Goal: Task Accomplishment & Management: Use online tool/utility

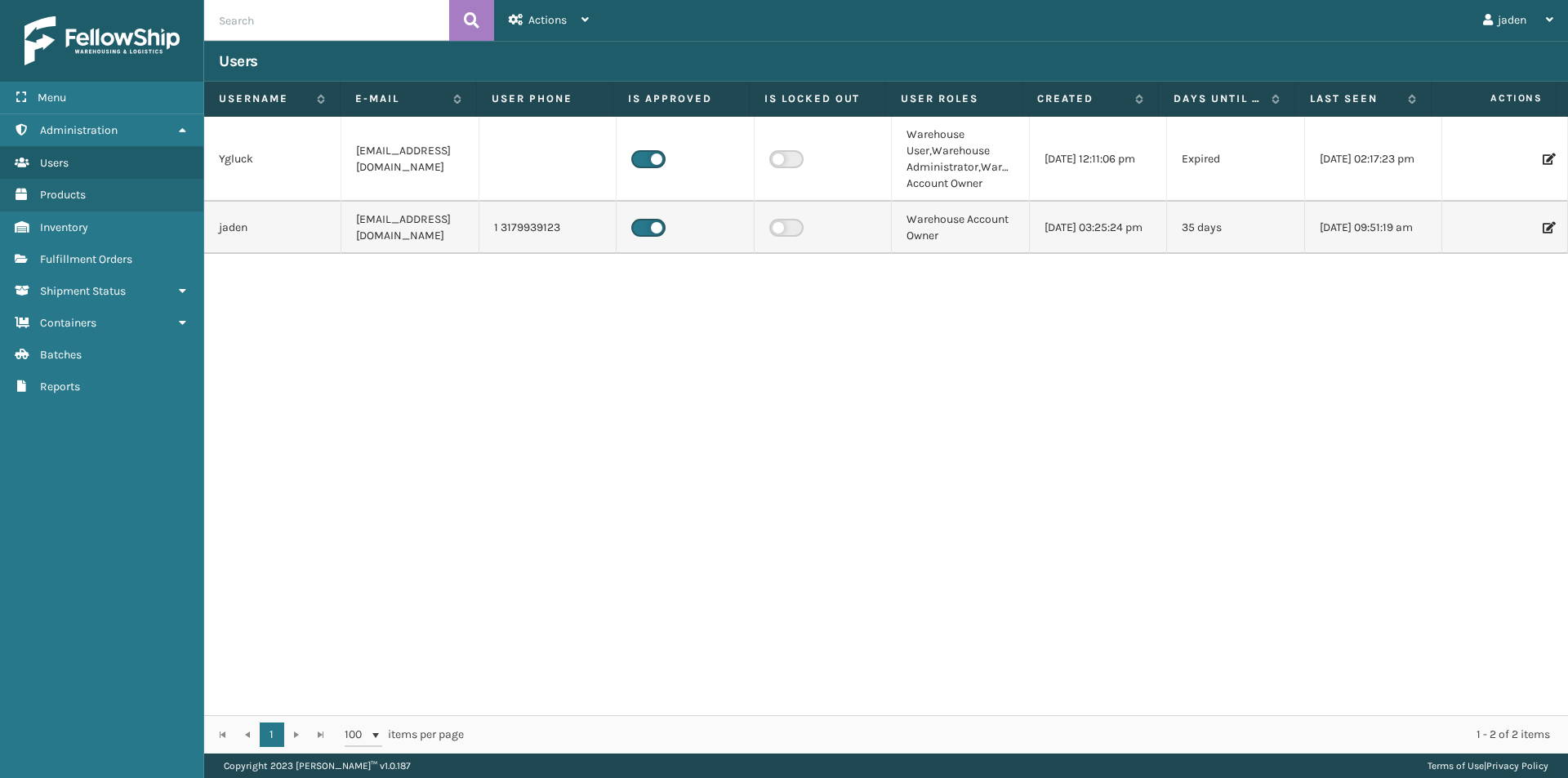
click at [95, 256] on span "Fulfillment Orders" at bounding box center [86, 259] width 93 height 14
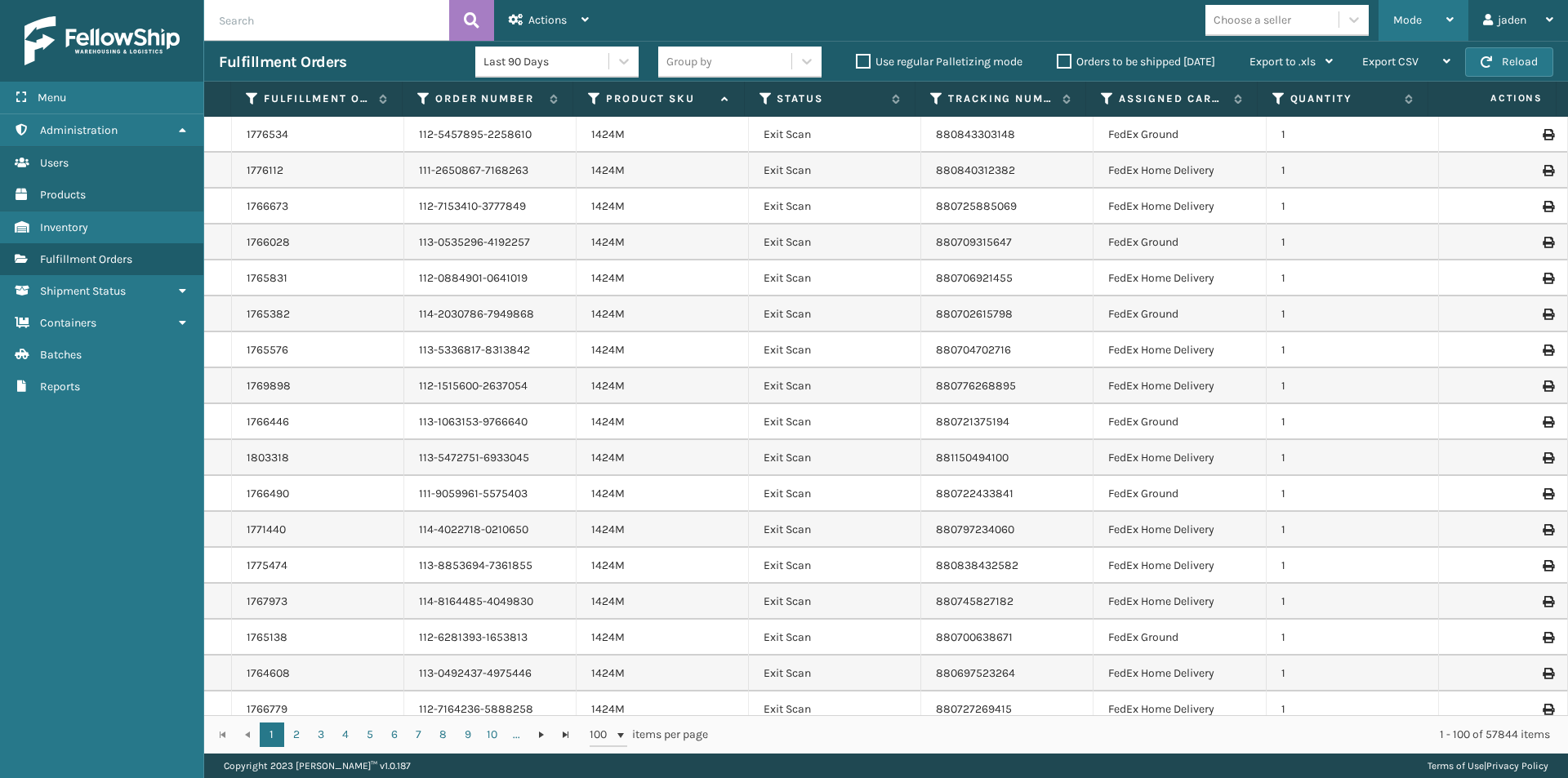
click at [1409, 12] on div "Mode" at bounding box center [1422, 20] width 61 height 41
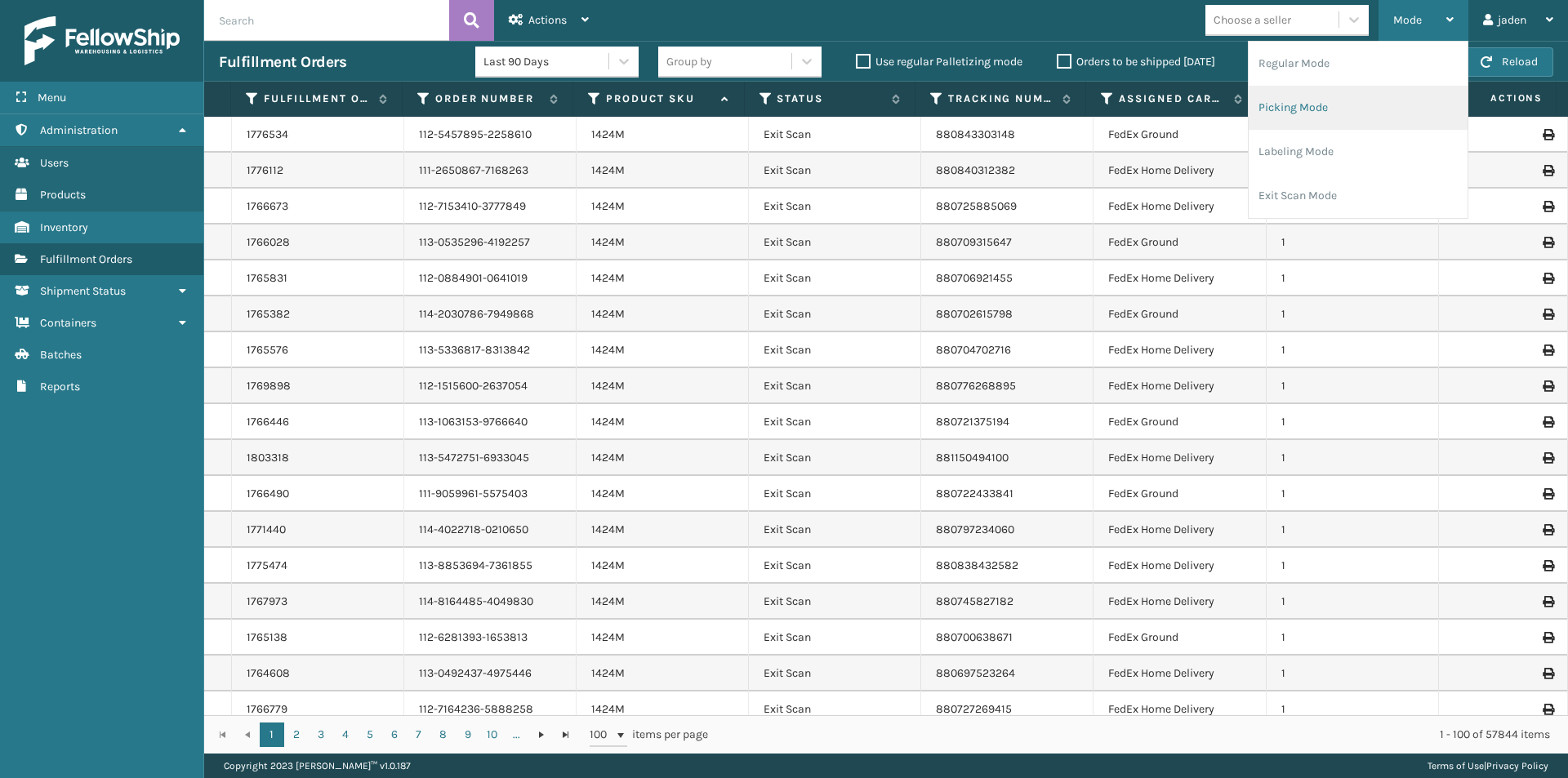
click at [1323, 103] on li "Picking Mode" at bounding box center [1358, 108] width 219 height 44
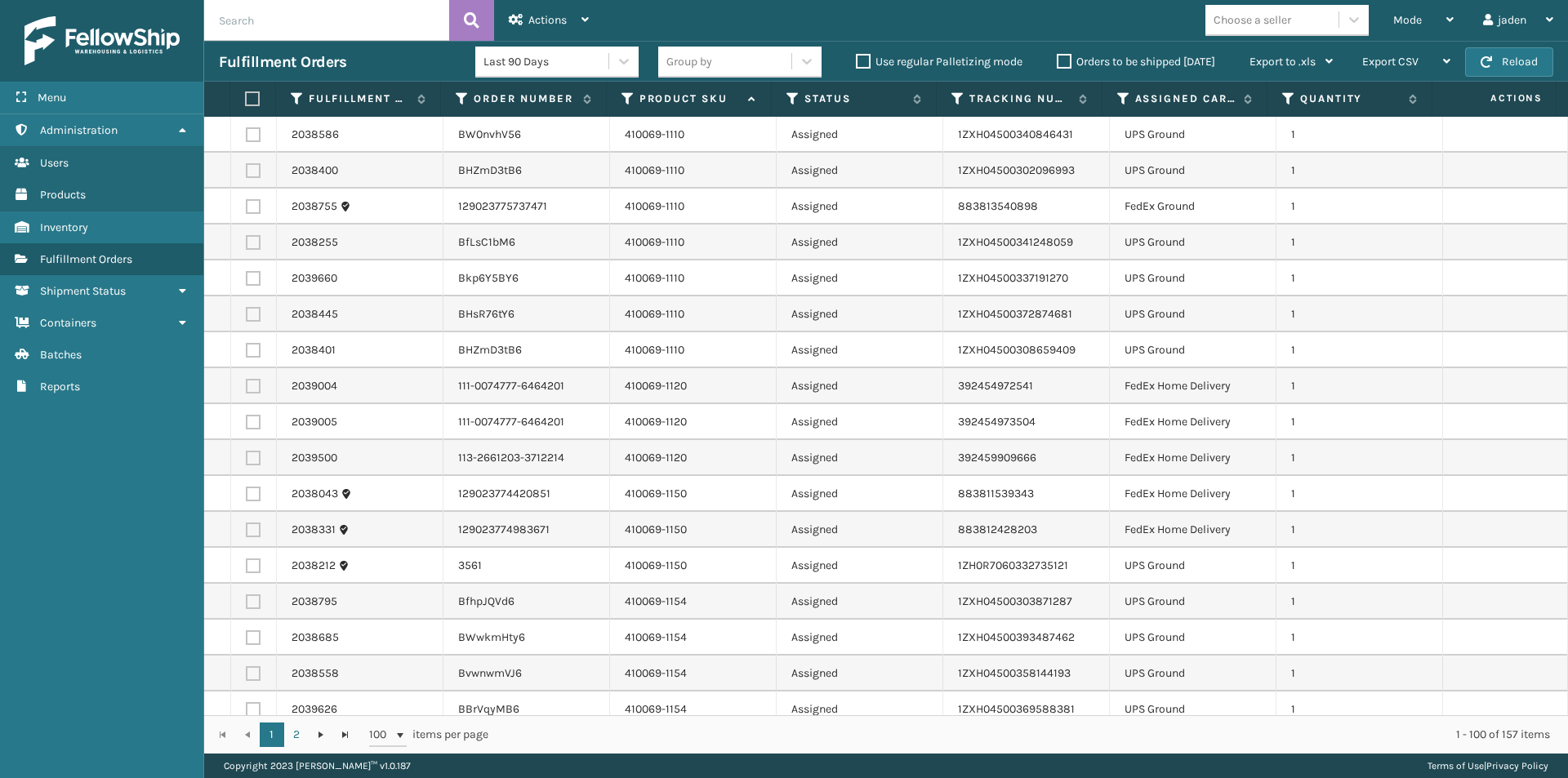
click at [248, 170] on label at bounding box center [253, 170] width 15 height 15
click at [247, 170] on input "checkbox" at bounding box center [246, 168] width 1 height 11
checkbox input "true"
click at [249, 137] on label at bounding box center [253, 134] width 15 height 15
click at [247, 137] on input "checkbox" at bounding box center [246, 132] width 1 height 11
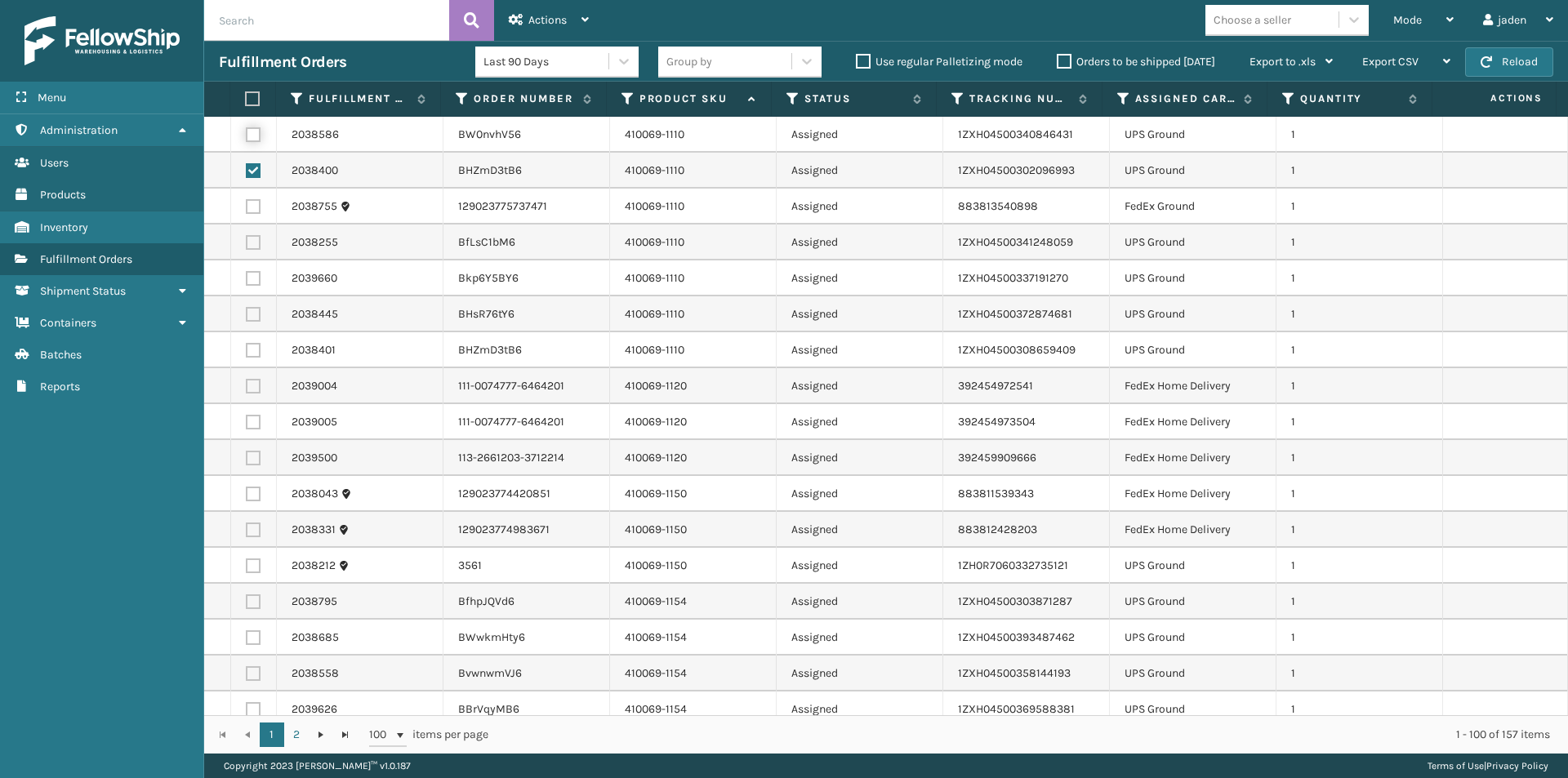
checkbox input "true"
click at [251, 243] on label at bounding box center [253, 243] width 15 height 15
click at [247, 243] on input "checkbox" at bounding box center [246, 241] width 1 height 11
checkbox input "true"
click at [251, 273] on label at bounding box center [253, 278] width 15 height 15
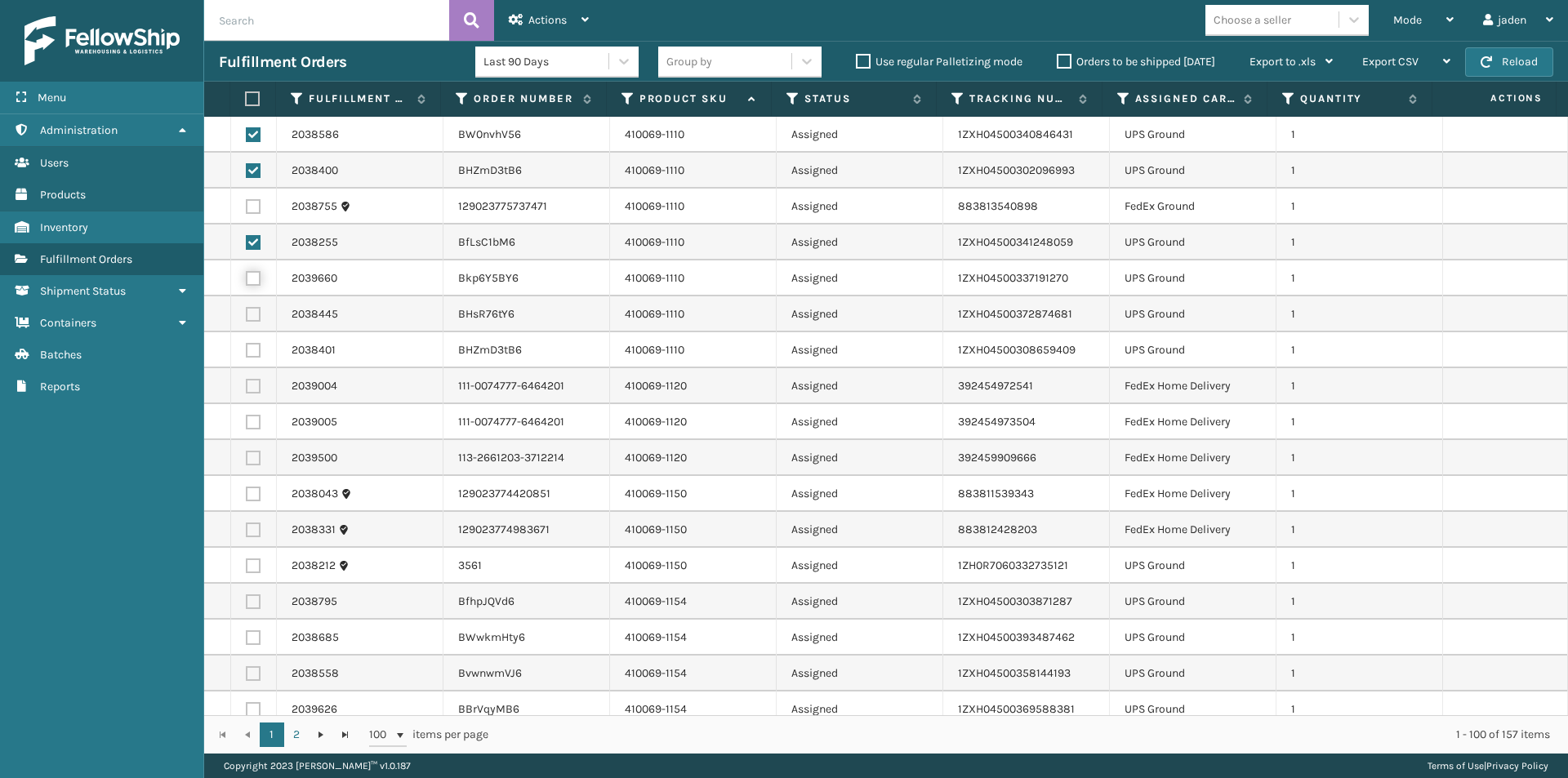
click at [247, 273] on input "checkbox" at bounding box center [246, 276] width 1 height 11
checkbox input "true"
click at [258, 309] on td at bounding box center [254, 314] width 46 height 36
click at [258, 310] on label at bounding box center [253, 314] width 15 height 15
click at [247, 310] on input "checkbox" at bounding box center [246, 312] width 1 height 11
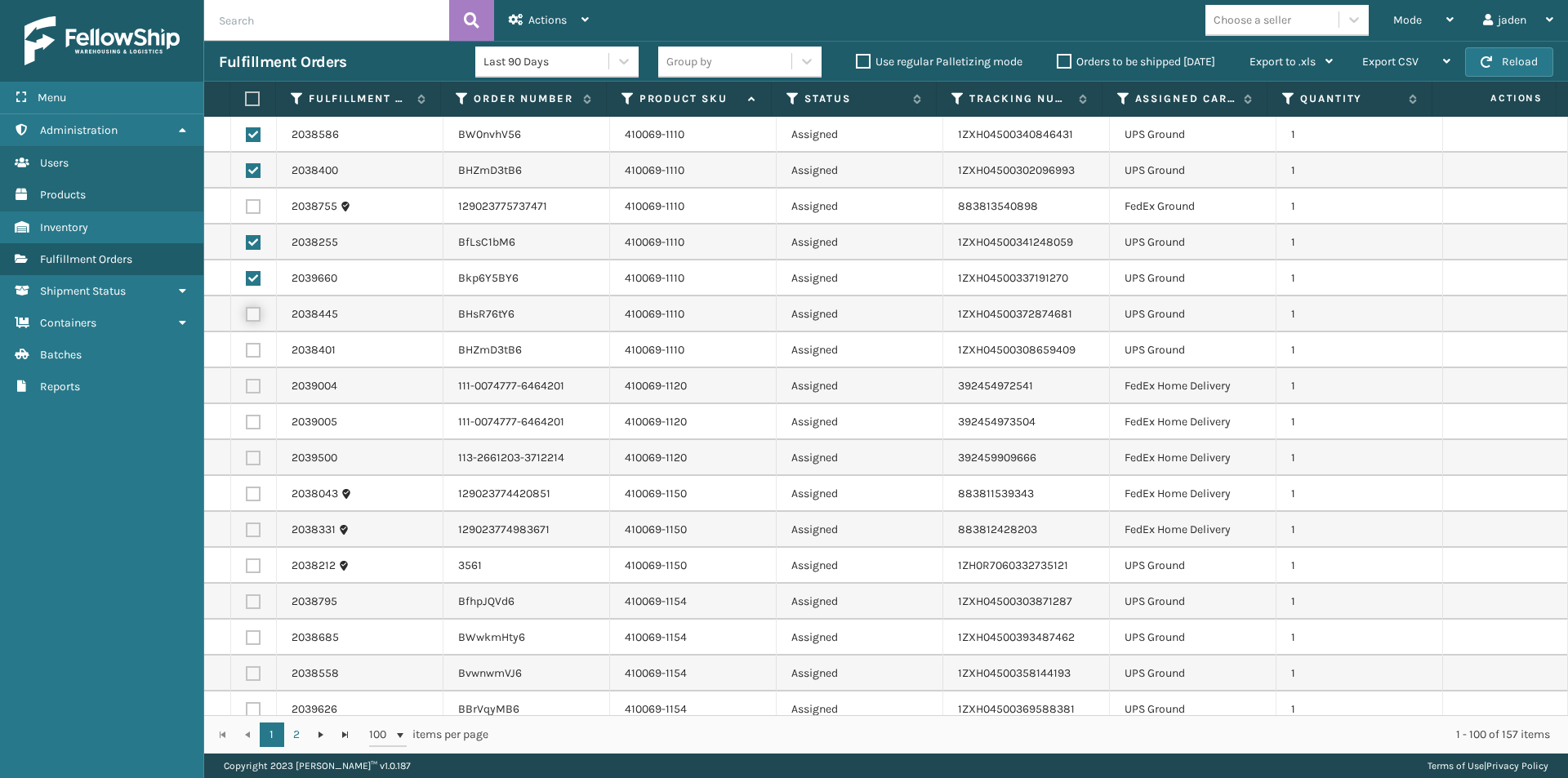
checkbox input "true"
click at [250, 352] on label at bounding box center [253, 350] width 15 height 15
click at [247, 352] on input "checkbox" at bounding box center [246, 348] width 1 height 11
checkbox input "true"
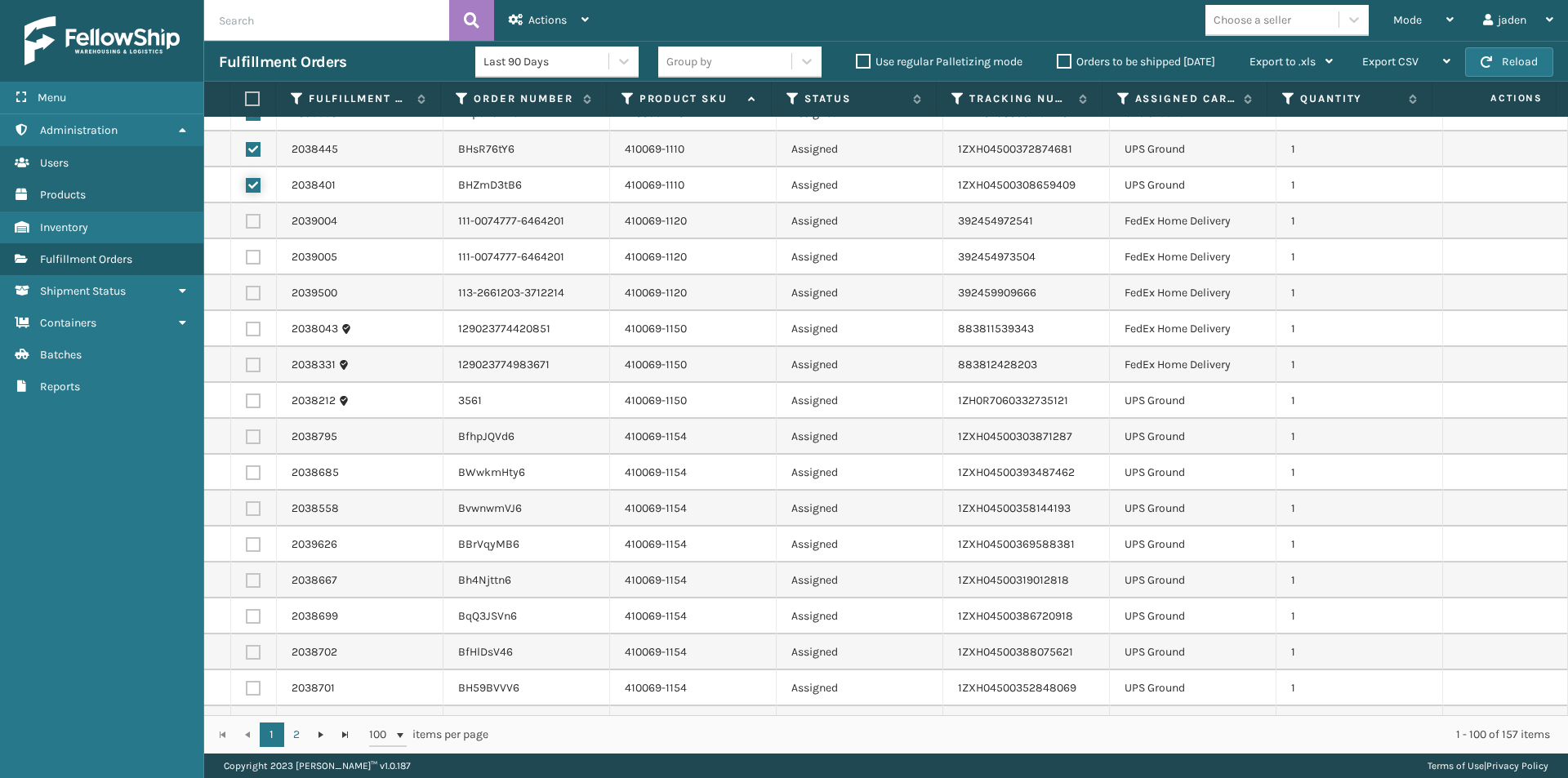
scroll to position [245, 0]
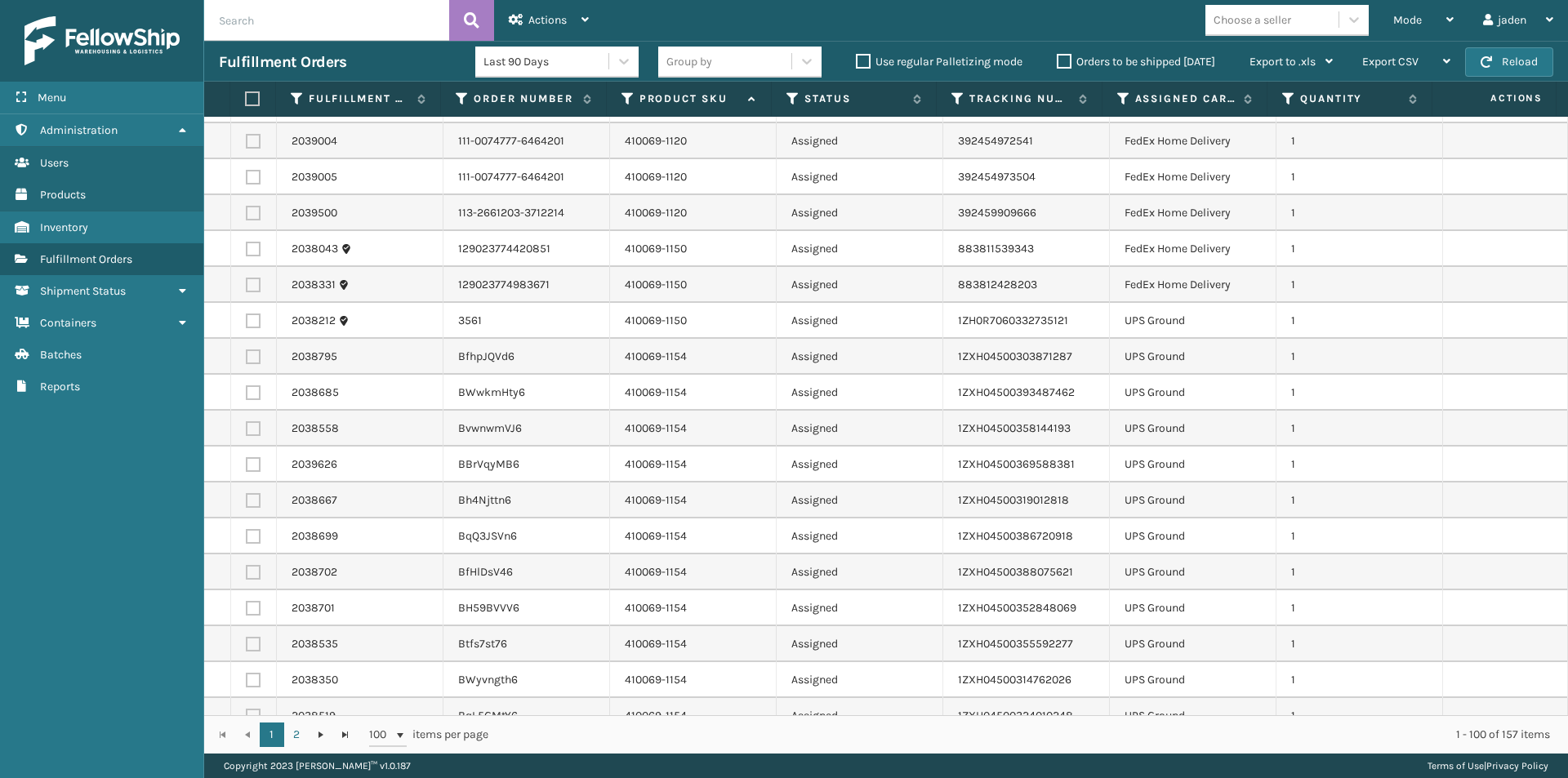
click at [255, 324] on label at bounding box center [253, 321] width 15 height 15
click at [247, 324] on input "checkbox" at bounding box center [246, 319] width 1 height 11
checkbox input "true"
click at [243, 358] on td at bounding box center [254, 356] width 46 height 36
click at [252, 357] on label at bounding box center [253, 356] width 15 height 15
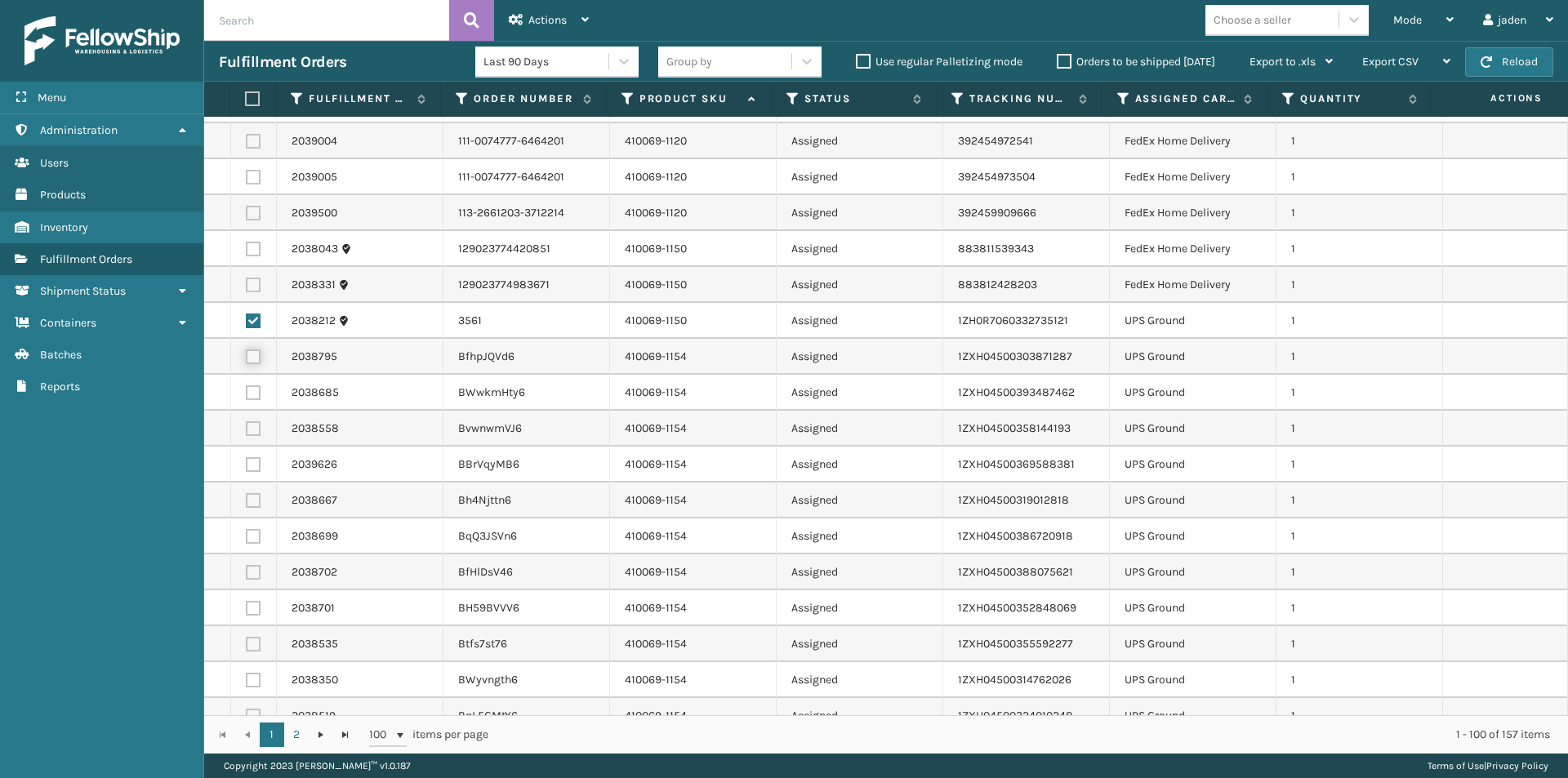
click at [247, 357] on input "checkbox" at bounding box center [246, 355] width 1 height 11
checkbox input "true"
click at [255, 647] on label at bounding box center [253, 644] width 15 height 15
click at [247, 647] on input "checkbox" at bounding box center [246, 642] width 1 height 11
checkbox input "true"
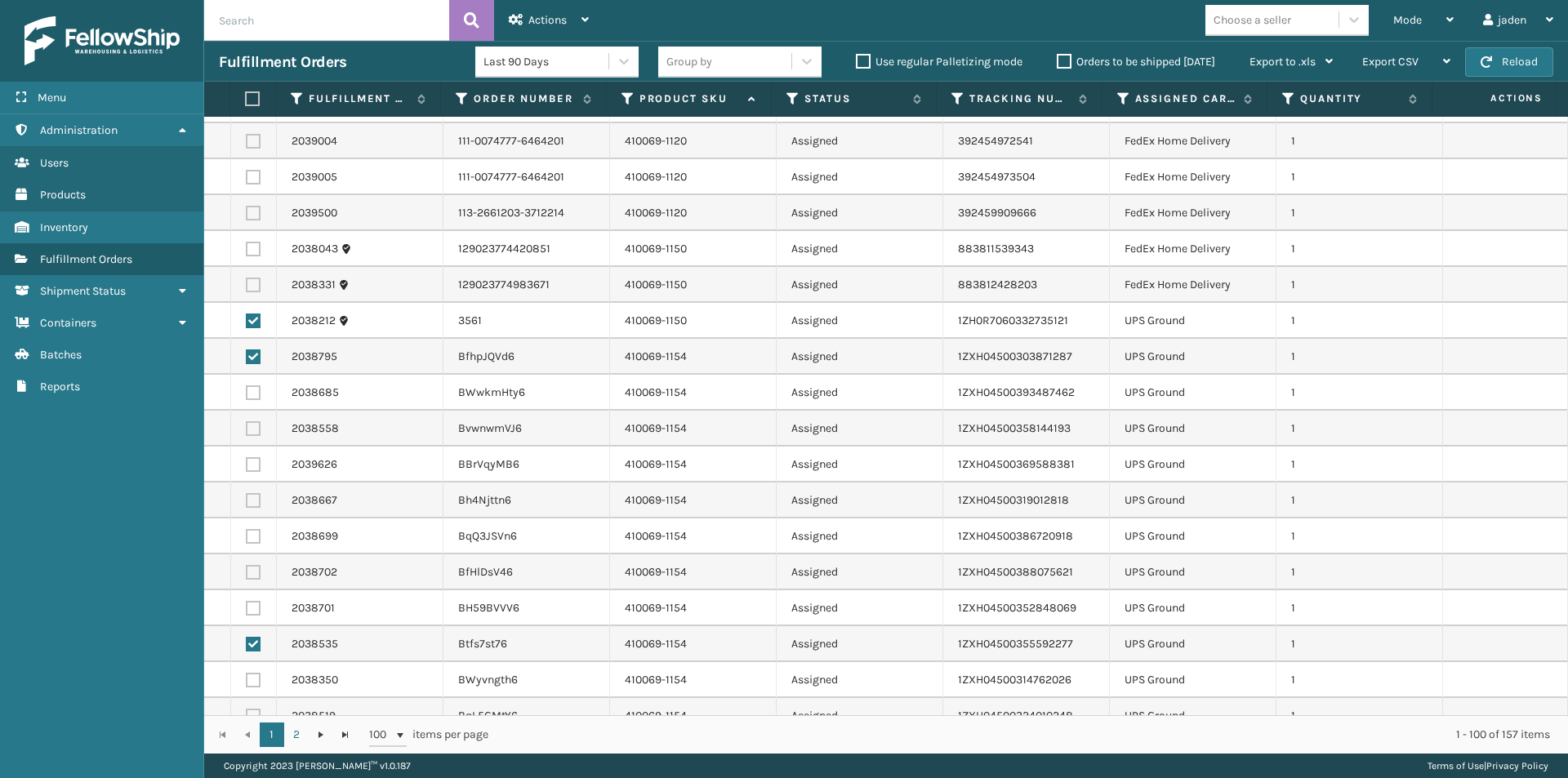
click at [249, 604] on label at bounding box center [253, 608] width 15 height 15
click at [247, 604] on input "checkbox" at bounding box center [246, 606] width 1 height 11
checkbox input "true"
click at [252, 567] on label at bounding box center [253, 572] width 15 height 15
click at [247, 567] on input "checkbox" at bounding box center [246, 571] width 1 height 11
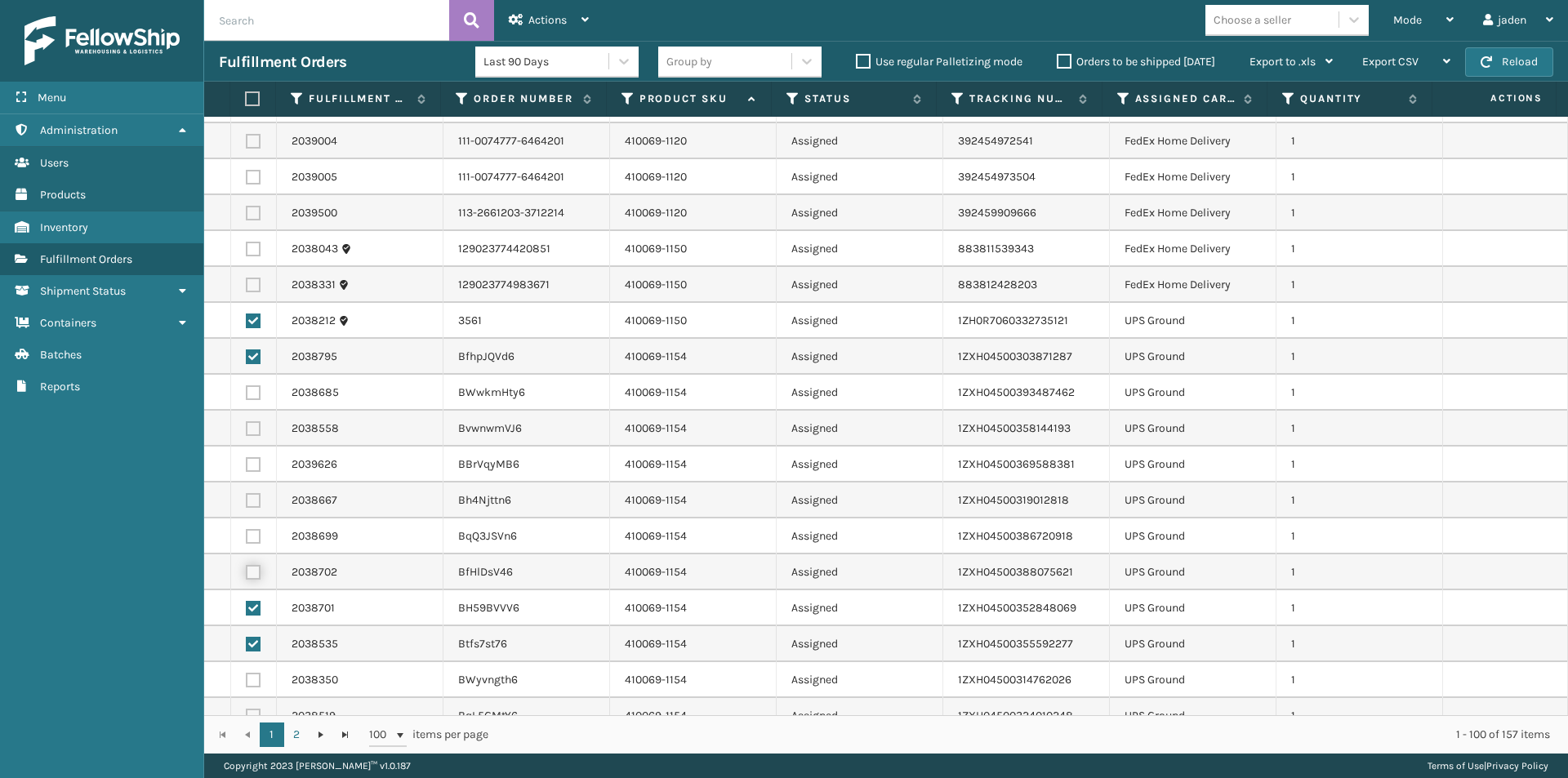
checkbox input "true"
click at [253, 534] on label at bounding box center [253, 536] width 15 height 15
click at [247, 534] on input "checkbox" at bounding box center [246, 535] width 1 height 11
checkbox input "true"
click at [251, 503] on label at bounding box center [253, 500] width 15 height 15
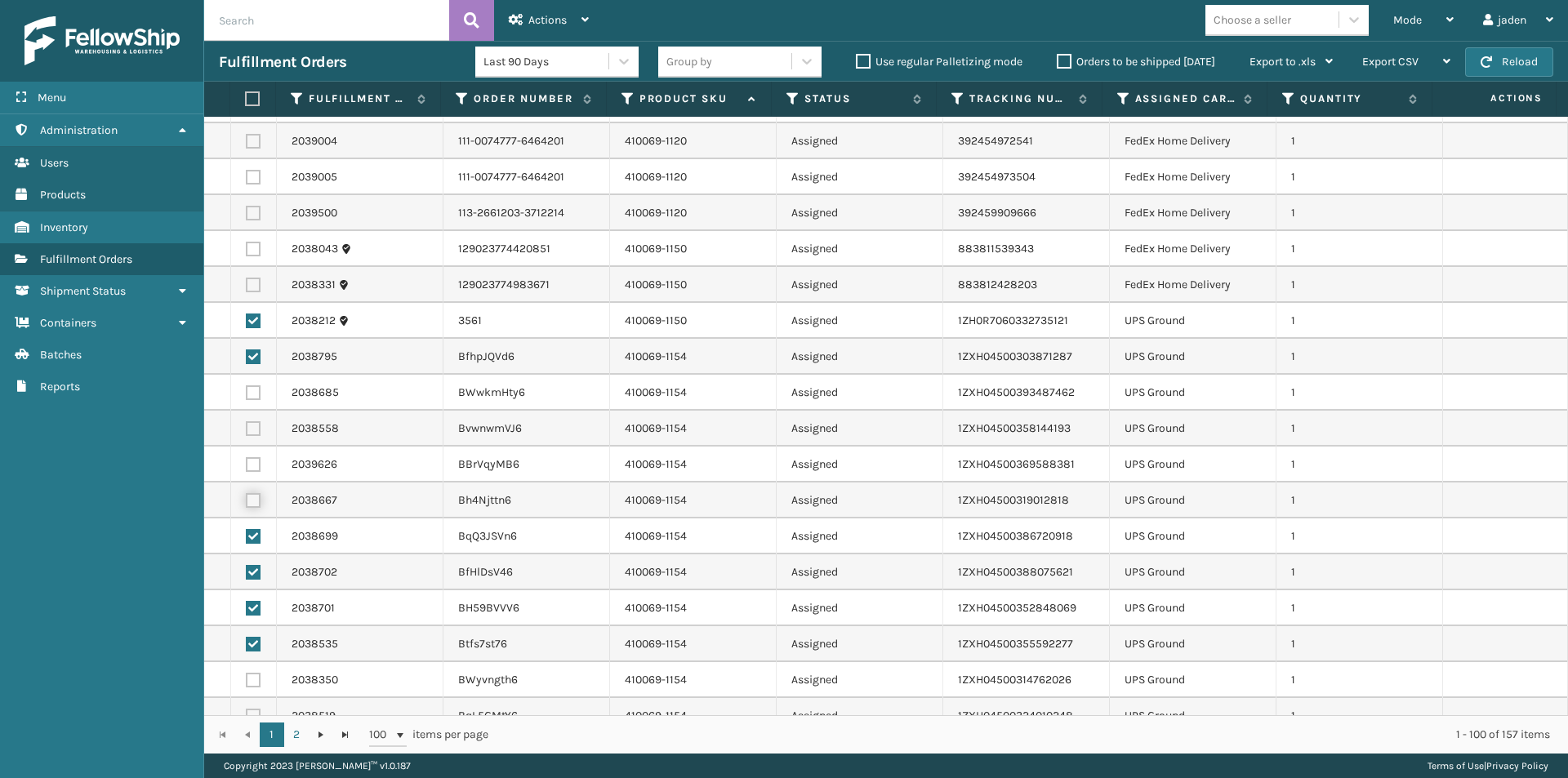
click at [247, 503] on input "checkbox" at bounding box center [246, 498] width 1 height 11
checkbox input "true"
click at [247, 460] on label at bounding box center [253, 464] width 15 height 15
click at [247, 460] on input "checkbox" at bounding box center [246, 462] width 1 height 11
checkbox input "true"
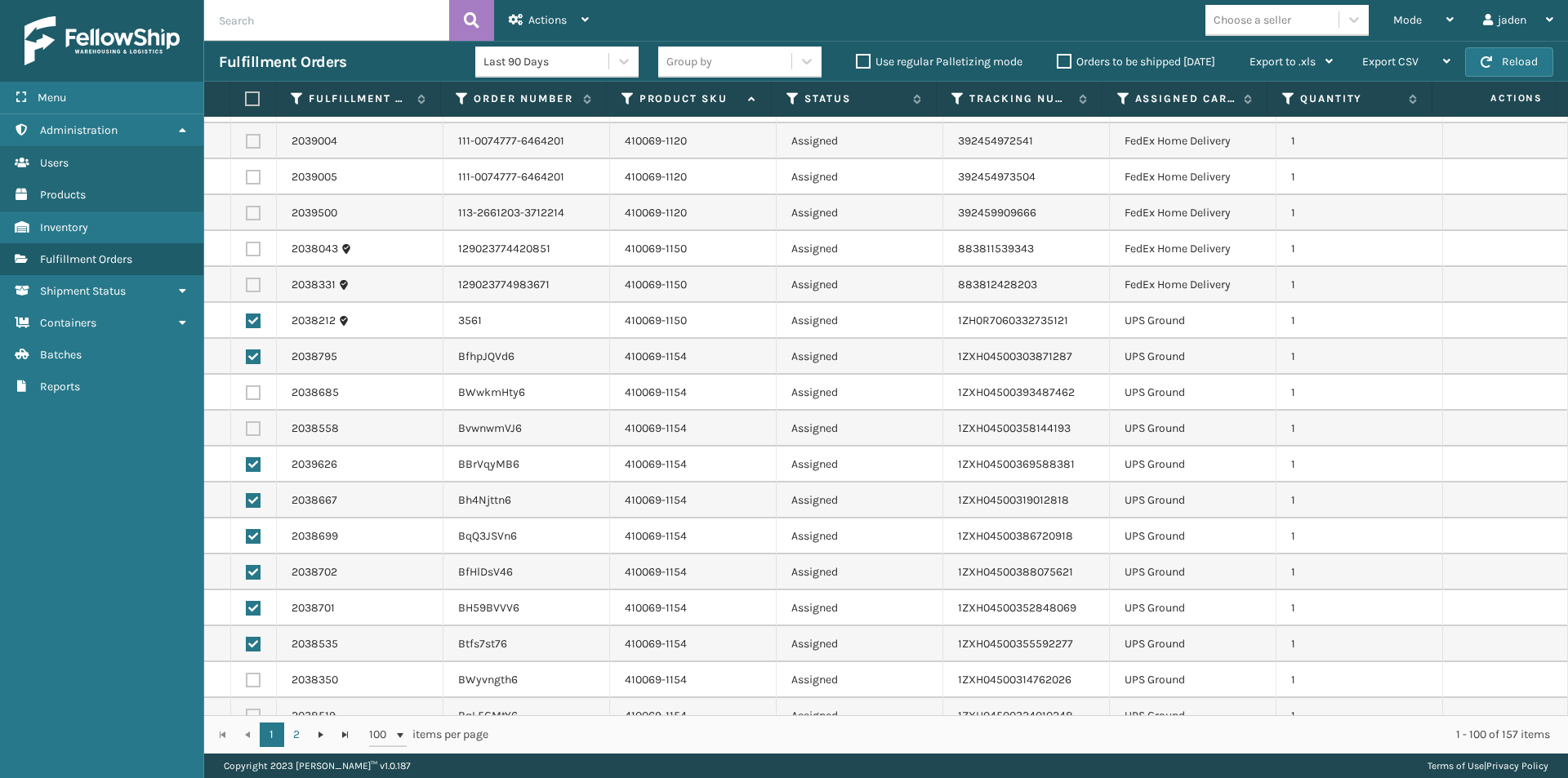
click at [249, 423] on label at bounding box center [253, 429] width 15 height 15
click at [247, 423] on input "checkbox" at bounding box center [246, 427] width 1 height 11
checkbox input "true"
click at [249, 390] on label at bounding box center [253, 393] width 15 height 15
click at [247, 390] on input "checkbox" at bounding box center [246, 391] width 1 height 11
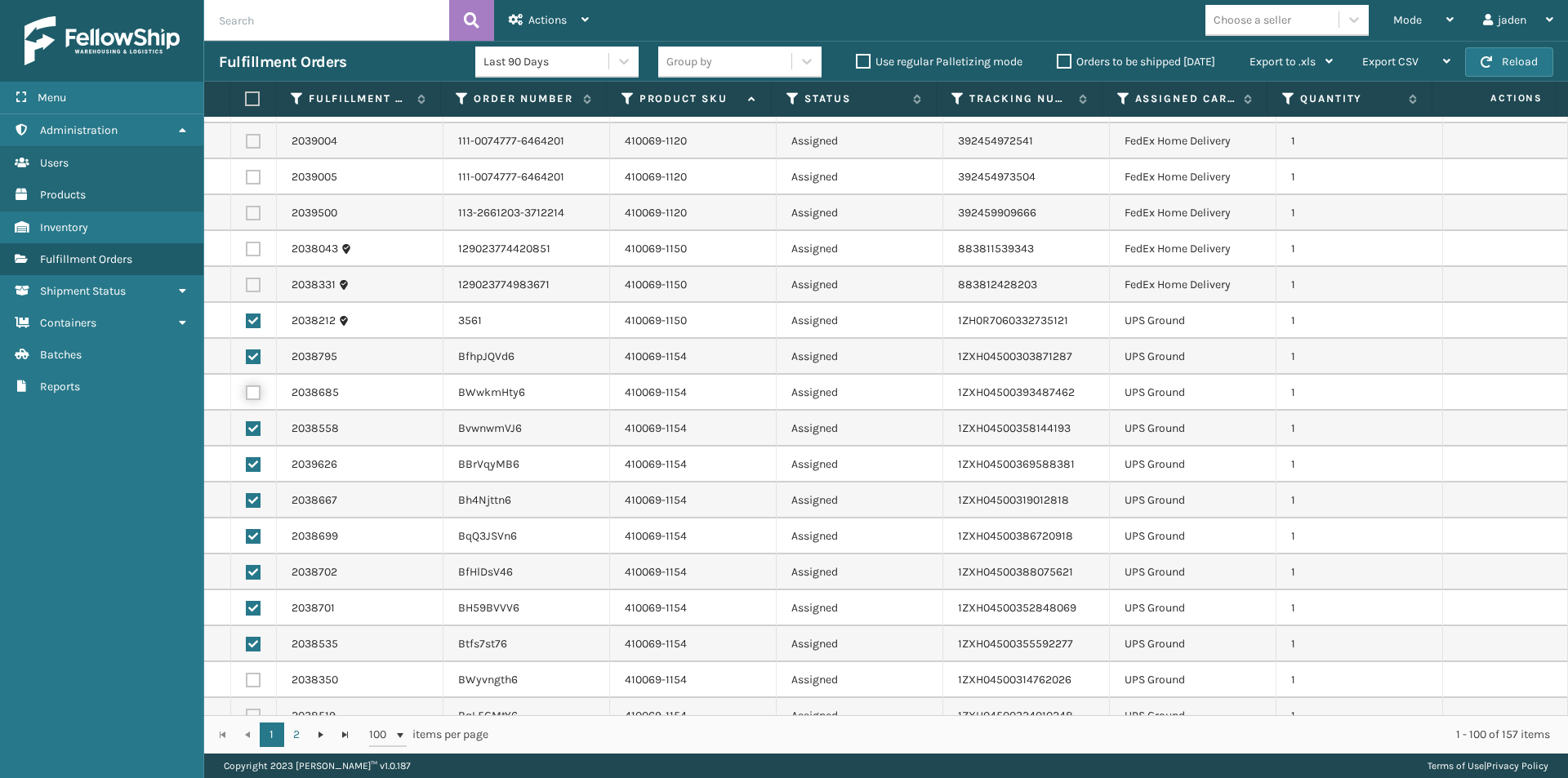
checkbox input "true"
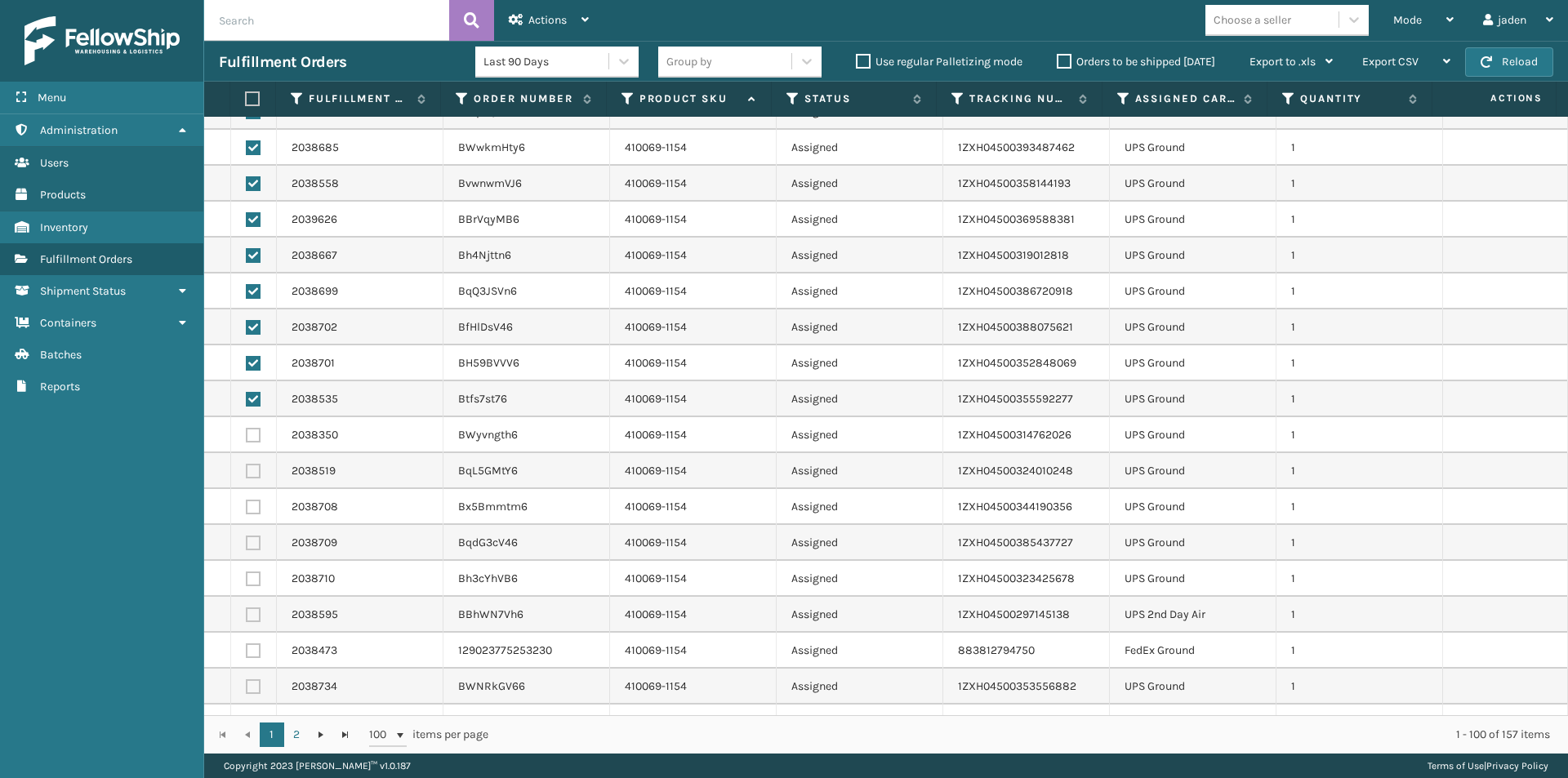
click at [253, 611] on label at bounding box center [253, 615] width 15 height 15
click at [247, 611] on input "checkbox" at bounding box center [246, 613] width 1 height 11
checkbox input "true"
click at [253, 580] on label at bounding box center [253, 579] width 15 height 15
click at [247, 580] on input "checkbox" at bounding box center [246, 577] width 1 height 11
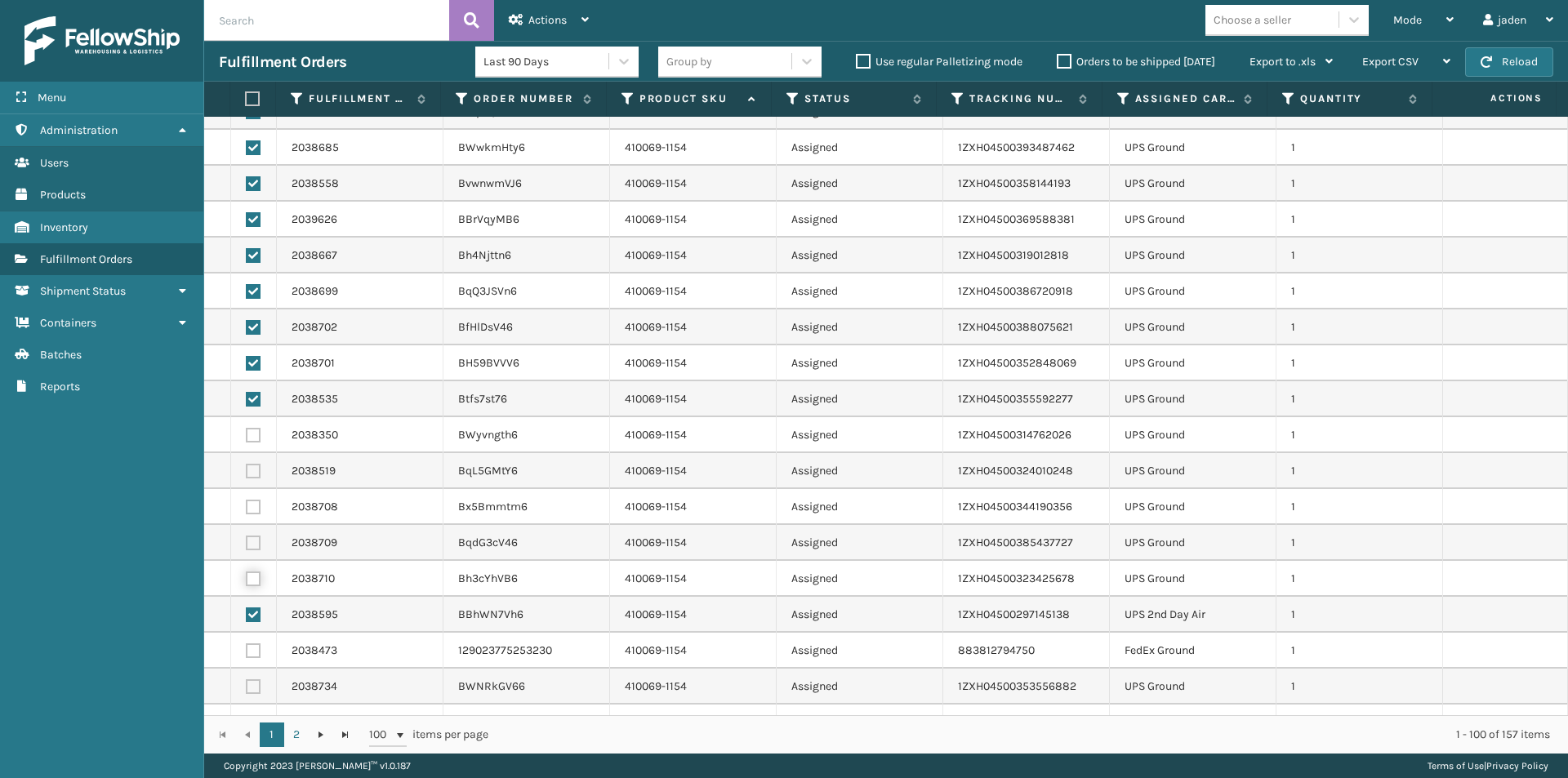
checkbox input "true"
click at [260, 529] on td at bounding box center [254, 542] width 46 height 36
click at [257, 539] on label at bounding box center [253, 542] width 15 height 15
click at [247, 539] on input "checkbox" at bounding box center [246, 541] width 1 height 11
checkbox input "true"
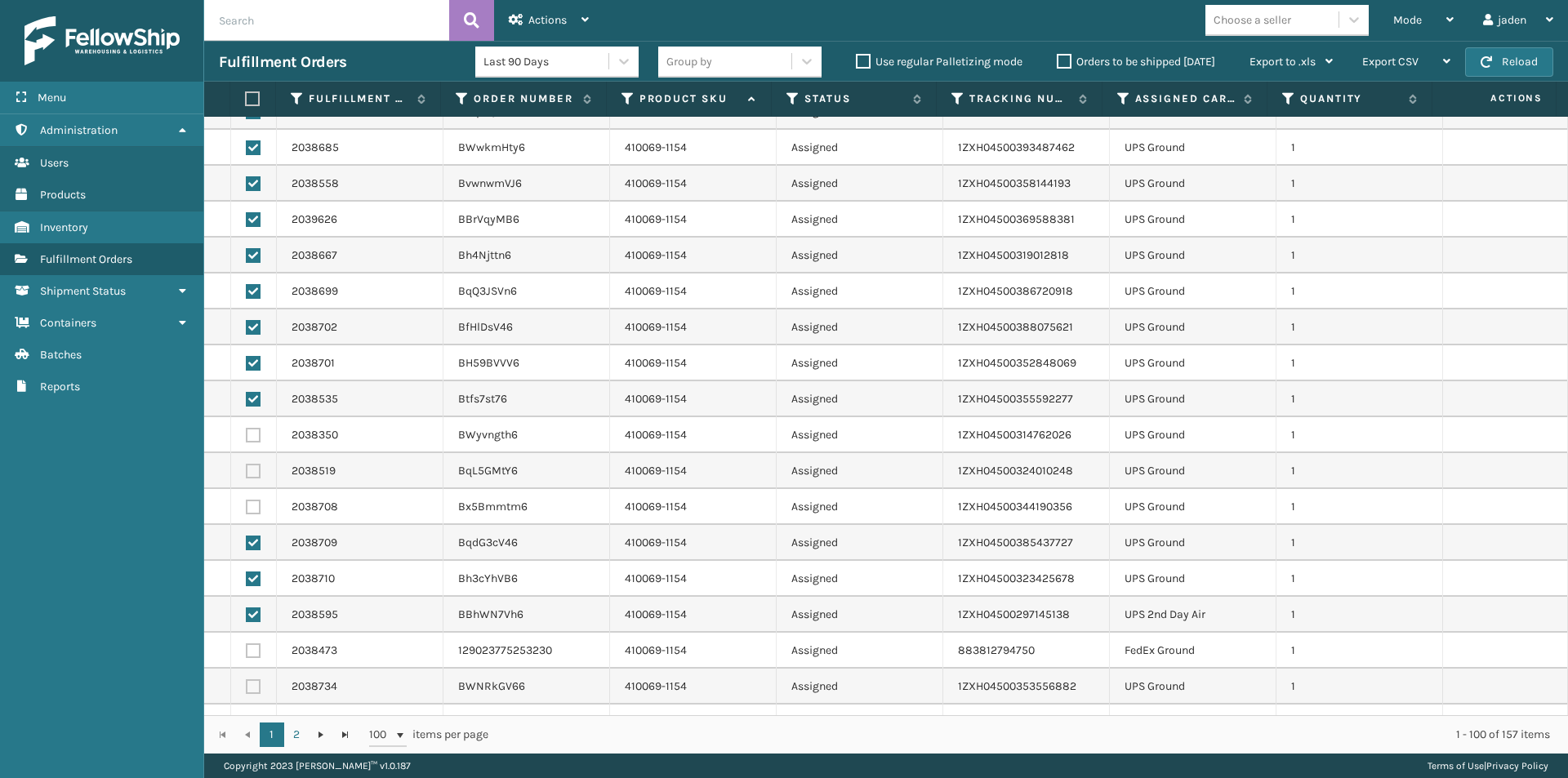
click at [253, 504] on label at bounding box center [253, 507] width 15 height 15
click at [247, 504] on input "checkbox" at bounding box center [246, 505] width 1 height 11
checkbox input "true"
click at [250, 470] on label at bounding box center [253, 471] width 15 height 15
click at [247, 470] on input "checkbox" at bounding box center [246, 469] width 1 height 11
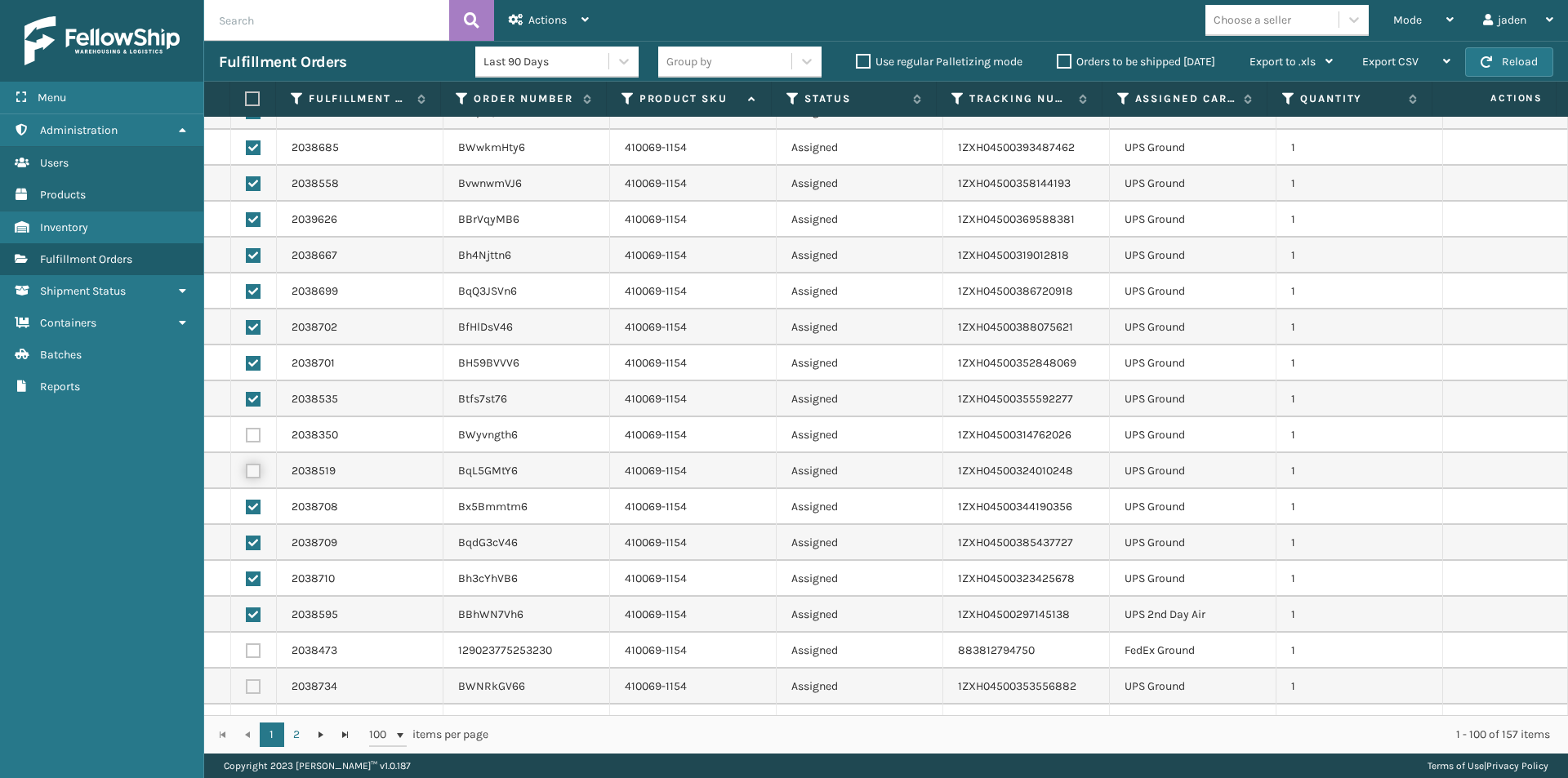
checkbox input "true"
click at [248, 438] on label at bounding box center [253, 435] width 15 height 15
click at [247, 438] on input "checkbox" at bounding box center [246, 433] width 1 height 11
checkbox input "true"
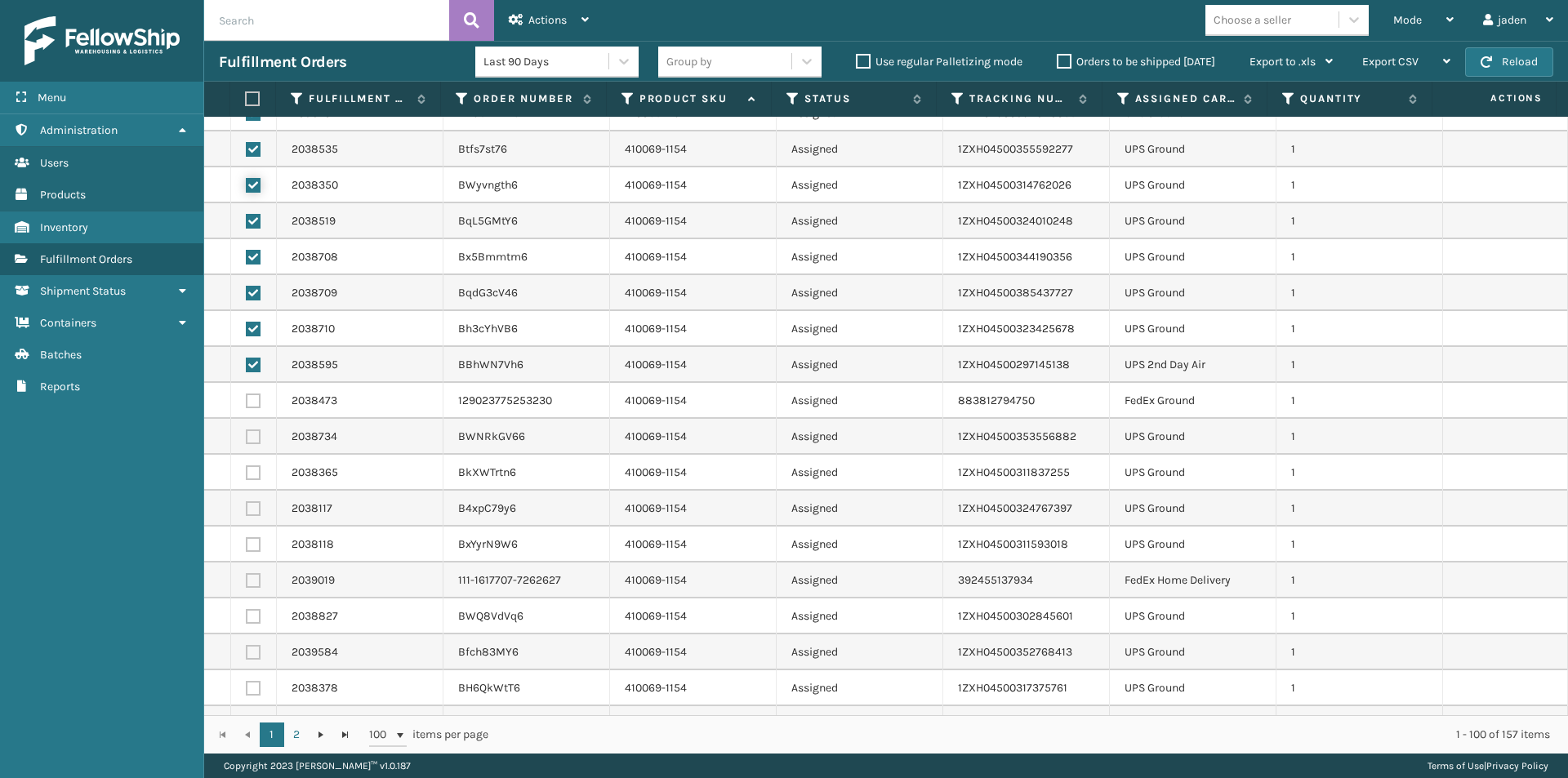
scroll to position [817, 0]
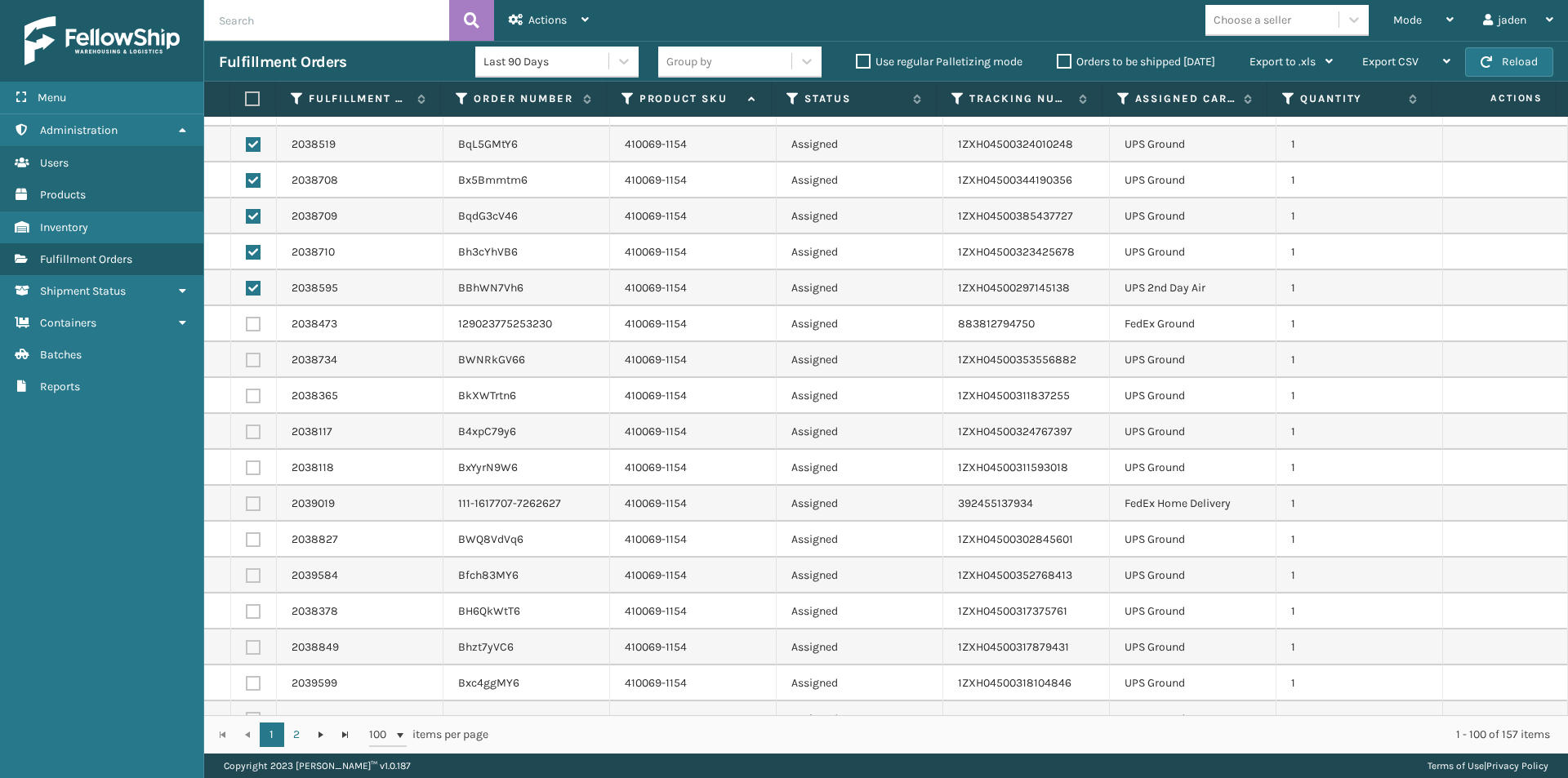
click at [248, 358] on label at bounding box center [253, 360] width 15 height 15
click at [247, 358] on input "checkbox" at bounding box center [246, 358] width 1 height 11
checkbox input "true"
click at [251, 396] on label at bounding box center [253, 396] width 15 height 15
click at [247, 396] on input "checkbox" at bounding box center [246, 394] width 1 height 11
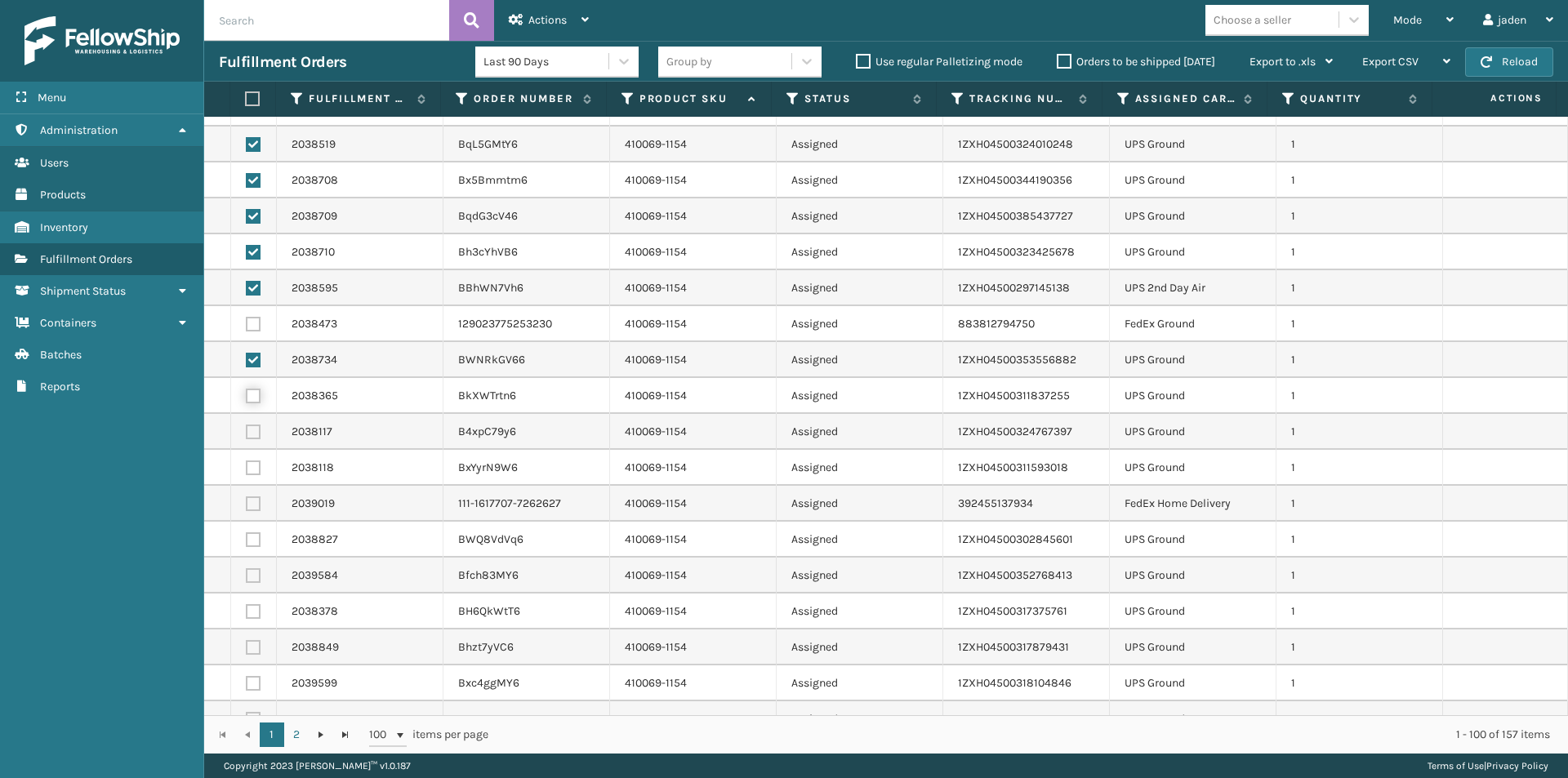
checkbox input "true"
click at [253, 430] on label at bounding box center [253, 431] width 15 height 15
click at [247, 430] on input "checkbox" at bounding box center [246, 430] width 1 height 11
checkbox input "true"
click at [253, 475] on label at bounding box center [253, 468] width 15 height 15
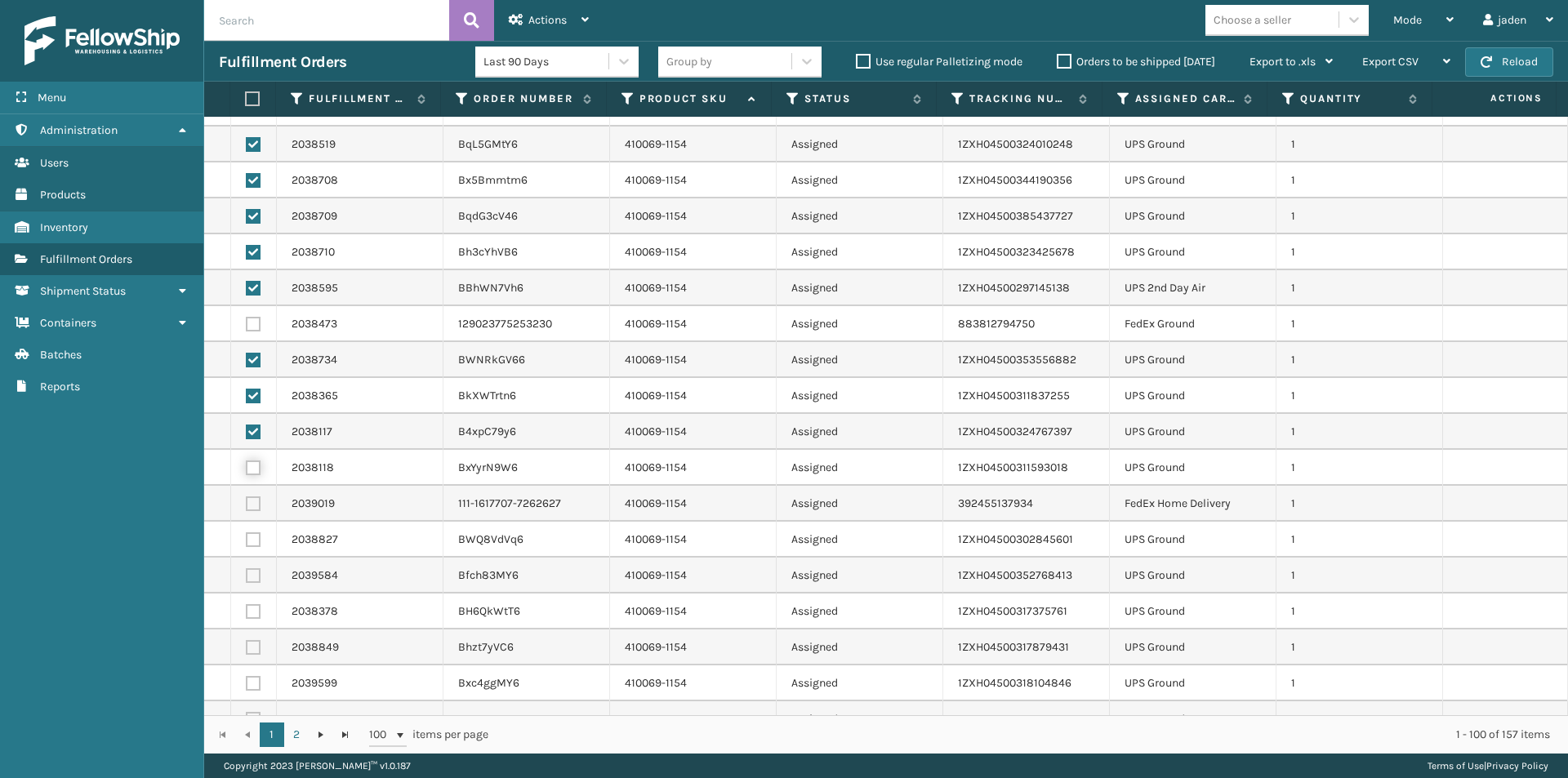
click at [247, 471] on input "checkbox" at bounding box center [246, 466] width 1 height 11
checkbox input "true"
click at [257, 537] on label at bounding box center [253, 540] width 15 height 15
click at [247, 537] on input "checkbox" at bounding box center [246, 538] width 1 height 11
checkbox input "true"
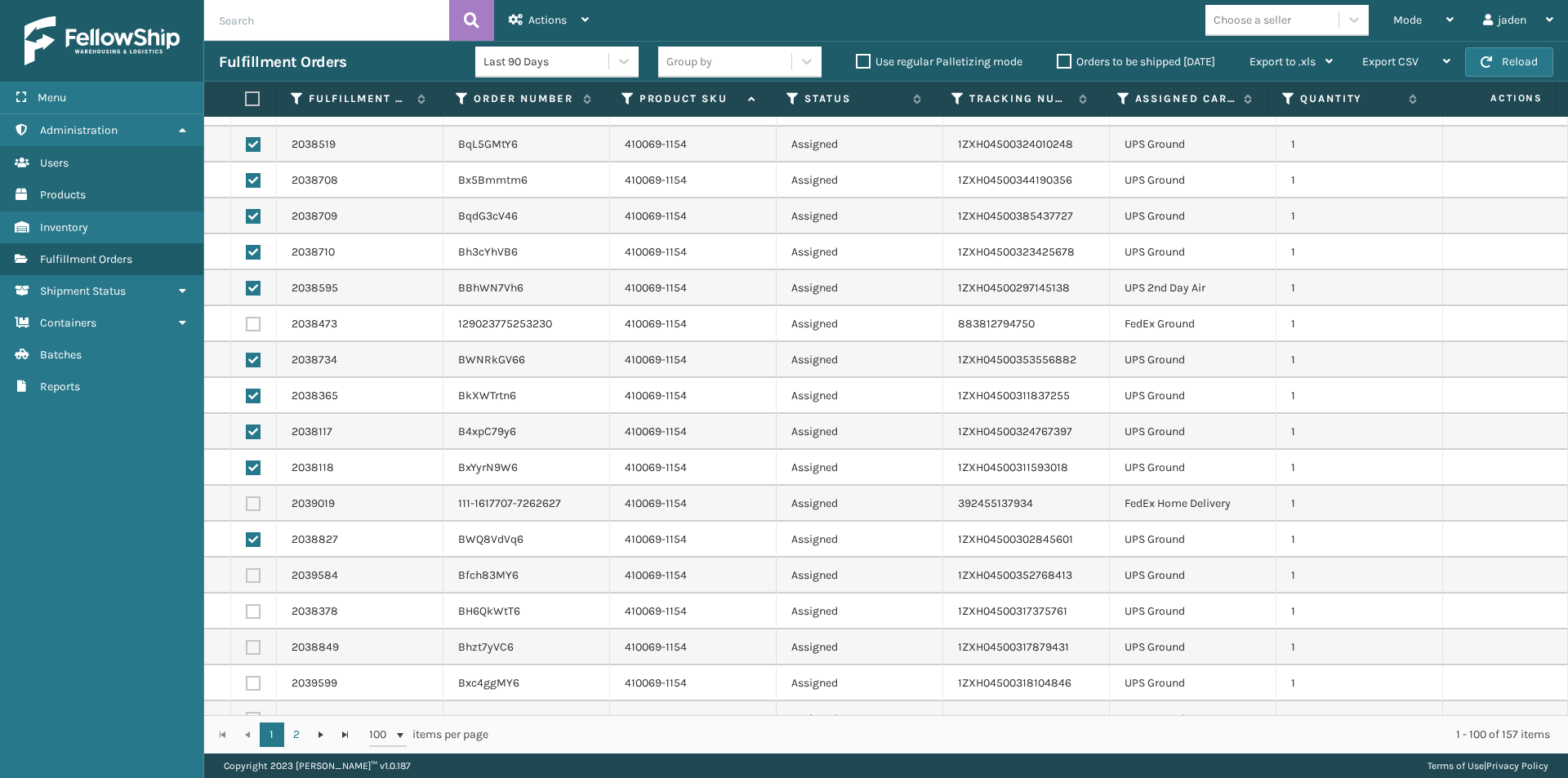
drag, startPoint x: 259, startPoint y: 678, endPoint x: 246, endPoint y: 655, distance: 26.4
click at [258, 678] on label at bounding box center [253, 684] width 15 height 15
click at [247, 678] on input "checkbox" at bounding box center [246, 682] width 1 height 11
checkbox input "true"
click at [254, 649] on label at bounding box center [253, 647] width 15 height 15
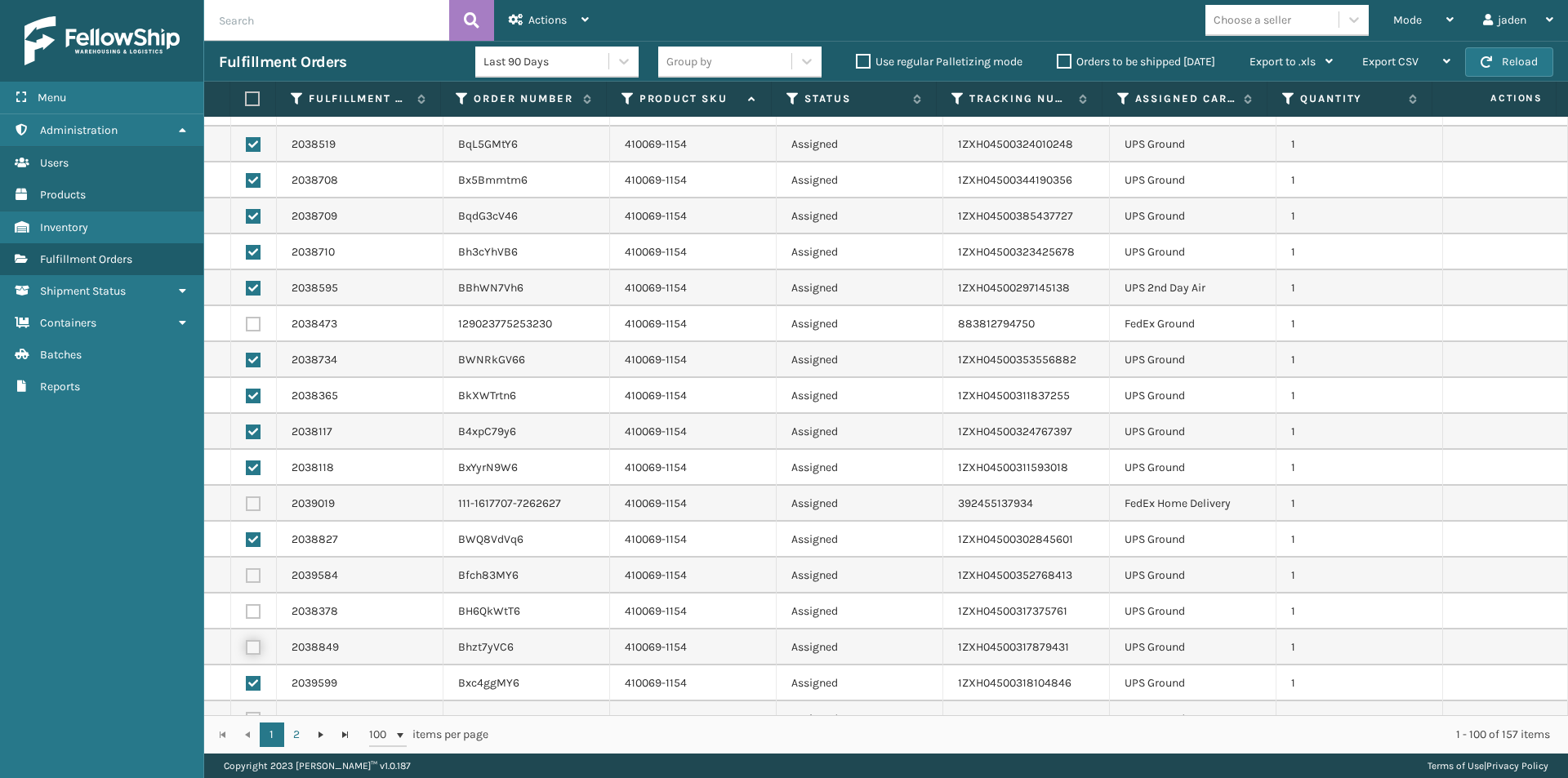
click at [247, 649] on input "checkbox" at bounding box center [246, 646] width 1 height 11
checkbox input "true"
click at [249, 613] on label at bounding box center [253, 611] width 15 height 15
click at [247, 613] on input "checkbox" at bounding box center [246, 610] width 1 height 11
checkbox input "true"
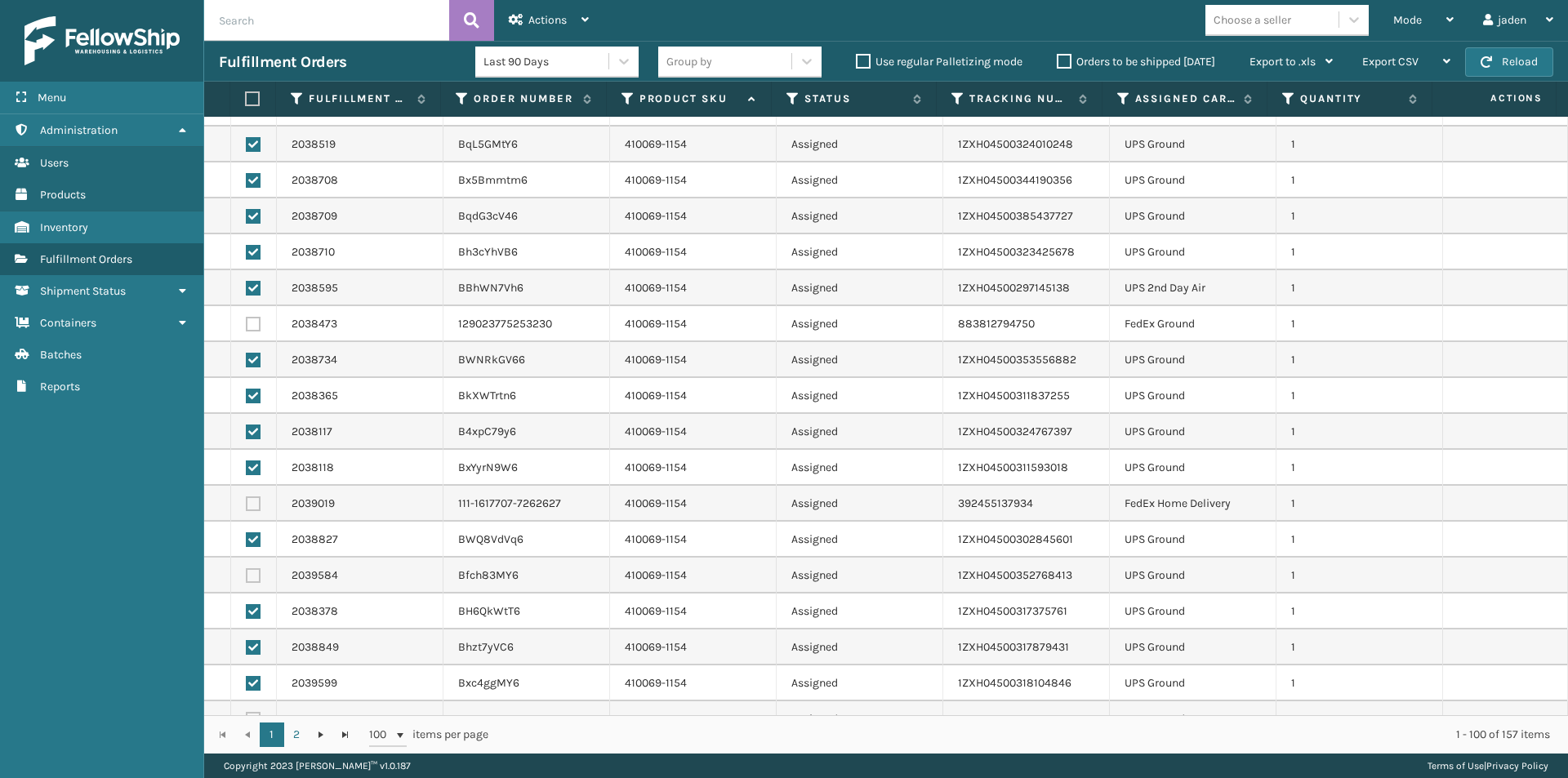
click at [251, 574] on label at bounding box center [253, 575] width 15 height 15
click at [247, 574] on input "checkbox" at bounding box center [246, 573] width 1 height 11
checkbox input "true"
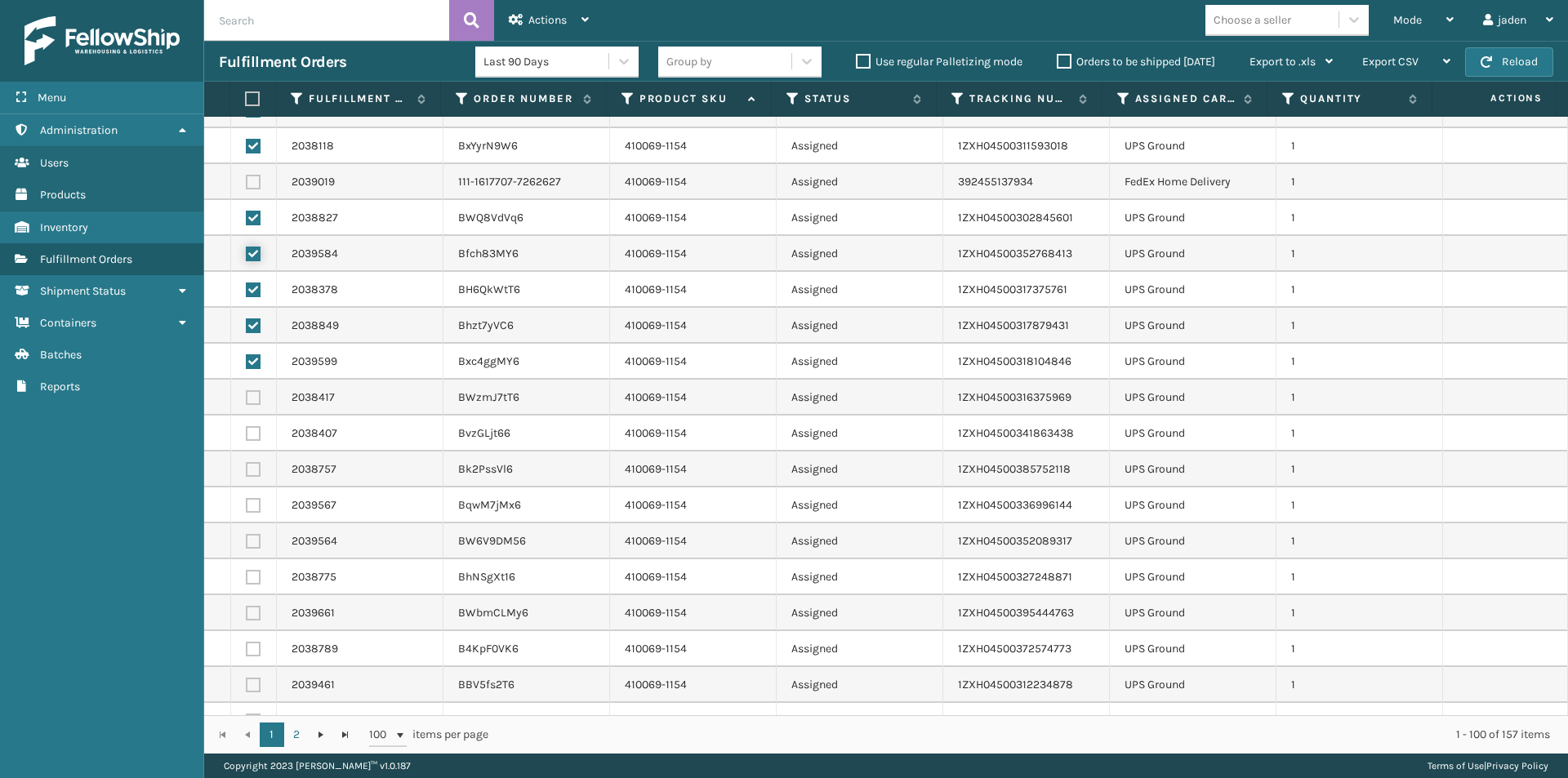
scroll to position [1143, 0]
click at [251, 615] on label at bounding box center [253, 608] width 15 height 15
click at [247, 611] on input "checkbox" at bounding box center [246, 606] width 1 height 11
checkbox input "true"
click at [251, 584] on td at bounding box center [254, 572] width 46 height 36
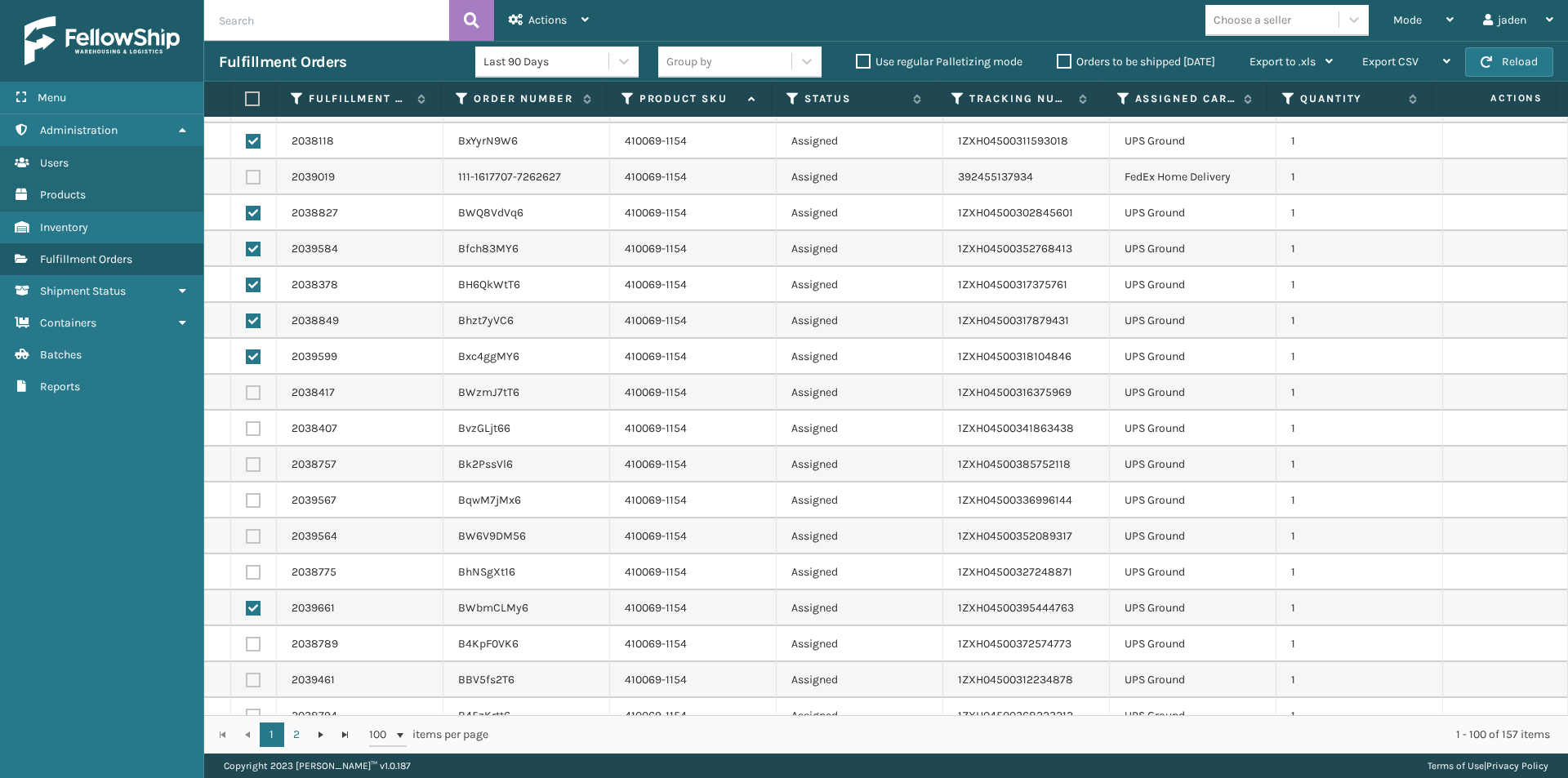
click at [250, 565] on label at bounding box center [253, 572] width 15 height 15
click at [247, 565] on input "checkbox" at bounding box center [246, 571] width 1 height 11
checkbox input "true"
click at [253, 536] on label at bounding box center [253, 536] width 15 height 15
click at [247, 536] on input "checkbox" at bounding box center [246, 535] width 1 height 11
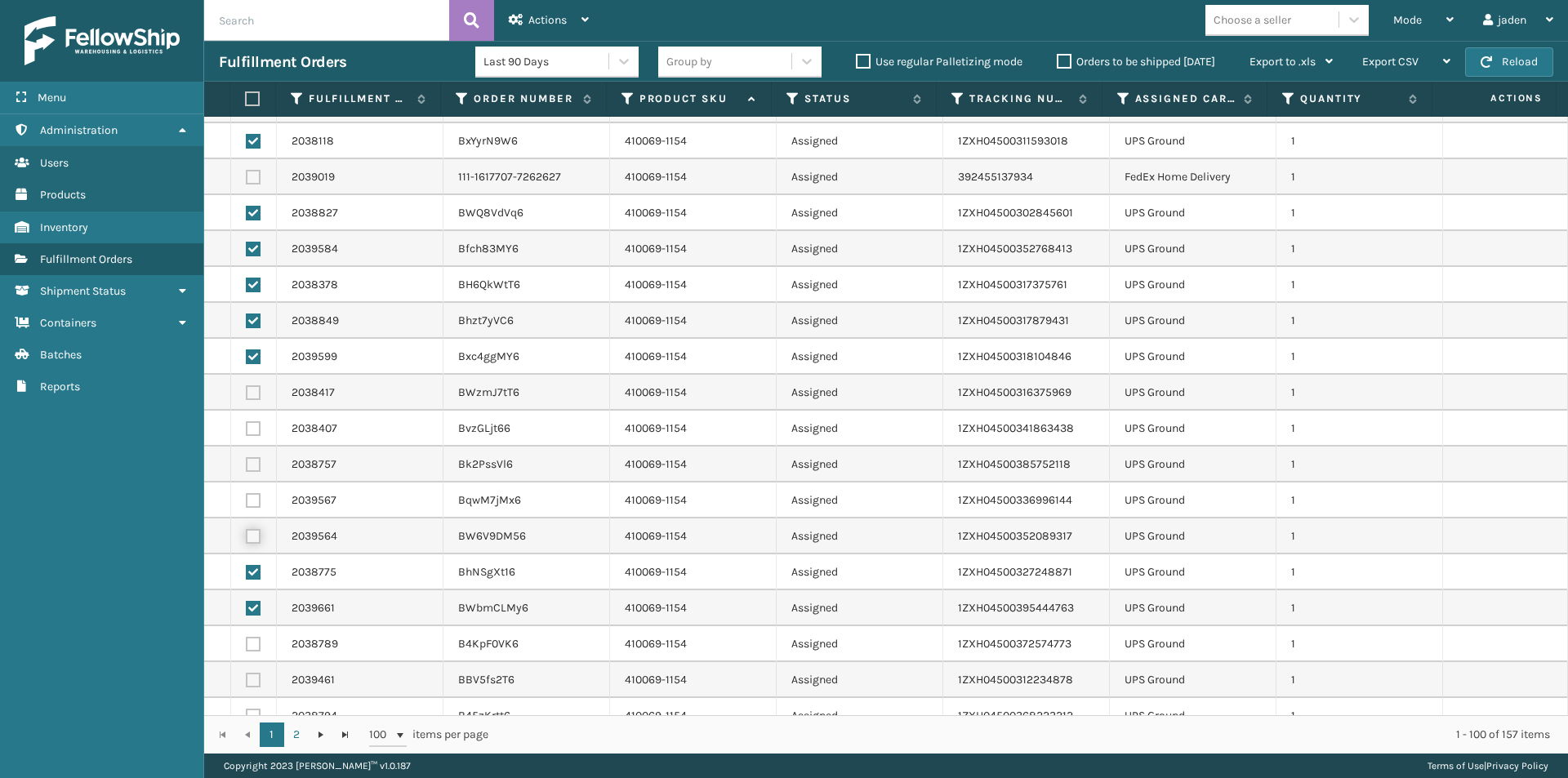
checkbox input "true"
click at [252, 498] on label at bounding box center [253, 500] width 15 height 15
click at [247, 498] on input "checkbox" at bounding box center [246, 498] width 1 height 11
checkbox input "true"
click at [251, 461] on label at bounding box center [253, 464] width 15 height 15
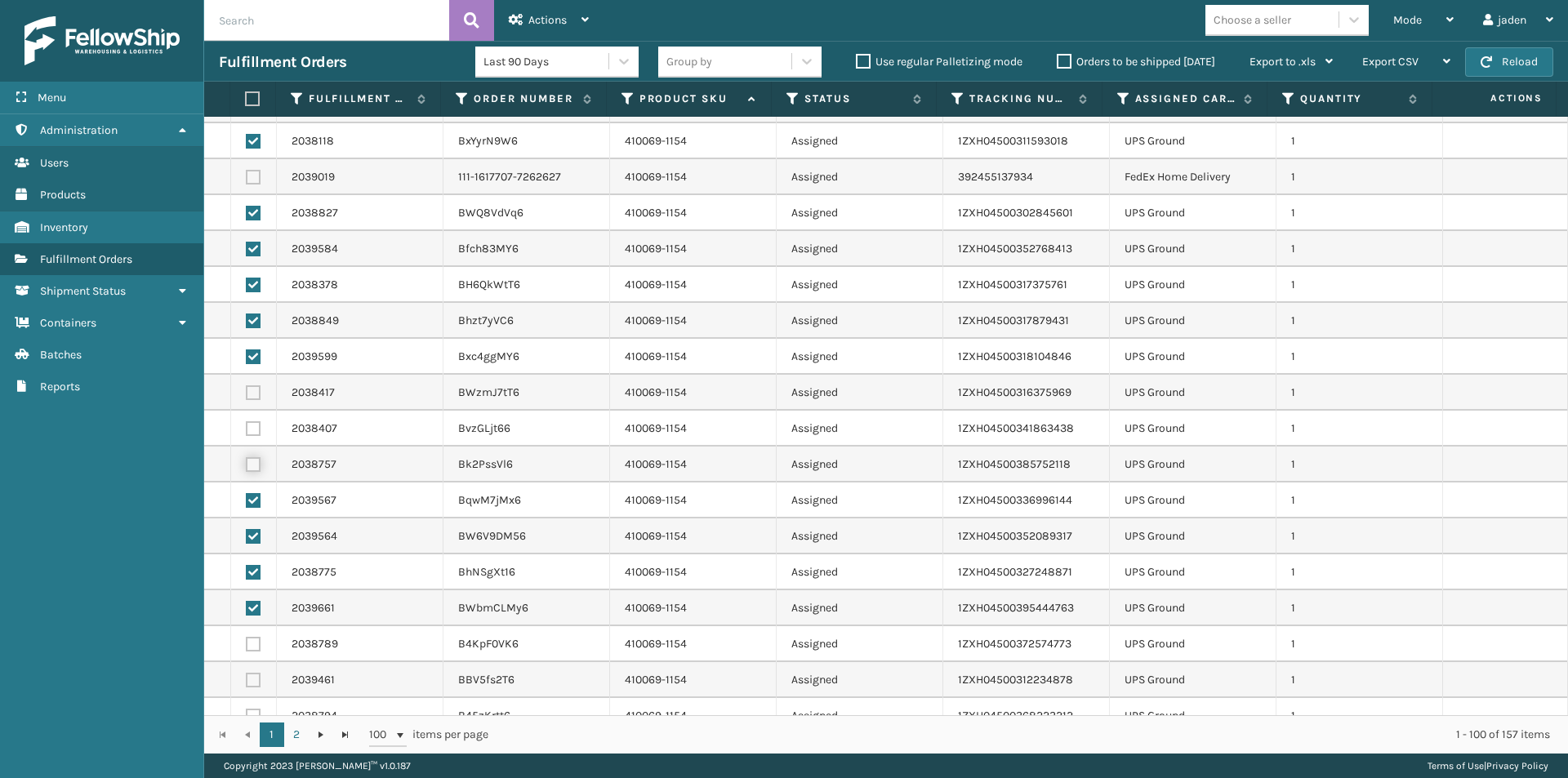
click at [247, 461] on input "checkbox" at bounding box center [246, 462] width 1 height 11
checkbox input "true"
click at [251, 430] on label at bounding box center [253, 429] width 15 height 15
click at [247, 430] on input "checkbox" at bounding box center [246, 427] width 1 height 11
checkbox input "true"
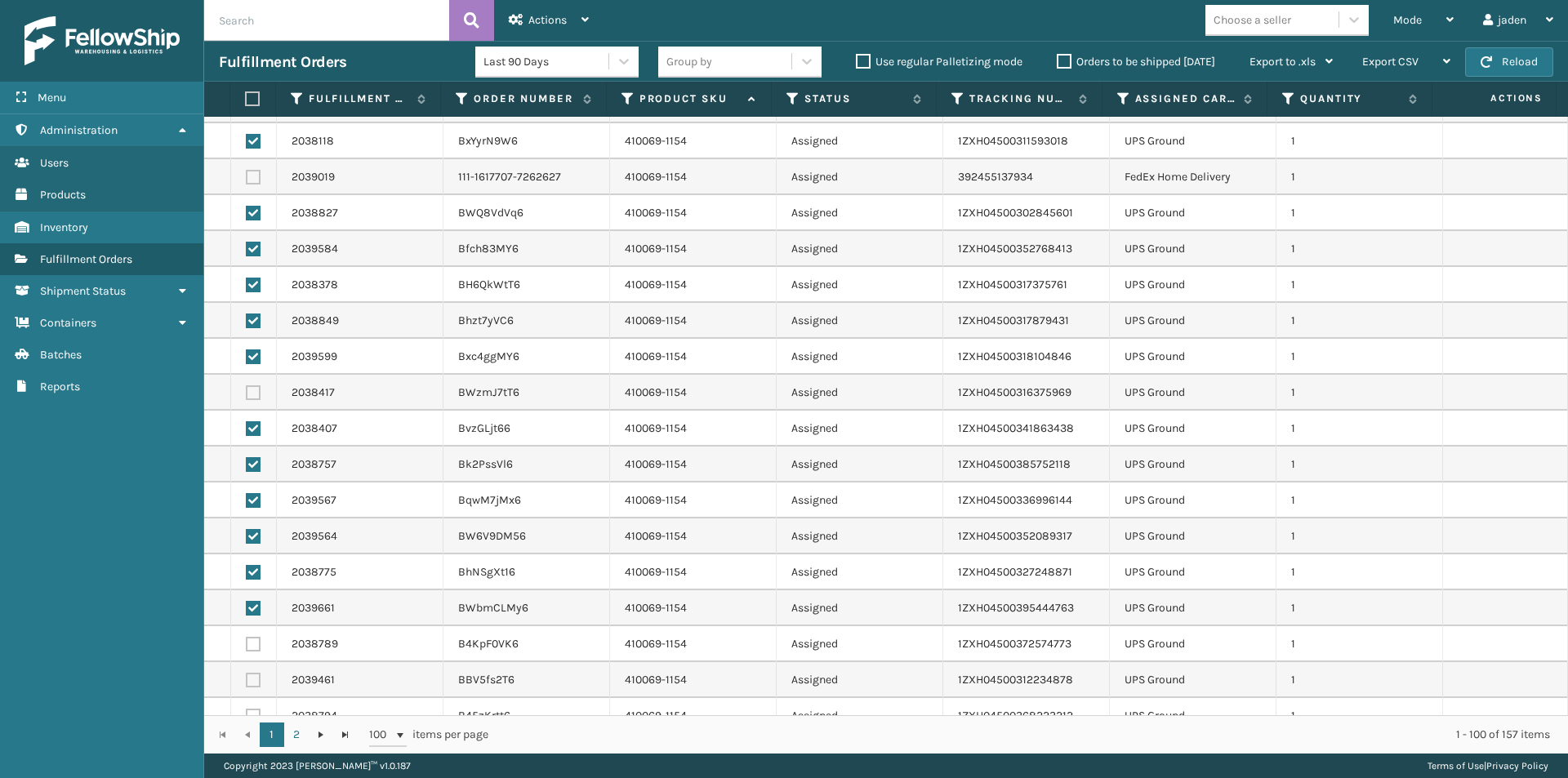
click at [251, 399] on label at bounding box center [253, 393] width 15 height 15
click at [247, 396] on input "checkbox" at bounding box center [246, 391] width 1 height 11
checkbox input "true"
click at [250, 642] on label at bounding box center [253, 644] width 15 height 15
click at [247, 642] on input "checkbox" at bounding box center [246, 642] width 1 height 11
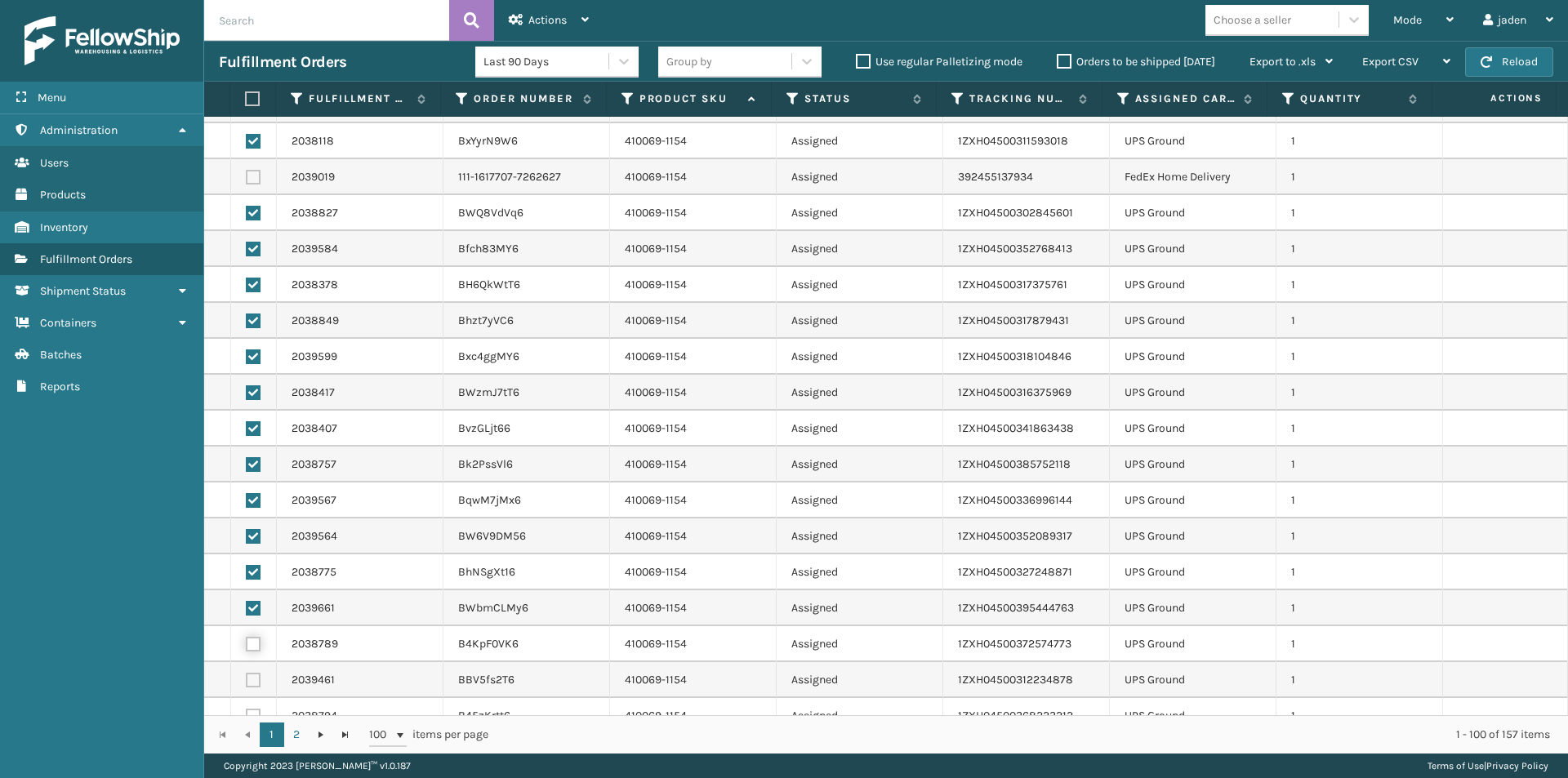
checkbox input "true"
click at [256, 679] on label at bounding box center [253, 680] width 15 height 15
click at [247, 679] on input "checkbox" at bounding box center [246, 678] width 1 height 11
checkbox input "true"
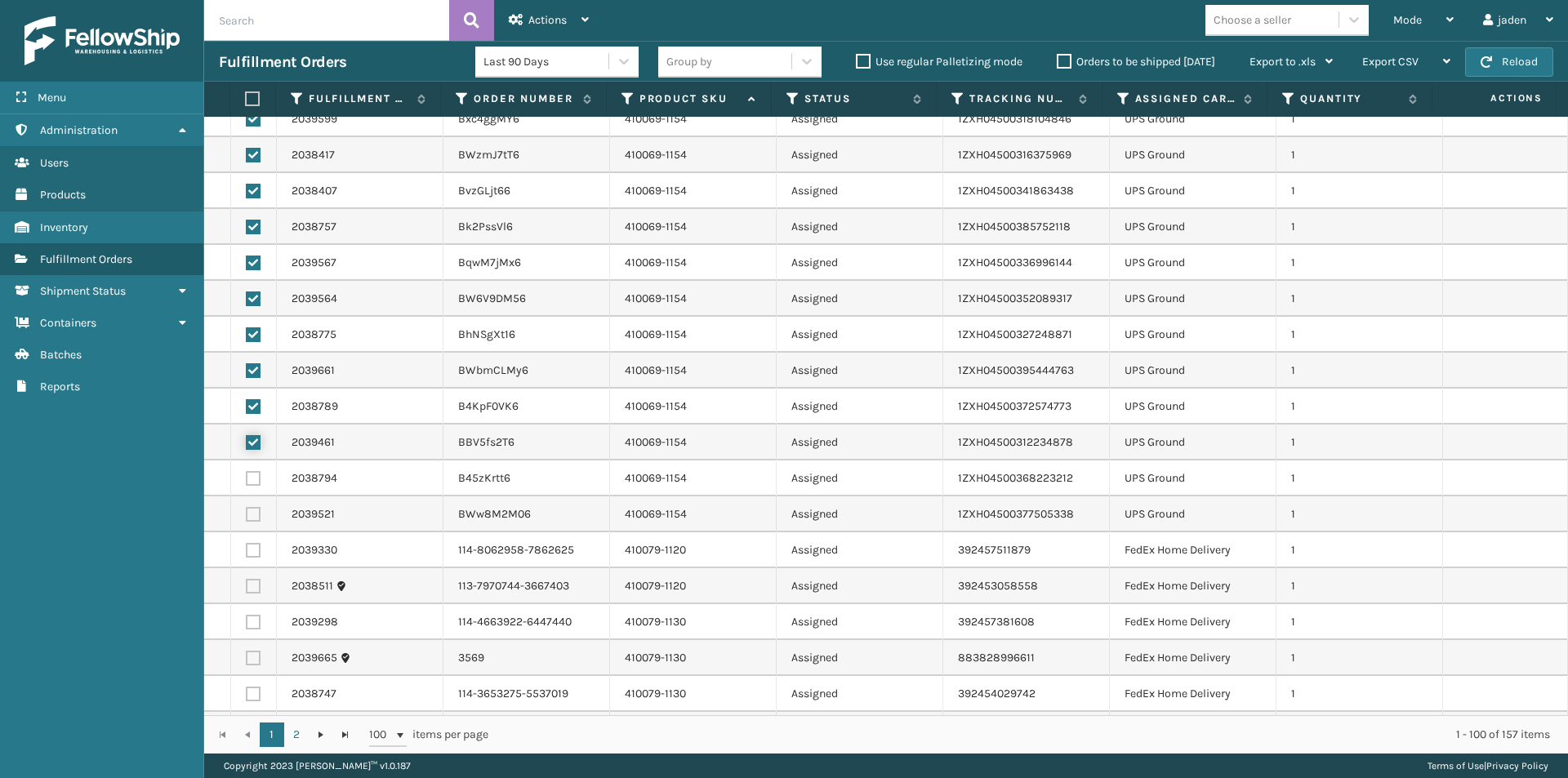
scroll to position [1388, 0]
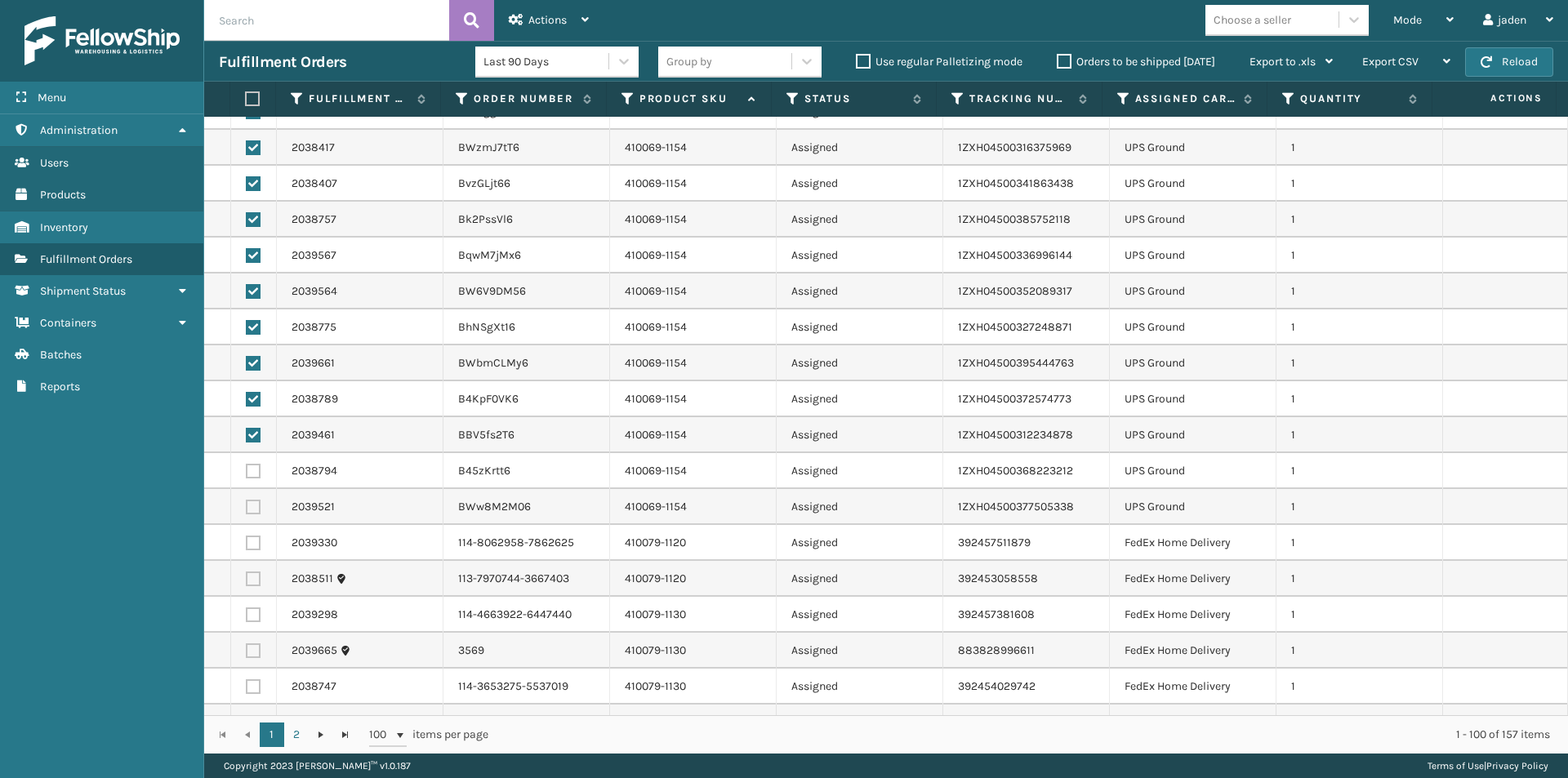
click at [256, 509] on label at bounding box center [253, 507] width 15 height 15
click at [247, 509] on input "checkbox" at bounding box center [246, 505] width 1 height 11
checkbox input "true"
click at [246, 476] on label at bounding box center [253, 471] width 15 height 15
click at [246, 475] on input "checkbox" at bounding box center [246, 469] width 1 height 11
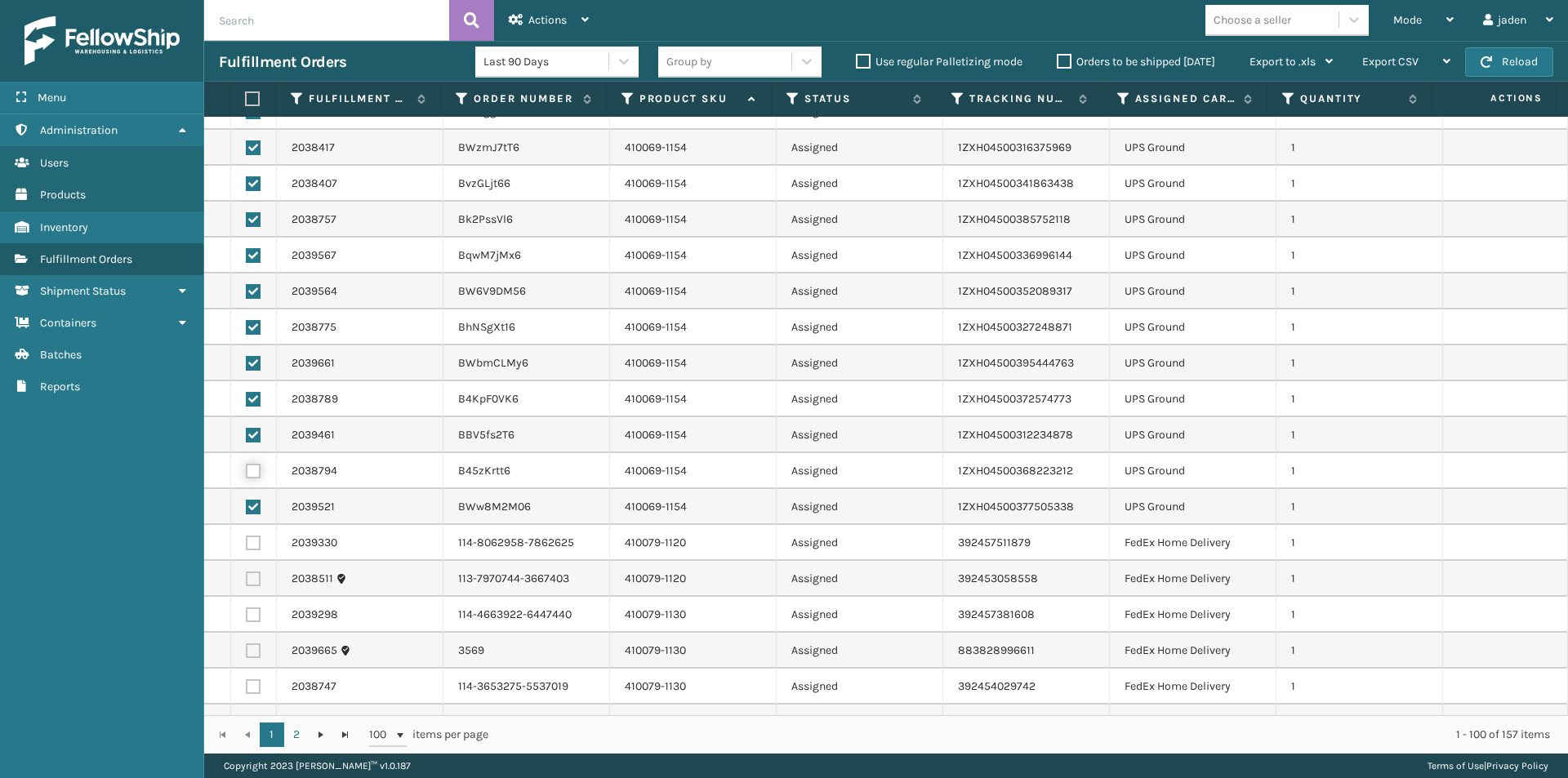
checkbox input "true"
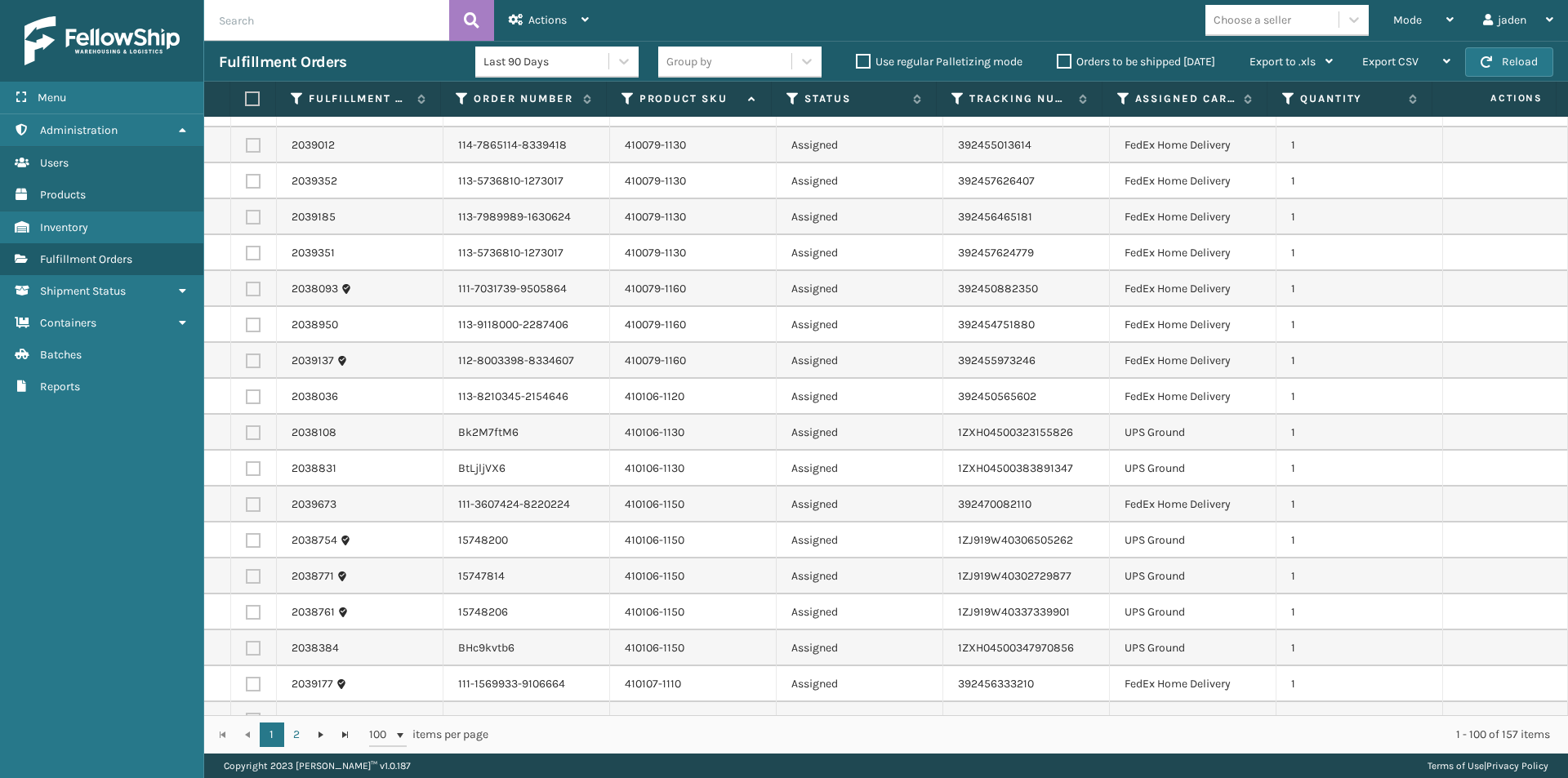
scroll to position [2205, 0]
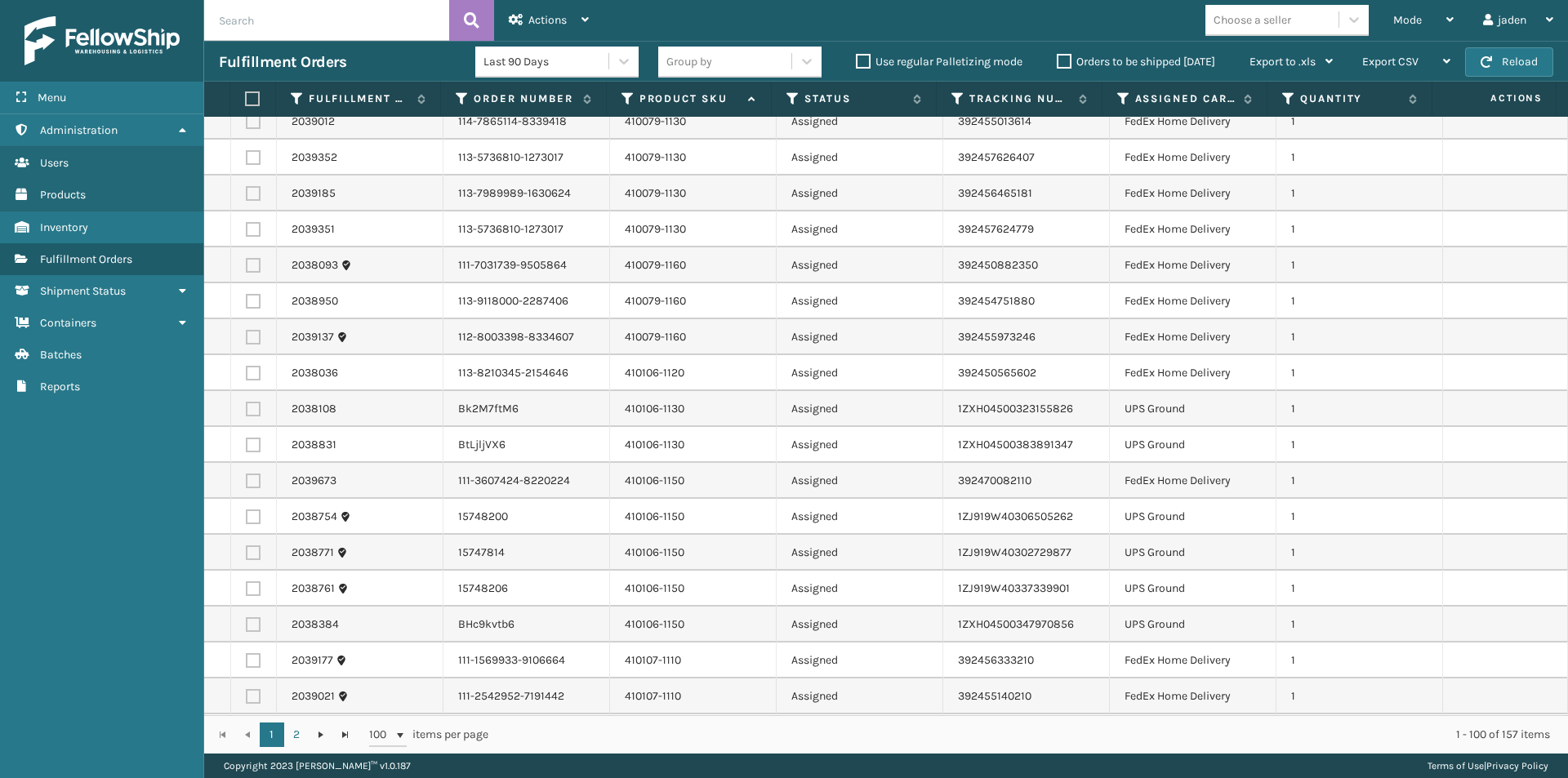
click at [252, 404] on td at bounding box center [254, 408] width 46 height 36
click at [252, 412] on label at bounding box center [253, 408] width 15 height 15
click at [247, 412] on input "checkbox" at bounding box center [246, 407] width 1 height 11
checkbox input "true"
click at [250, 454] on td at bounding box center [254, 445] width 46 height 36
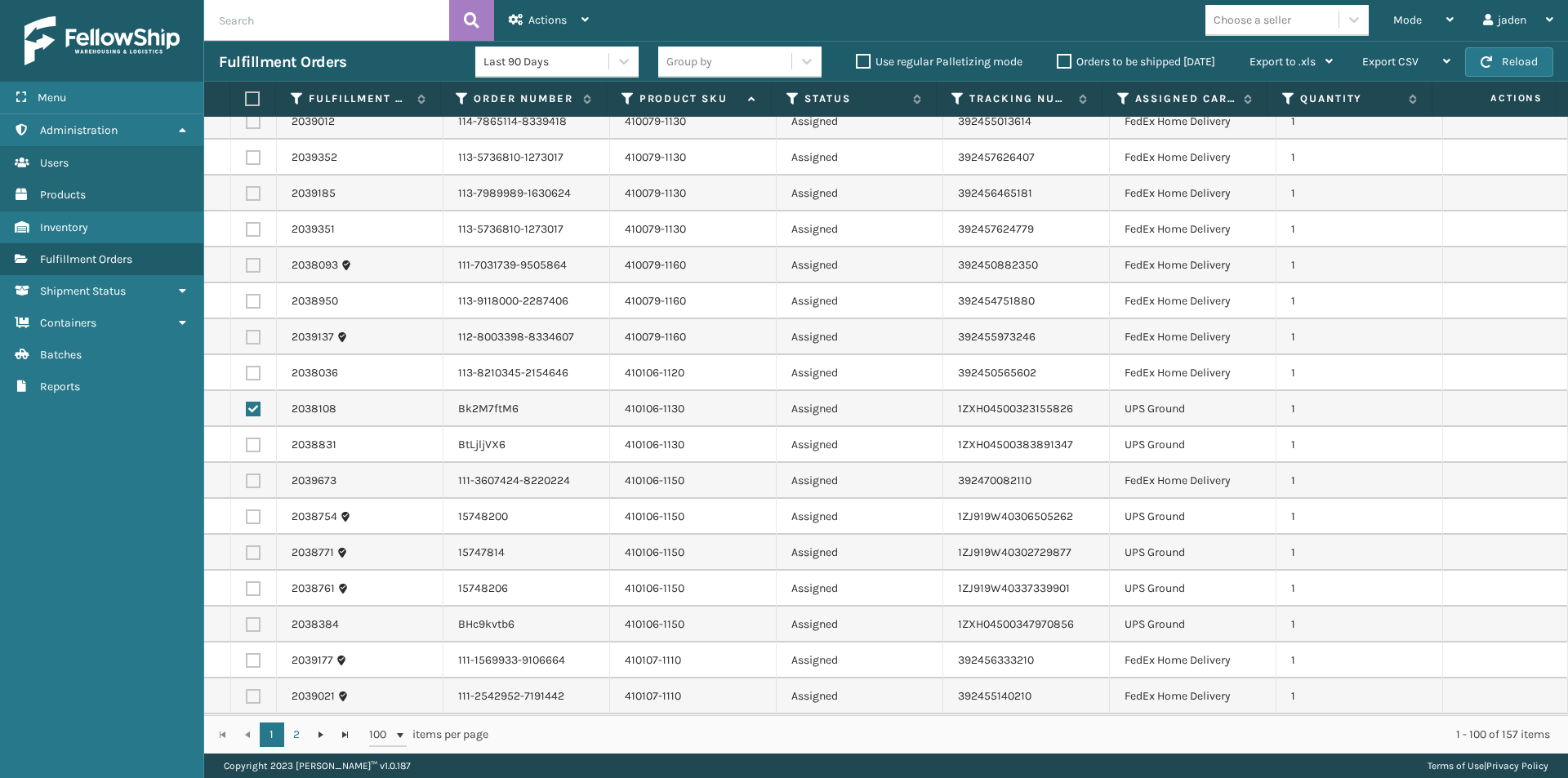
click at [250, 439] on label at bounding box center [253, 445] width 15 height 15
click at [247, 439] on input "checkbox" at bounding box center [246, 443] width 1 height 11
checkbox input "true"
click at [256, 524] on td at bounding box center [254, 517] width 46 height 36
click at [251, 557] on label at bounding box center [253, 552] width 15 height 15
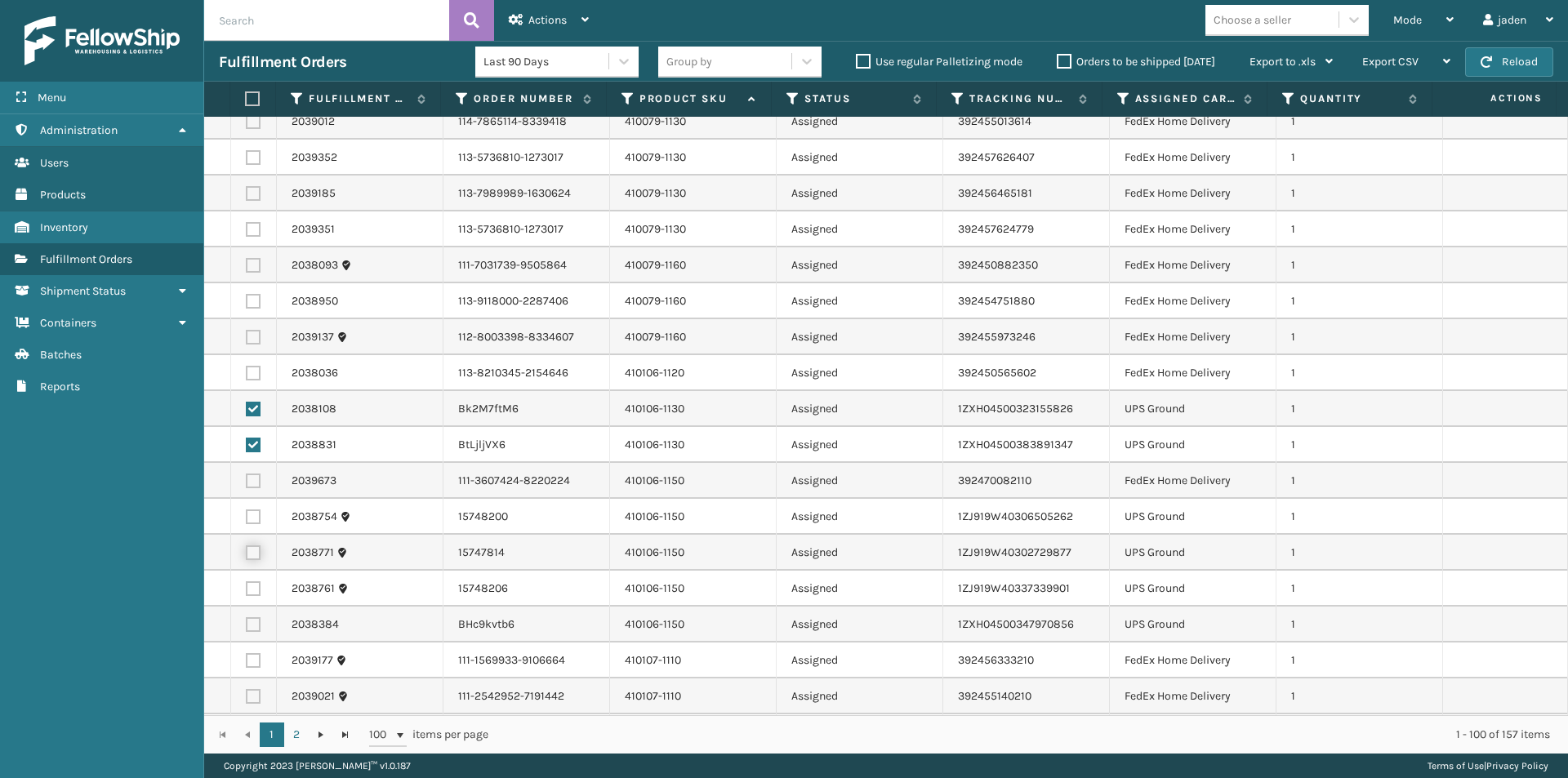
click at [247, 556] on input "checkbox" at bounding box center [246, 550] width 1 height 11
checkbox input "true"
click at [253, 586] on label at bounding box center [253, 588] width 15 height 15
click at [247, 586] on input "checkbox" at bounding box center [246, 587] width 1 height 11
checkbox input "true"
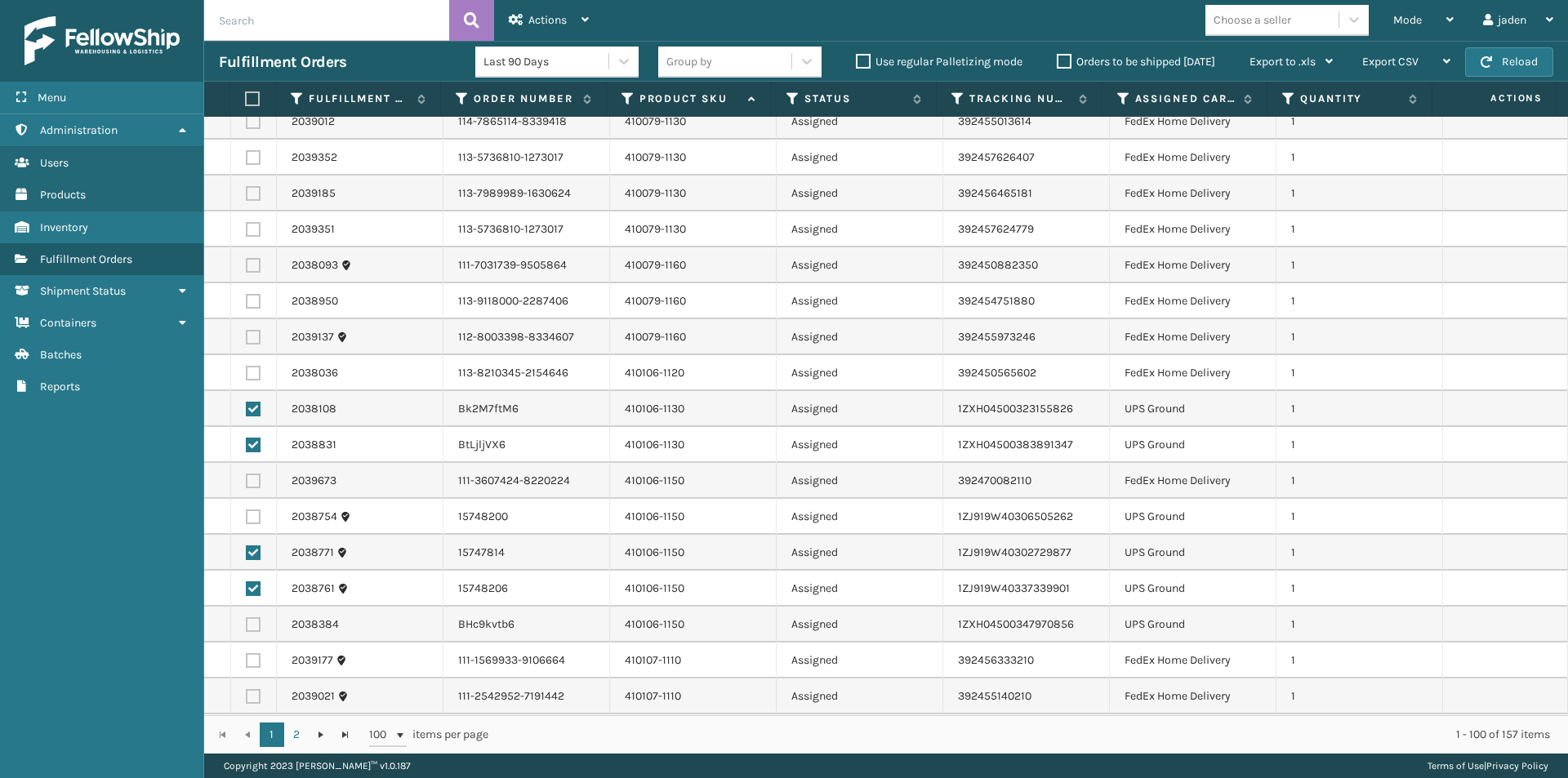
click at [250, 512] on label at bounding box center [253, 517] width 15 height 15
click at [247, 512] on input "checkbox" at bounding box center [246, 515] width 1 height 11
checkbox input "true"
click at [248, 624] on label at bounding box center [253, 625] width 15 height 15
click at [247, 624] on input "checkbox" at bounding box center [246, 623] width 1 height 11
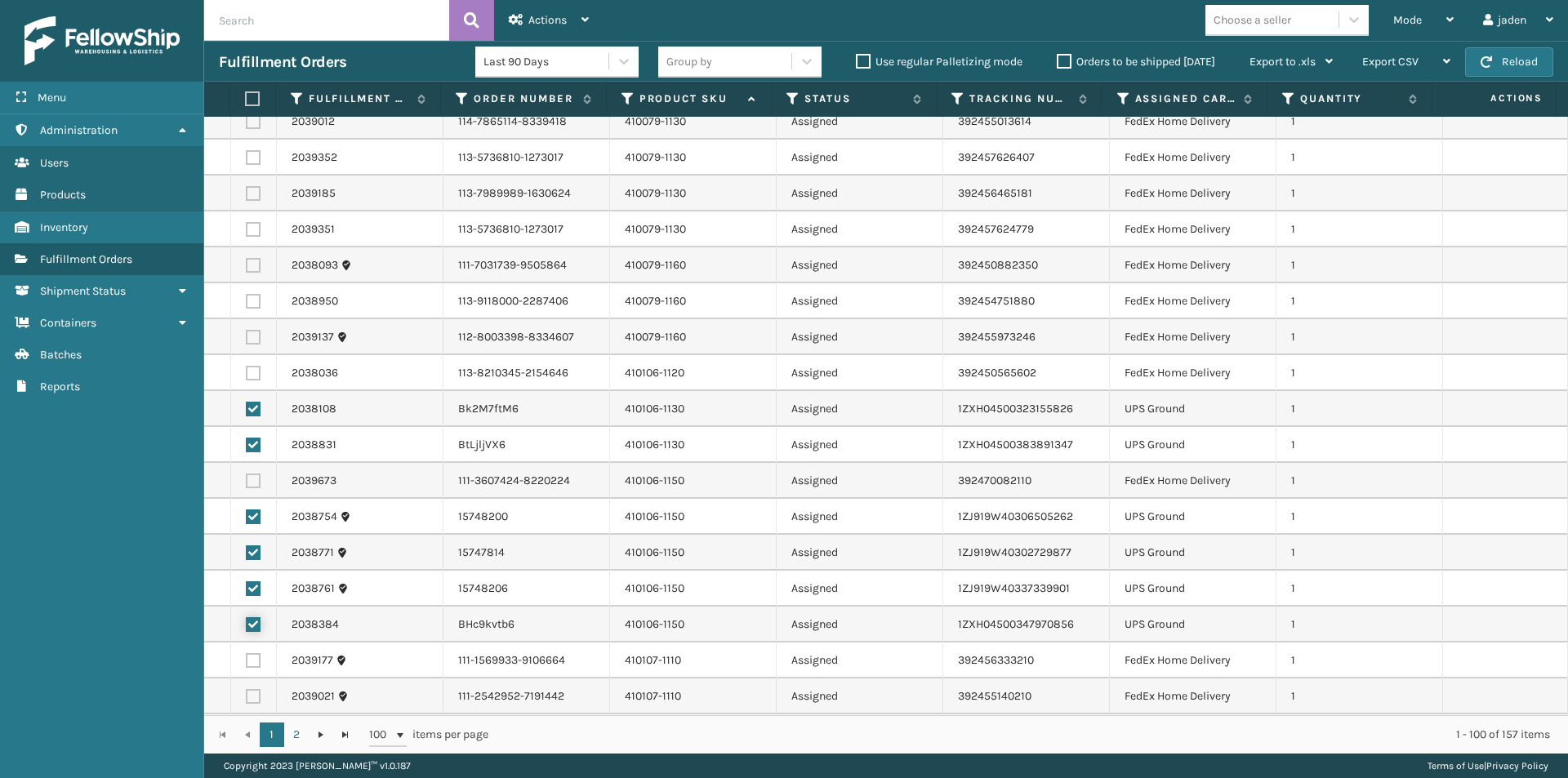
checkbox input "true"
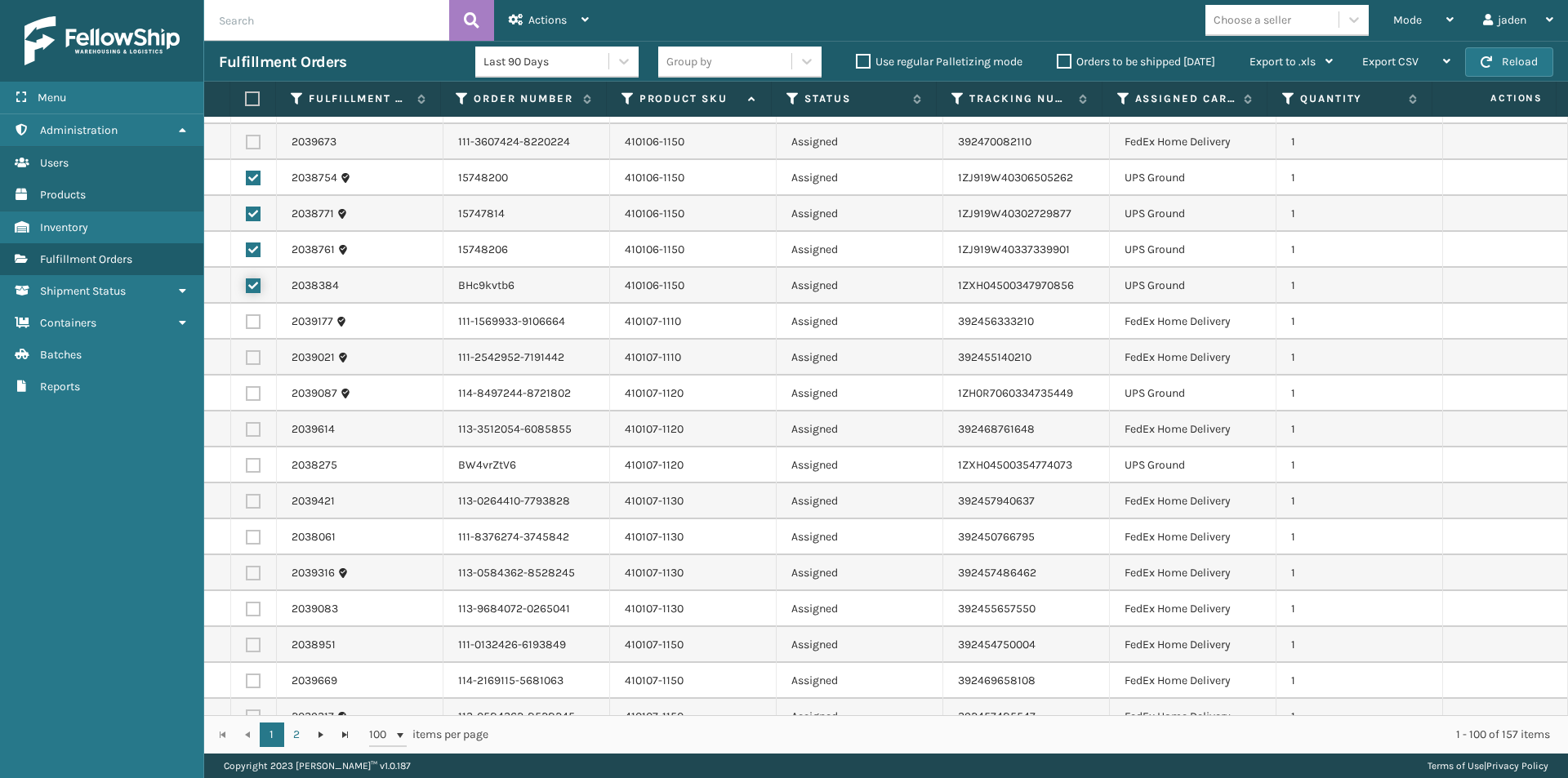
scroll to position [2614, 0]
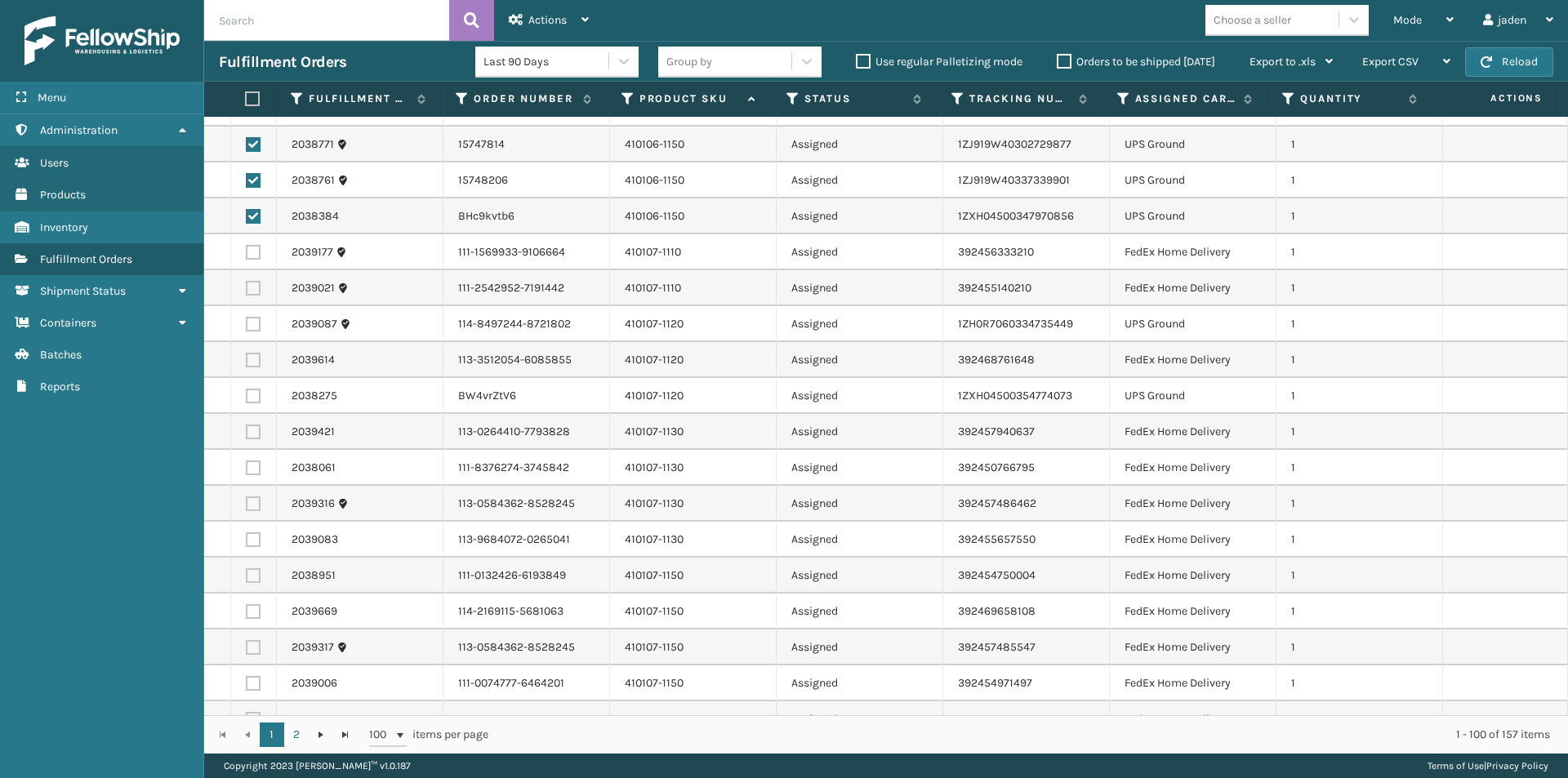
click at [250, 320] on label at bounding box center [253, 324] width 15 height 15
click at [247, 320] on input "checkbox" at bounding box center [246, 322] width 1 height 11
checkbox input "true"
click at [247, 390] on label at bounding box center [253, 396] width 15 height 15
click at [247, 390] on input "checkbox" at bounding box center [246, 394] width 1 height 11
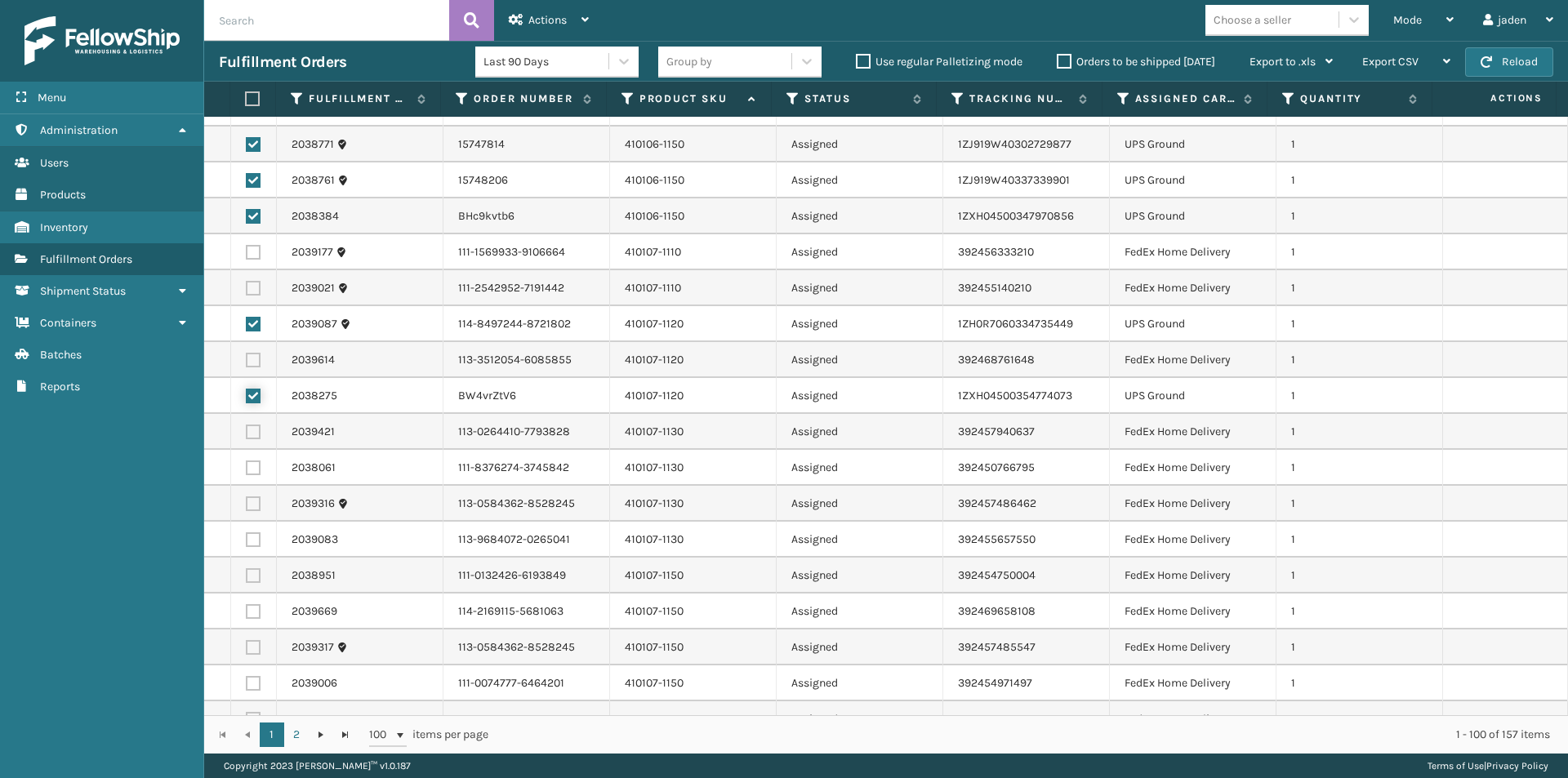
checkbox input "true"
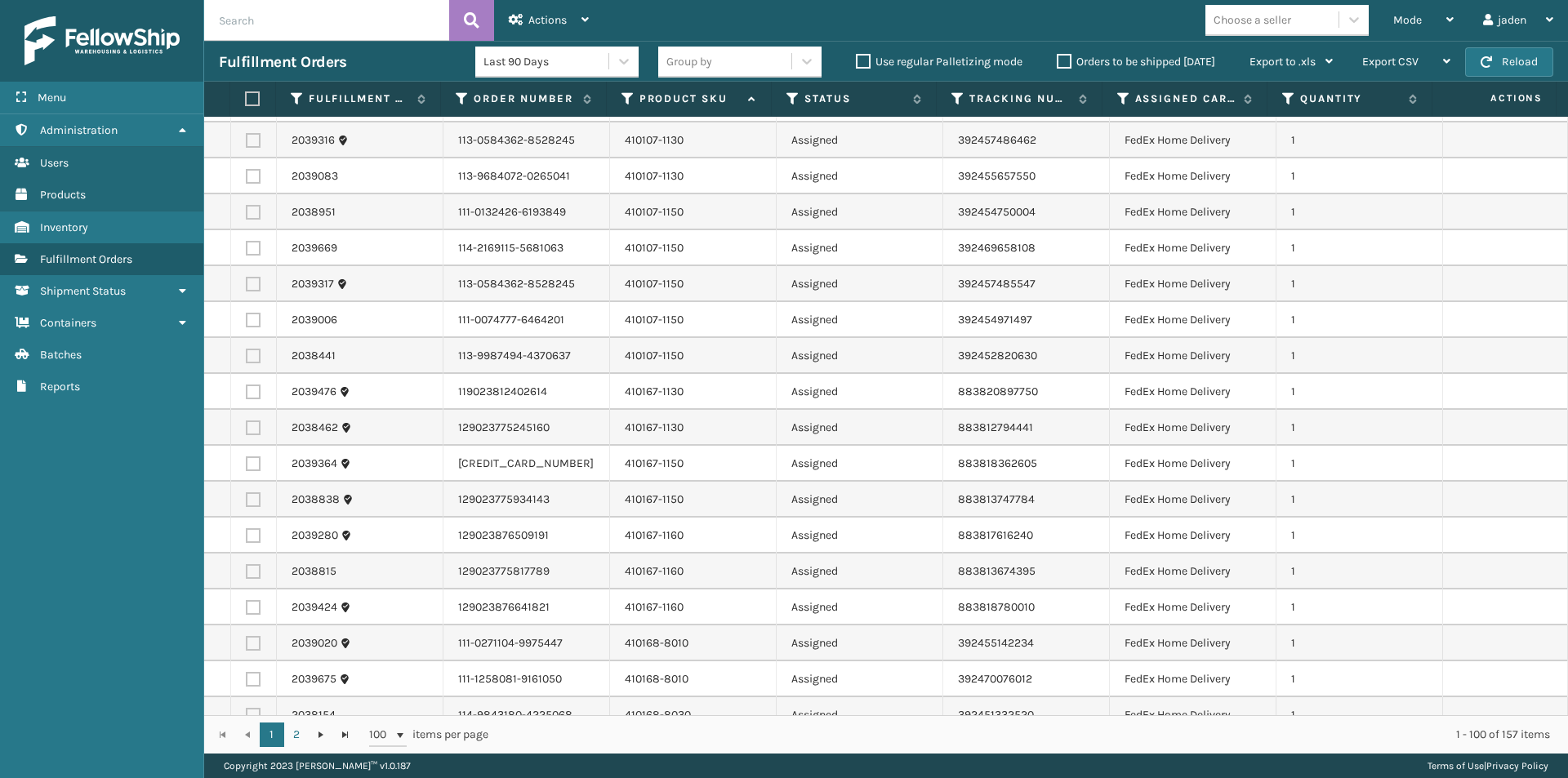
scroll to position [2995, 0]
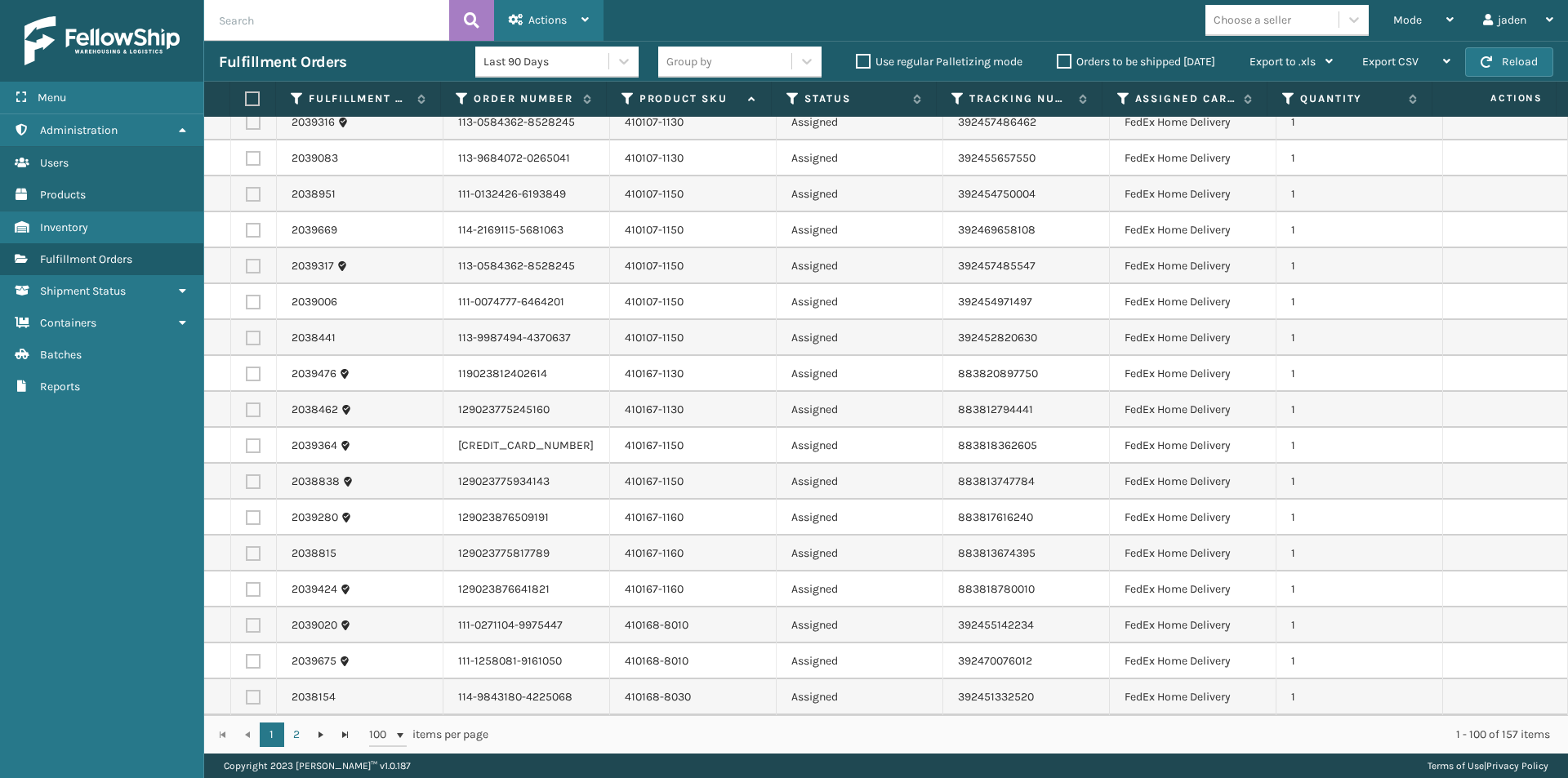
click at [533, 12] on div "Actions" at bounding box center [549, 20] width 80 height 41
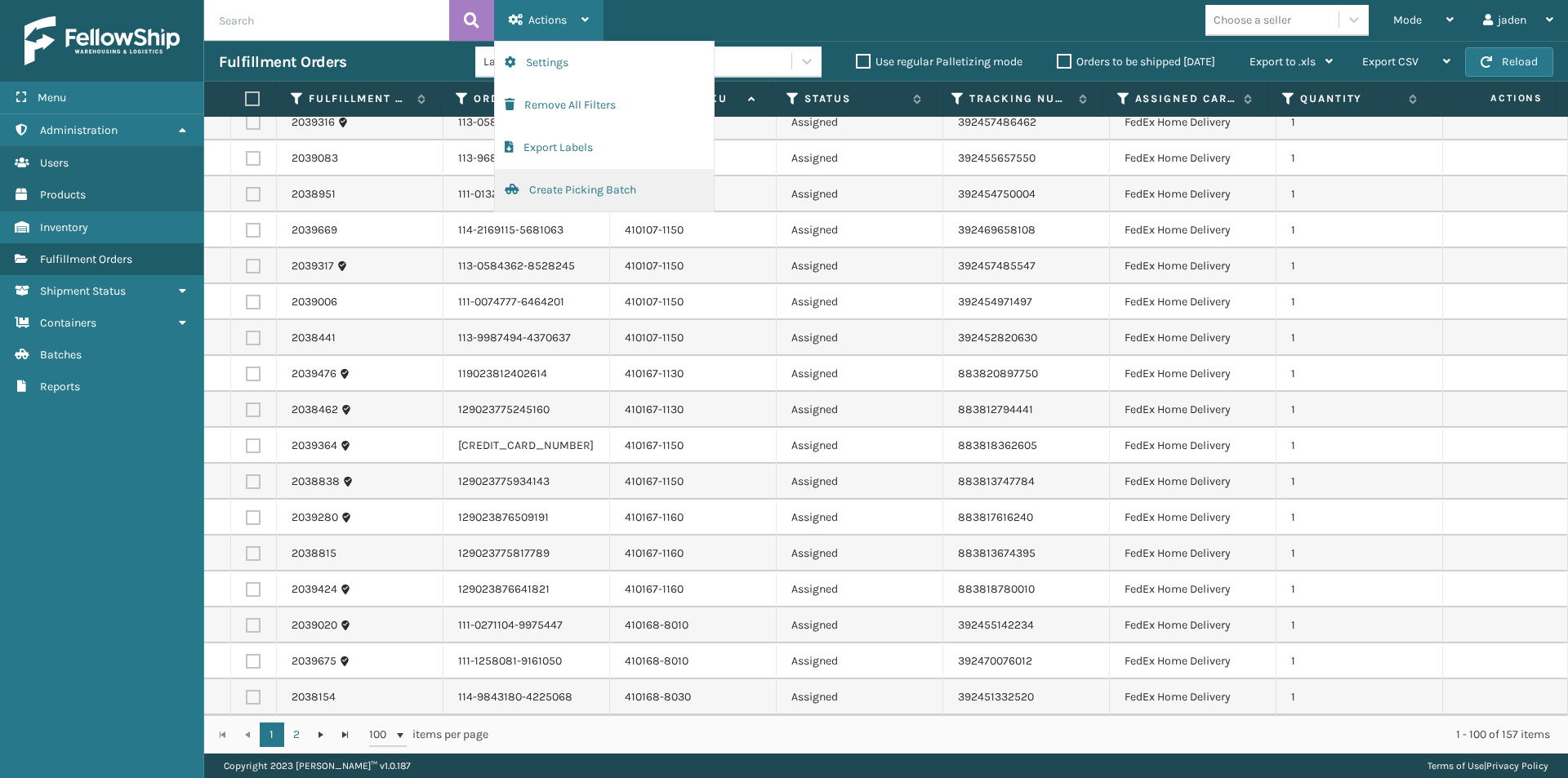
click at [527, 192] on button "Create Picking Batch" at bounding box center [604, 191] width 219 height 42
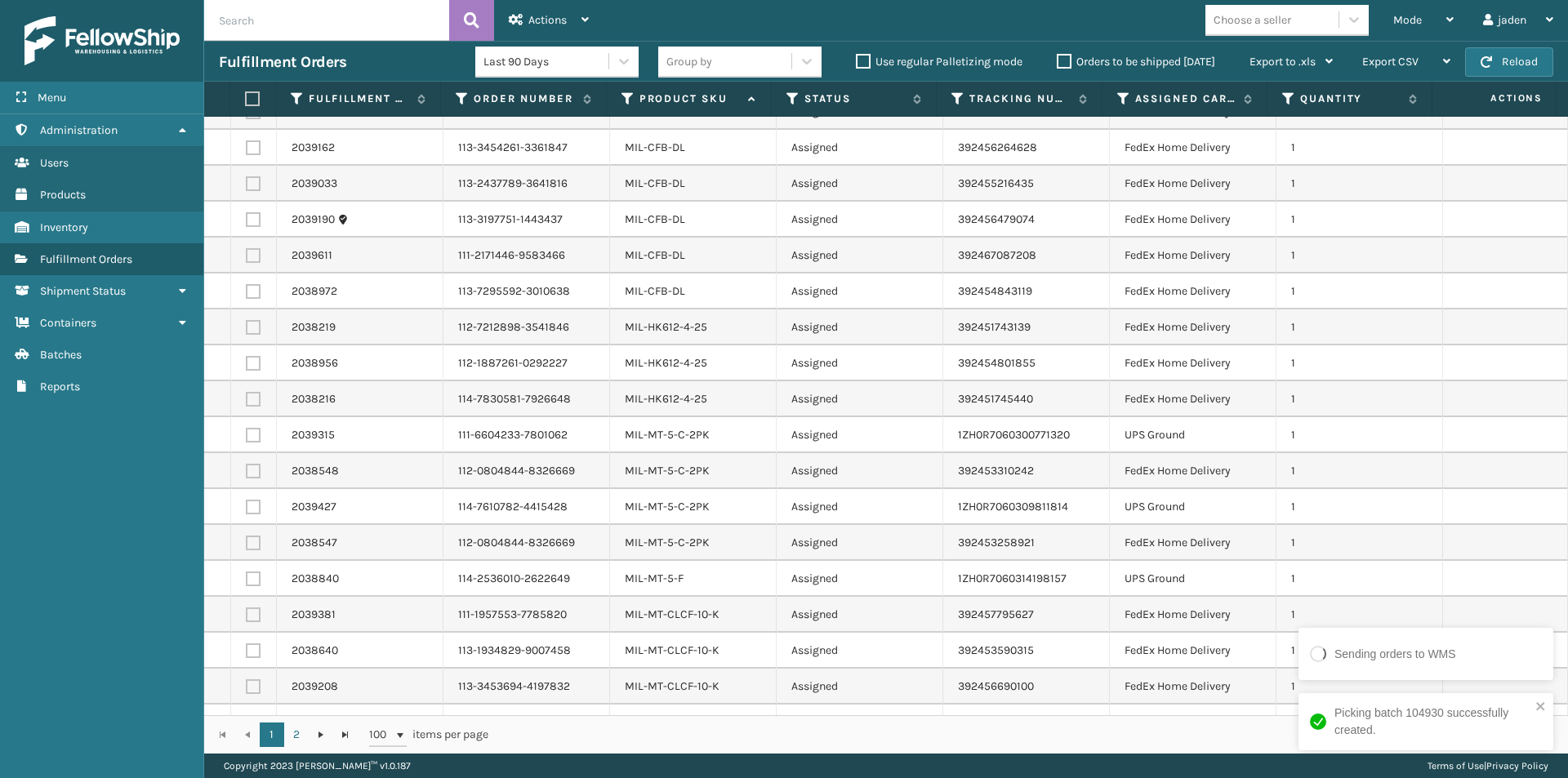
scroll to position [2042, 0]
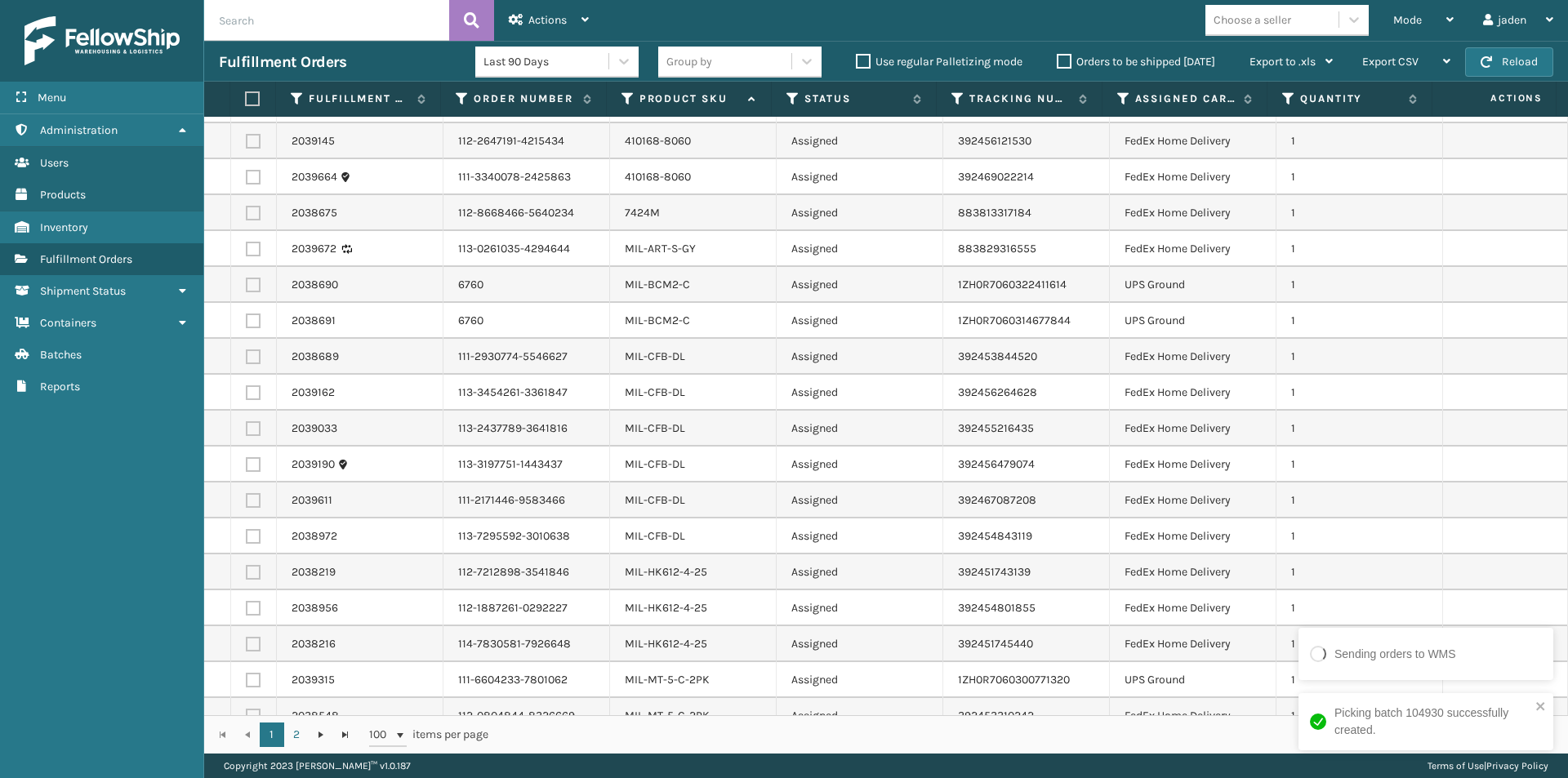
click at [258, 288] on label at bounding box center [253, 285] width 15 height 15
click at [247, 288] on input "checkbox" at bounding box center [246, 283] width 1 height 11
checkbox input "true"
click at [253, 322] on label at bounding box center [253, 321] width 15 height 15
click at [247, 322] on input "checkbox" at bounding box center [246, 319] width 1 height 11
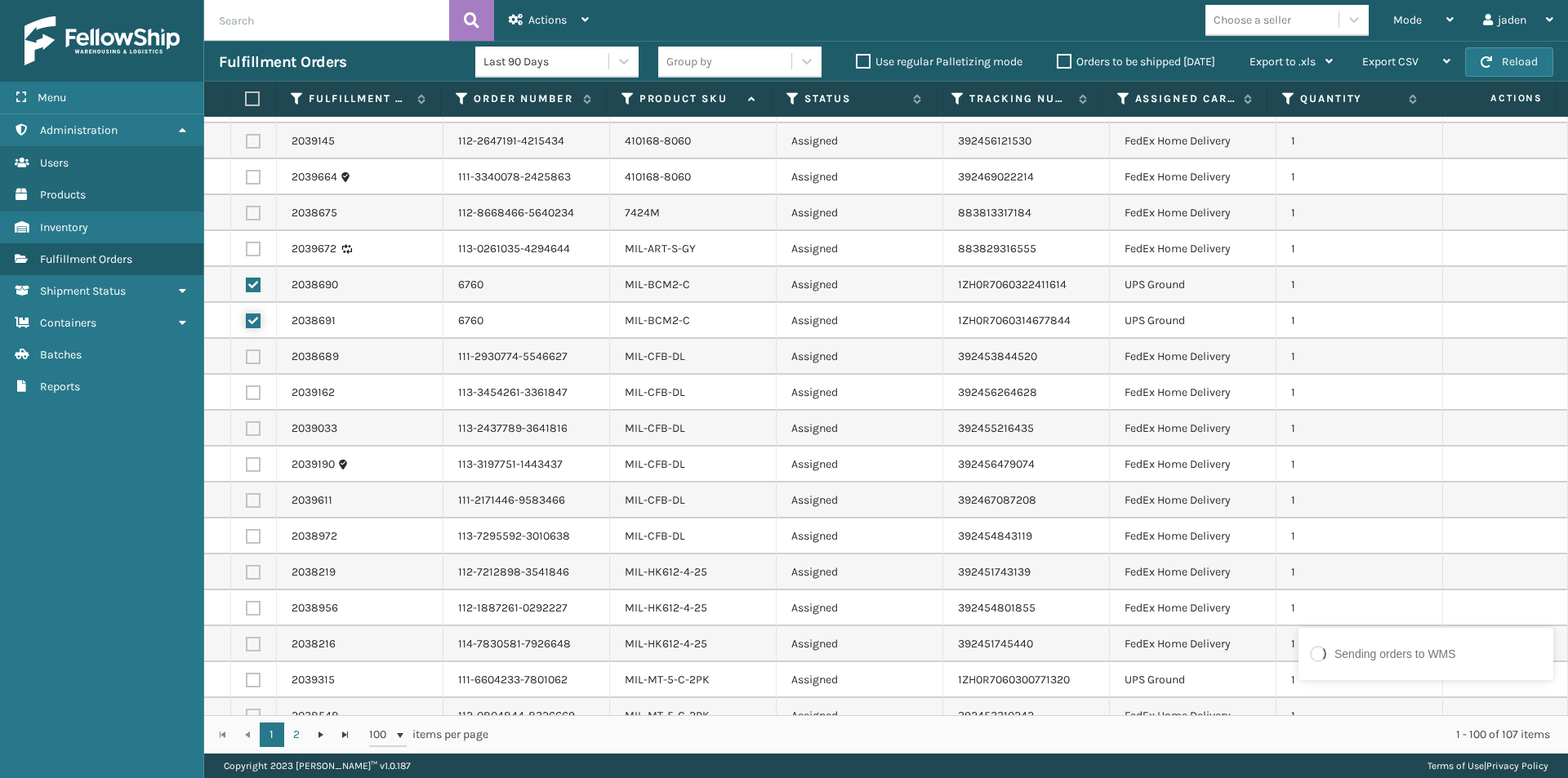
checkbox input "true"
click at [248, 677] on td at bounding box center [254, 680] width 46 height 36
click at [249, 675] on label at bounding box center [253, 680] width 15 height 15
click at [247, 675] on input "checkbox" at bounding box center [246, 678] width 1 height 11
checkbox input "true"
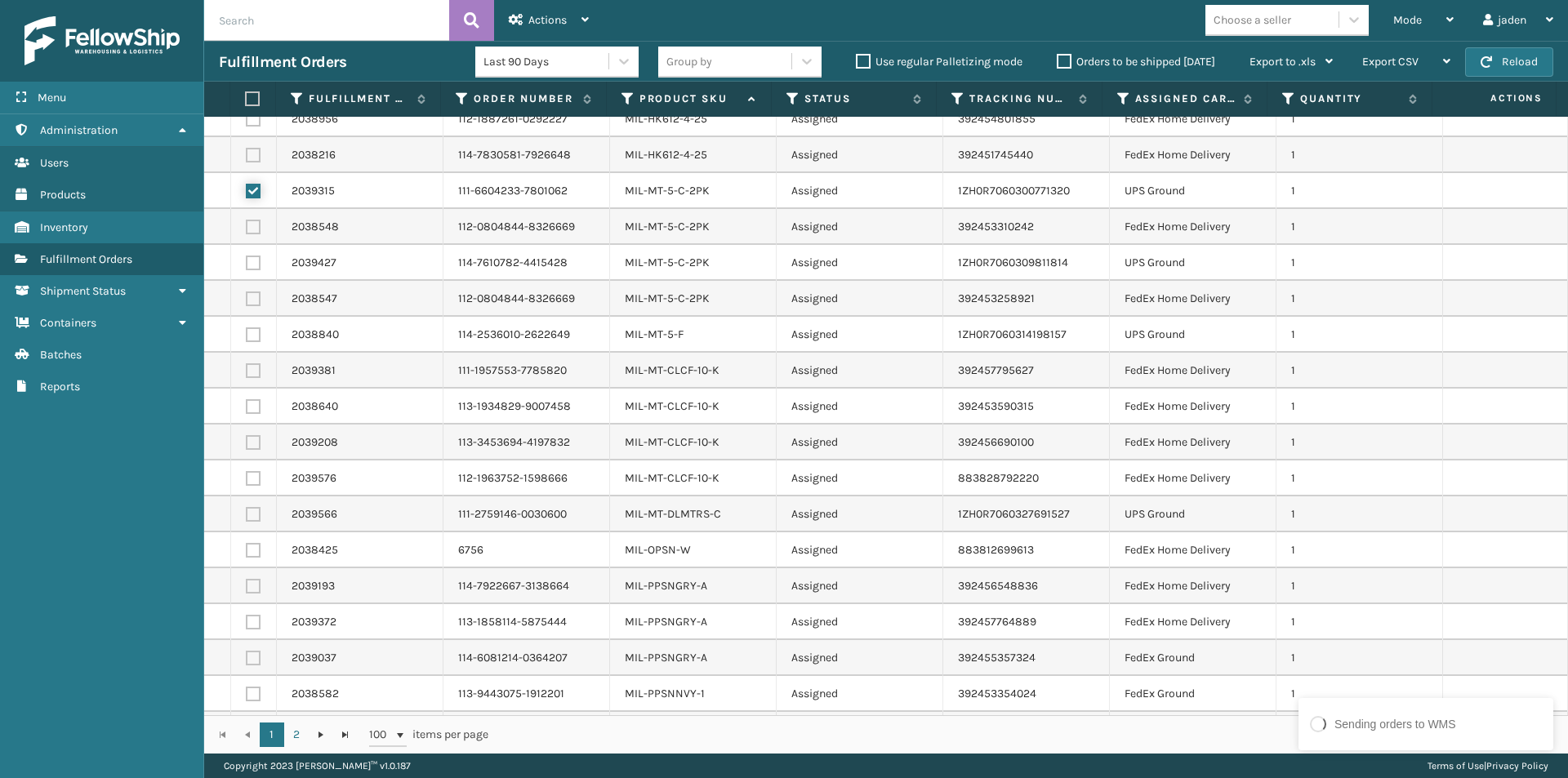
scroll to position [2532, 0]
click at [255, 257] on label at bounding box center [253, 262] width 15 height 15
click at [247, 257] on input "checkbox" at bounding box center [246, 260] width 1 height 11
checkbox input "true"
click at [250, 332] on label at bounding box center [253, 333] width 15 height 15
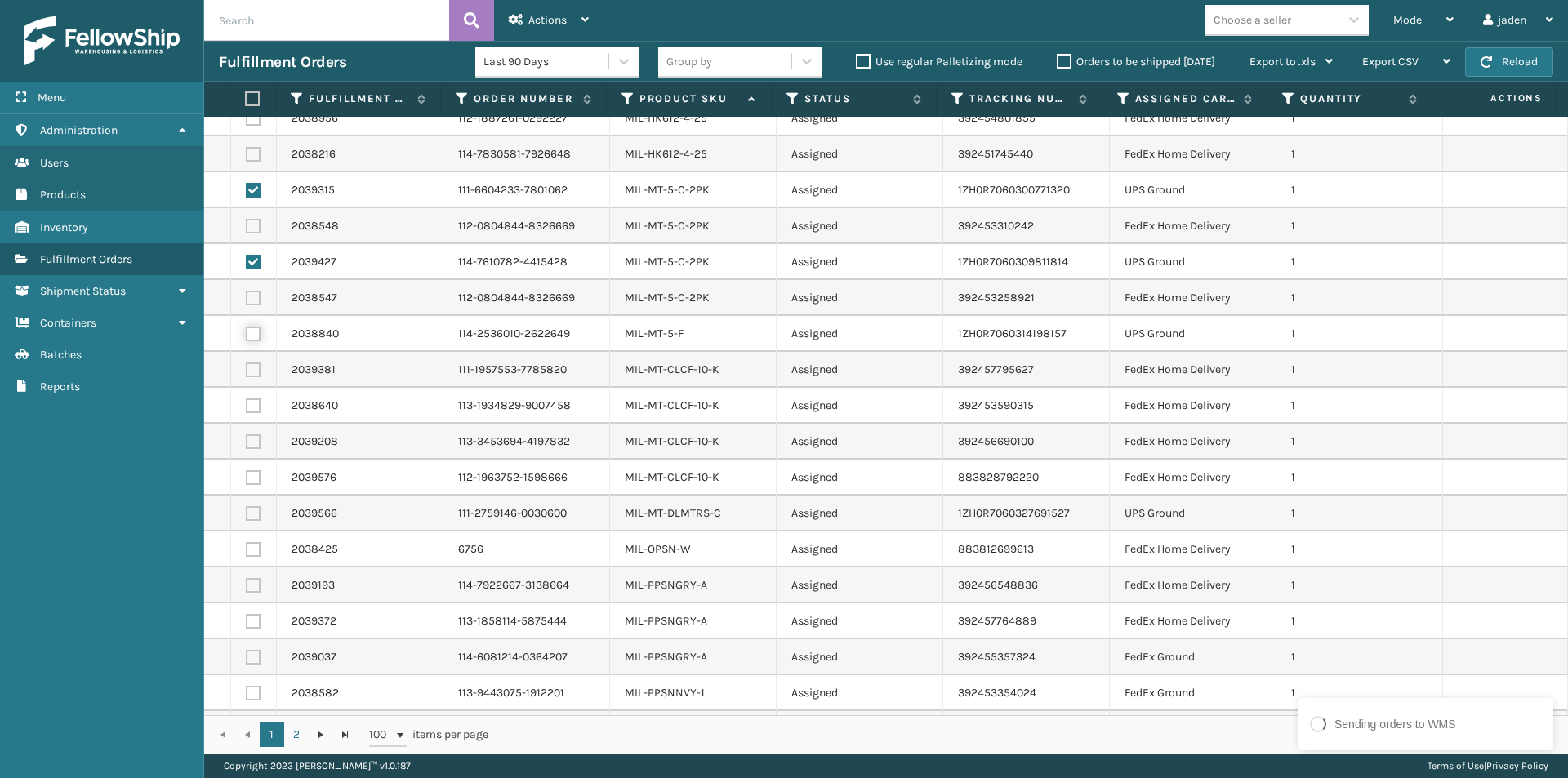
click at [247, 332] on input "checkbox" at bounding box center [246, 332] width 1 height 11
checkbox input "true"
click at [256, 513] on label at bounding box center [253, 513] width 15 height 15
click at [247, 513] on input "checkbox" at bounding box center [246, 512] width 1 height 11
checkbox input "true"
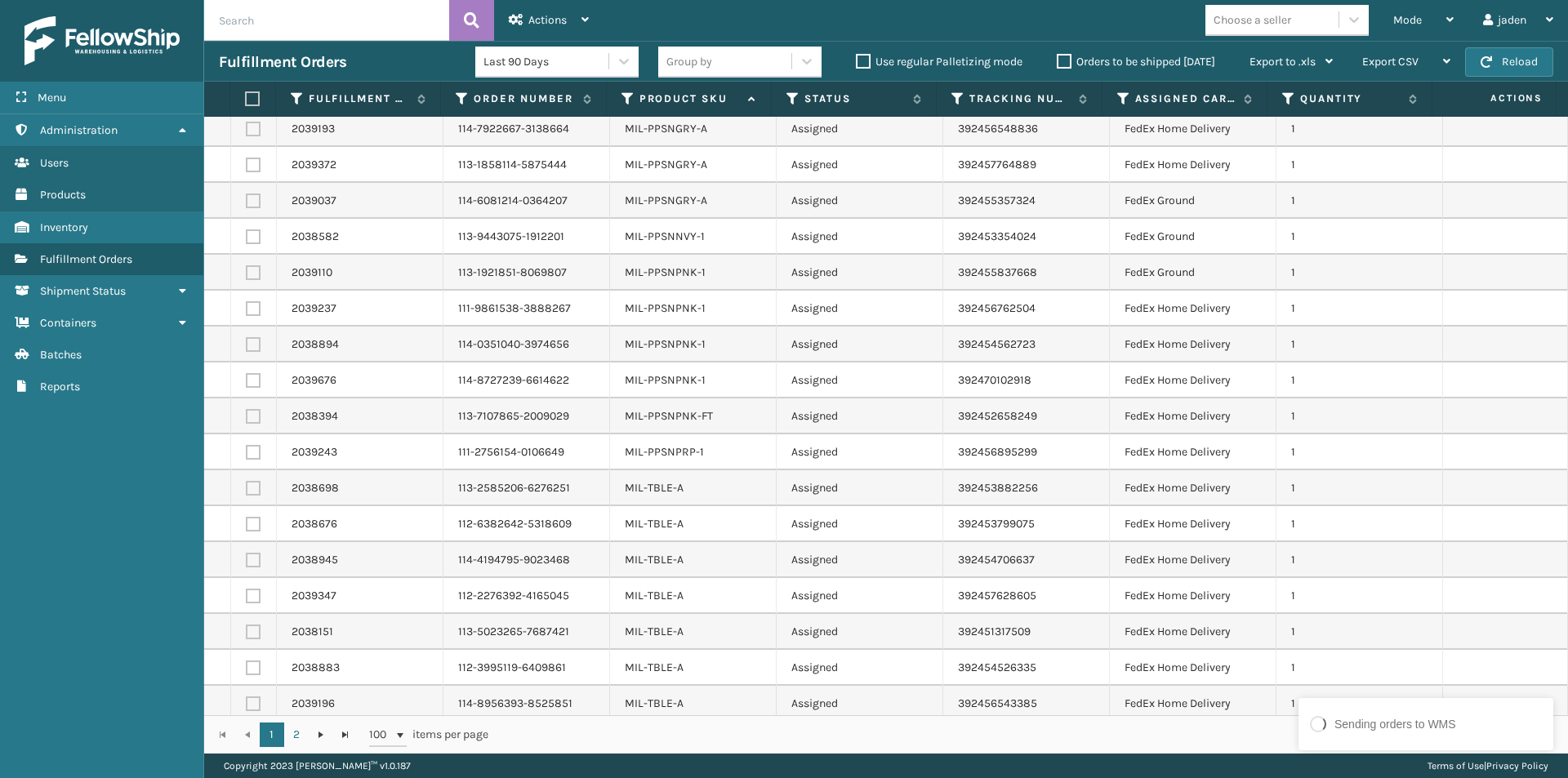
scroll to position [2995, 0]
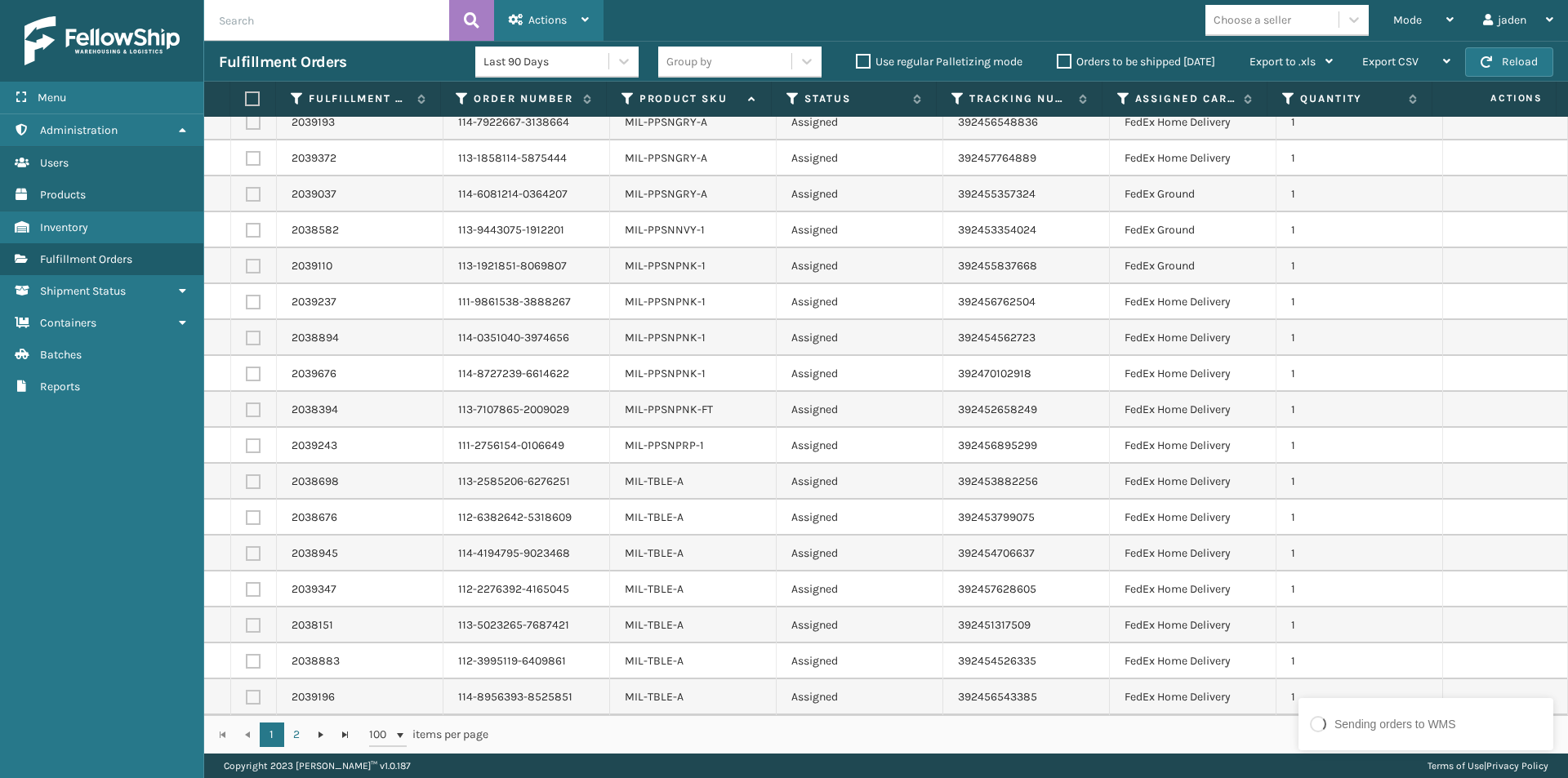
click at [553, 19] on span "Actions" at bounding box center [548, 20] width 39 height 14
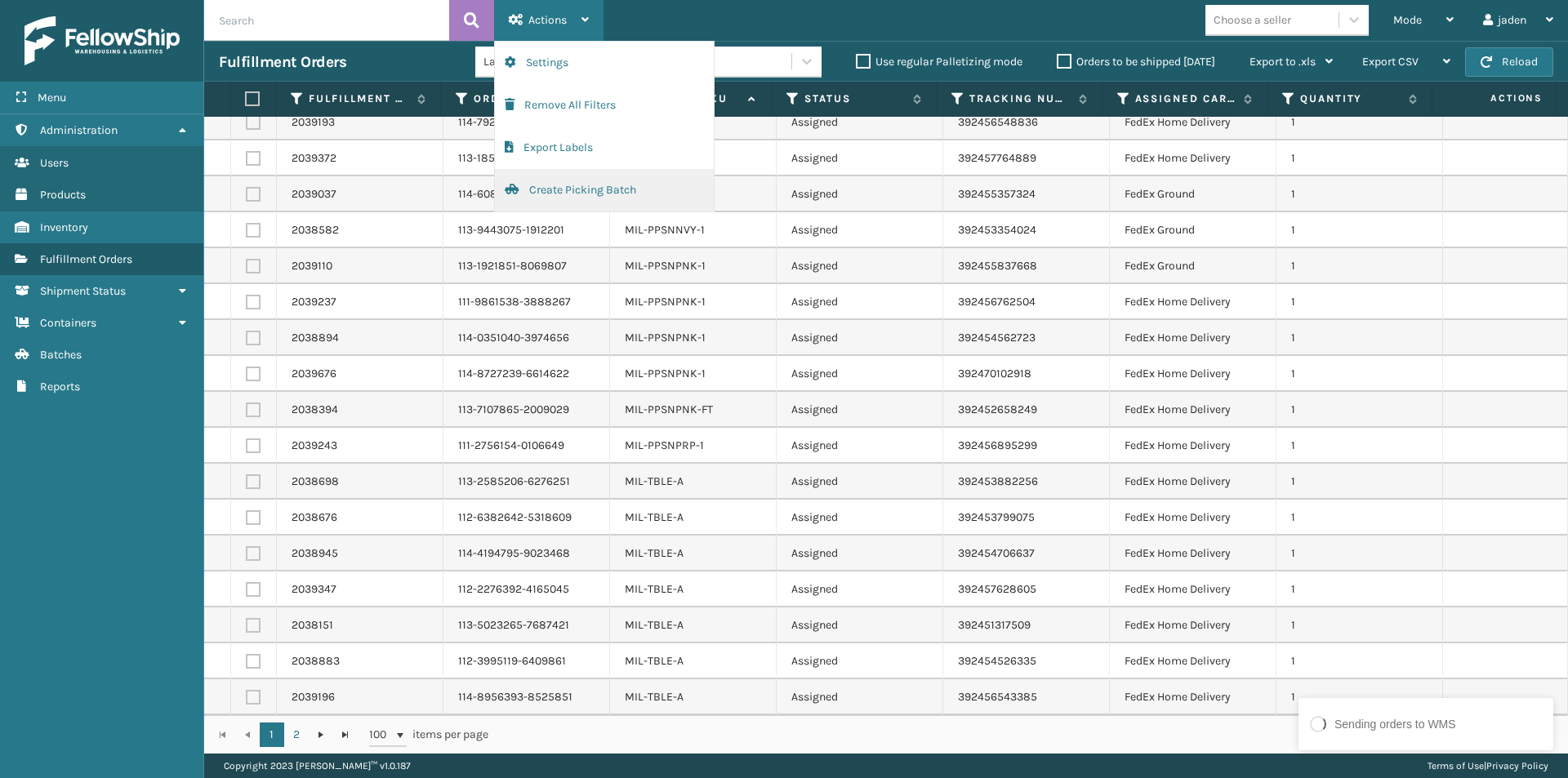
click at [579, 195] on button "Create Picking Batch" at bounding box center [604, 191] width 219 height 42
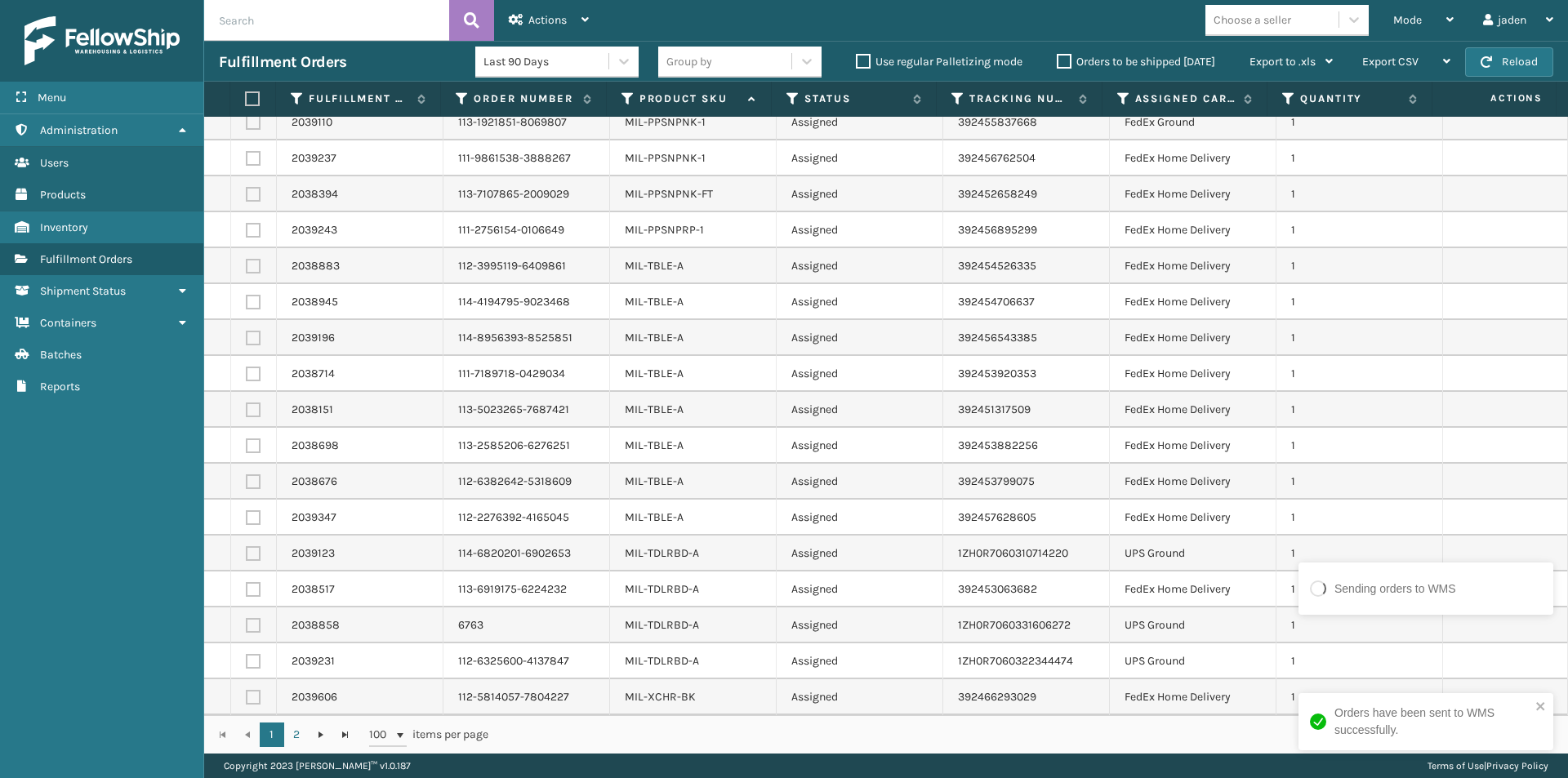
click at [258, 548] on label at bounding box center [253, 553] width 15 height 15
click at [247, 548] on input "checkbox" at bounding box center [246, 551] width 1 height 11
checkbox input "true"
click at [256, 629] on label at bounding box center [253, 625] width 15 height 15
click at [247, 629] on input "checkbox" at bounding box center [246, 624] width 1 height 11
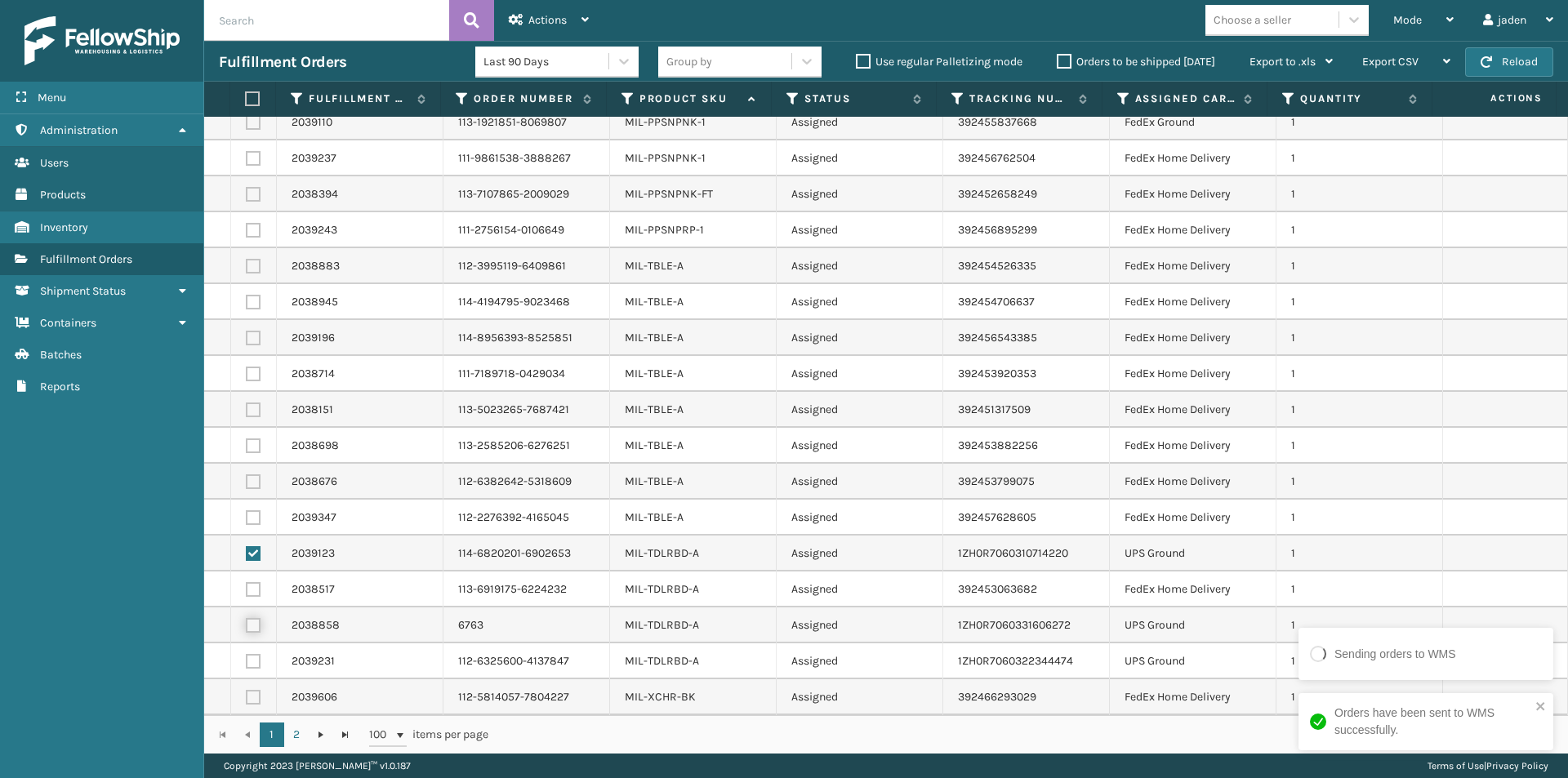
checkbox input "true"
click at [258, 666] on label at bounding box center [253, 662] width 15 height 15
click at [247, 665] on input "checkbox" at bounding box center [246, 660] width 1 height 11
checkbox input "true"
click at [547, 18] on span "Actions" at bounding box center [548, 20] width 39 height 14
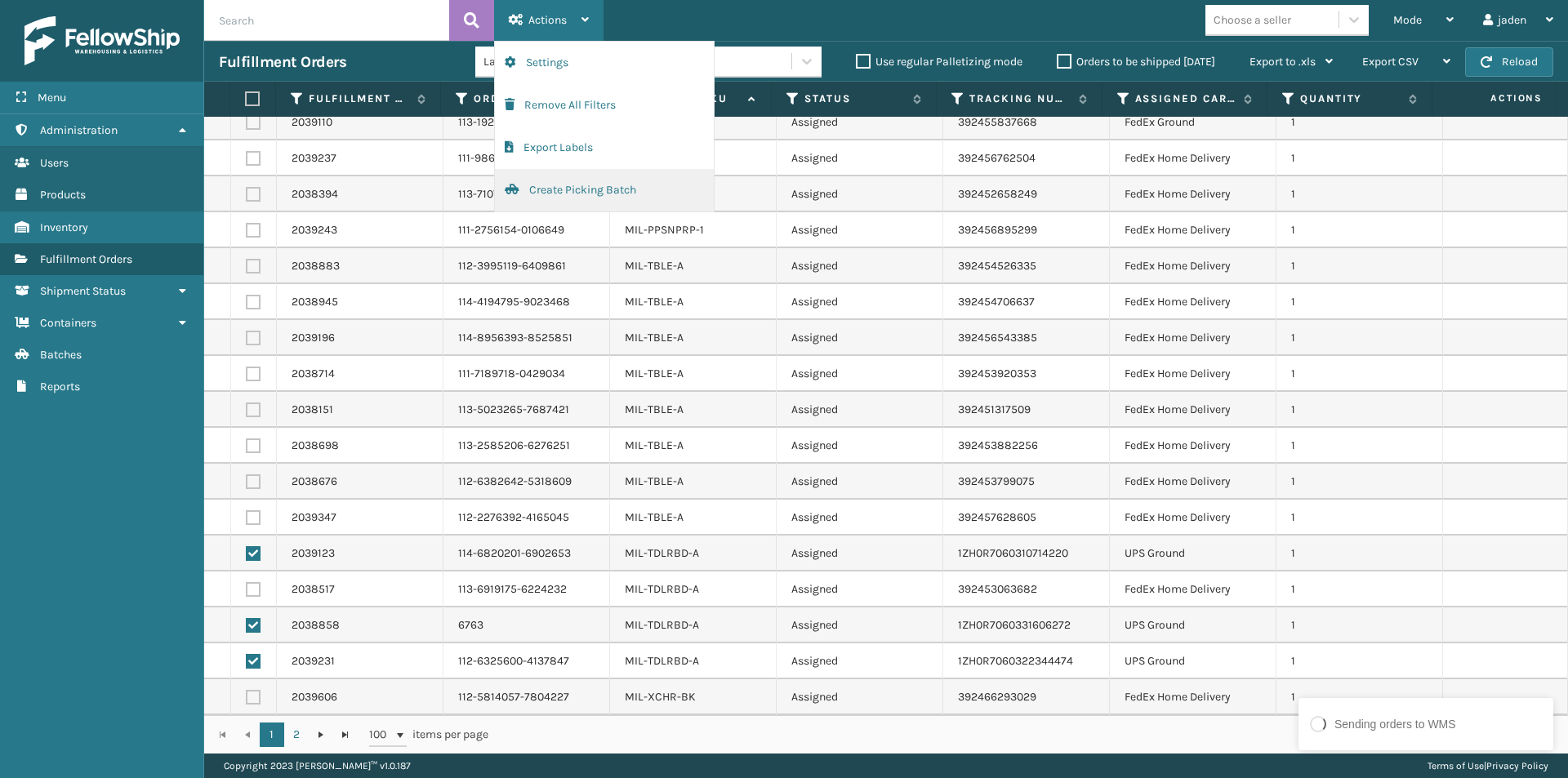
click at [567, 191] on button "Create Picking Batch" at bounding box center [604, 191] width 219 height 42
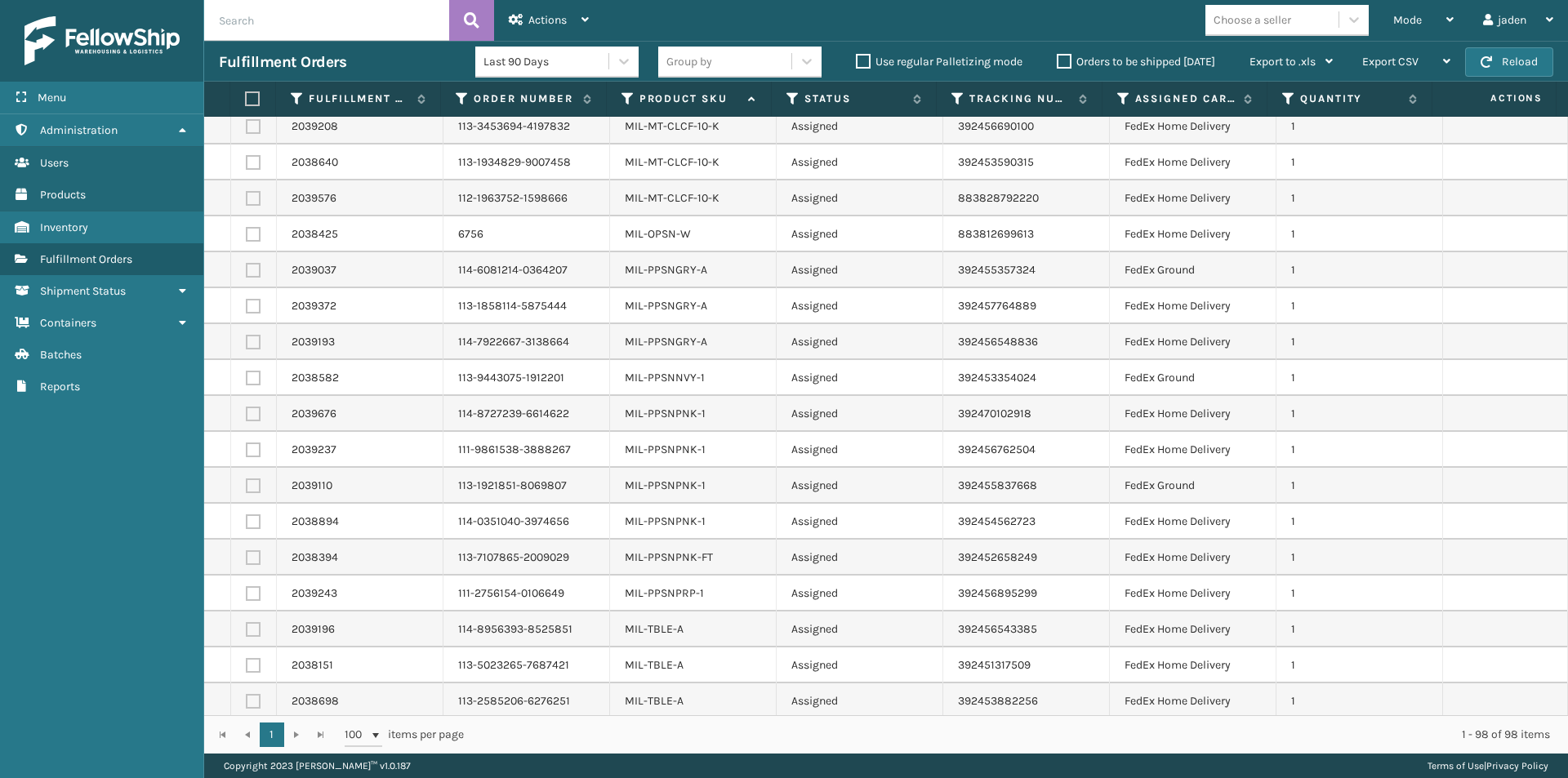
scroll to position [2596, 0]
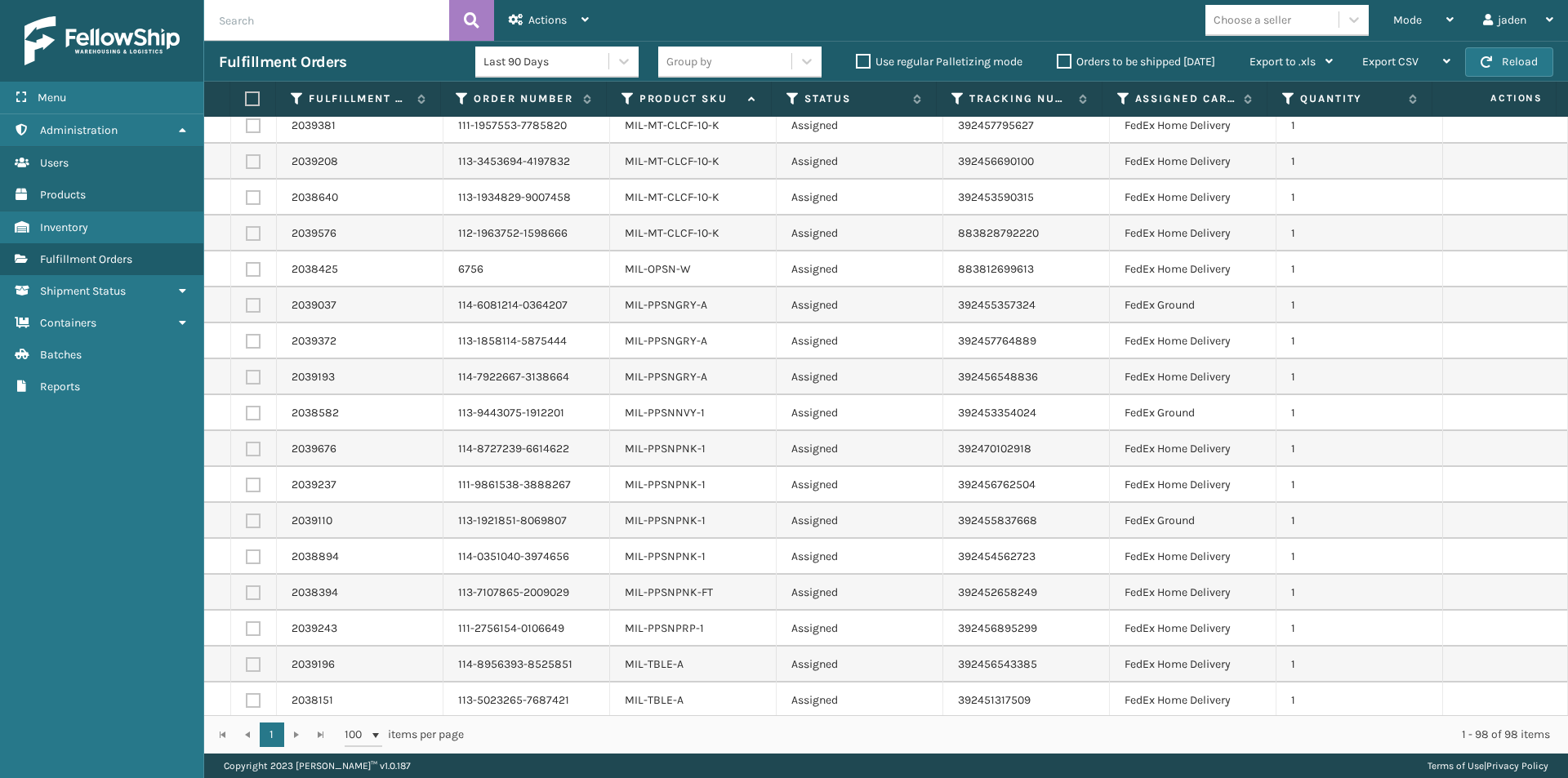
click at [251, 304] on label at bounding box center [253, 305] width 15 height 15
click at [247, 304] on input "checkbox" at bounding box center [246, 303] width 1 height 11
checkbox input "true"
drag, startPoint x: 257, startPoint y: 335, endPoint x: 244, endPoint y: 363, distance: 30.9
click at [253, 336] on label at bounding box center [253, 341] width 15 height 15
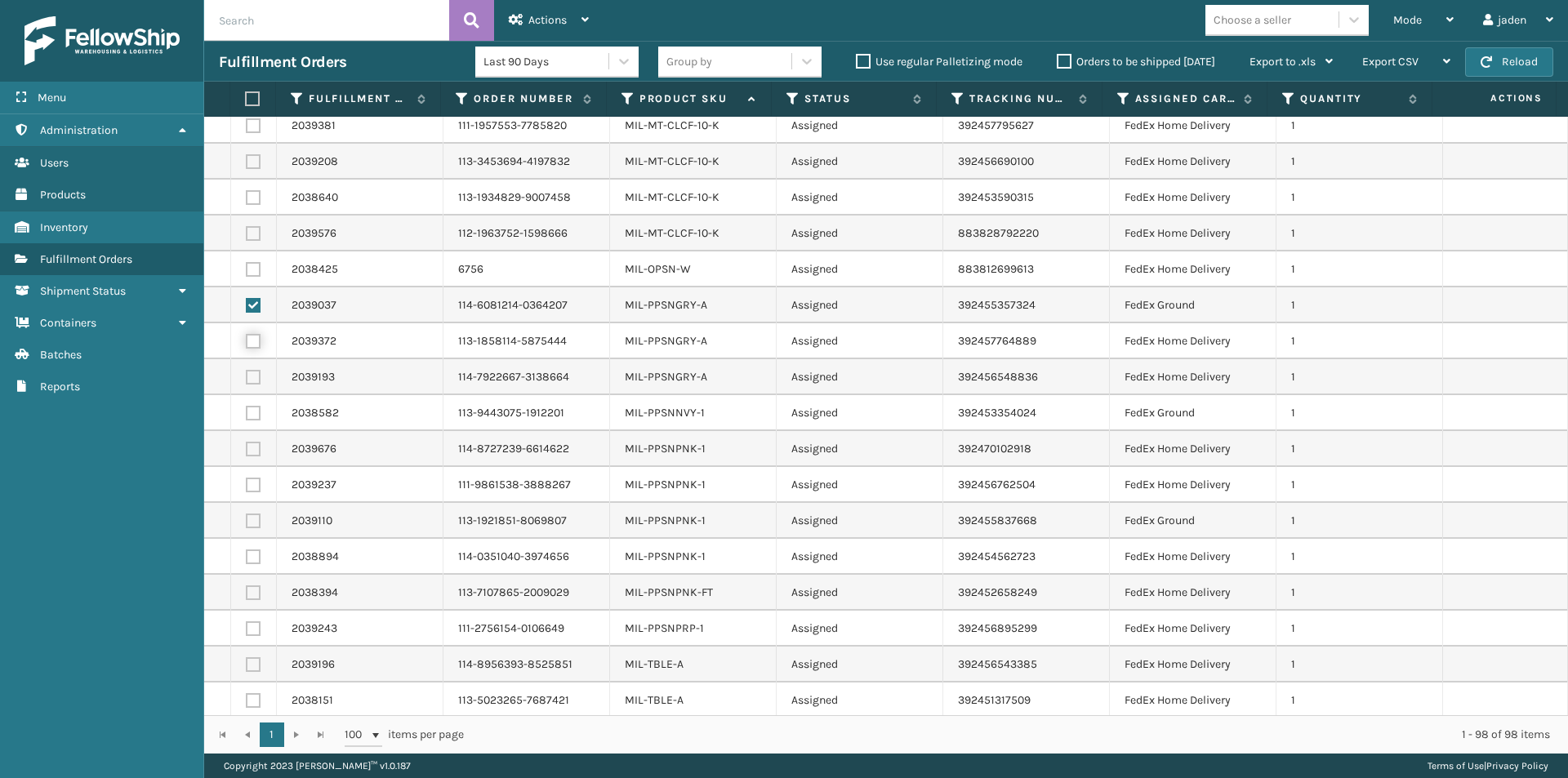
click at [247, 336] on input "checkbox" at bounding box center [246, 340] width 1 height 11
checkbox input "true"
click at [246, 380] on label at bounding box center [253, 377] width 15 height 15
click at [246, 380] on input "checkbox" at bounding box center [246, 375] width 1 height 11
checkbox input "true"
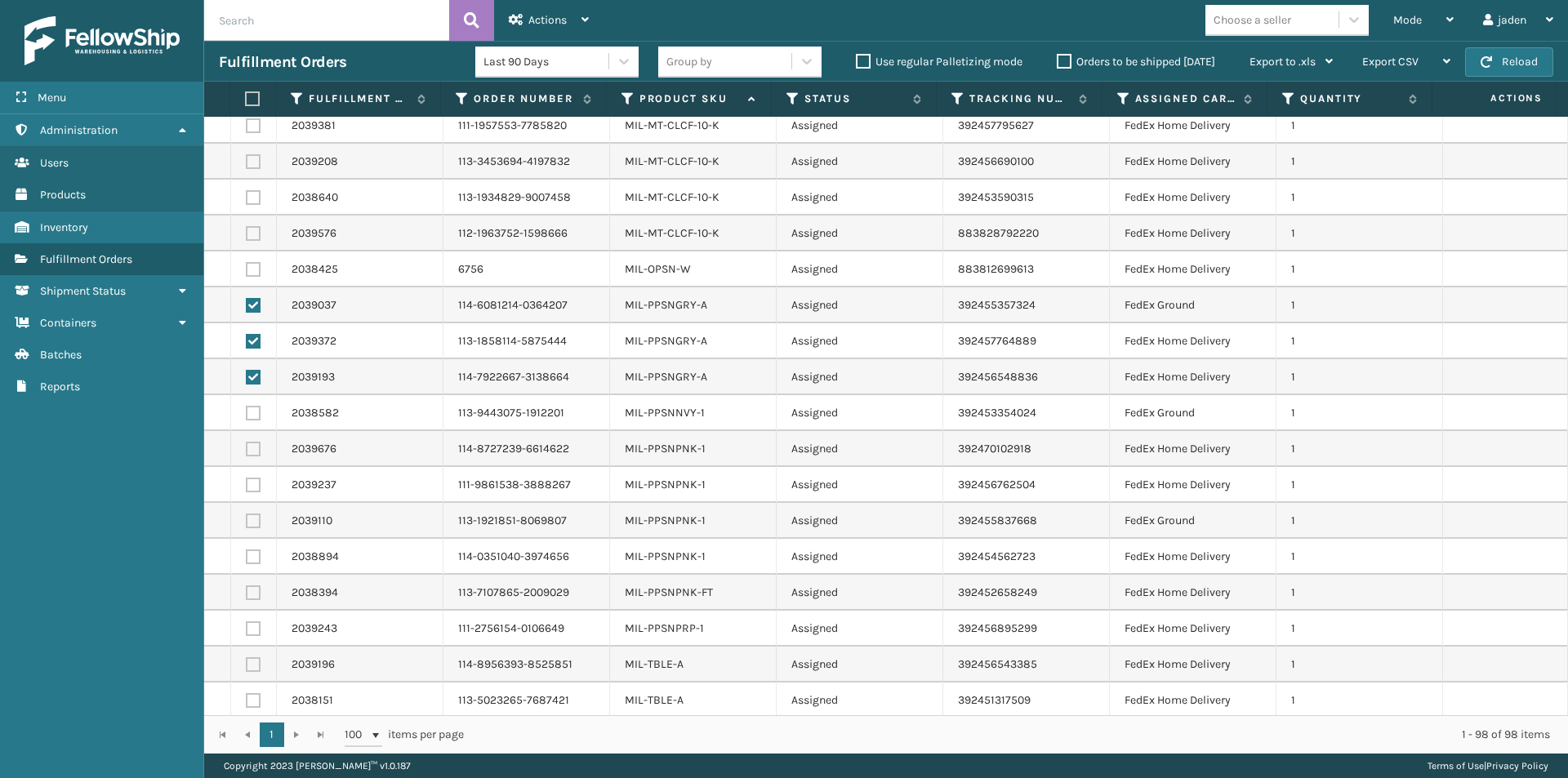
click at [254, 405] on td at bounding box center [254, 413] width 46 height 36
click at [254, 446] on label at bounding box center [253, 449] width 15 height 15
click at [247, 446] on input "checkbox" at bounding box center [246, 447] width 1 height 11
checkbox input "true"
click at [248, 416] on label at bounding box center [253, 413] width 15 height 15
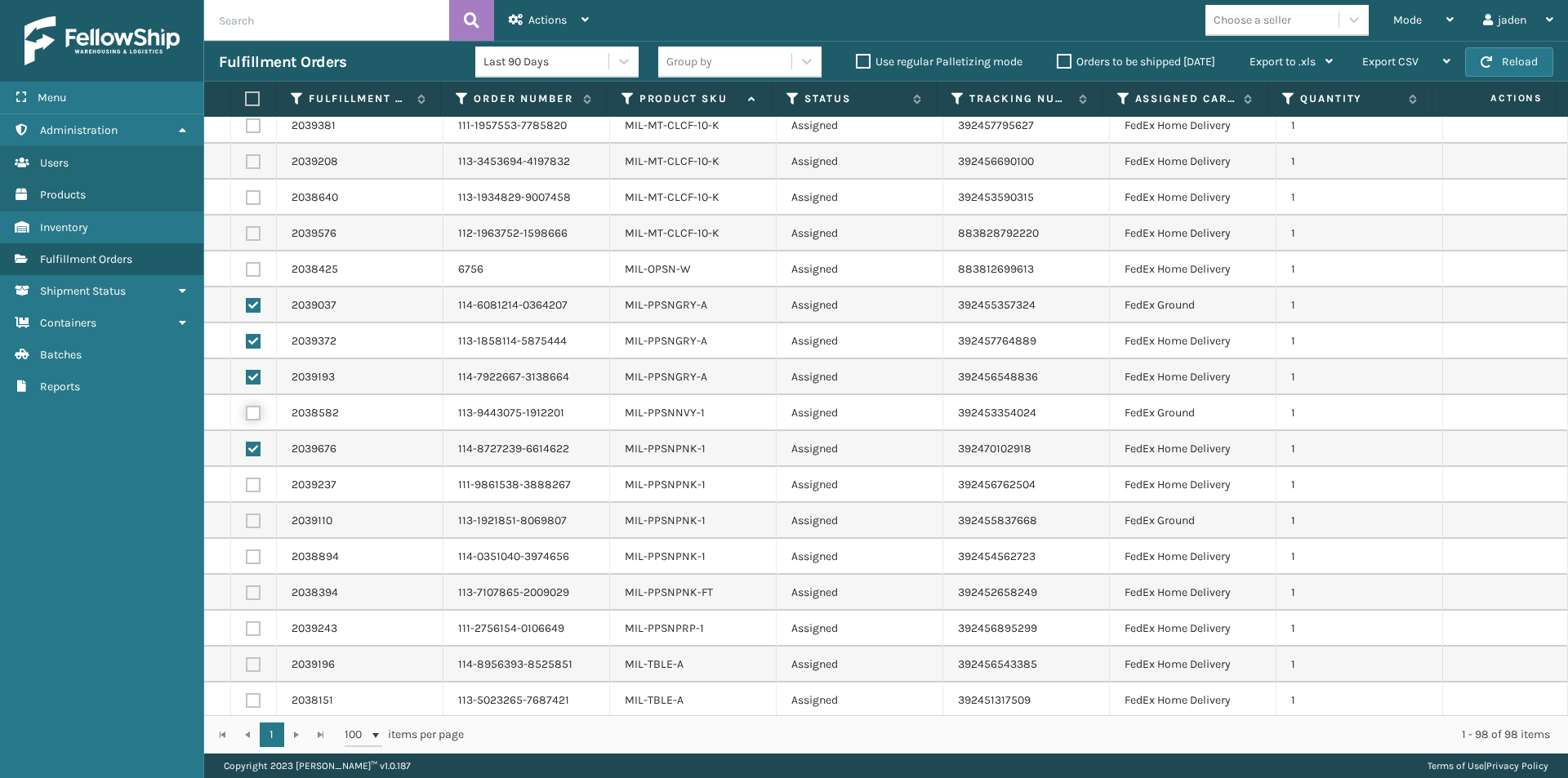
click at [247, 416] on input "checkbox" at bounding box center [246, 411] width 1 height 11
checkbox input "true"
click at [256, 484] on label at bounding box center [253, 485] width 15 height 15
click at [247, 484] on input "checkbox" at bounding box center [246, 483] width 1 height 11
checkbox input "true"
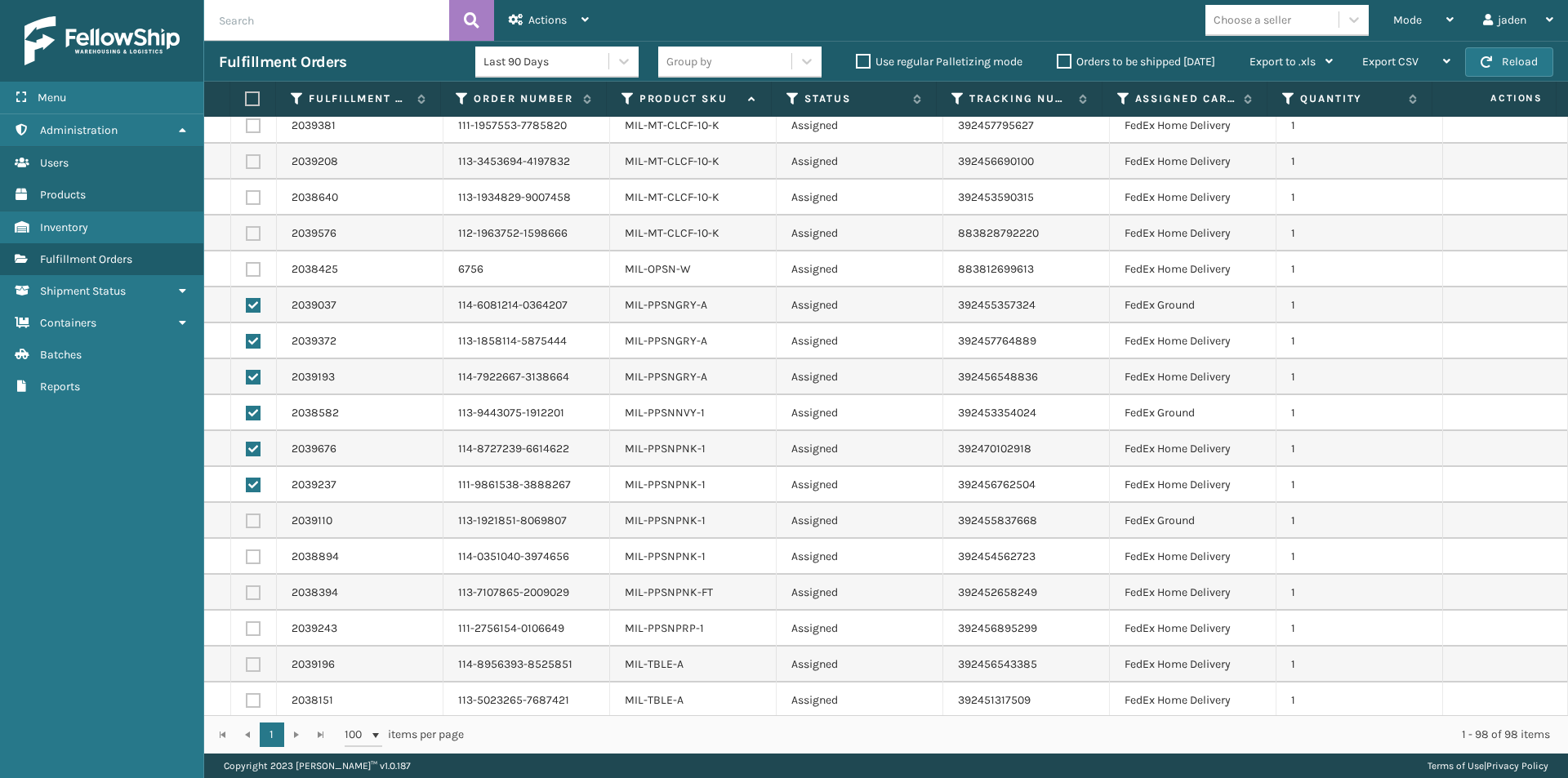
click at [253, 518] on label at bounding box center [253, 520] width 15 height 15
click at [247, 518] on input "checkbox" at bounding box center [246, 519] width 1 height 11
checkbox input "true"
click at [255, 556] on label at bounding box center [253, 557] width 15 height 15
click at [247, 556] on input "checkbox" at bounding box center [246, 555] width 1 height 11
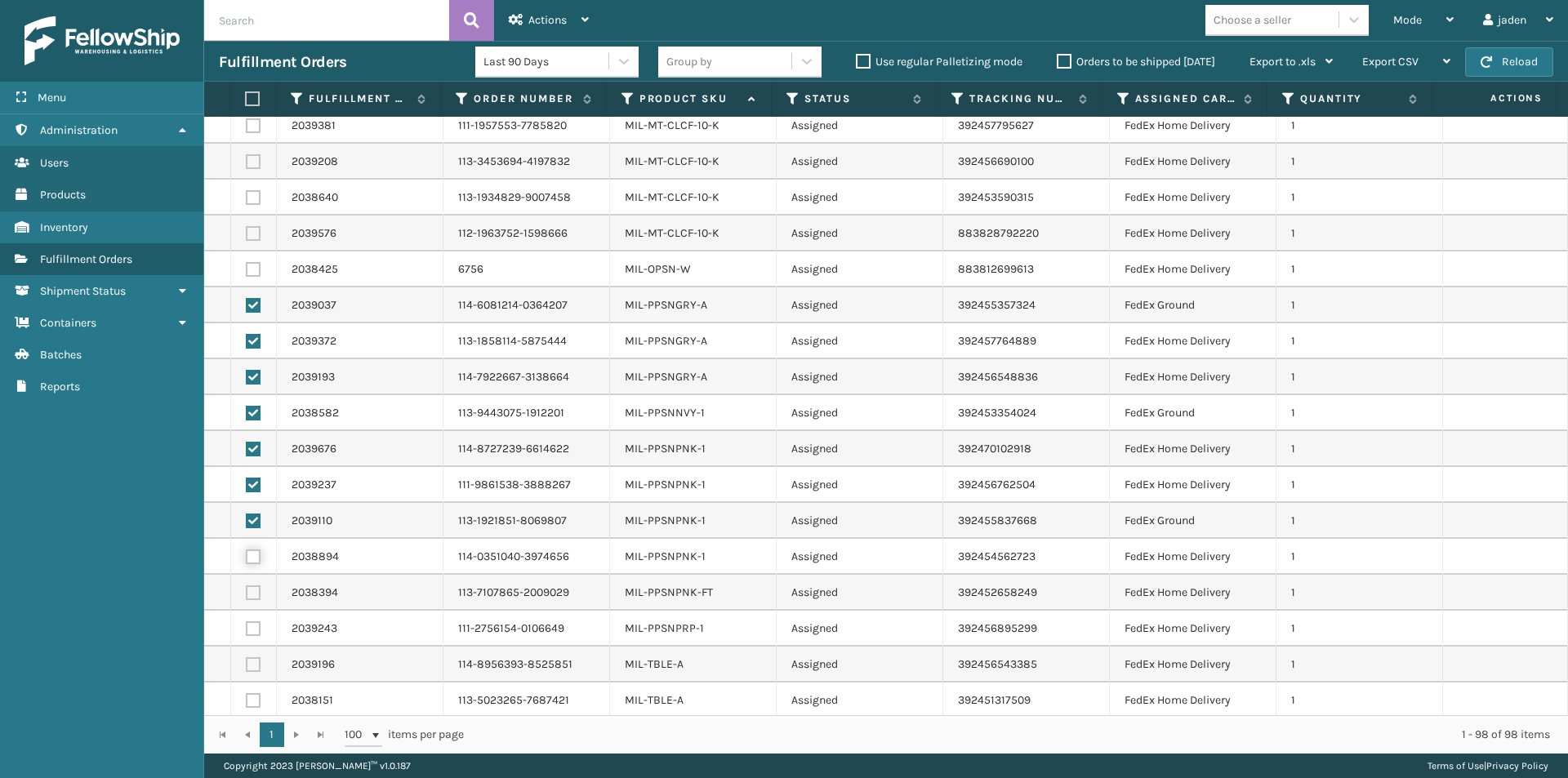
checkbox input "true"
click at [258, 623] on label at bounding box center [253, 629] width 15 height 15
click at [247, 623] on input "checkbox" at bounding box center [246, 627] width 1 height 11
checkbox input "true"
click at [258, 595] on label at bounding box center [253, 593] width 15 height 15
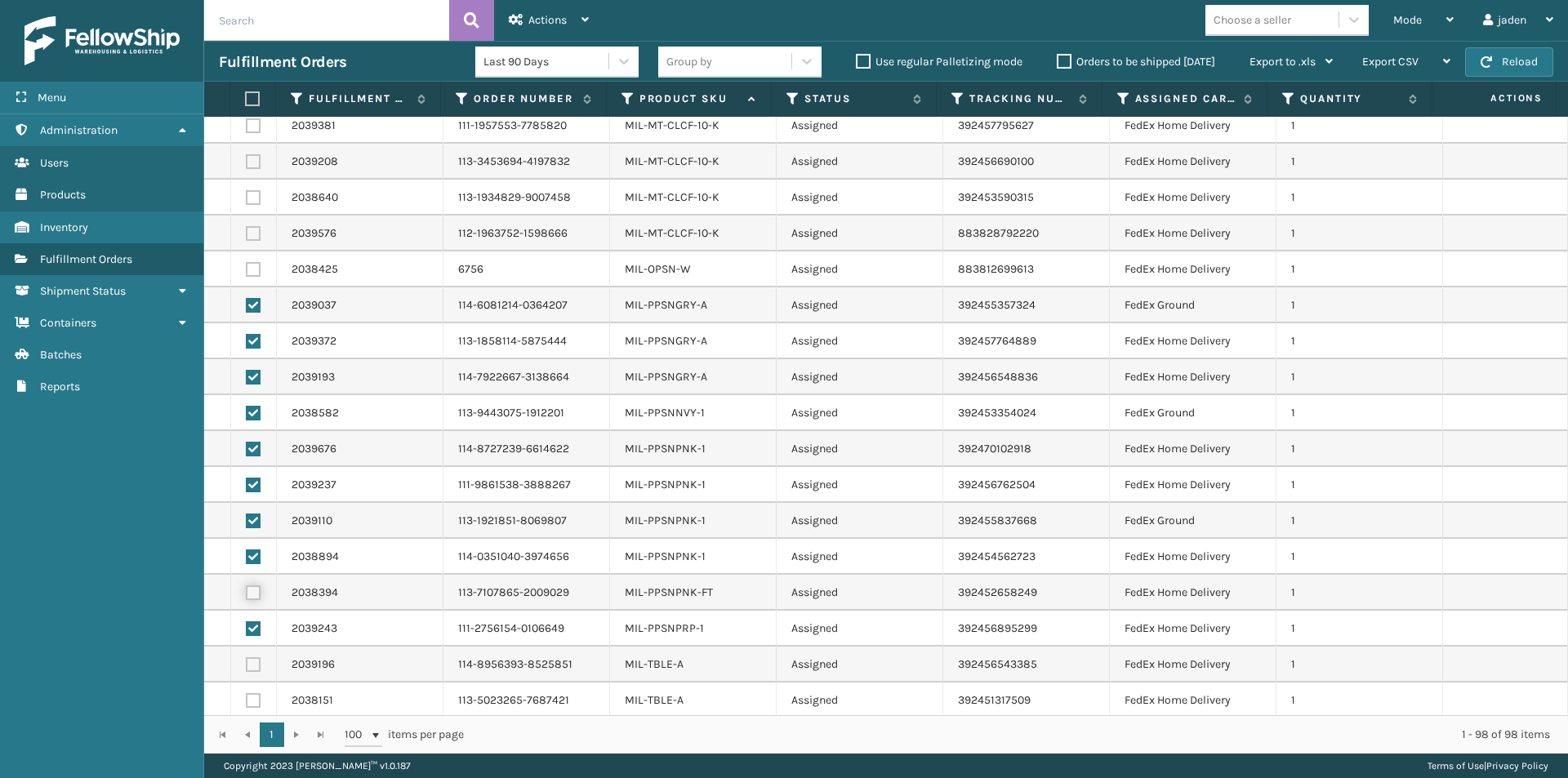
click at [247, 595] on input "checkbox" at bounding box center [246, 591] width 1 height 11
checkbox input "true"
click at [533, 20] on span "Actions" at bounding box center [548, 20] width 39 height 14
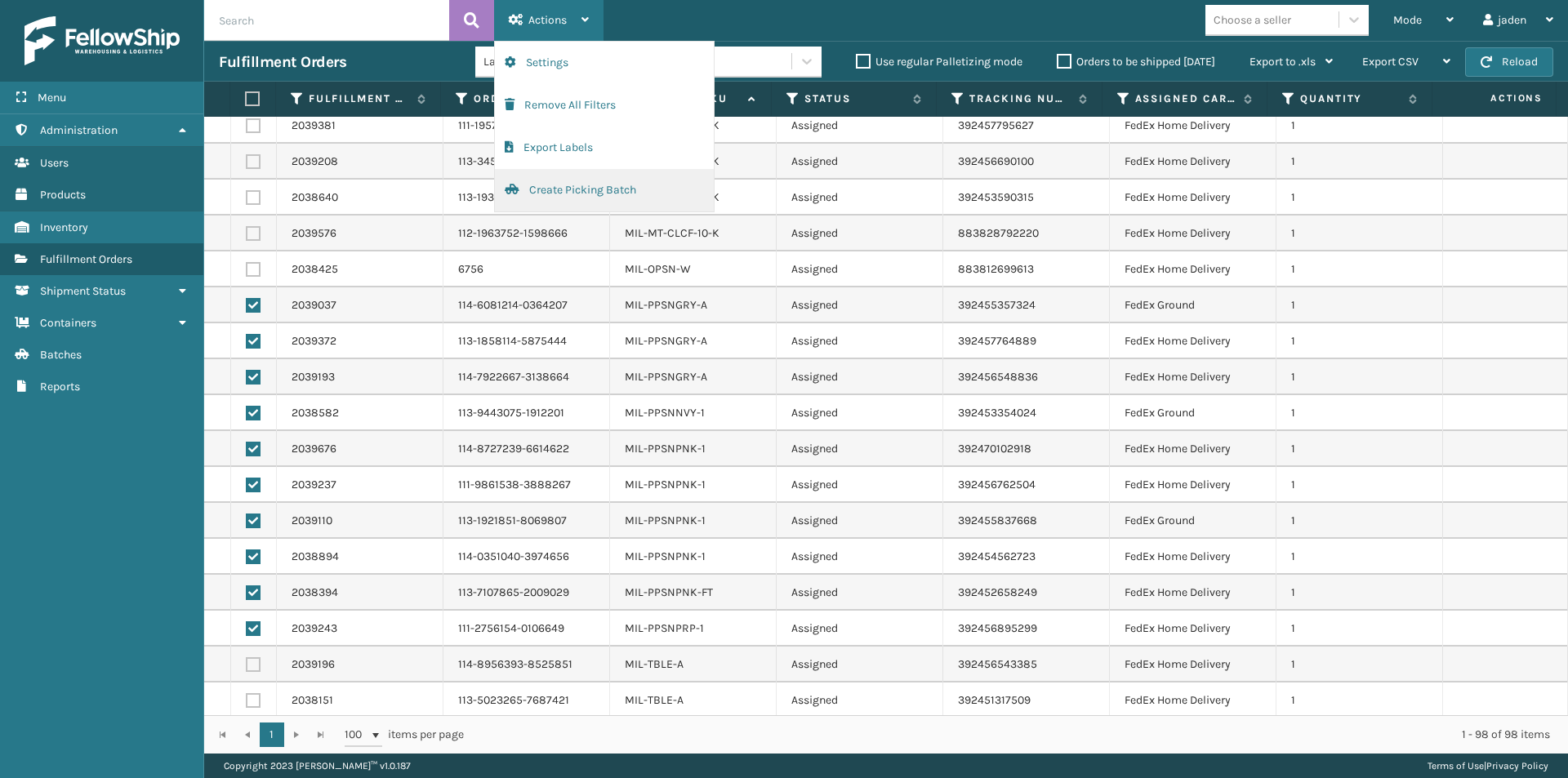
click at [561, 190] on button "Create Picking Batch" at bounding box center [604, 191] width 219 height 42
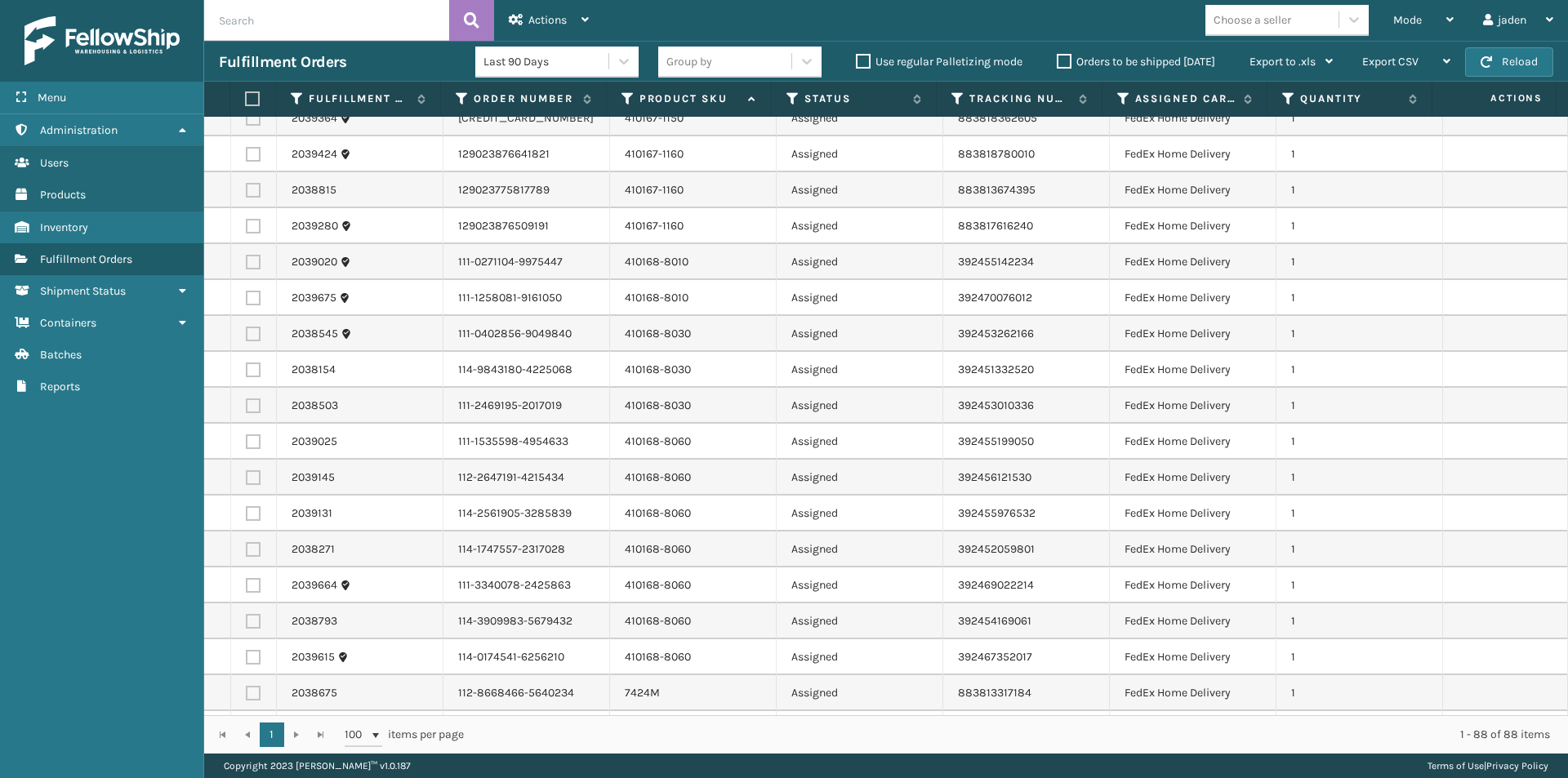
scroll to position [1420, 0]
click at [250, 103] on label at bounding box center [250, 99] width 11 height 15
click at [246, 103] on input "checkbox" at bounding box center [245, 99] width 1 height 11
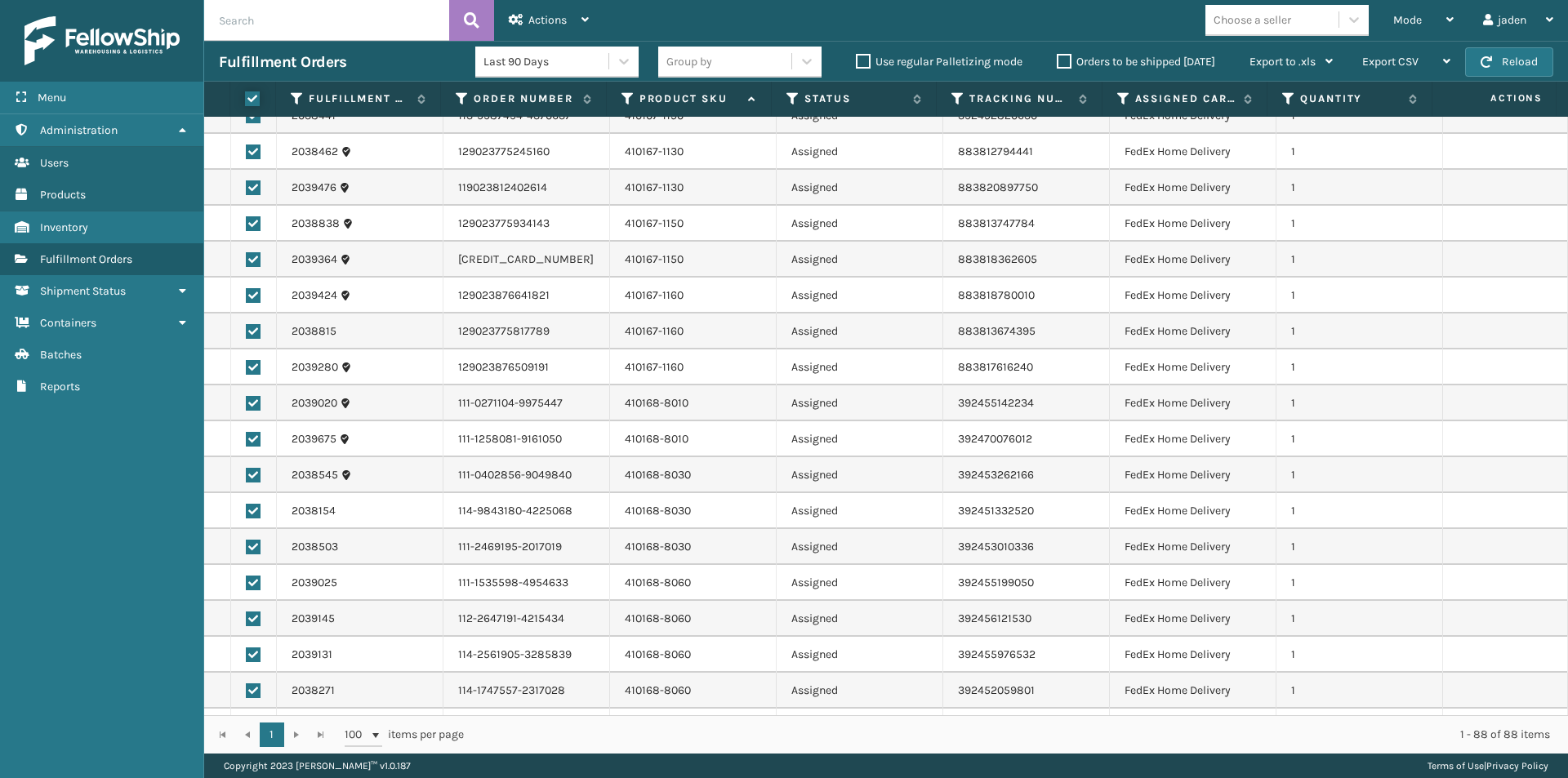
checkbox input "true"
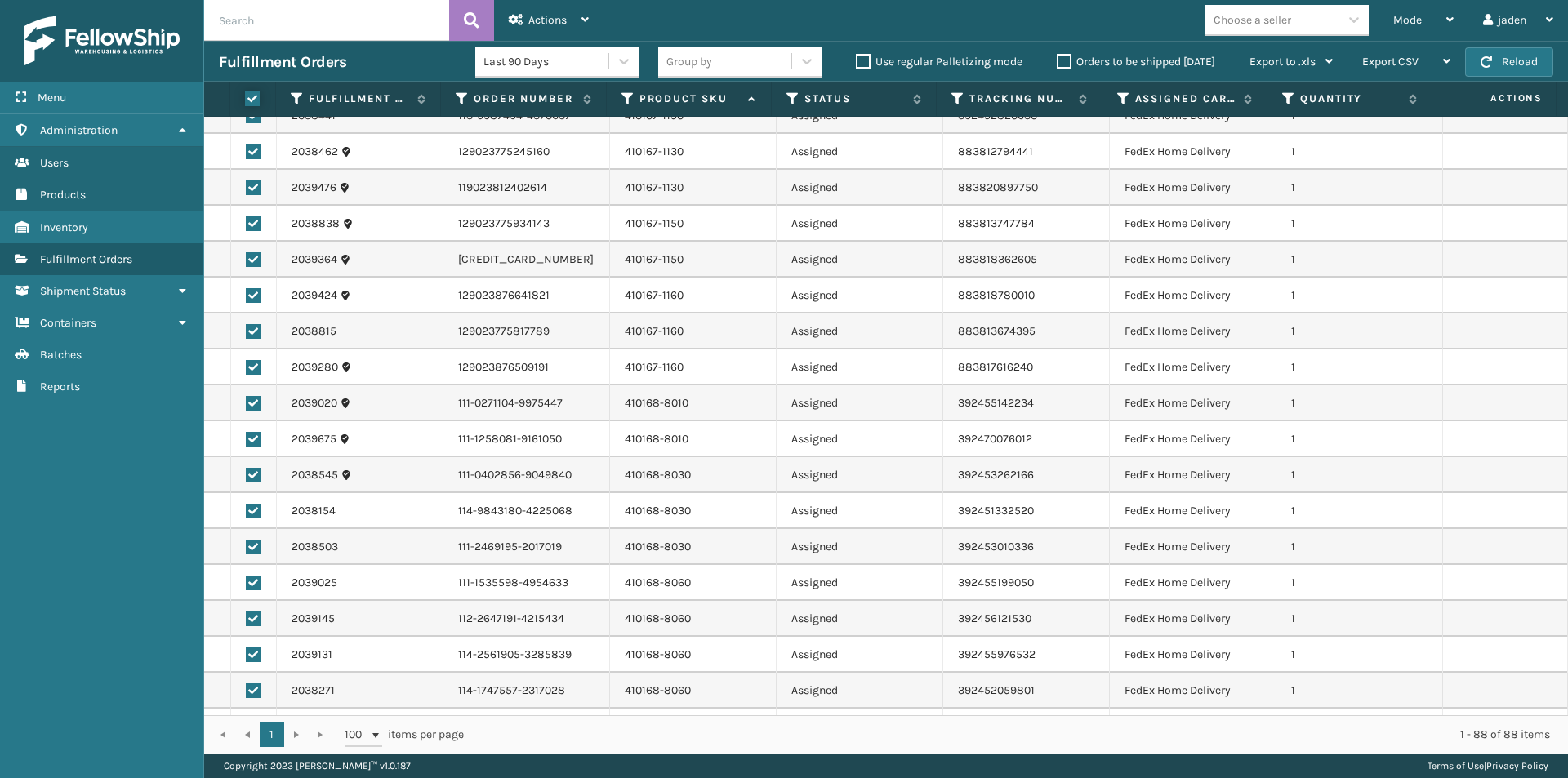
checkbox input "true"
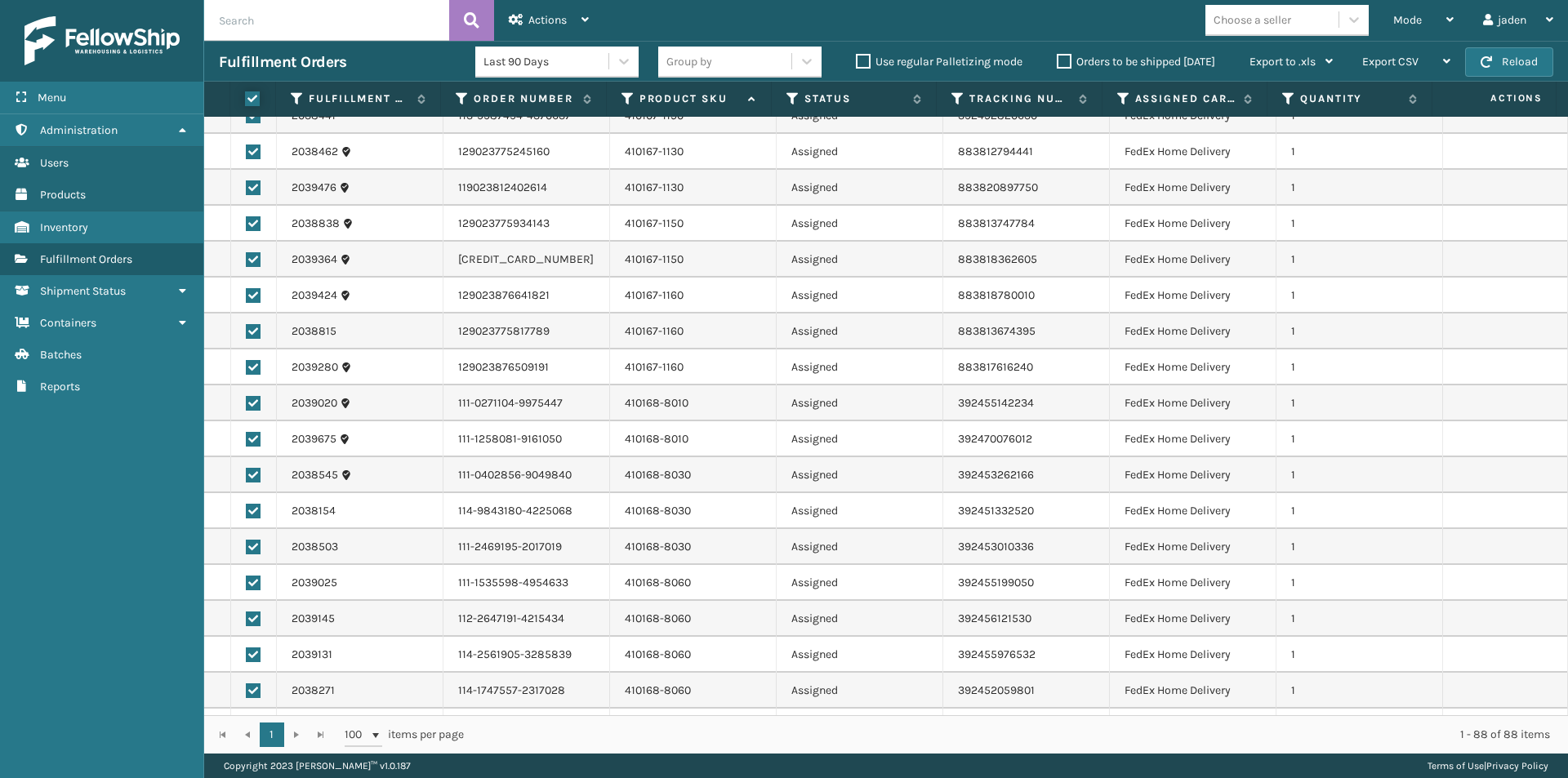
checkbox input "true"
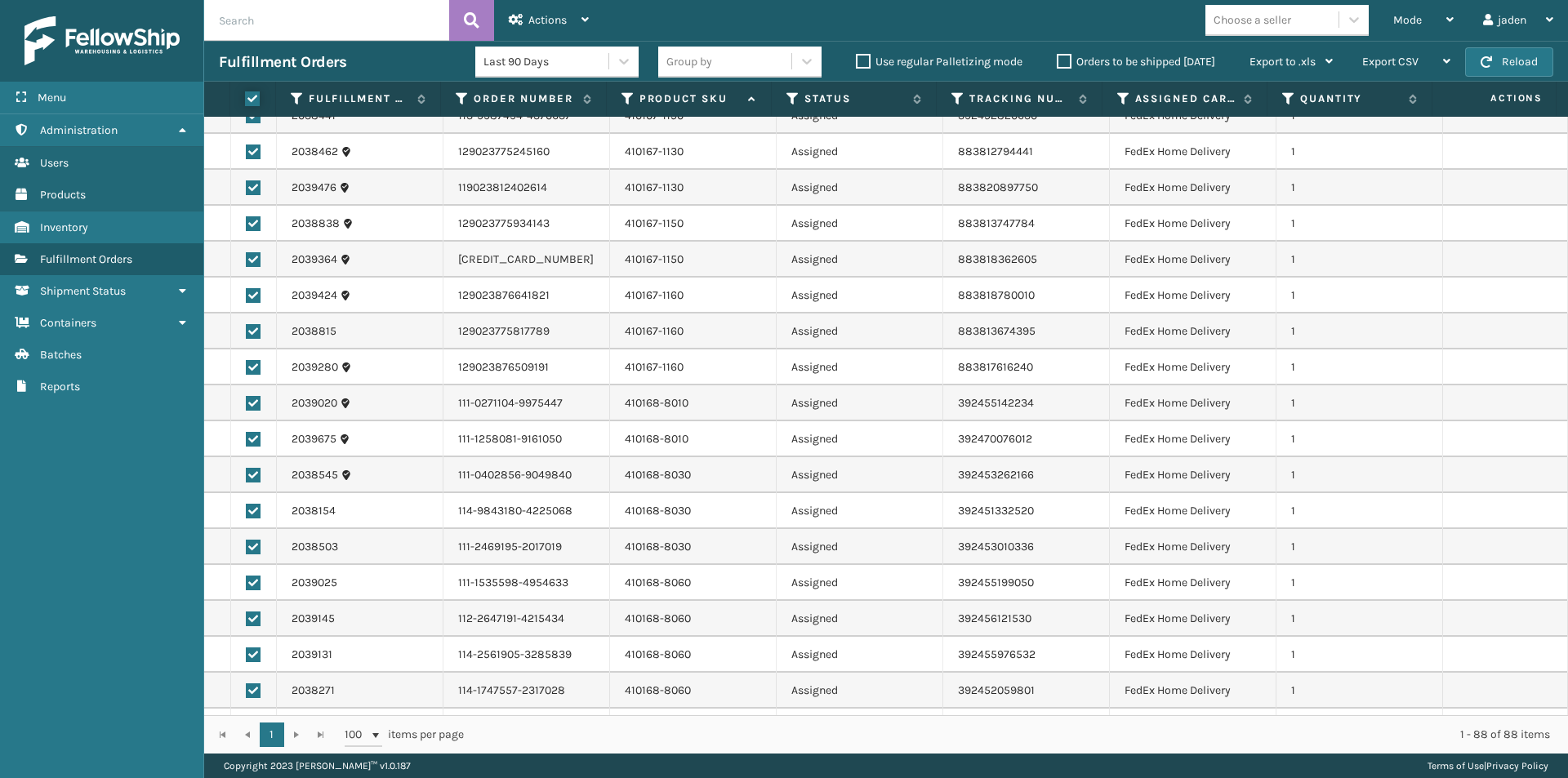
checkbox input "true"
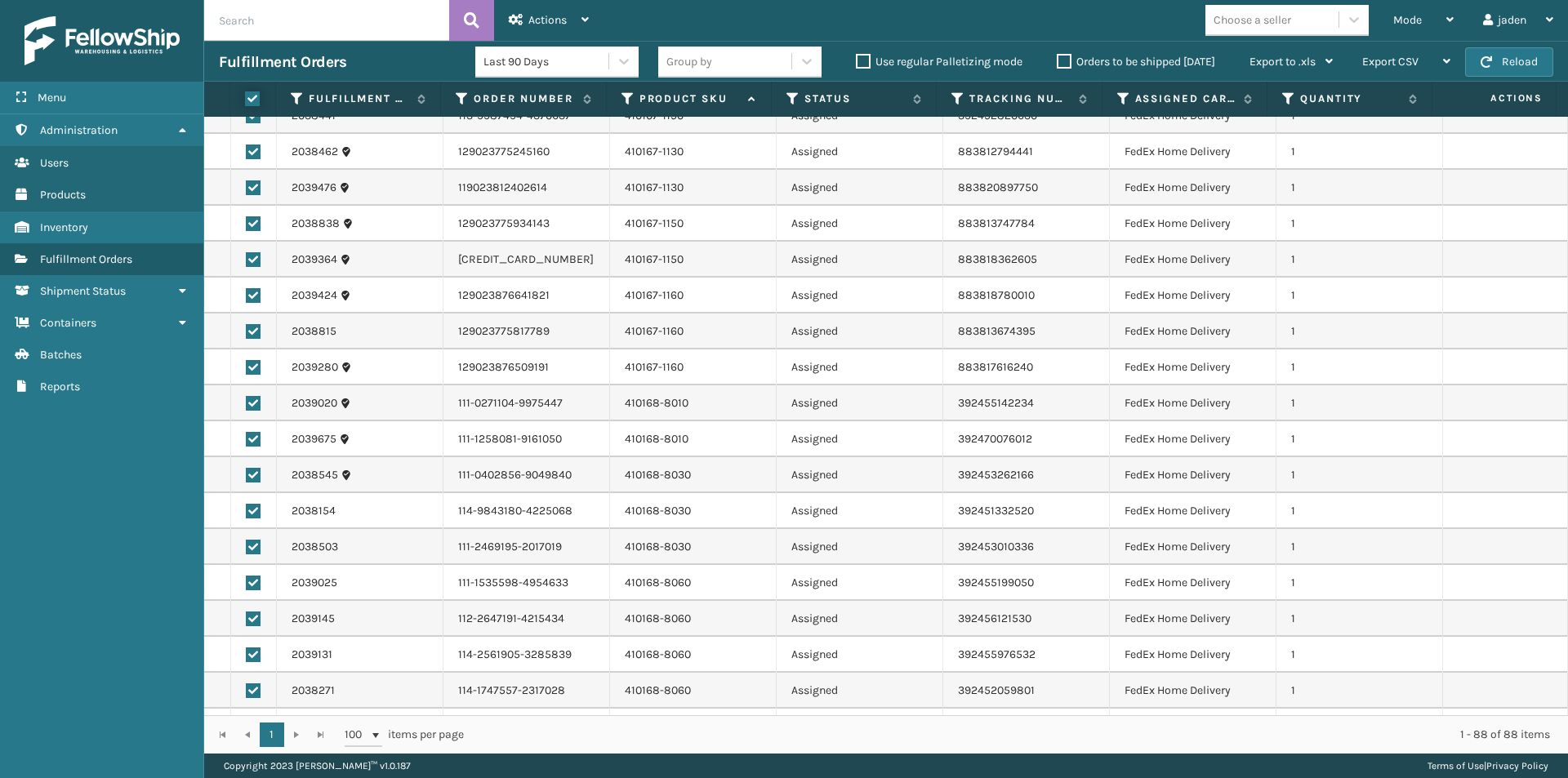
checkbox input "true"
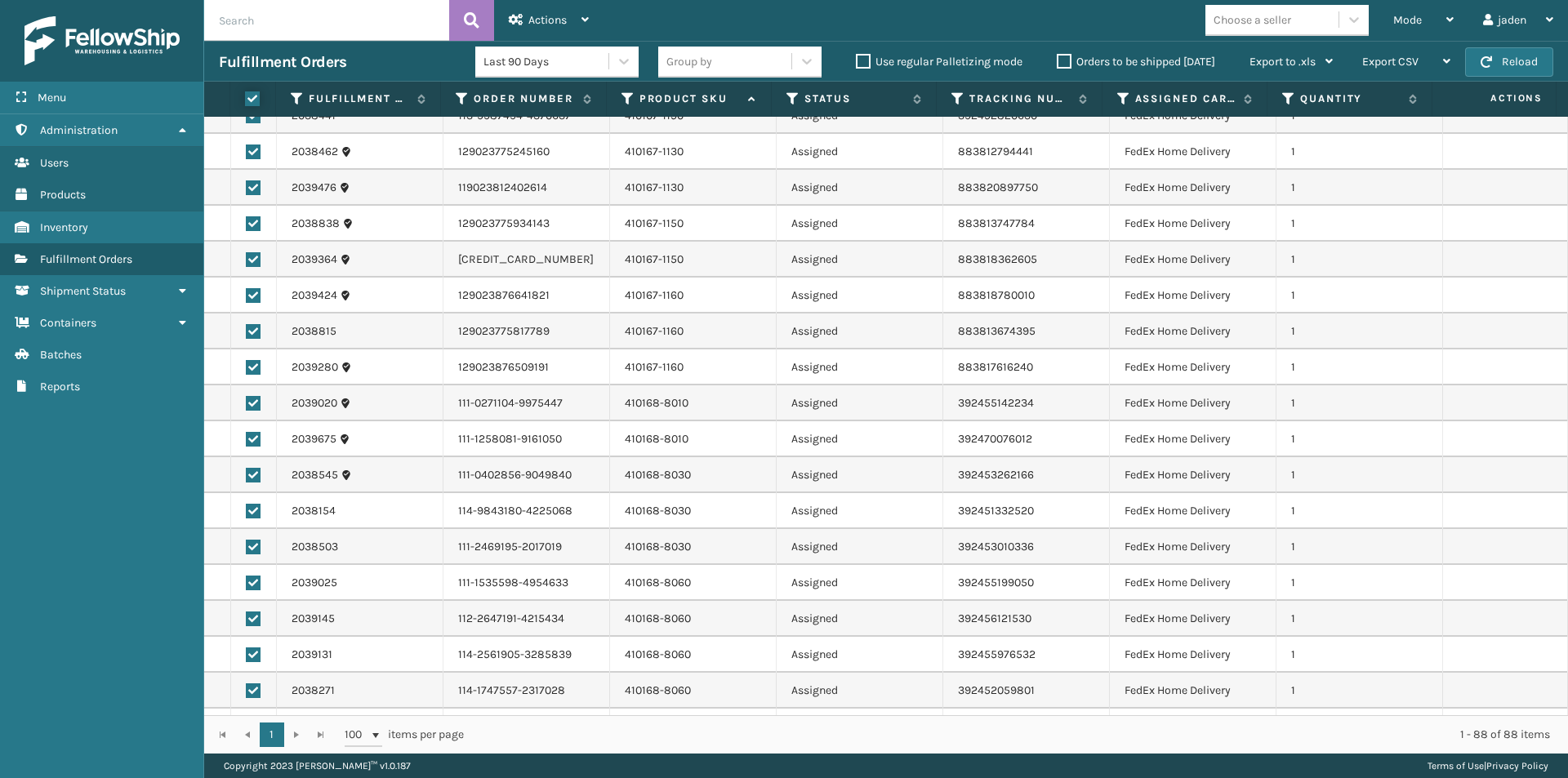
checkbox input "true"
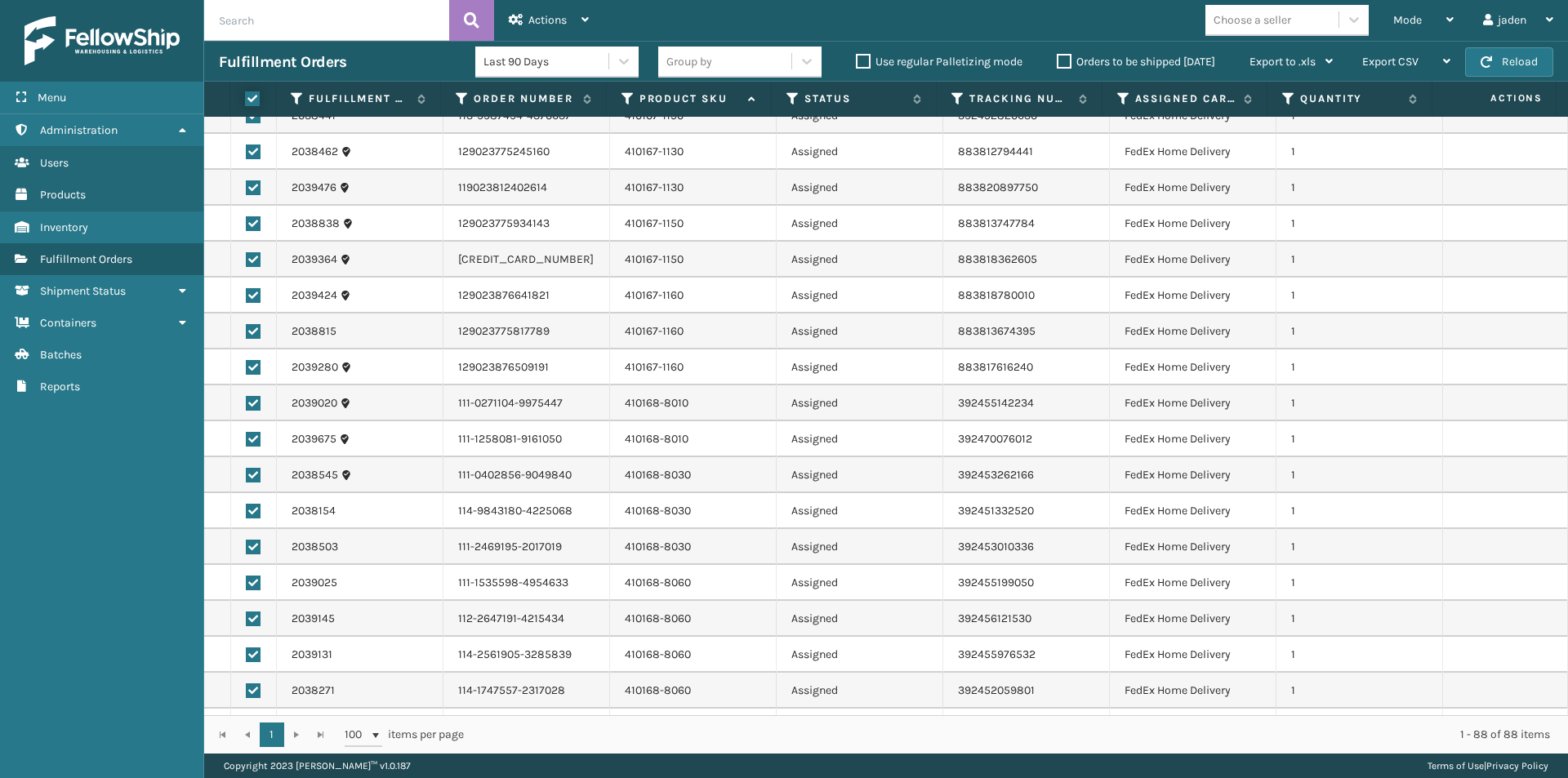
checkbox input "true"
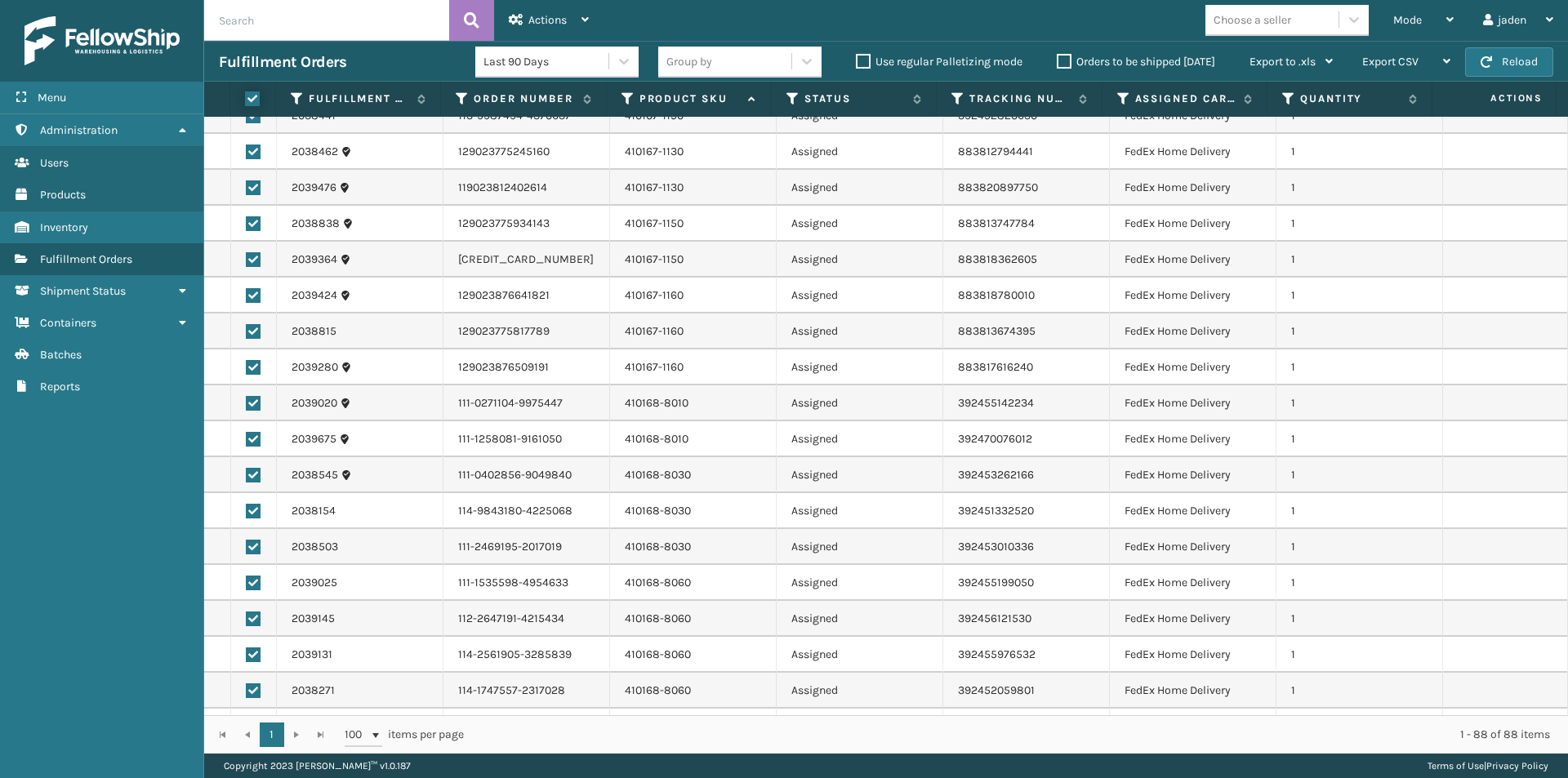
checkbox input "true"
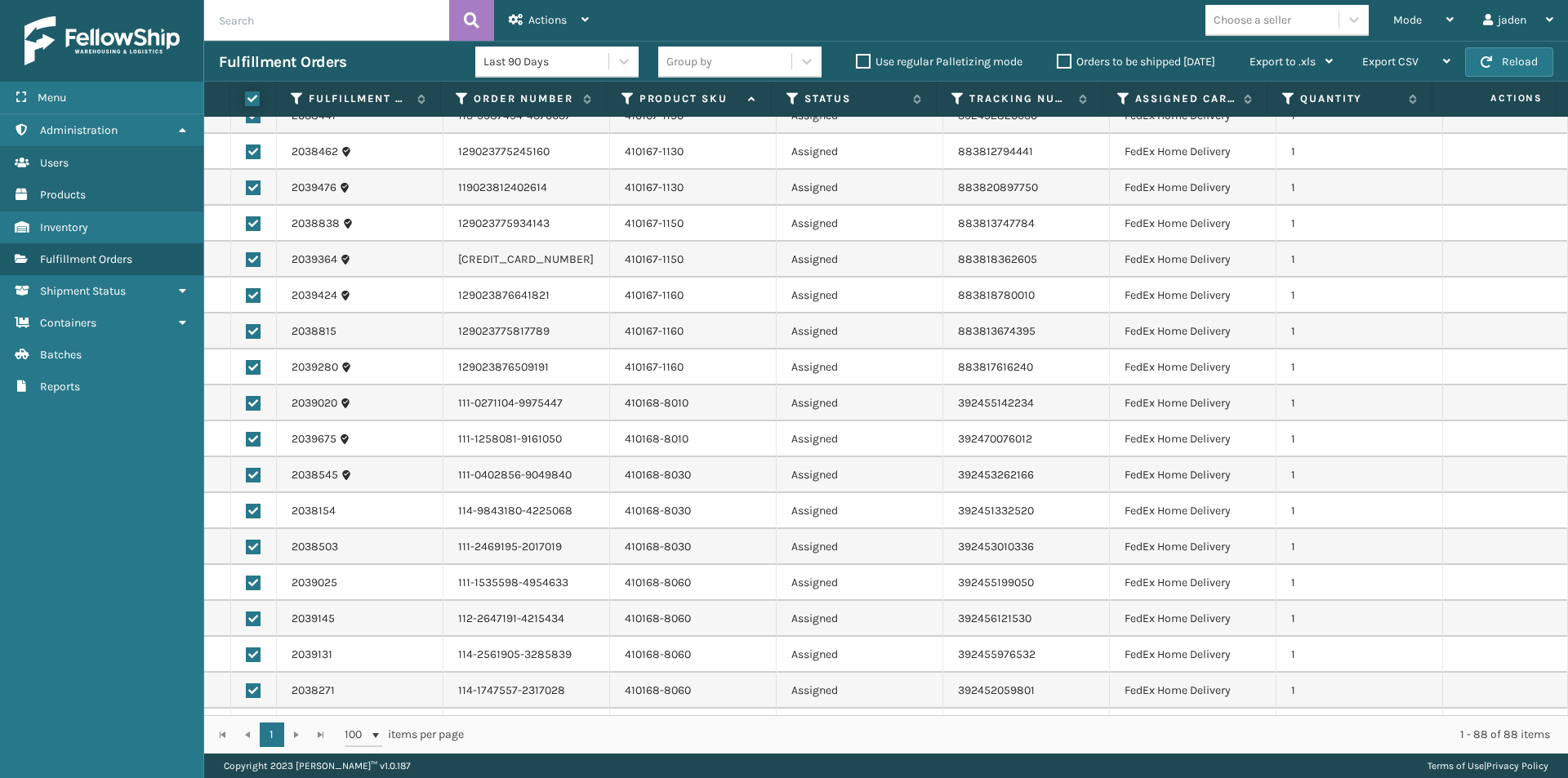
checkbox input "true"
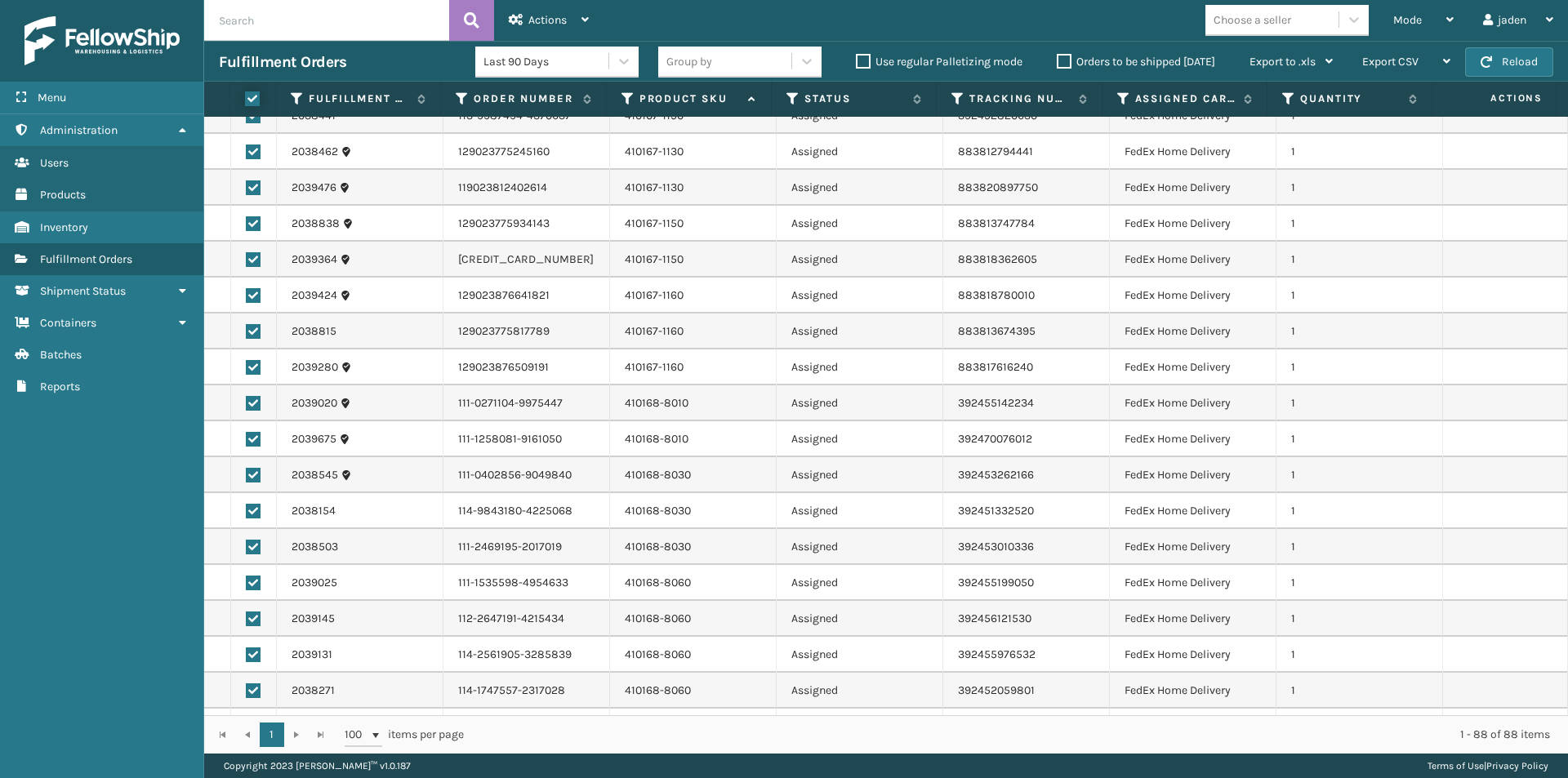
checkbox input "true"
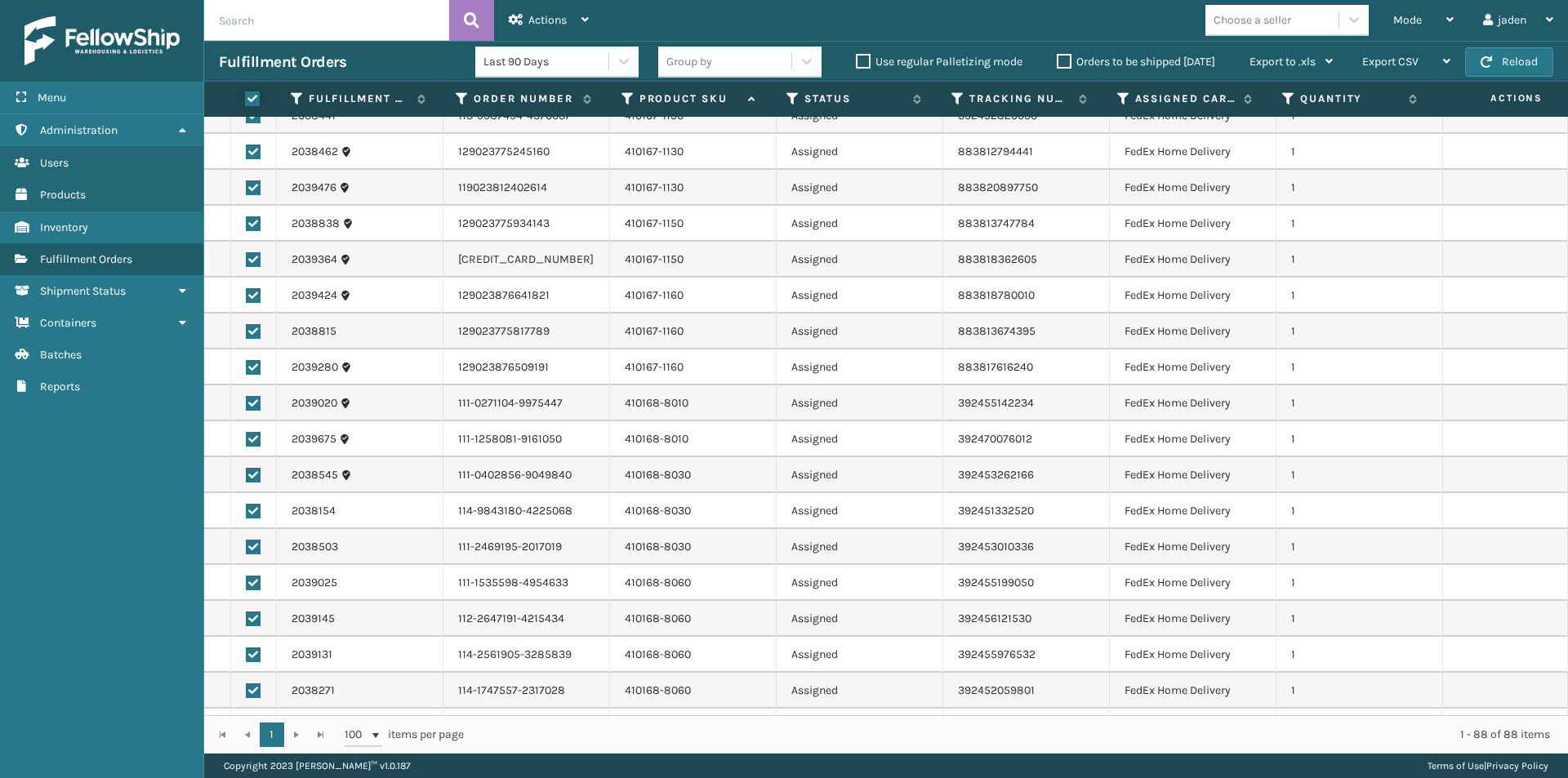
checkbox input "true"
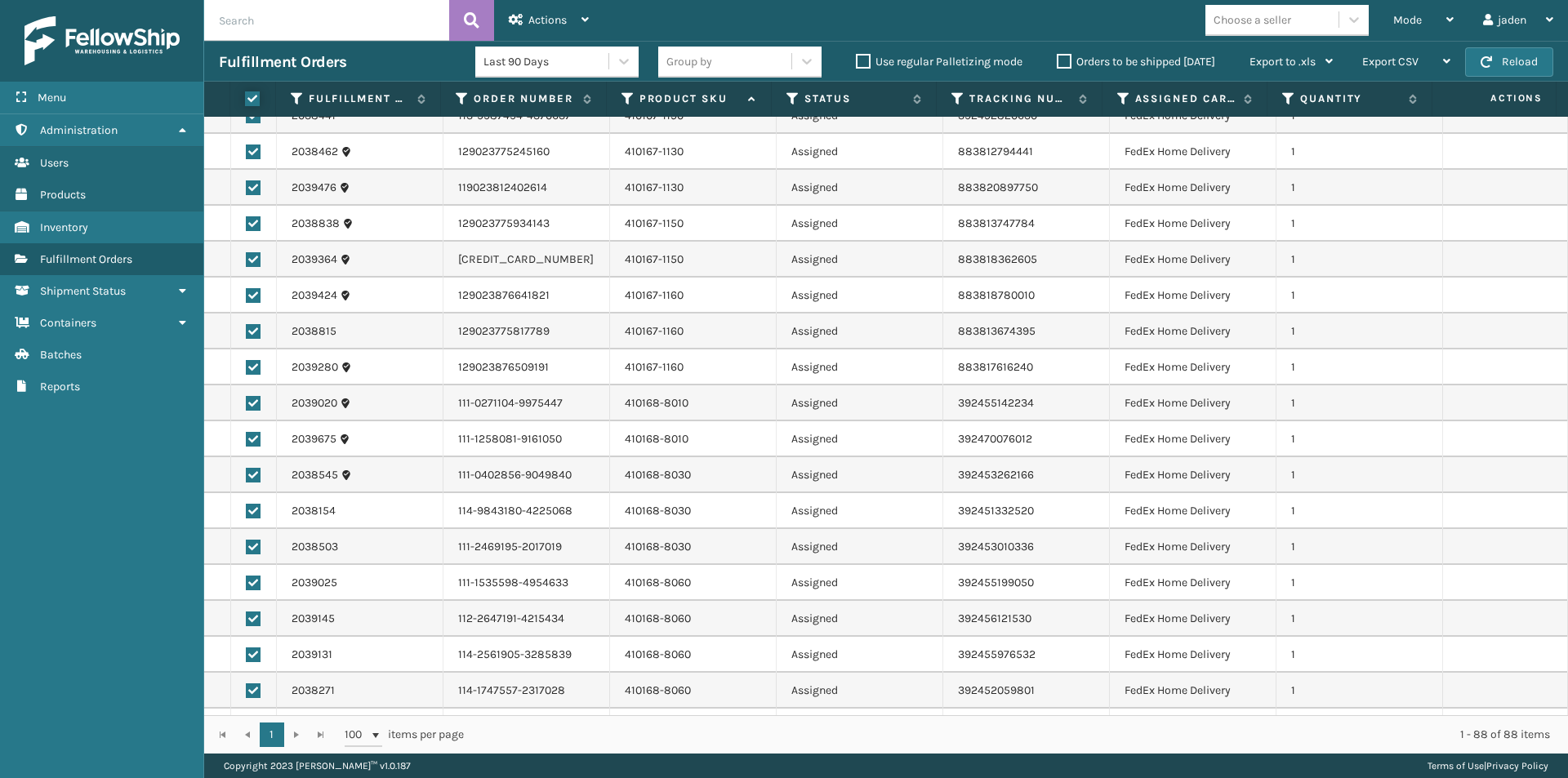
checkbox input "true"
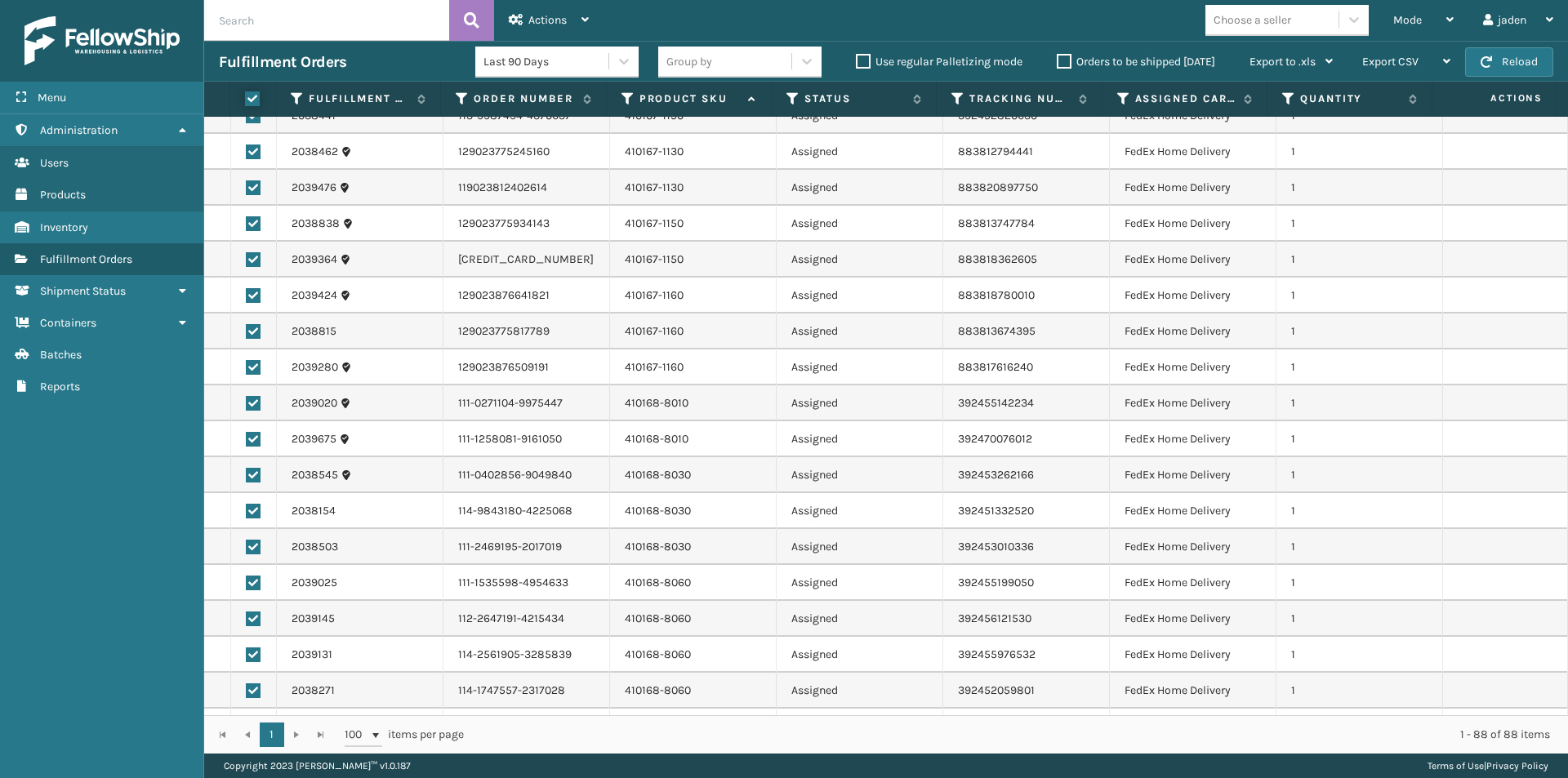
checkbox input "true"
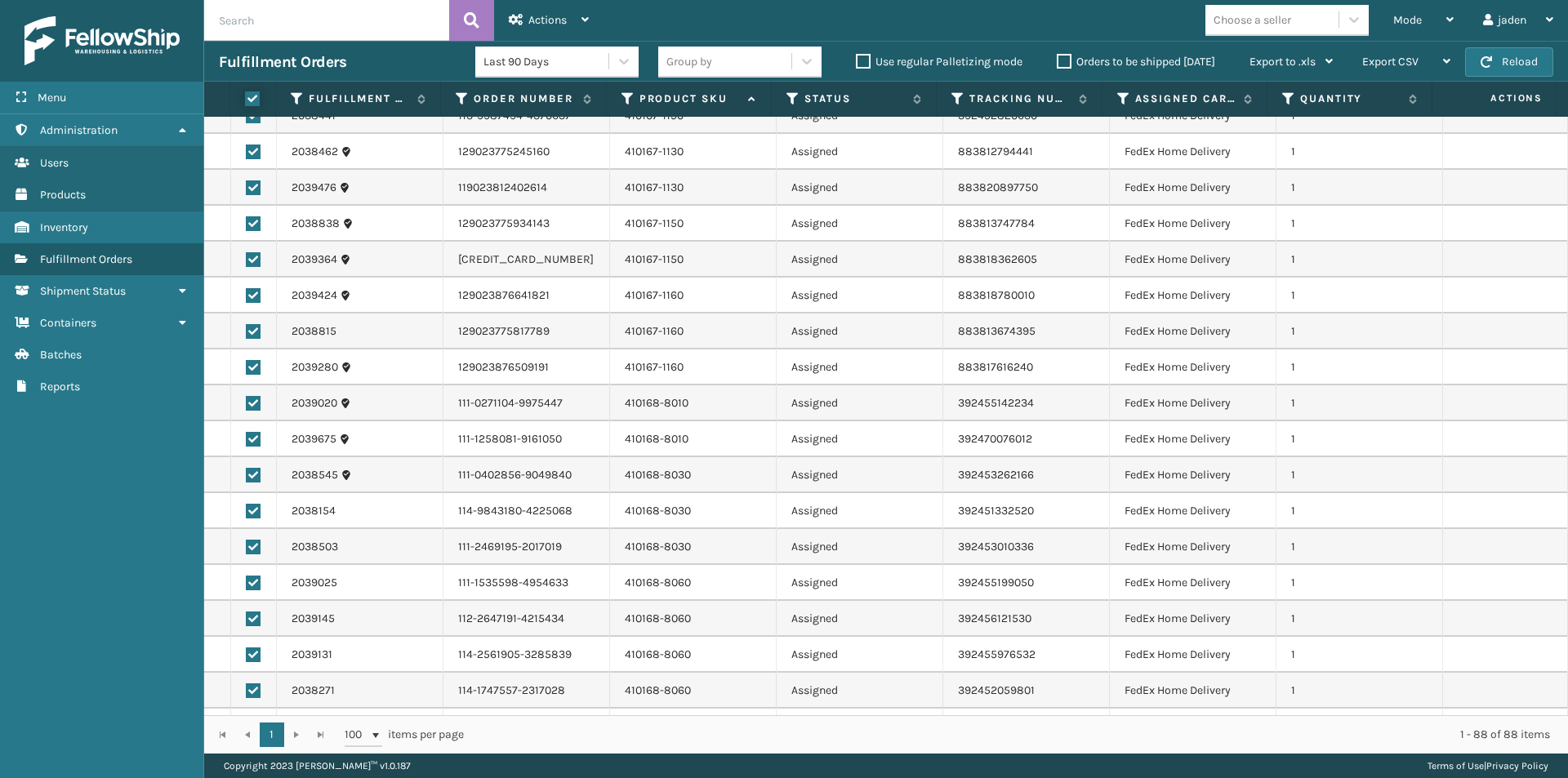
checkbox input "true"
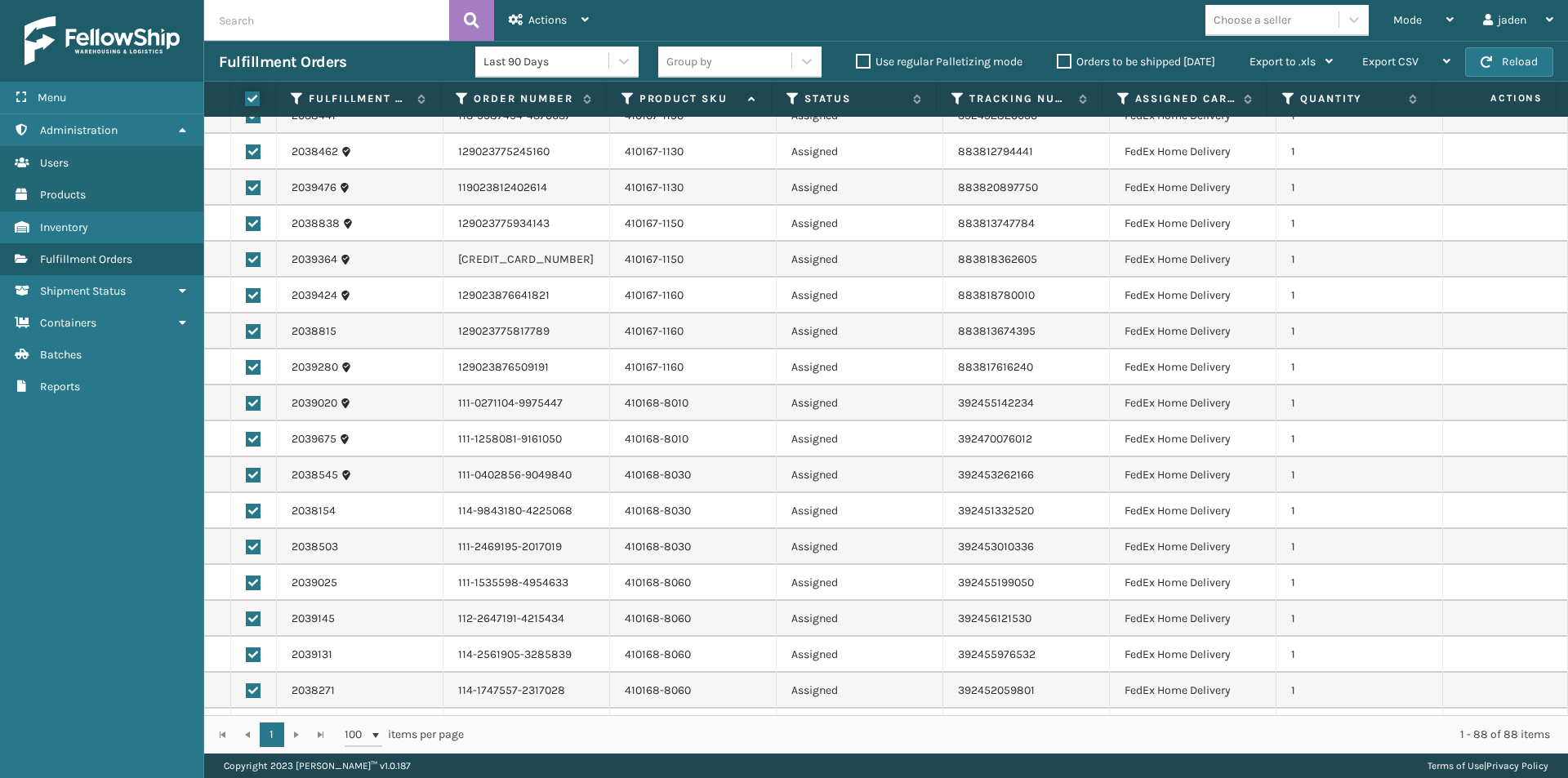
checkbox input "true"
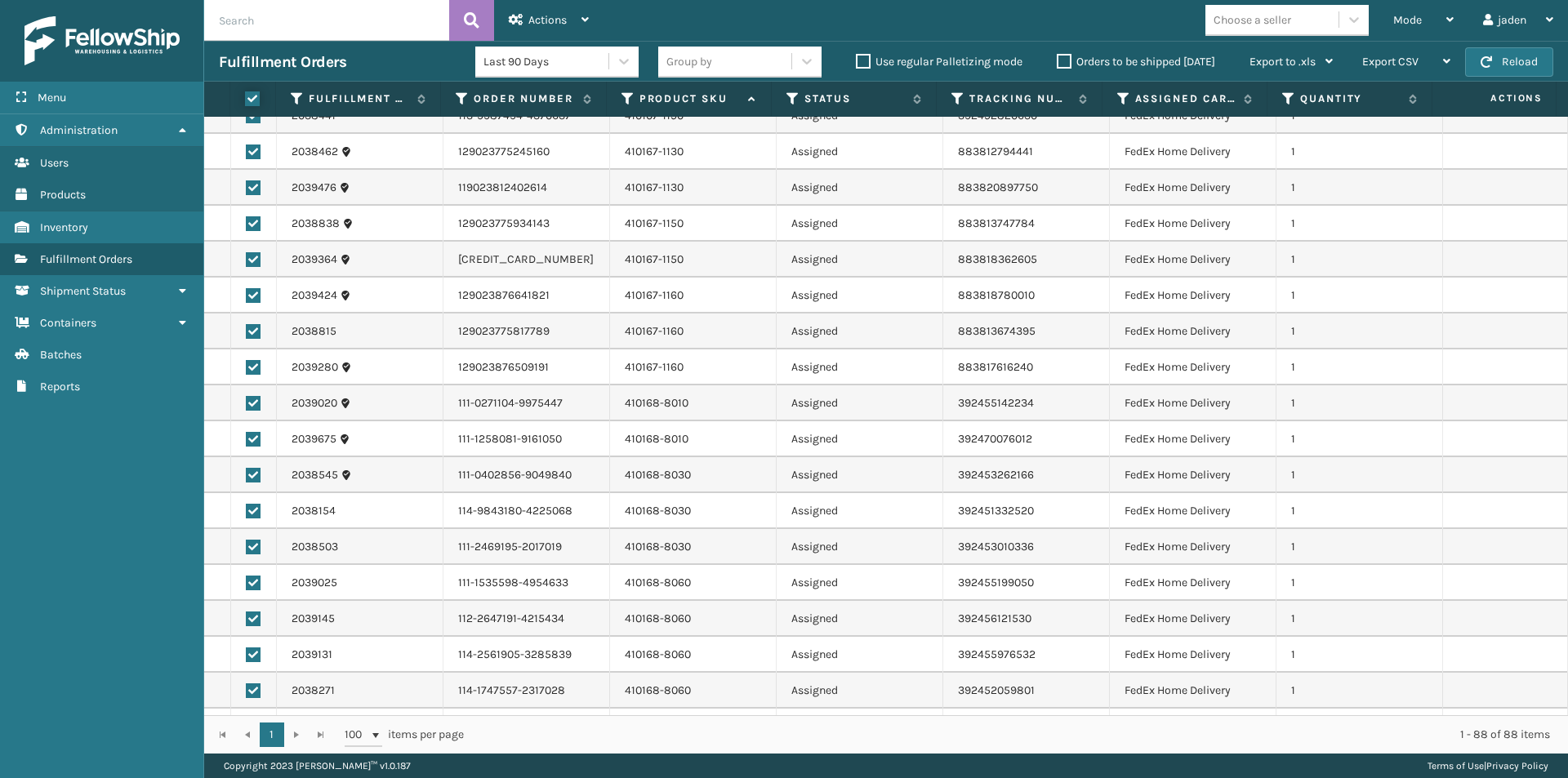
checkbox input "true"
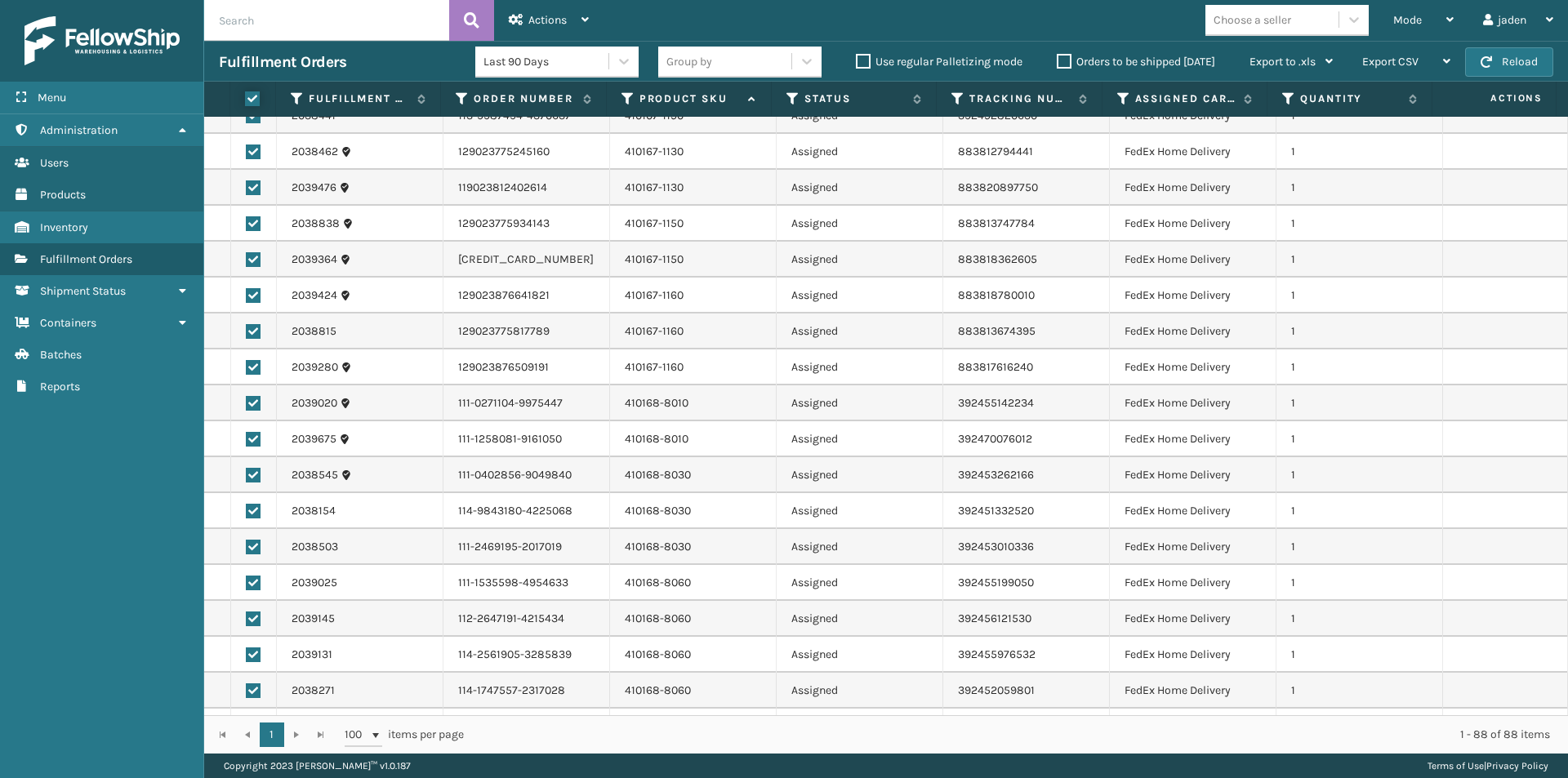
checkbox input "true"
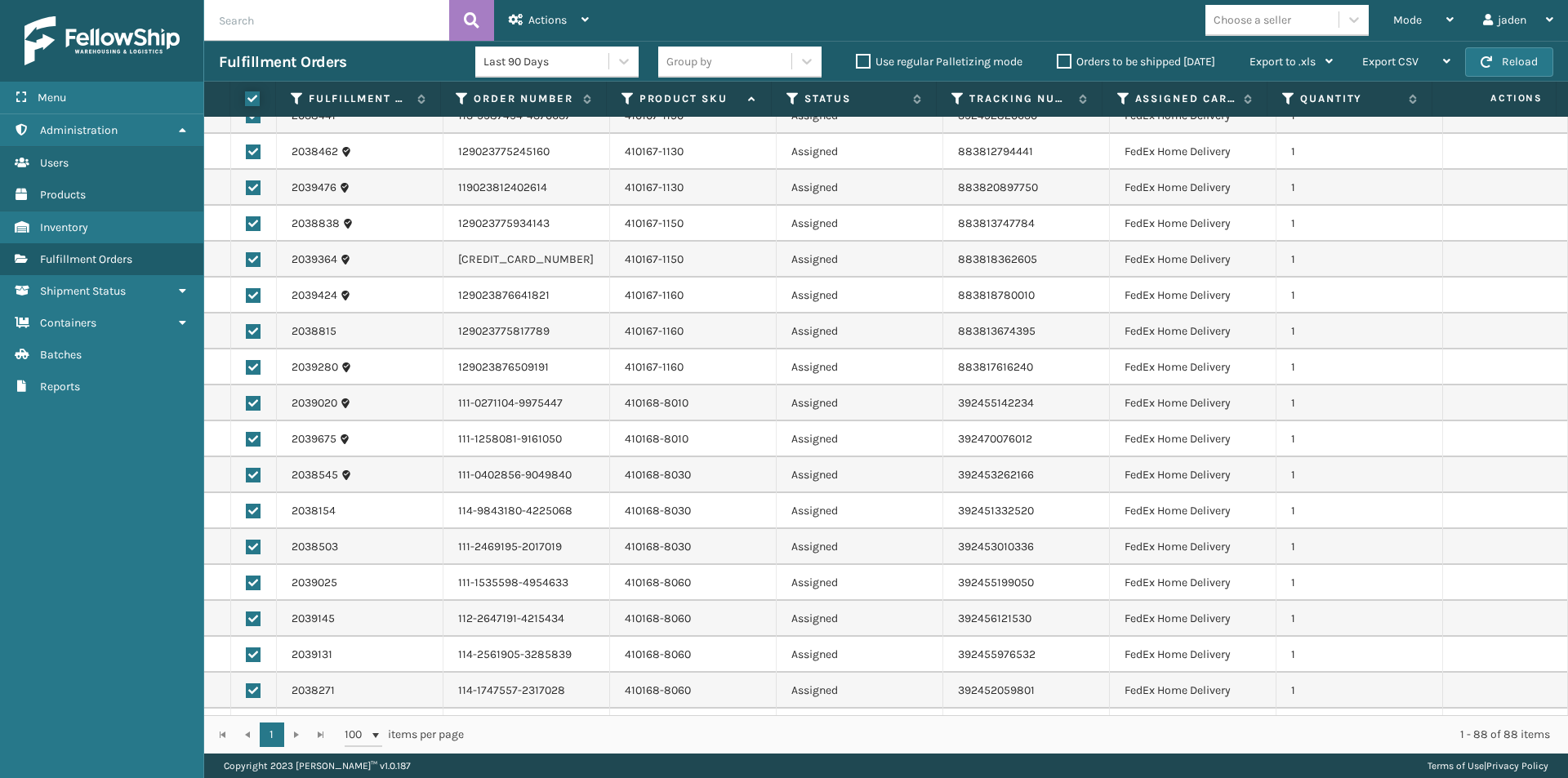
checkbox input "true"
click at [552, 14] on span "Actions" at bounding box center [548, 20] width 39 height 14
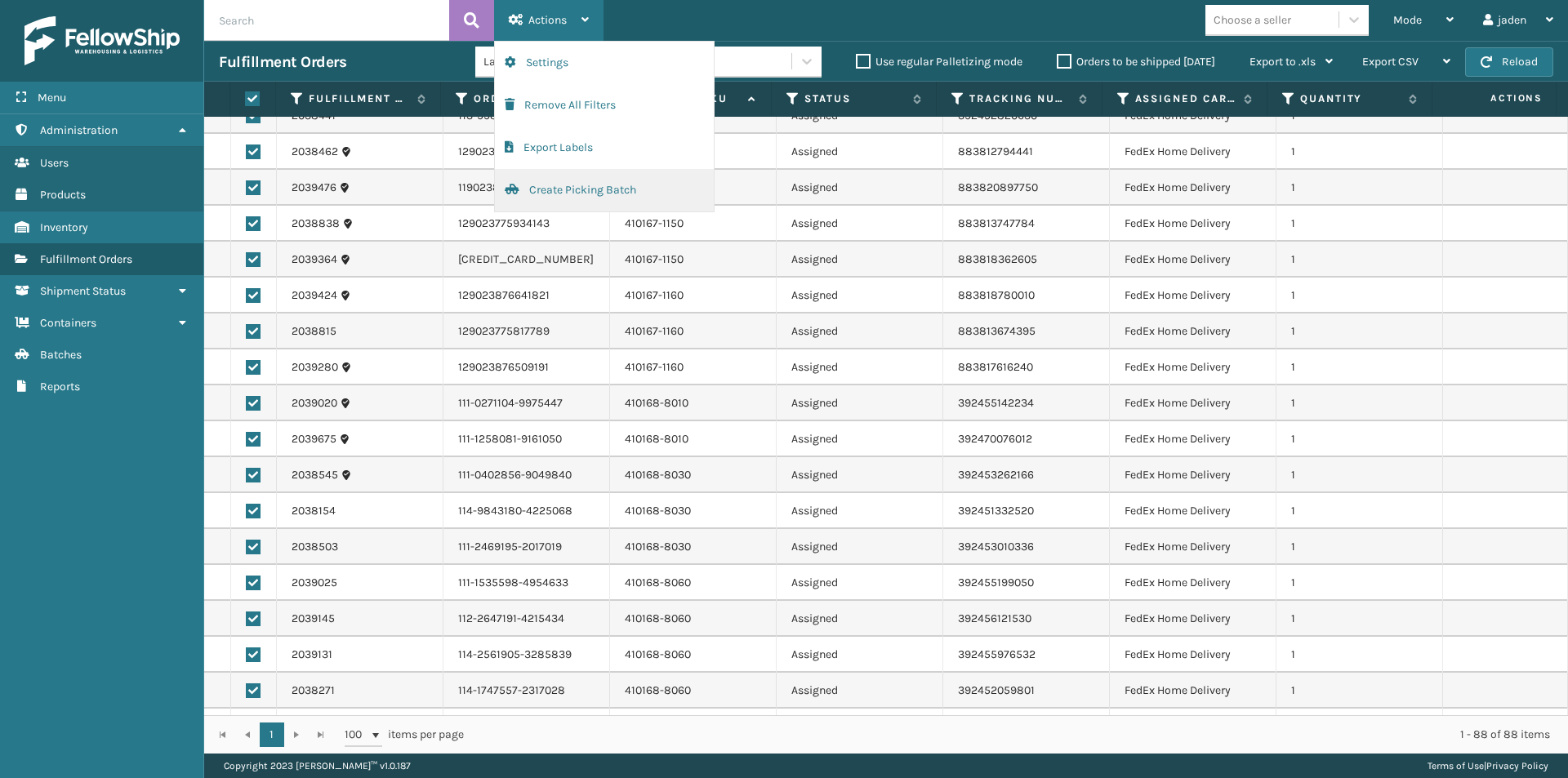
click at [568, 182] on button "Create Picking Batch" at bounding box center [604, 191] width 219 height 42
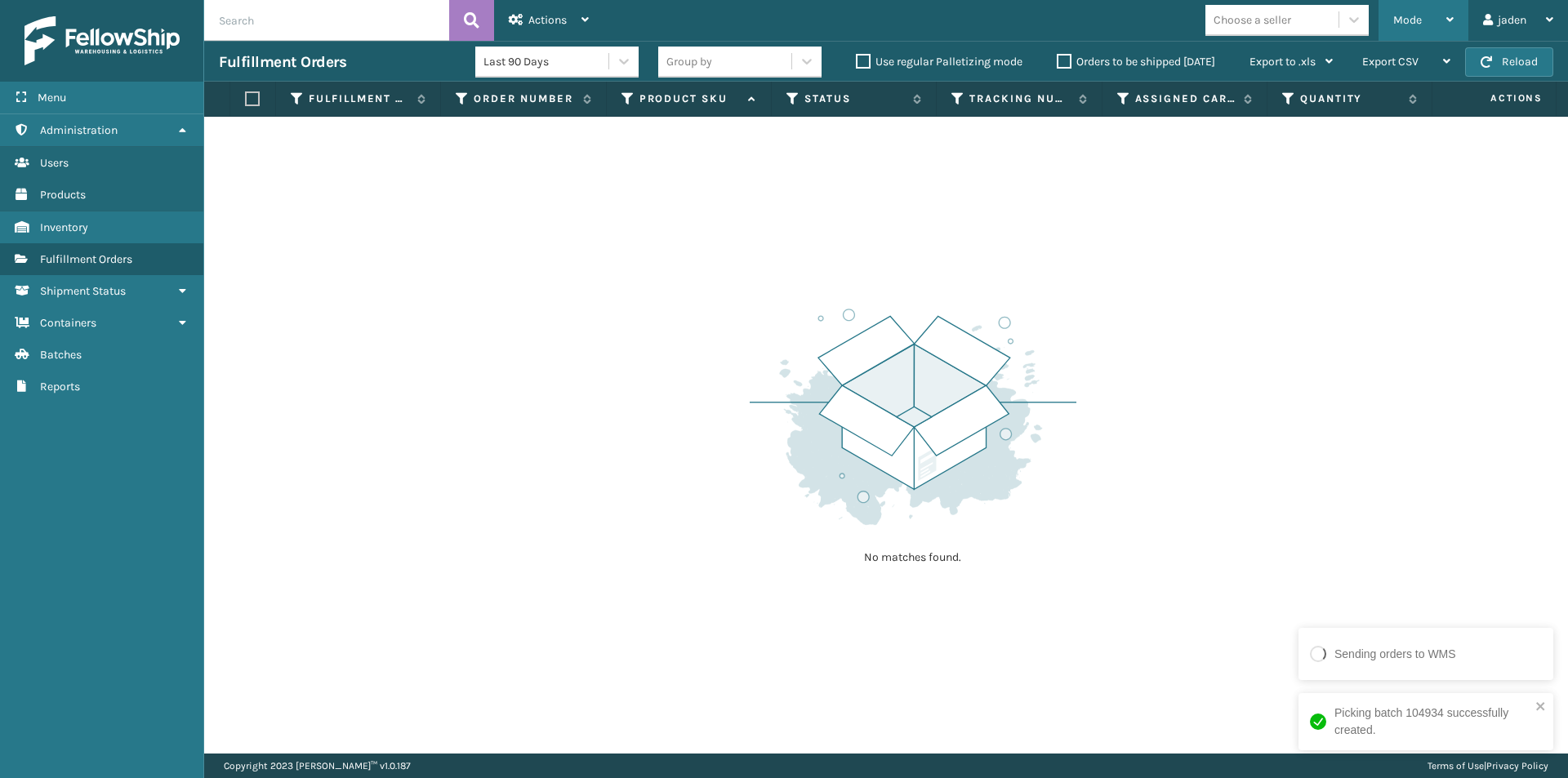
click at [1403, 14] on span "Mode" at bounding box center [1407, 20] width 28 height 14
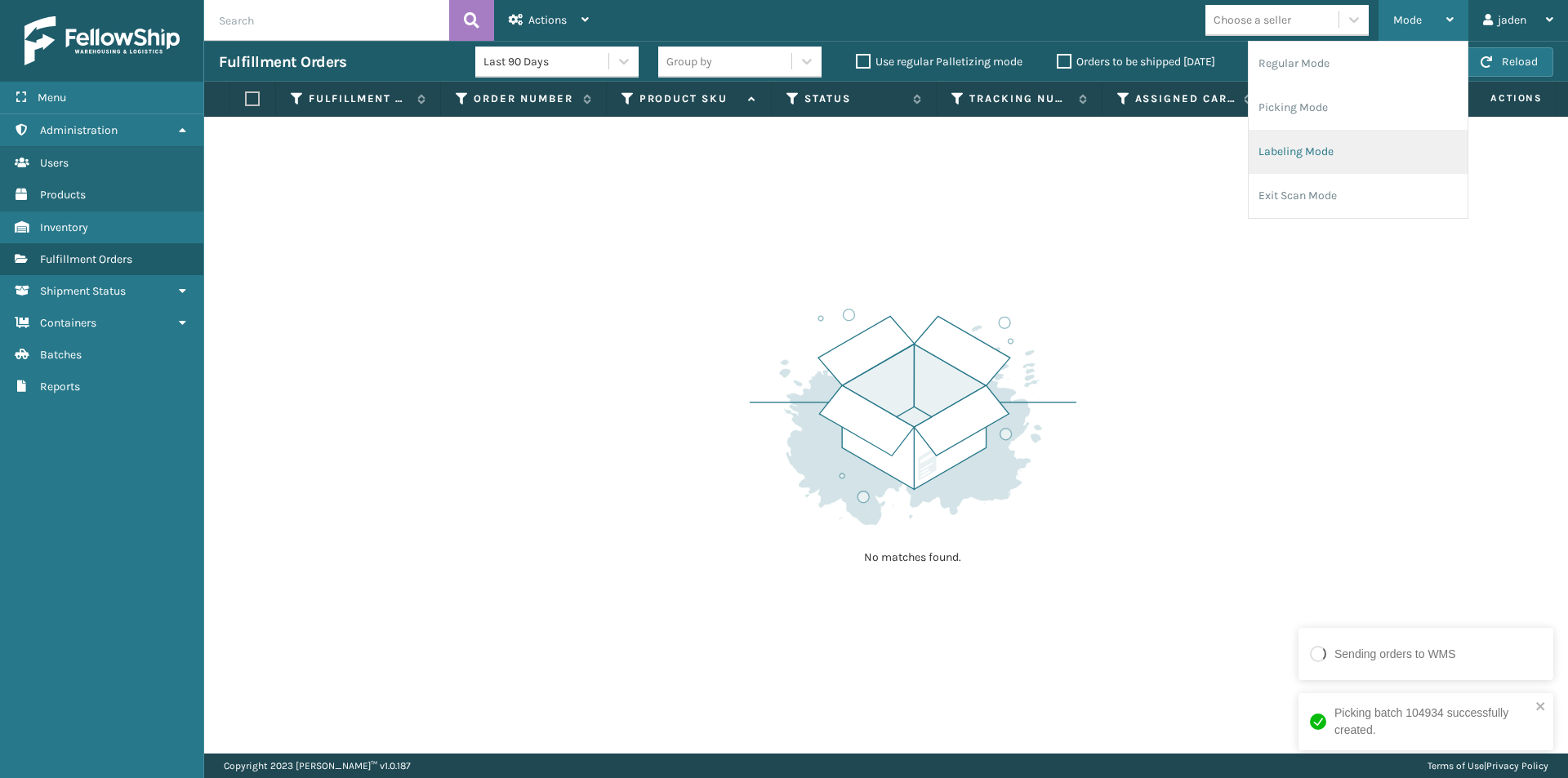
click at [1321, 147] on li "Labeling Mode" at bounding box center [1358, 152] width 219 height 44
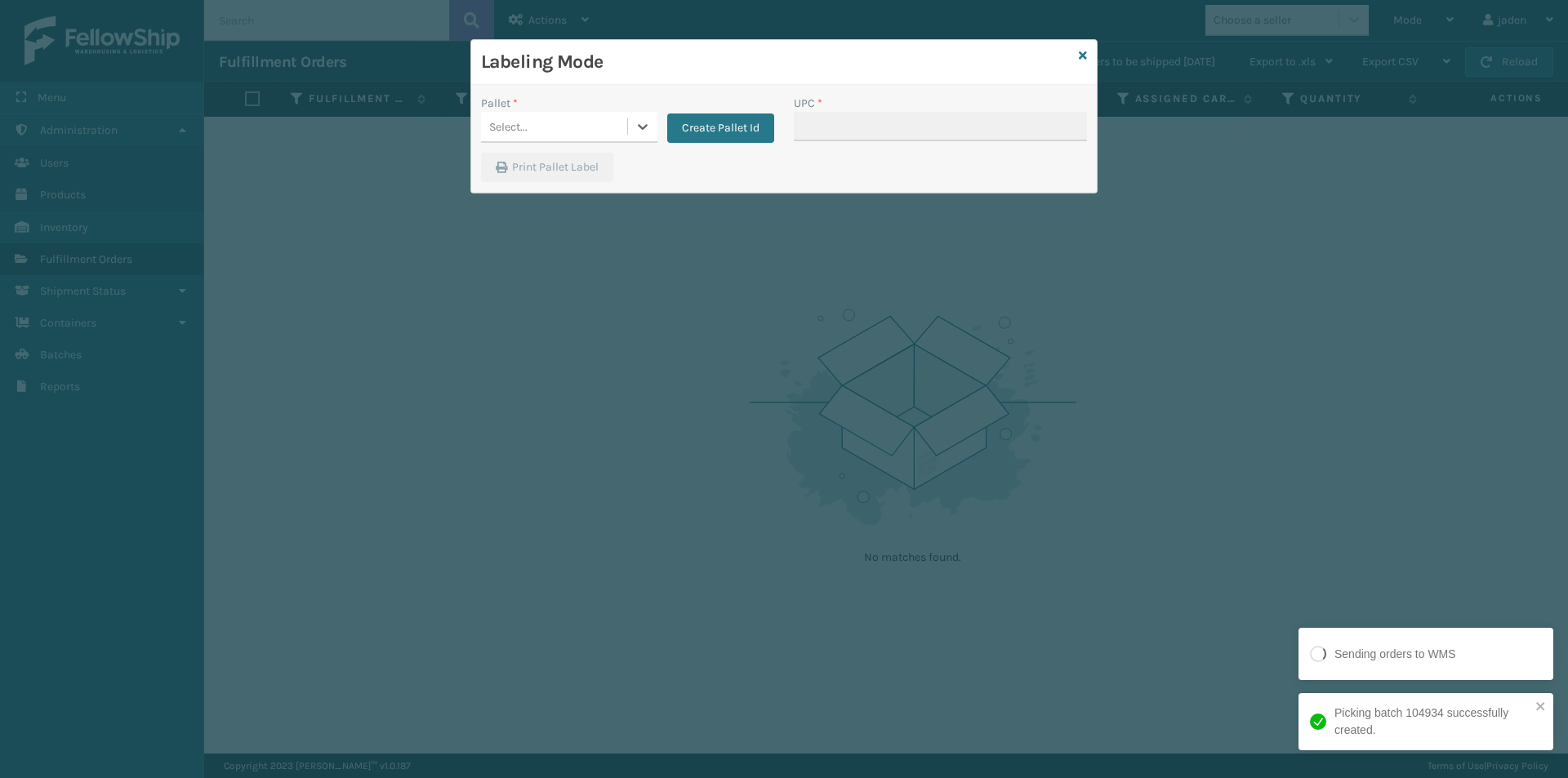
click at [629, 133] on div at bounding box center [642, 126] width 29 height 29
click at [437, 193] on div "Labeling Mode Pallet * option FDXG-IWQMH6XPP4 focused, 1 of 2. 2 results availa…" at bounding box center [784, 389] width 1568 height 778
click at [547, 146] on div "Pallet * Select... Create Pallet Id" at bounding box center [627, 123] width 313 height 58
click at [636, 131] on icon at bounding box center [642, 126] width 17 height 17
click at [553, 182] on div "FDXG-IWQMH6XPP4" at bounding box center [569, 171] width 176 height 38
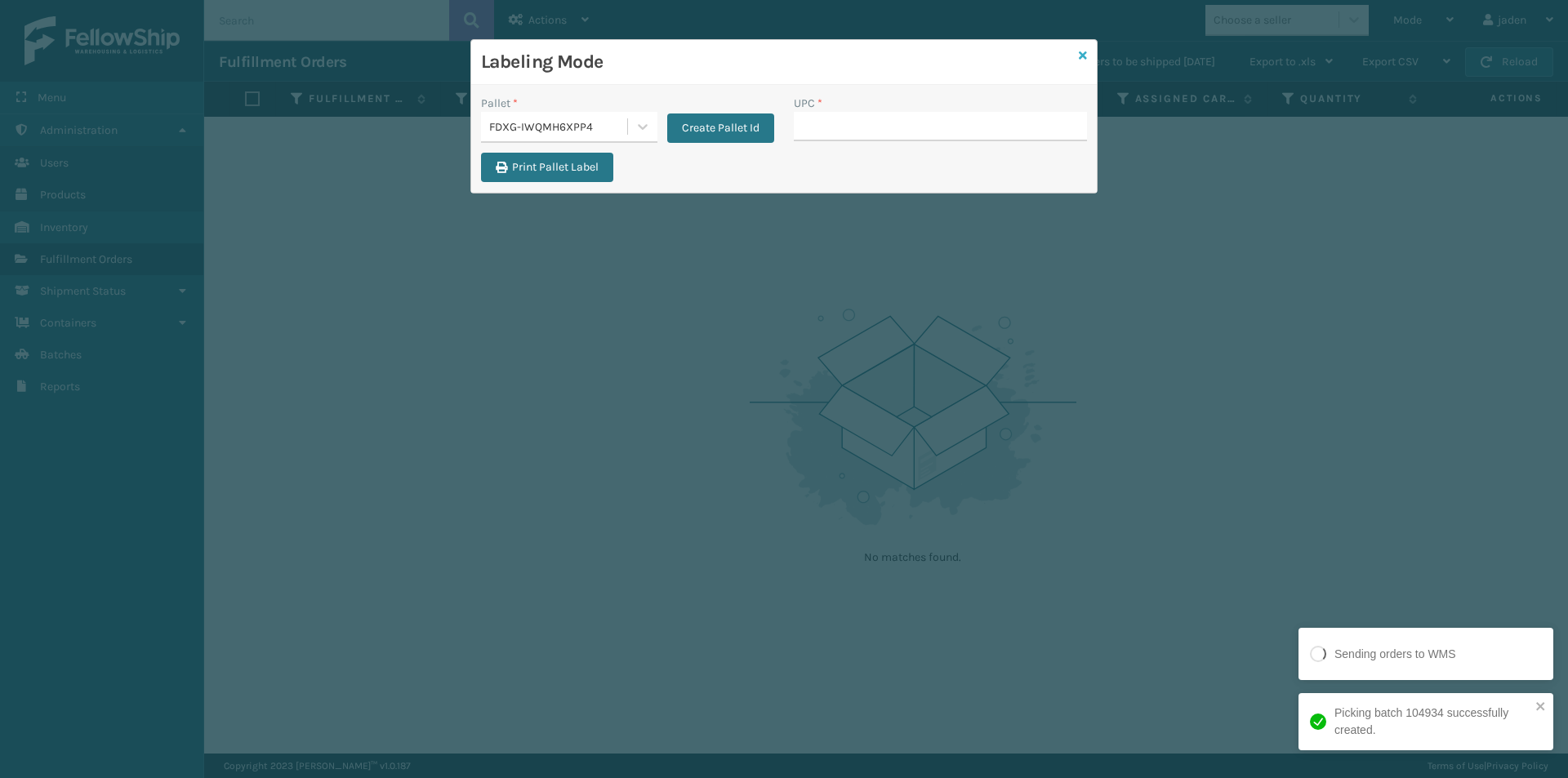
click at [1082, 56] on icon at bounding box center [1082, 55] width 8 height 11
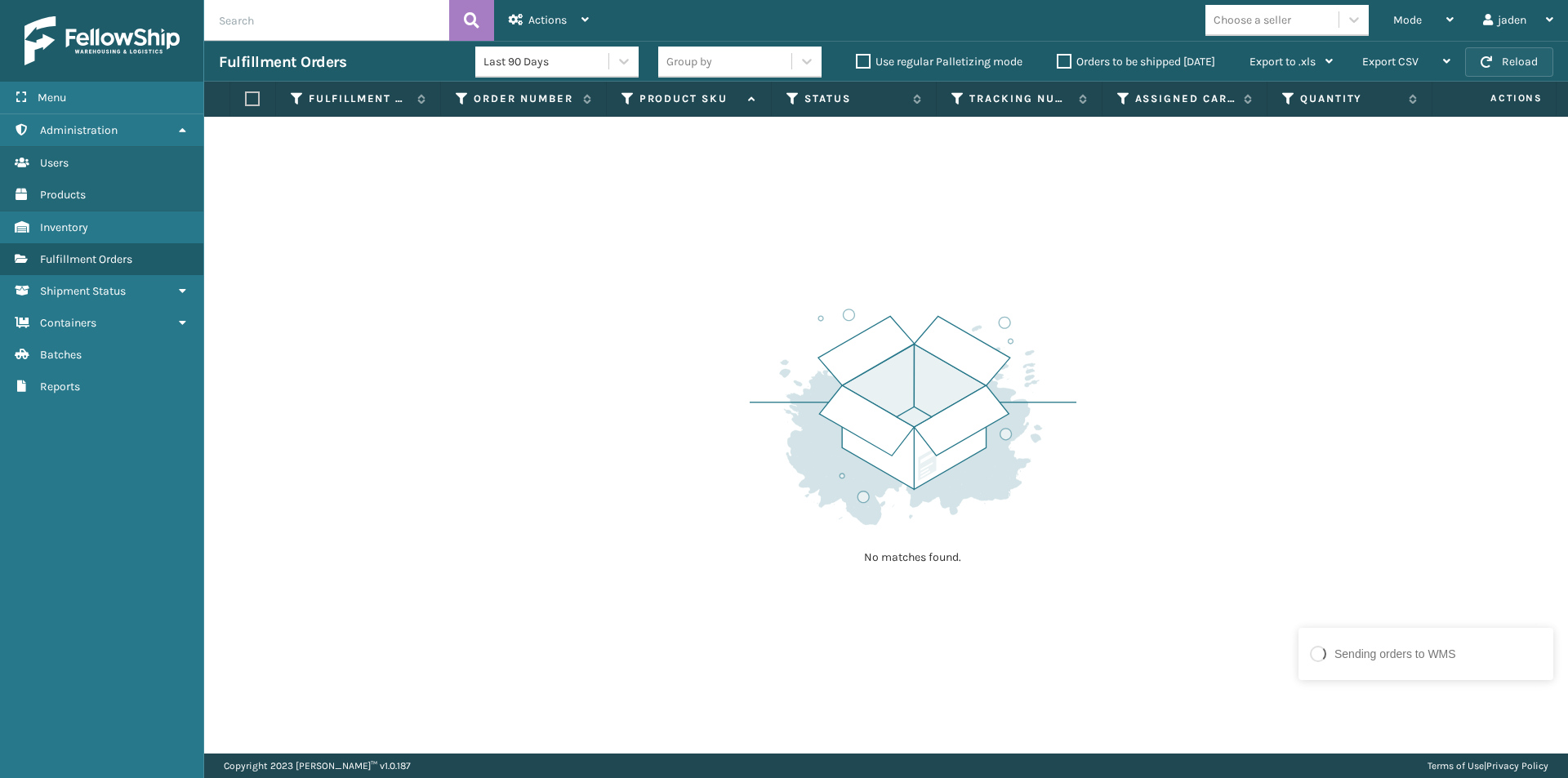
click at [1512, 61] on button "Reload" at bounding box center [1509, 62] width 88 height 29
click at [1448, 24] on icon at bounding box center [1450, 19] width 7 height 11
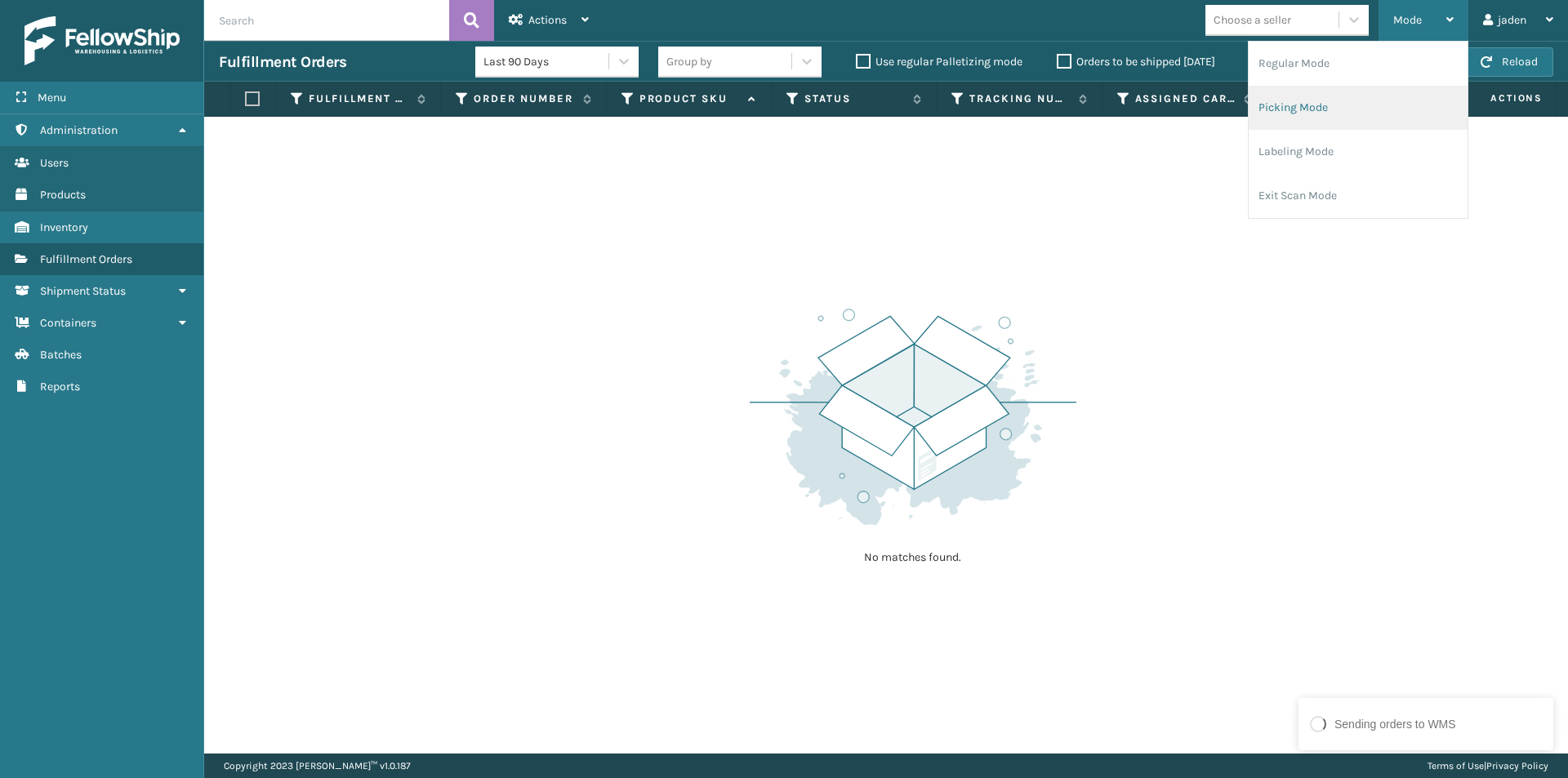
click at [1373, 116] on li "Picking Mode" at bounding box center [1358, 108] width 219 height 44
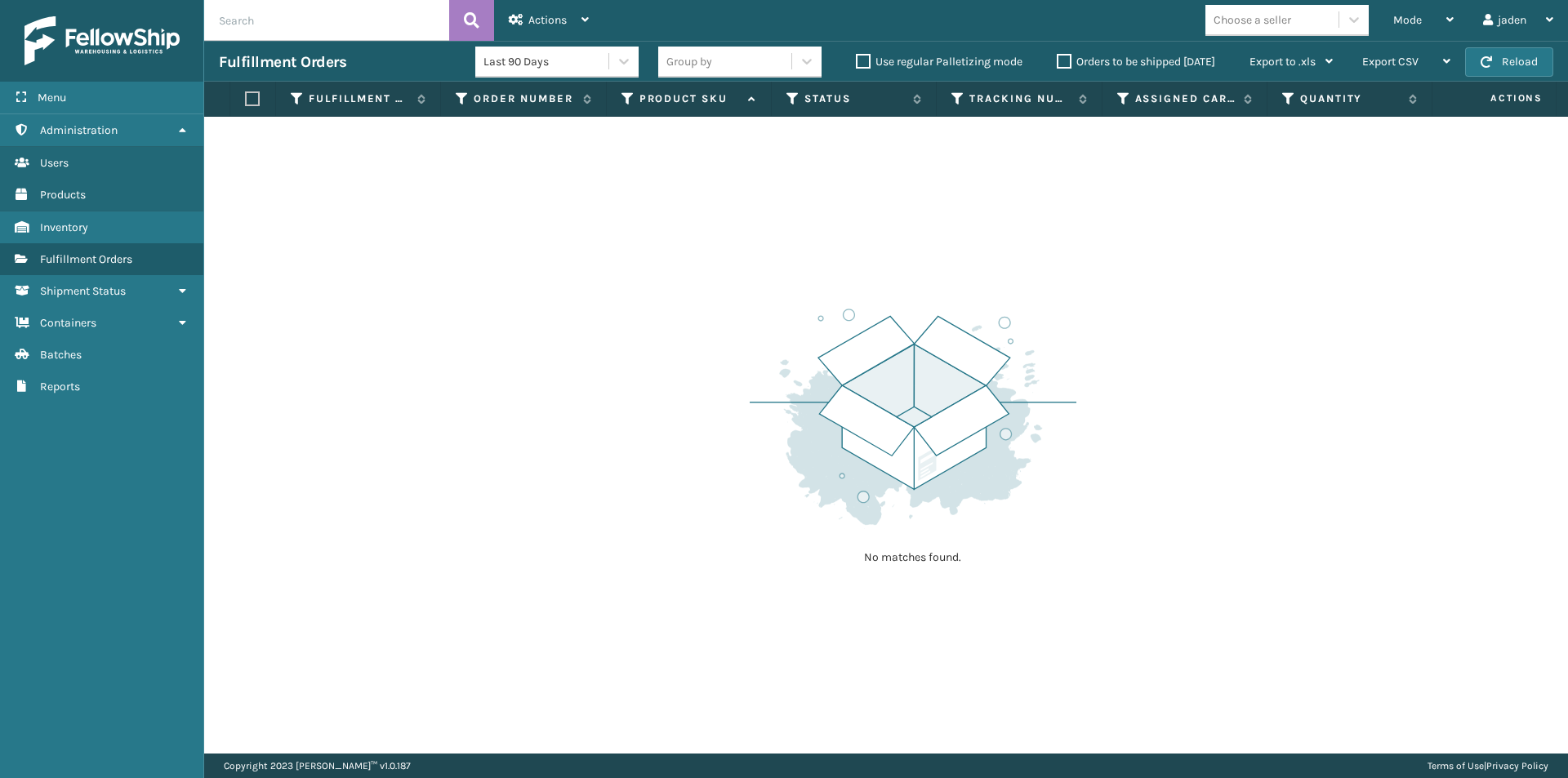
drag, startPoint x: 1463, startPoint y: 443, endPoint x: 1473, endPoint y: 449, distance: 11.7
click at [1473, 449] on div "No matches found." at bounding box center [885, 435] width 1363 height 637
click at [1512, 60] on button "Reload" at bounding box center [1509, 62] width 88 height 29
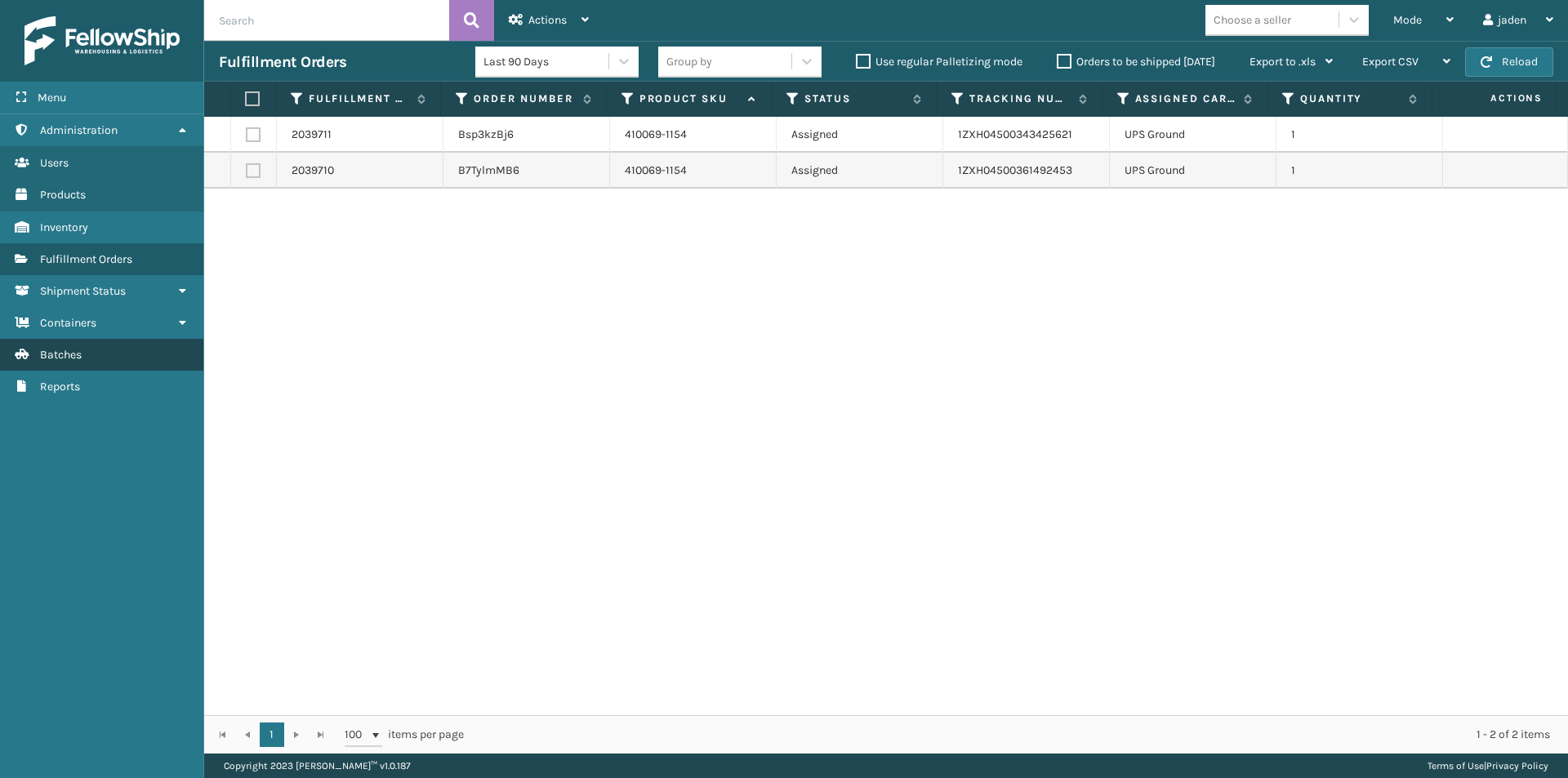
click at [93, 357] on link "Batches" at bounding box center [101, 355] width 204 height 32
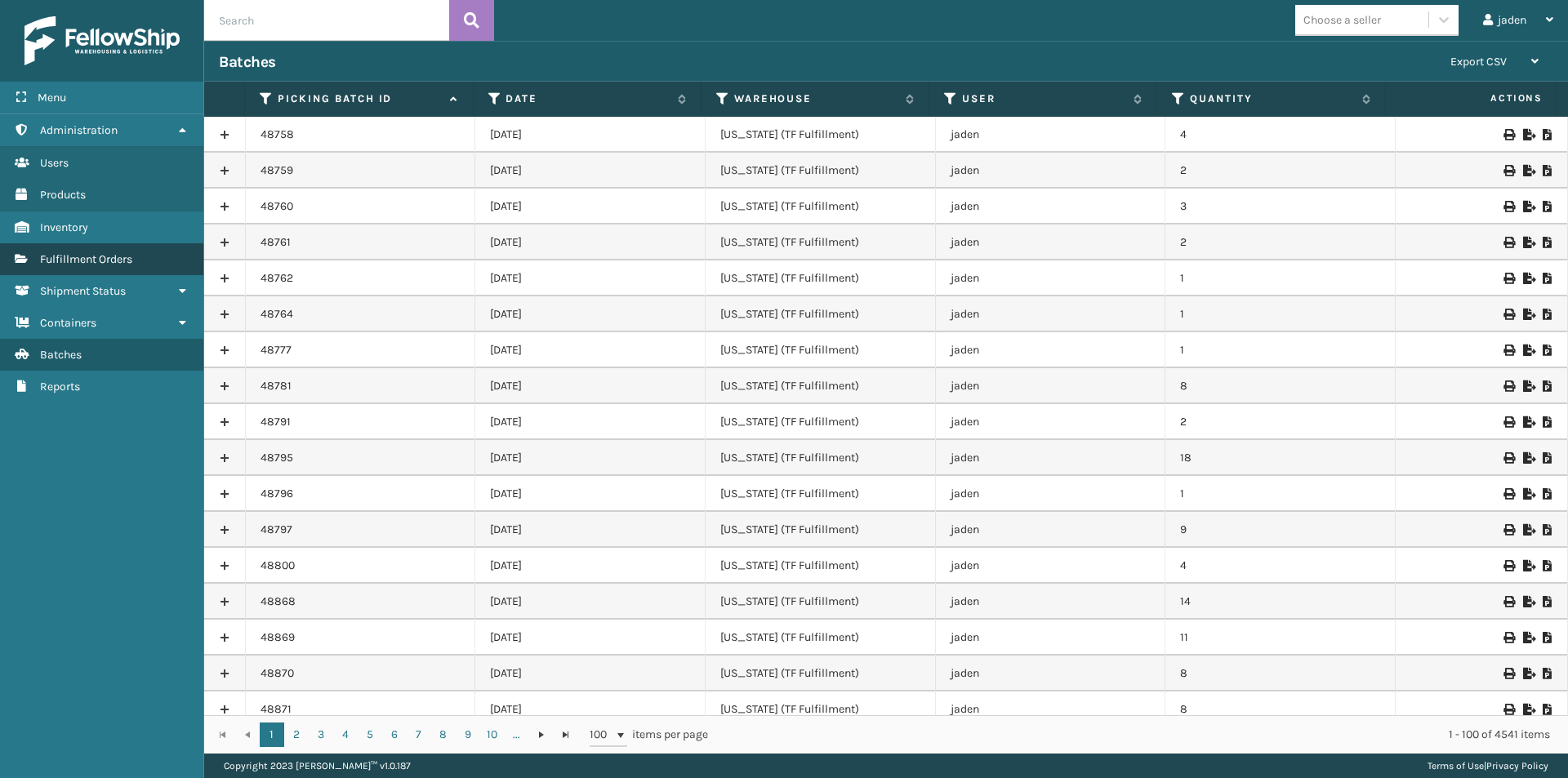
click at [82, 257] on span "Fulfillment Orders" at bounding box center [86, 259] width 93 height 14
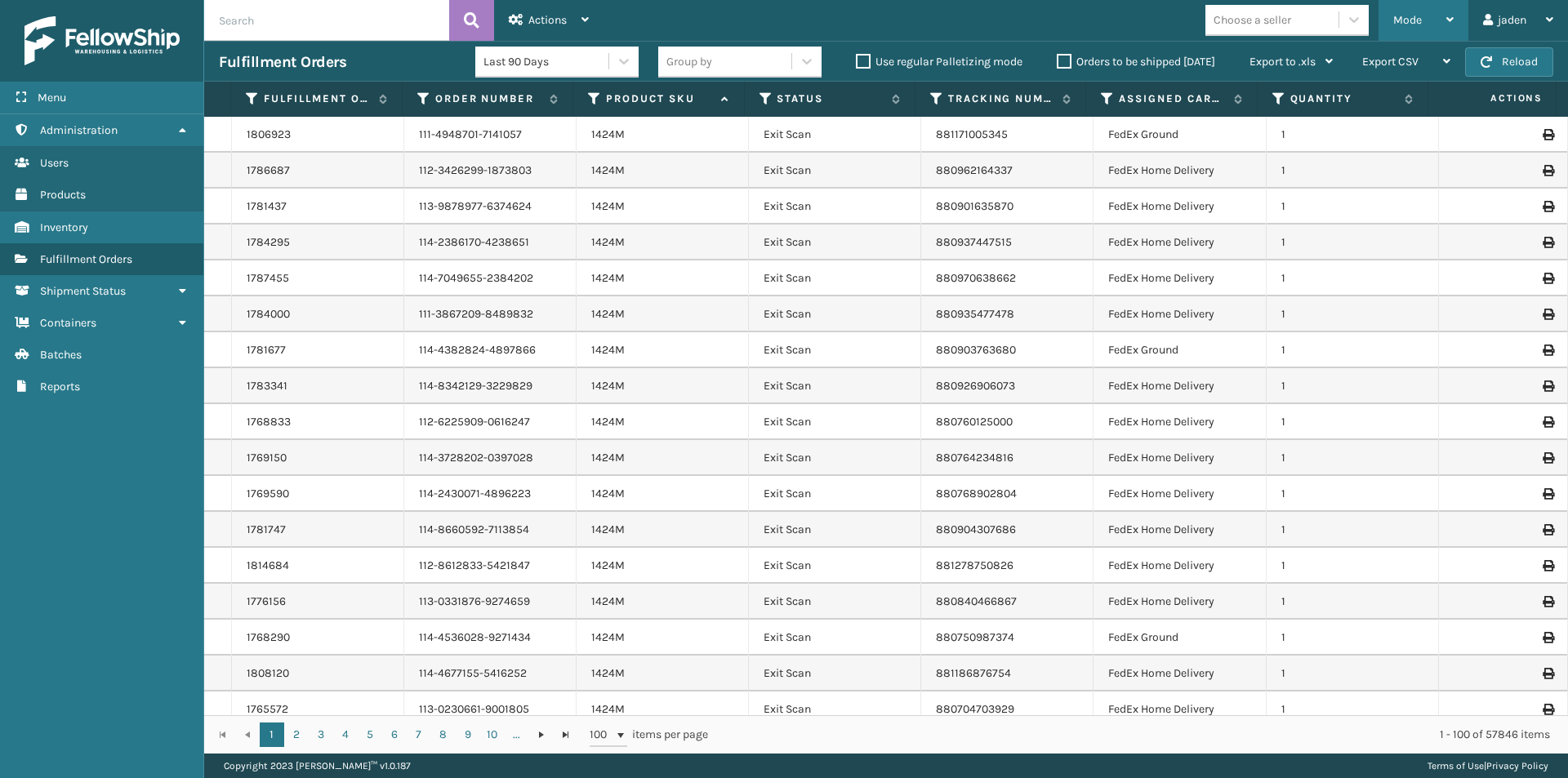
click at [1417, 4] on div "Mode" at bounding box center [1422, 20] width 61 height 41
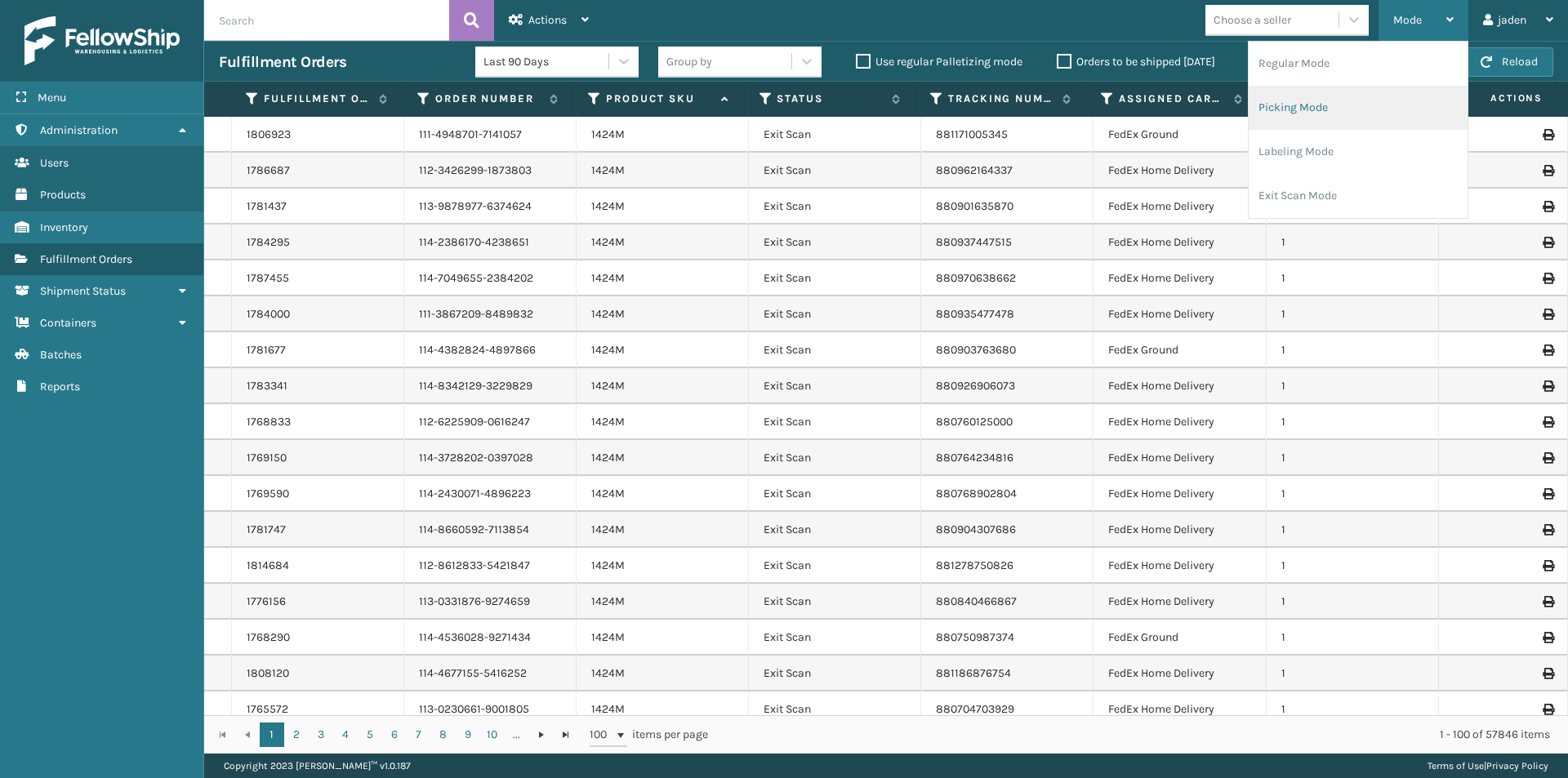
click at [1328, 114] on li "Picking Mode" at bounding box center [1358, 108] width 219 height 44
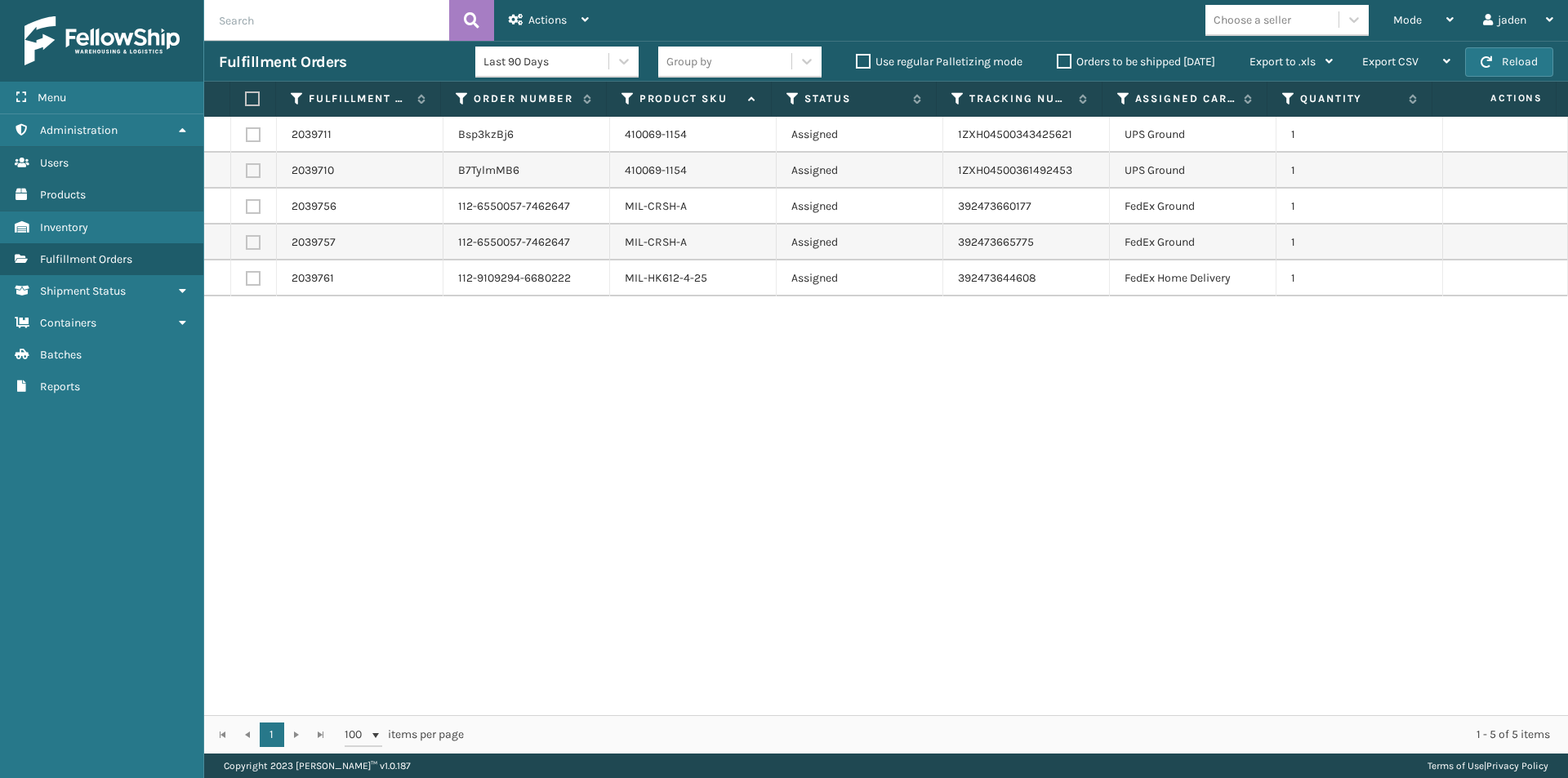
click at [248, 171] on label at bounding box center [253, 170] width 15 height 15
click at [247, 171] on input "checkbox" at bounding box center [246, 168] width 1 height 11
checkbox input "true"
click at [252, 134] on label at bounding box center [253, 134] width 15 height 15
click at [247, 134] on input "checkbox" at bounding box center [246, 132] width 1 height 11
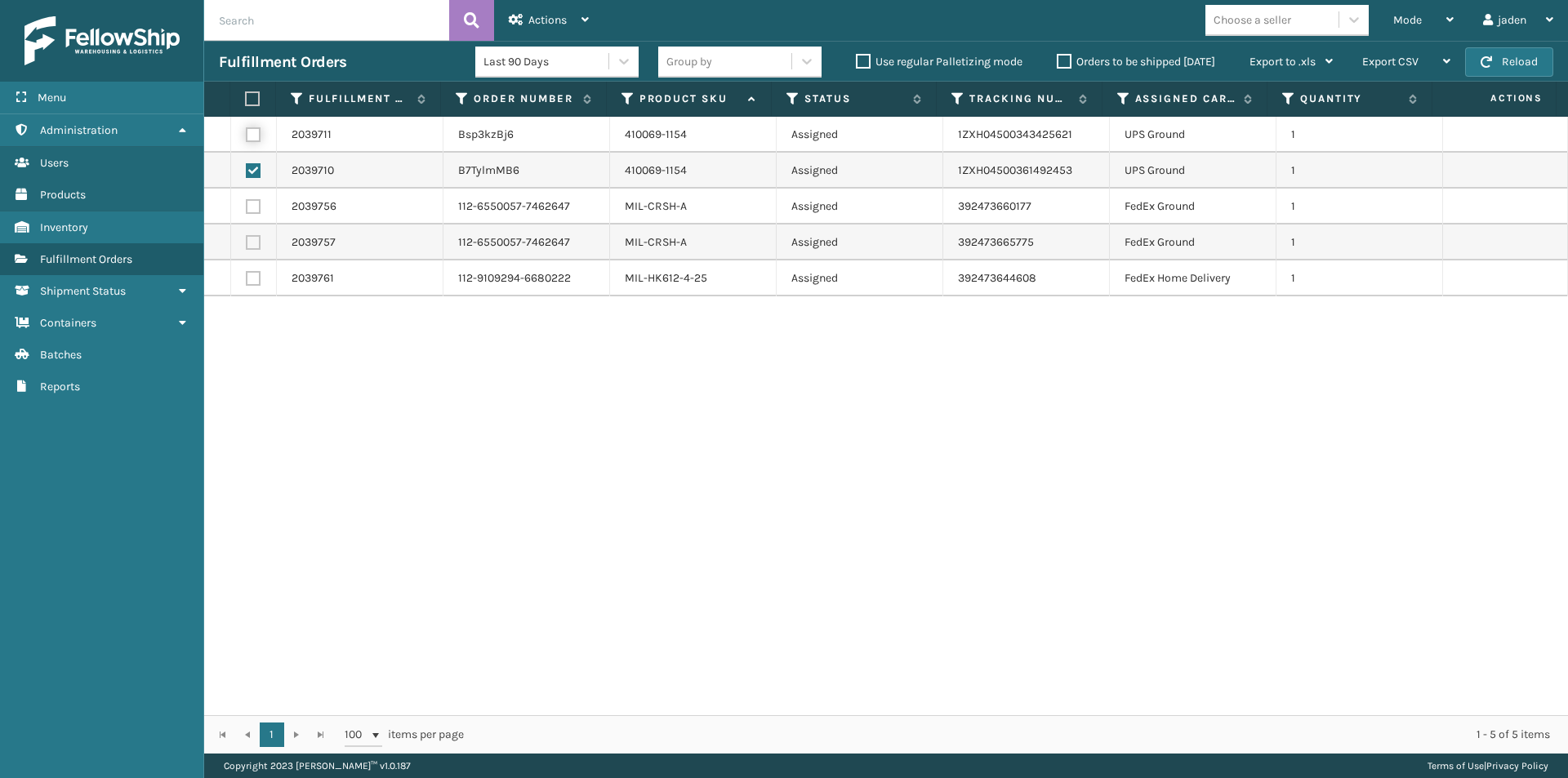
checkbox input "true"
click at [527, 20] on div "Actions" at bounding box center [549, 20] width 80 height 41
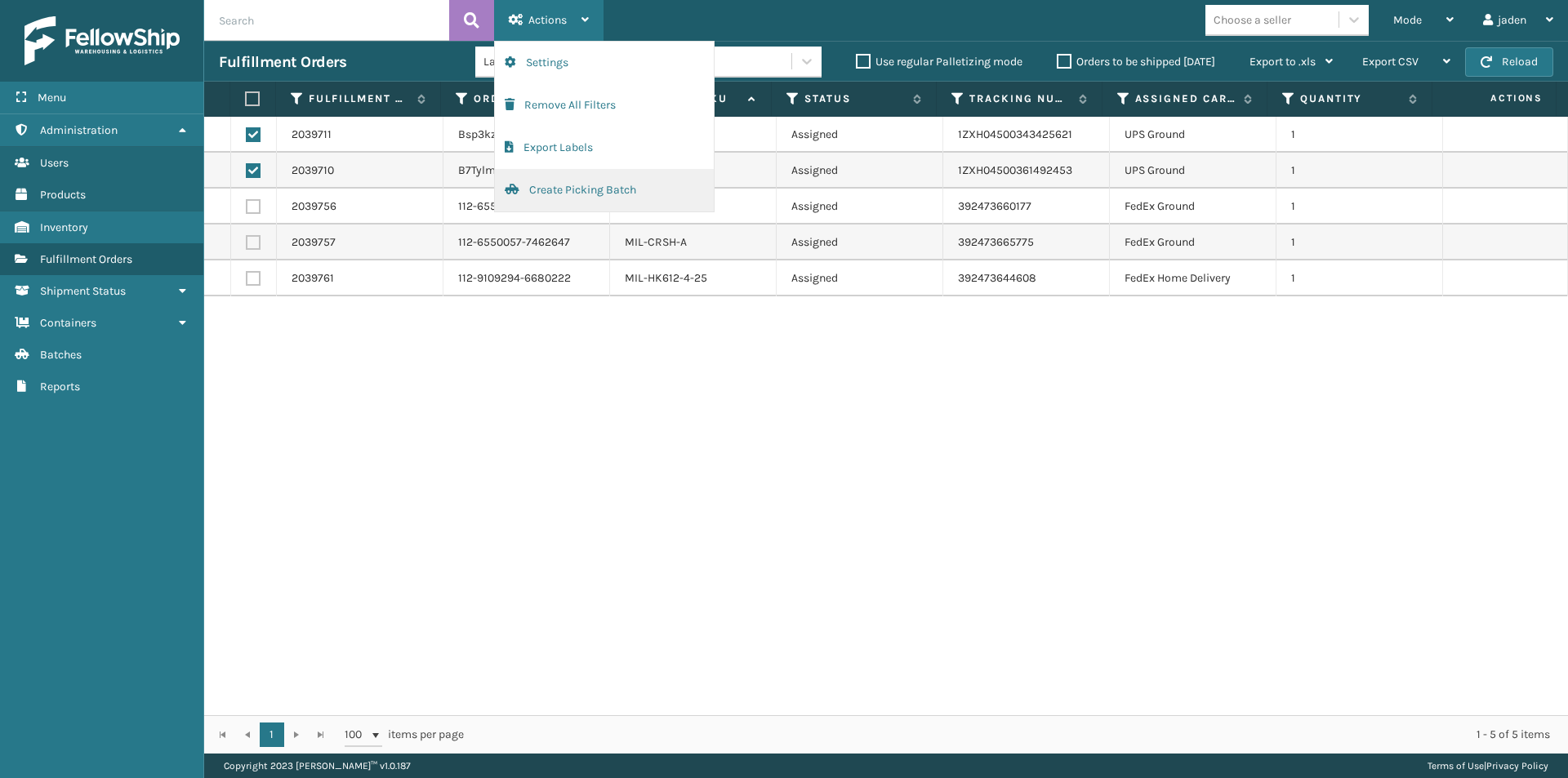
click at [545, 186] on button "Create Picking Batch" at bounding box center [604, 191] width 219 height 42
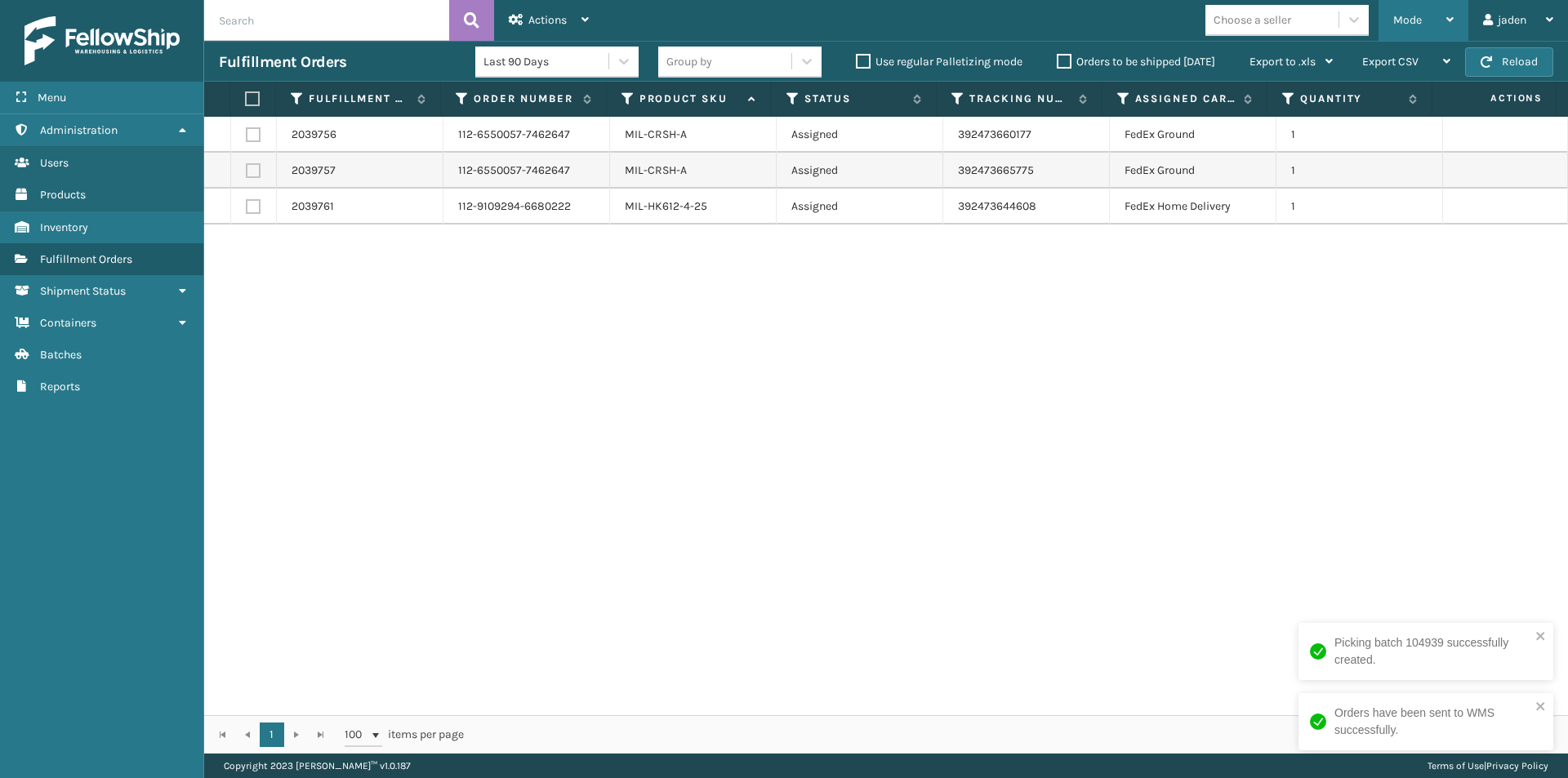
click at [1399, 19] on span "Mode" at bounding box center [1407, 20] width 28 height 14
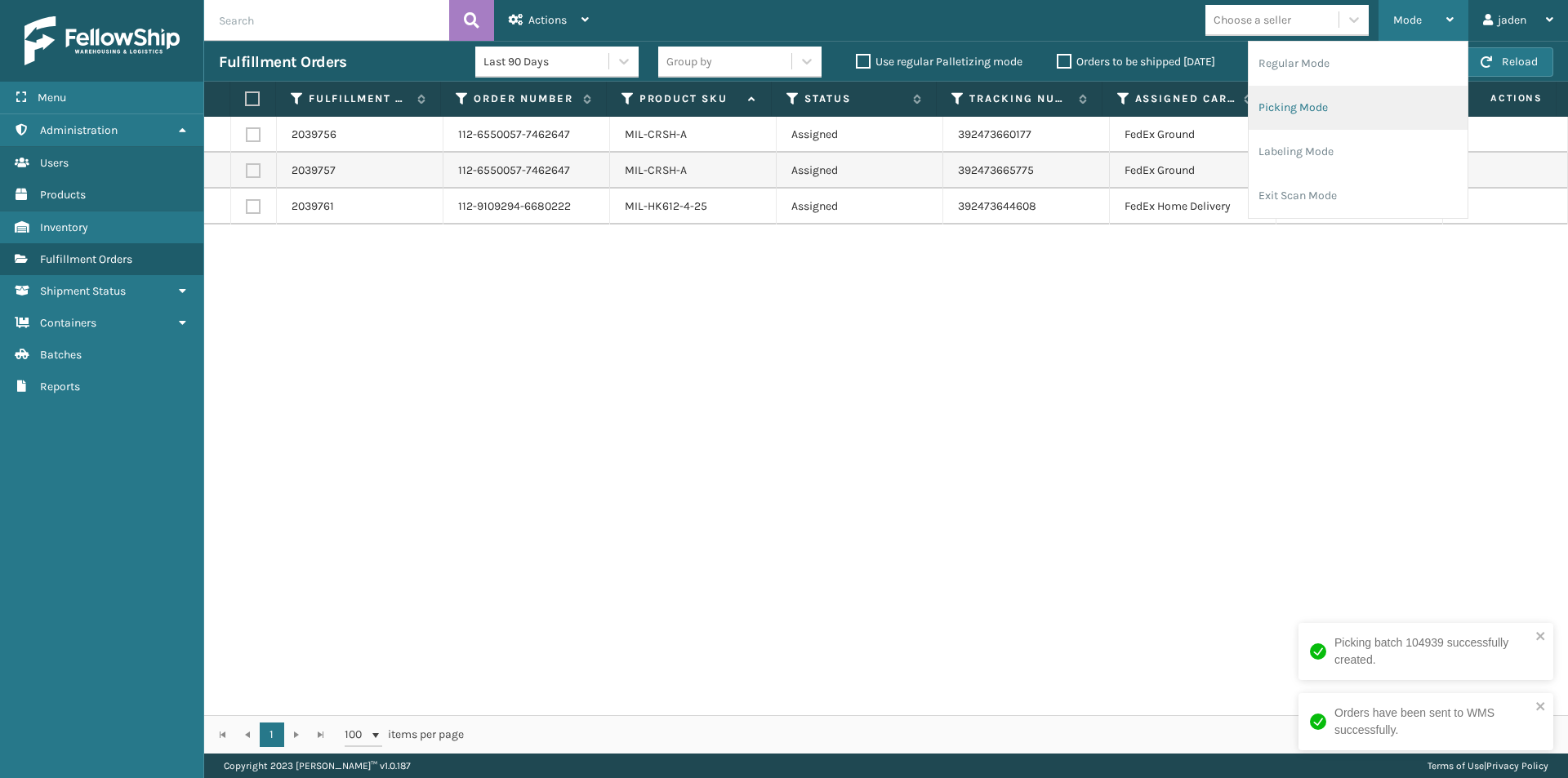
click at [1341, 106] on li "Picking Mode" at bounding box center [1358, 108] width 219 height 44
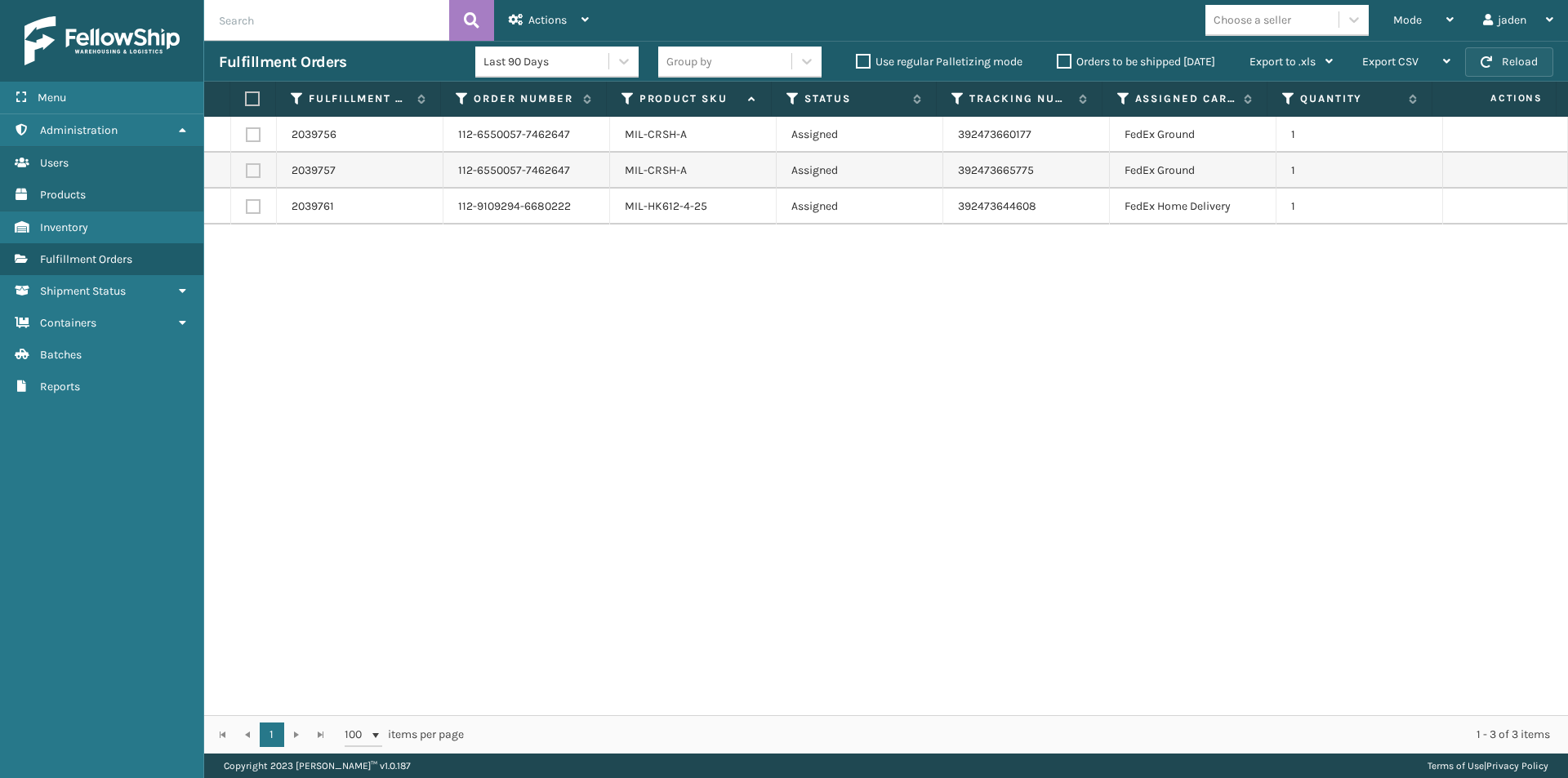
click at [1504, 76] on button "Reload" at bounding box center [1509, 62] width 88 height 29
click at [1518, 44] on div "Fulfillment Orders Last 90 Days Group by Use regular Palletizing mode Orders to…" at bounding box center [885, 61] width 1363 height 41
click at [1523, 55] on button "Reload" at bounding box center [1509, 62] width 88 height 29
drag, startPoint x: 1240, startPoint y: 393, endPoint x: 1229, endPoint y: 389, distance: 11.7
drag, startPoint x: 1229, startPoint y: 389, endPoint x: 758, endPoint y: 356, distance: 472.2
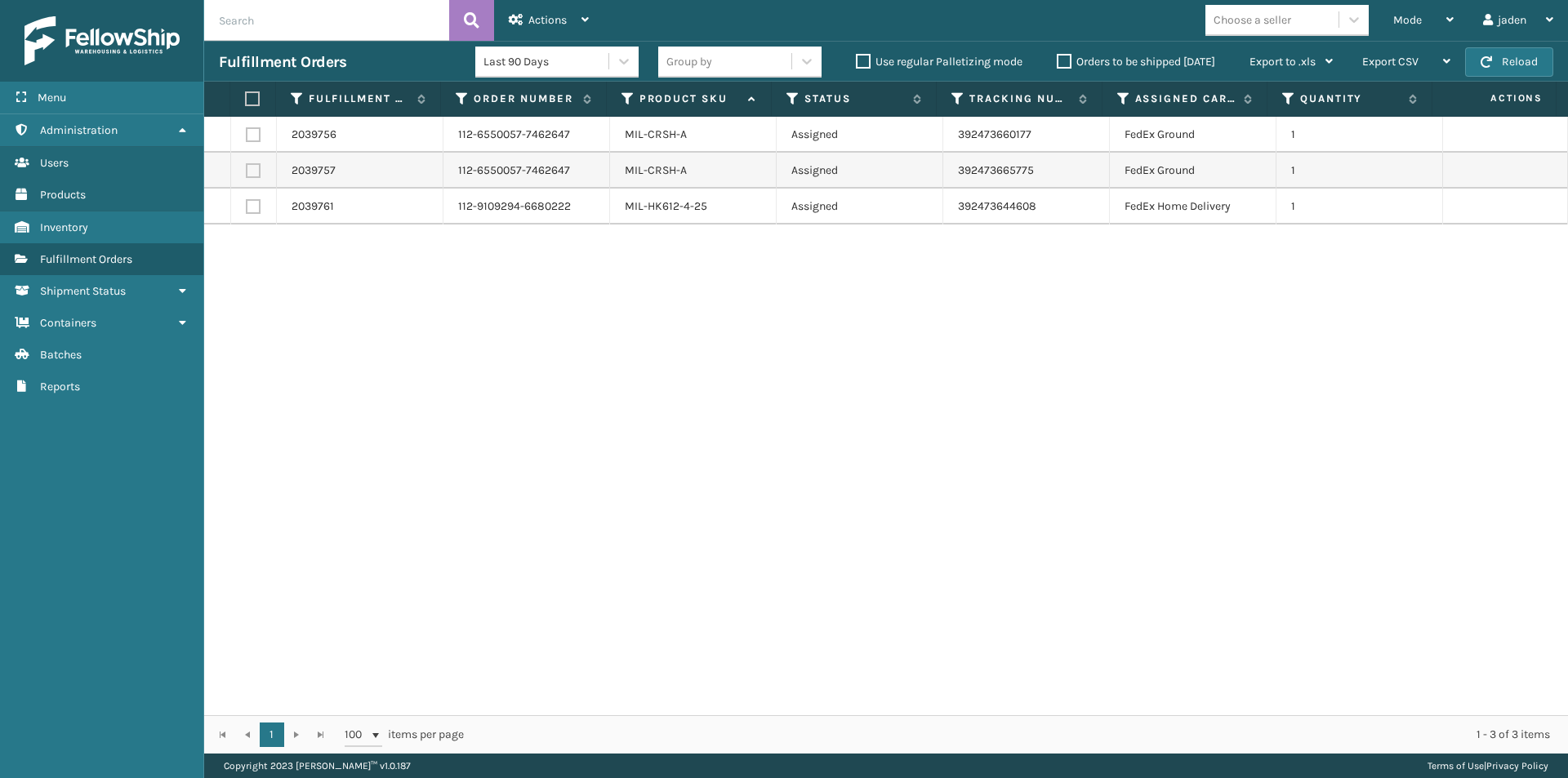
click at [758, 356] on div "2039756 112-6550057-7462647 MIL-CRSH-A Assigned 392473660177 FedEx Ground 1 203…" at bounding box center [885, 415] width 1363 height 599
click at [1430, 26] on div "Mode" at bounding box center [1422, 20] width 61 height 41
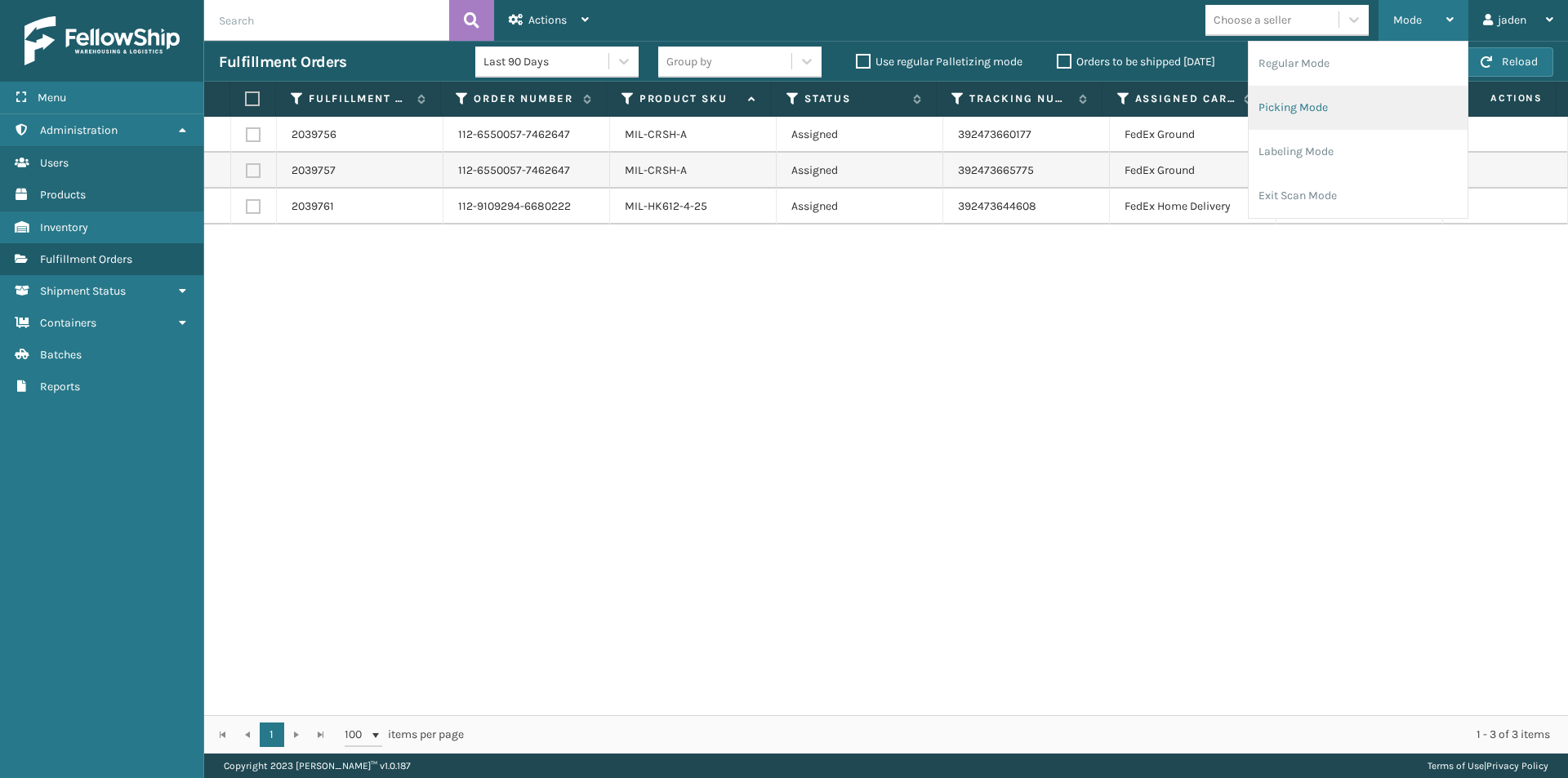
click at [1370, 106] on li "Picking Mode" at bounding box center [1358, 108] width 219 height 44
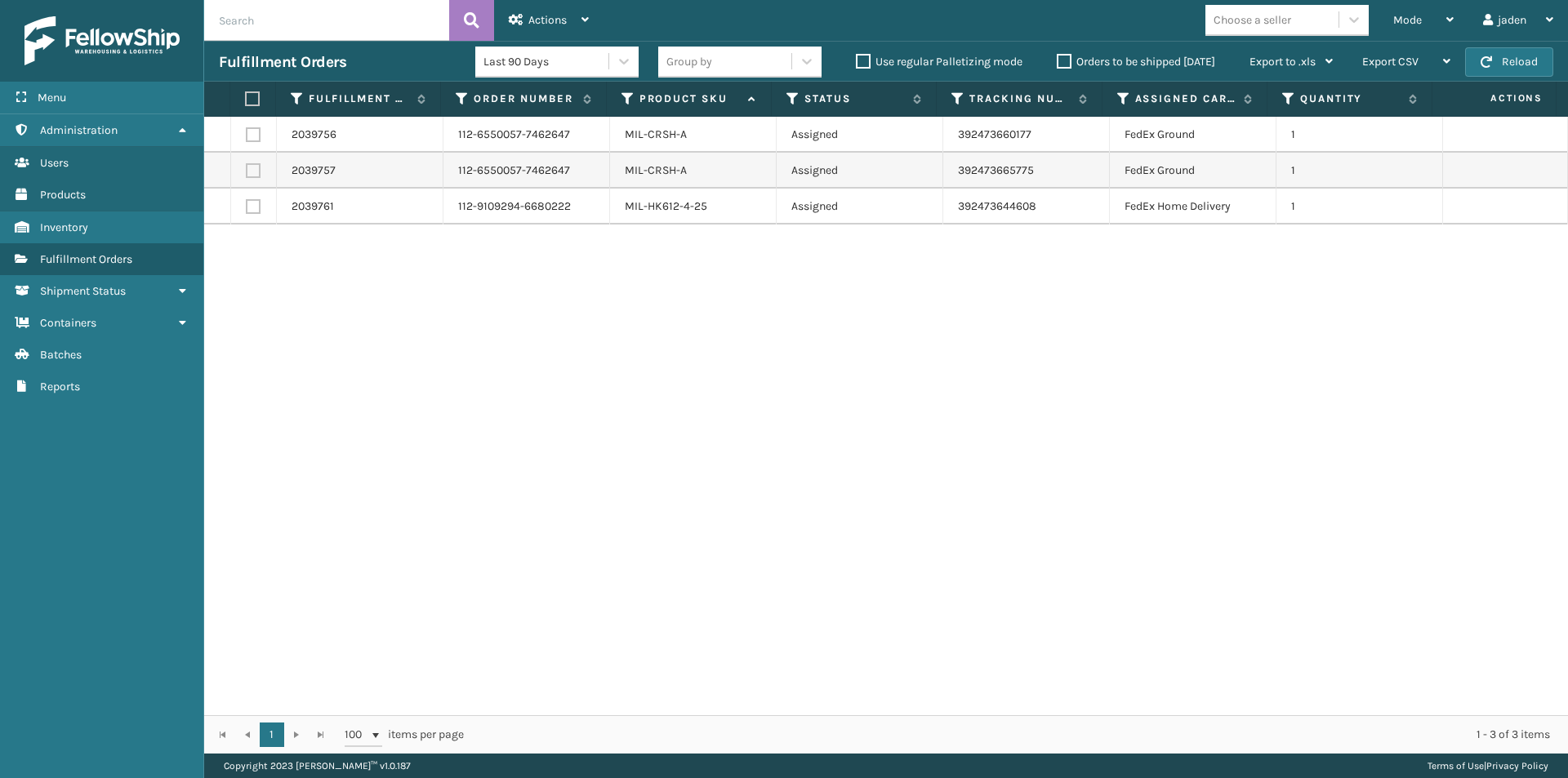
drag, startPoint x: 895, startPoint y: 361, endPoint x: 698, endPoint y: 341, distance: 198.0
click at [698, 341] on div "2039756 112-6550057-7462647 MIL-CRSH-A Assigned 392473660177 FedEx Ground 1 203…" at bounding box center [885, 415] width 1363 height 599
drag, startPoint x: 974, startPoint y: 278, endPoint x: 704, endPoint y: 272, distance: 270.1
click at [704, 272] on div "2039756 112-6550057-7462647 MIL-CRSH-A Assigned 392473660177 FedEx Ground 1 203…" at bounding box center [885, 415] width 1363 height 599
drag, startPoint x: 999, startPoint y: 259, endPoint x: 633, endPoint y: 260, distance: 366.0
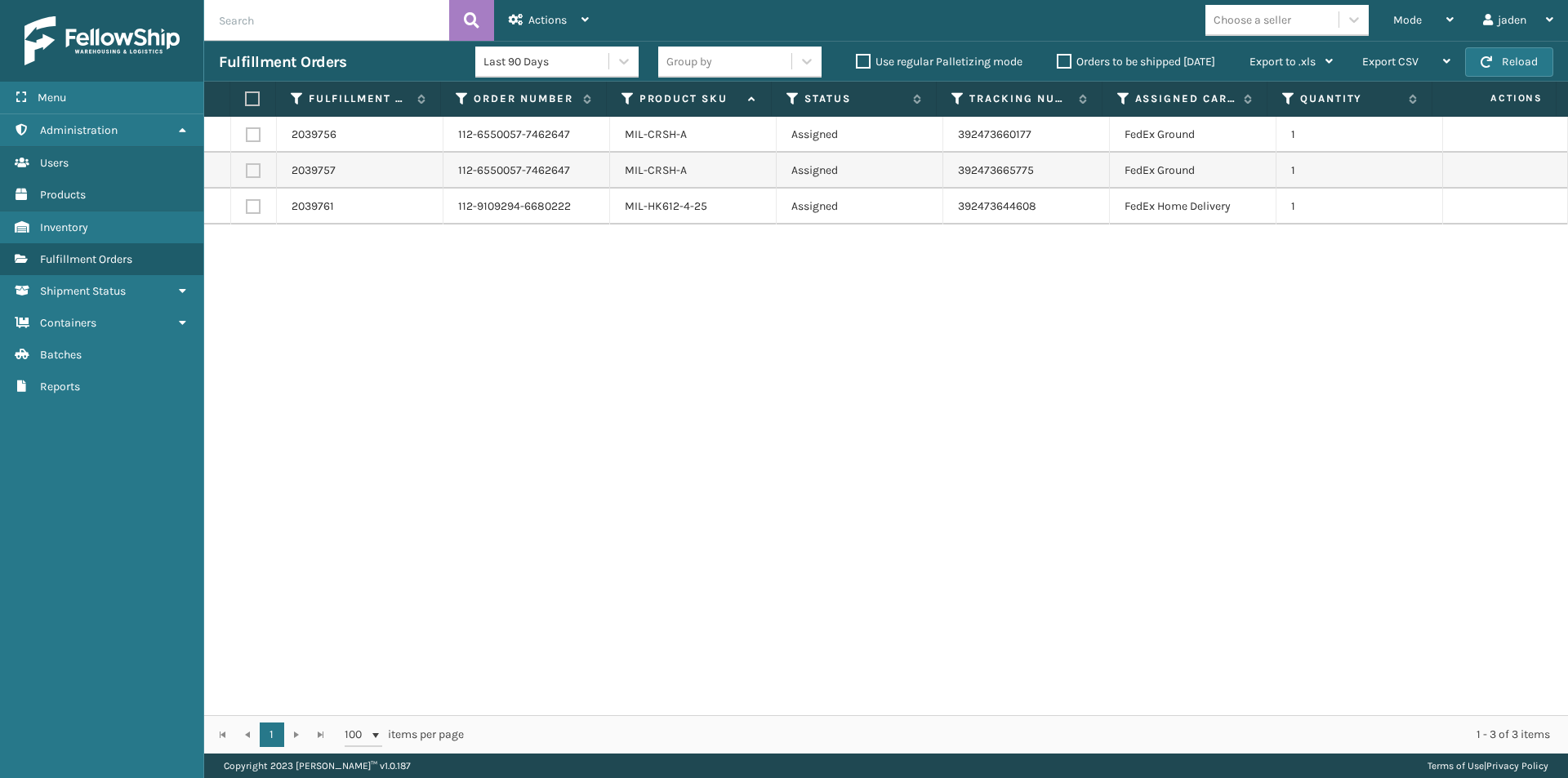
click at [633, 260] on div "2039756 112-6550057-7462647 MIL-CRSH-A Assigned 392473660177 FedEx Ground 1 203…" at bounding box center [885, 415] width 1363 height 599
drag, startPoint x: 943, startPoint y: 263, endPoint x: 694, endPoint y: 278, distance: 249.5
click at [694, 278] on div "2039756 112-6550057-7462647 MIL-CRSH-A Assigned 392473660177 FedEx Ground 1 203…" at bounding box center [885, 415] width 1363 height 599
drag, startPoint x: 972, startPoint y: 279, endPoint x: 1055, endPoint y: 82, distance: 213.8
click at [673, 294] on div "2039756 112-6550057-7462647 MIL-CRSH-A Assigned 392473660177 FedEx Ground 1 203…" at bounding box center [885, 415] width 1363 height 599
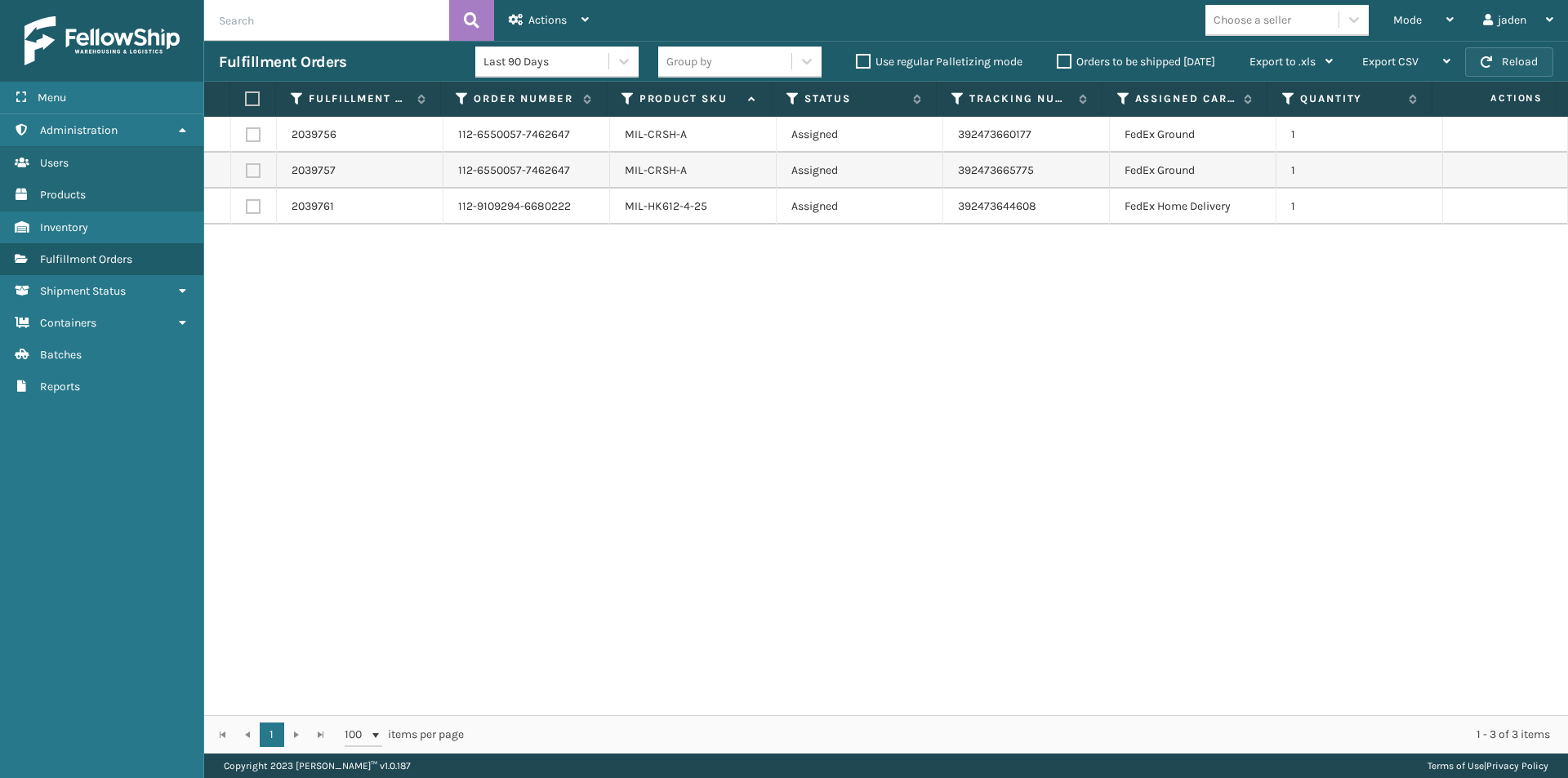
click at [1501, 60] on button "Reload" at bounding box center [1509, 62] width 88 height 29
drag, startPoint x: 994, startPoint y: 285, endPoint x: 661, endPoint y: 294, distance: 333.1
click at [662, 293] on div "2039756 112-6550057-7462647 MIL-CRSH-A Assigned 392473660177 FedEx Ground 1 203…" at bounding box center [885, 415] width 1363 height 599
drag, startPoint x: 1057, startPoint y: 299, endPoint x: 862, endPoint y: 301, distance: 195.0
click at [620, 299] on div "2039756 112-6550057-7462647 MIL-CRSH-A Assigned 392473660177 FedEx Ground 1 203…" at bounding box center [885, 415] width 1363 height 599
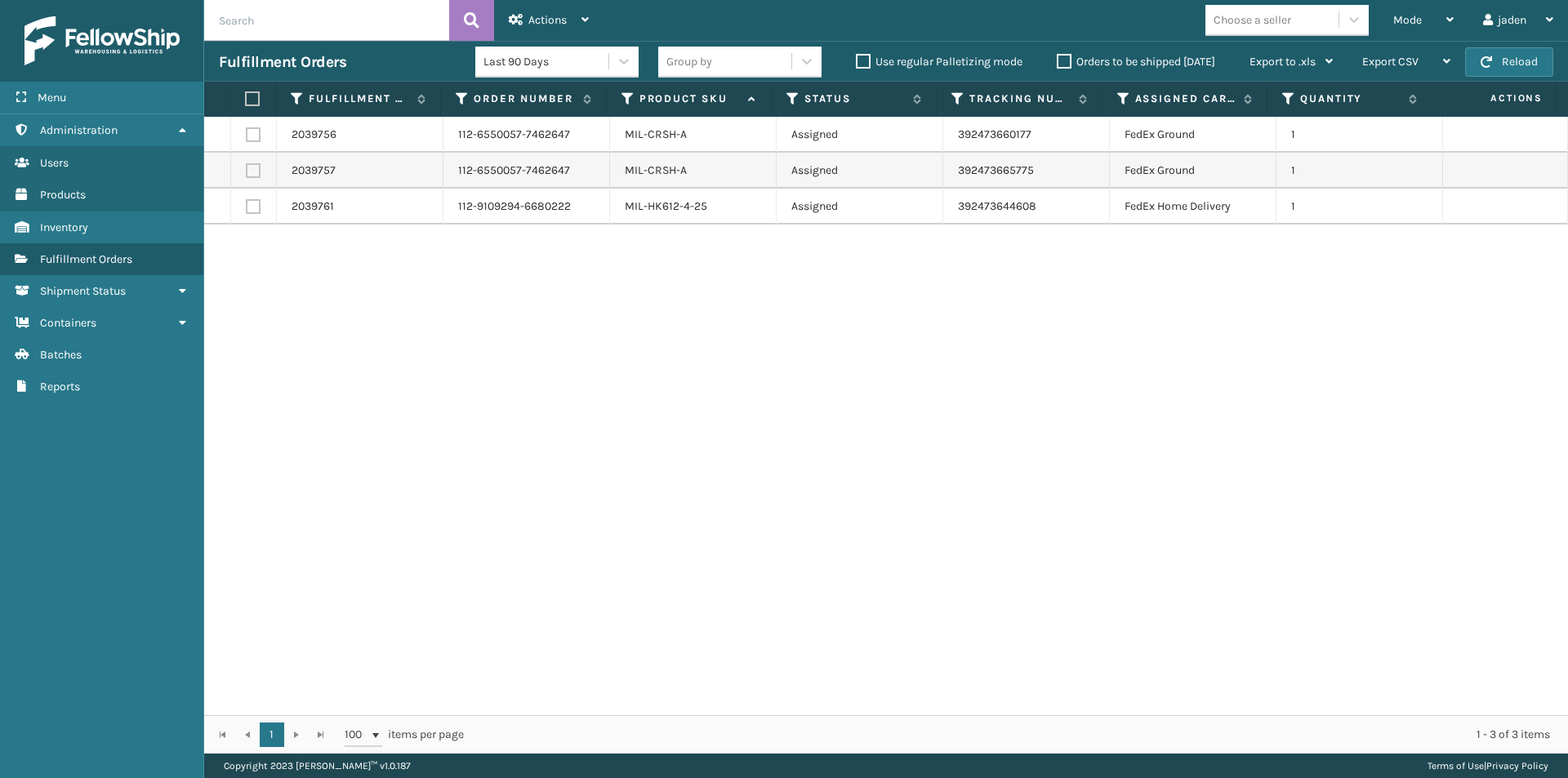
drag, startPoint x: 1028, startPoint y: 301, endPoint x: 929, endPoint y: 318, distance: 100.4
click at [632, 318] on div "2039756 112-6550057-7462647 MIL-CRSH-A Assigned 392473660177 FedEx Ground 1 203…" at bounding box center [885, 415] width 1363 height 599
drag, startPoint x: 969, startPoint y: 320, endPoint x: 940, endPoint y: 309, distance: 31.0
click at [656, 337] on div "2039756 112-6550057-7462647 MIL-CRSH-A Assigned 392473660177 FedEx Ground 1 203…" at bounding box center [885, 415] width 1363 height 599
drag, startPoint x: 1027, startPoint y: 296, endPoint x: 691, endPoint y: 303, distance: 336.1
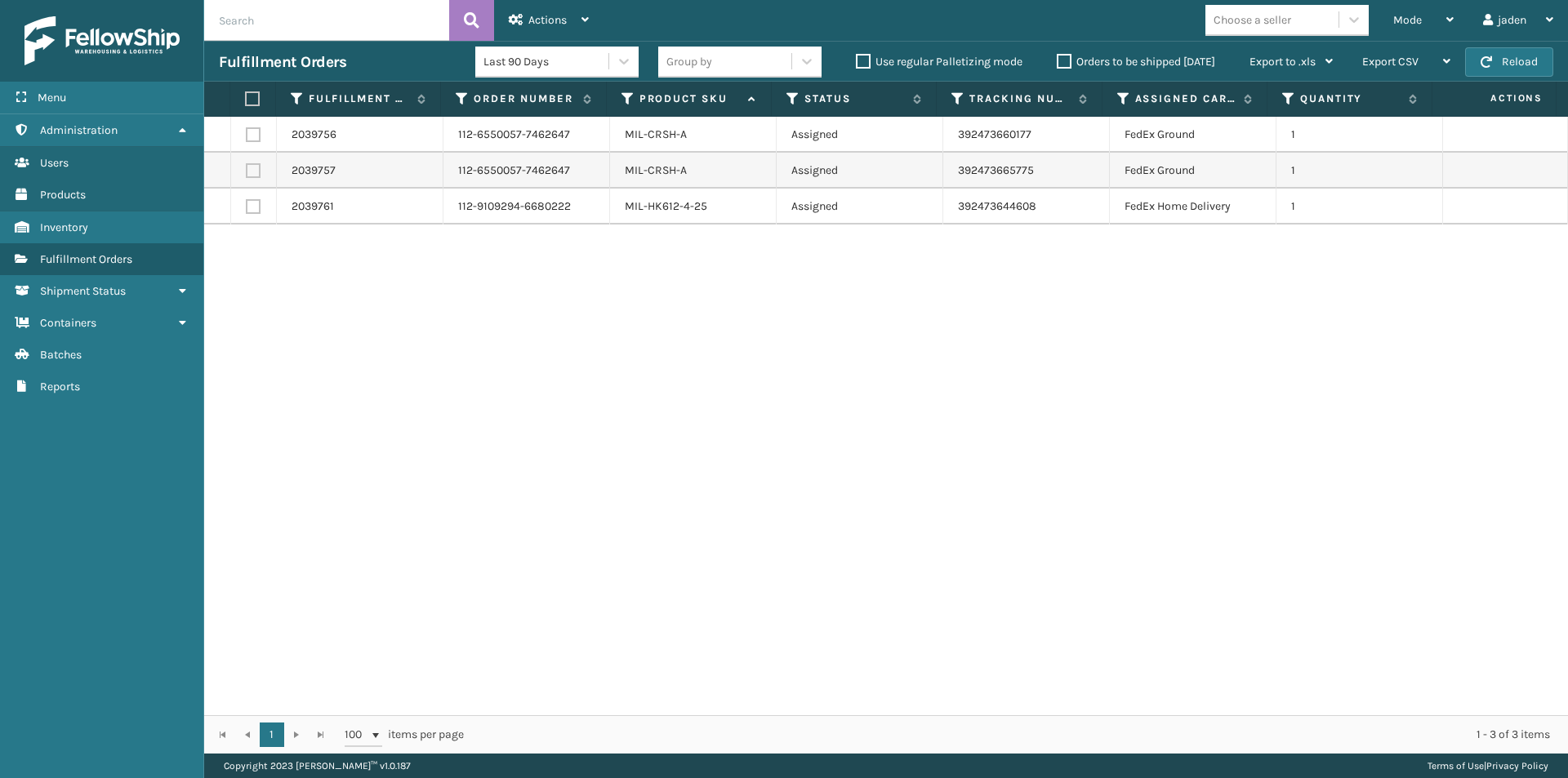
click at [663, 303] on div "2039756 112-6550057-7462647 MIL-CRSH-A Assigned 392473660177 FedEx Ground 1 203…" at bounding box center [885, 415] width 1363 height 599
drag, startPoint x: 1079, startPoint y: 292, endPoint x: 1071, endPoint y: 293, distance: 8.1
drag, startPoint x: 1071, startPoint y: 293, endPoint x: 671, endPoint y: 303, distance: 400.1
click at [671, 303] on div "2039756 112-6550057-7462647 MIL-CRSH-A Assigned 392473660177 FedEx Ground 1 203…" at bounding box center [885, 415] width 1363 height 599
drag, startPoint x: 1011, startPoint y: 312, endPoint x: 786, endPoint y: 304, distance: 225.1
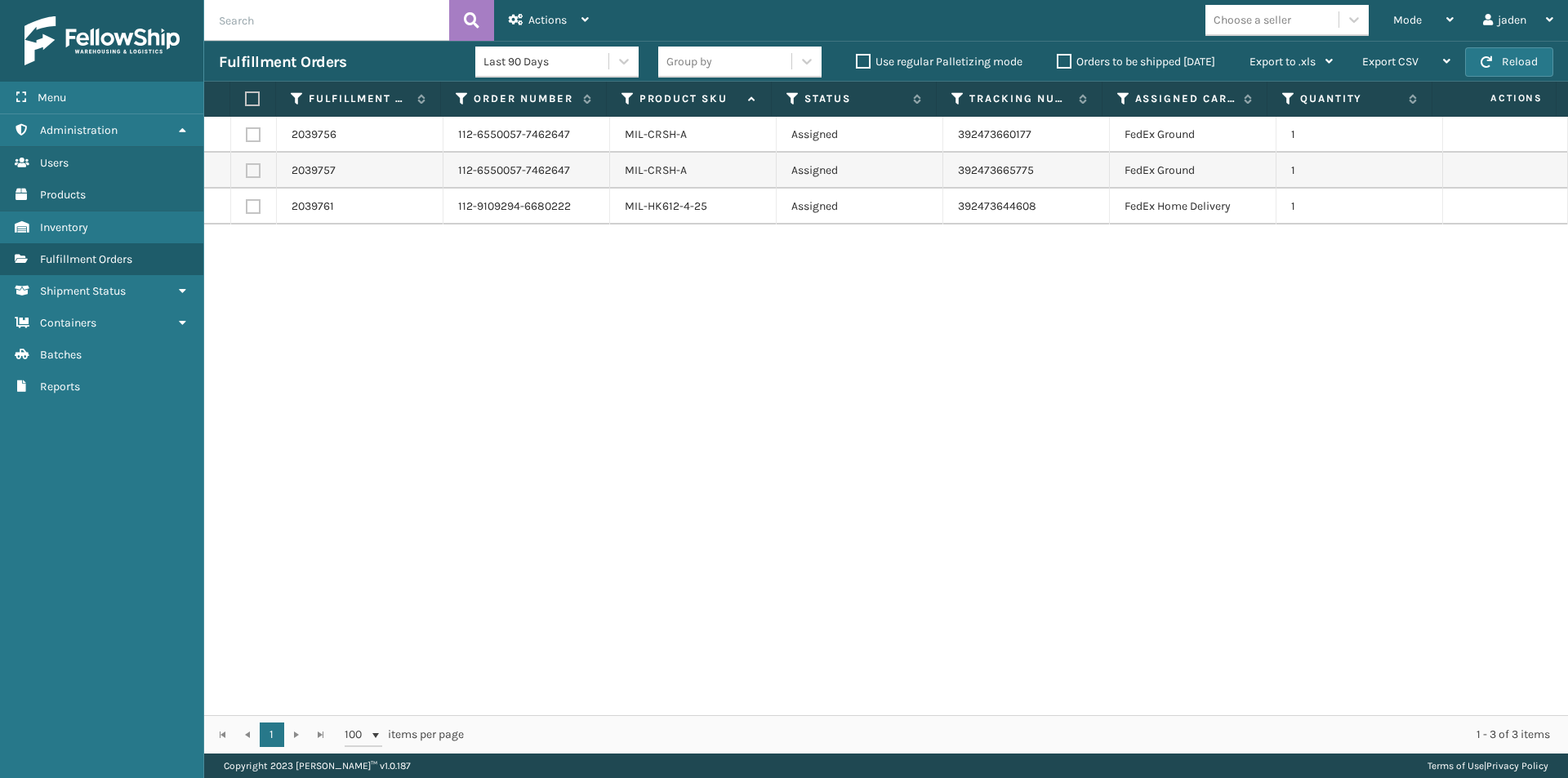
click at [607, 313] on div "2039756 112-6550057-7462647 MIL-CRSH-A Assigned 392473660177 FedEx Ground 1 203…" at bounding box center [885, 415] width 1363 height 599
drag, startPoint x: 1019, startPoint y: 303, endPoint x: 665, endPoint y: 312, distance: 354.1
click at [665, 312] on div "2039756 112-6550057-7462647 MIL-CRSH-A Assigned 392473660177 FedEx Ground 1 203…" at bounding box center [885, 415] width 1363 height 599
drag, startPoint x: 1034, startPoint y: 303, endPoint x: 1010, endPoint y: 303, distance: 24.0
drag, startPoint x: 1010, startPoint y: 303, endPoint x: 886, endPoint y: 300, distance: 124.0
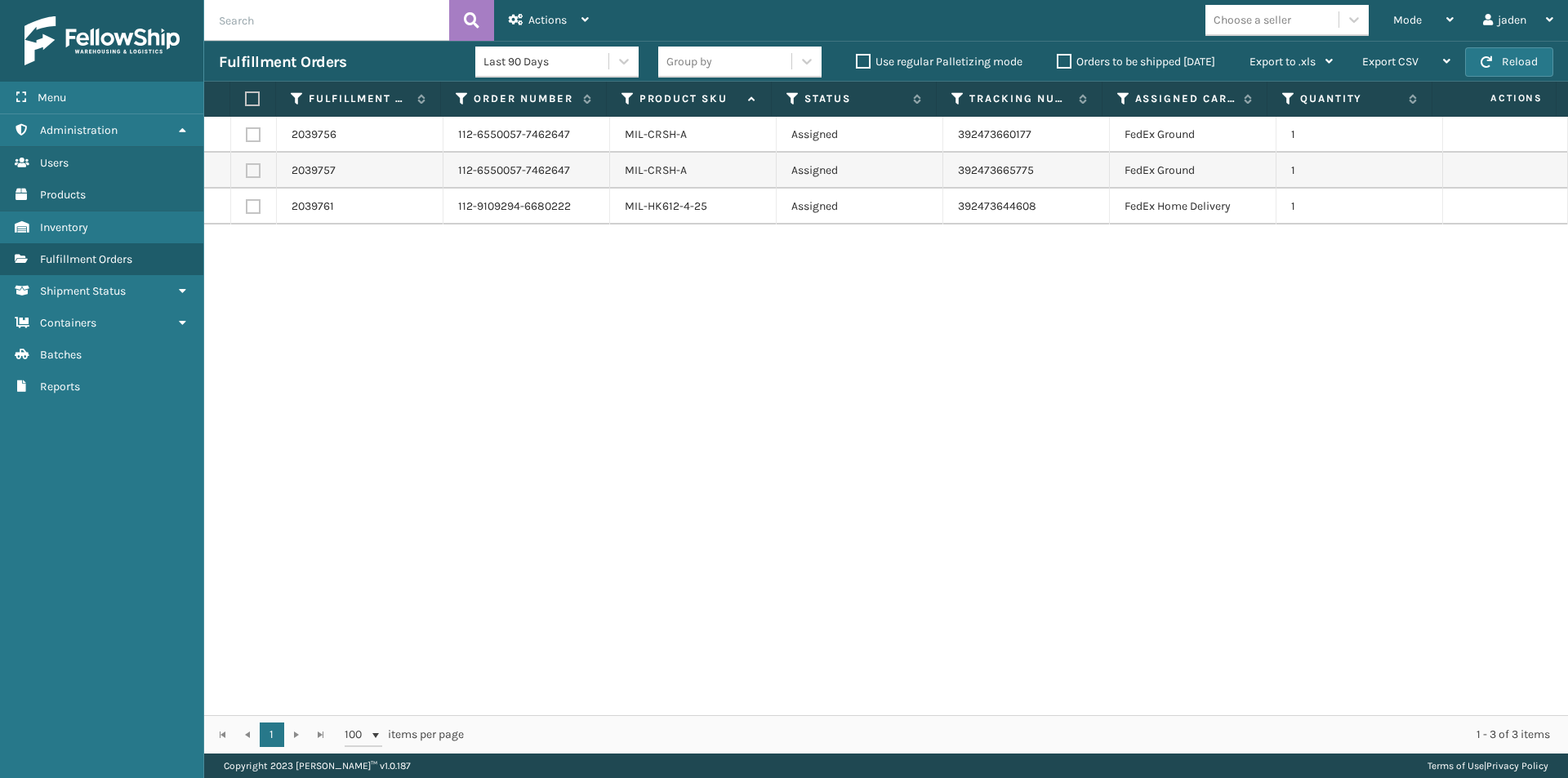
click at [692, 300] on div "2039756 112-6550057-7462647 MIL-CRSH-A Assigned 392473660177 FedEx Ground 1 203…" at bounding box center [885, 415] width 1363 height 599
drag, startPoint x: 1018, startPoint y: 298, endPoint x: 1002, endPoint y: 298, distance: 16.0
drag, startPoint x: 1002, startPoint y: 298, endPoint x: 710, endPoint y: 299, distance: 292.0
click at [659, 296] on div "2039756 112-6550057-7462647 MIL-CRSH-A Assigned 392473660177 FedEx Ground 1 203…" at bounding box center [885, 415] width 1363 height 599
drag, startPoint x: 1093, startPoint y: 341, endPoint x: 930, endPoint y: 340, distance: 163.0
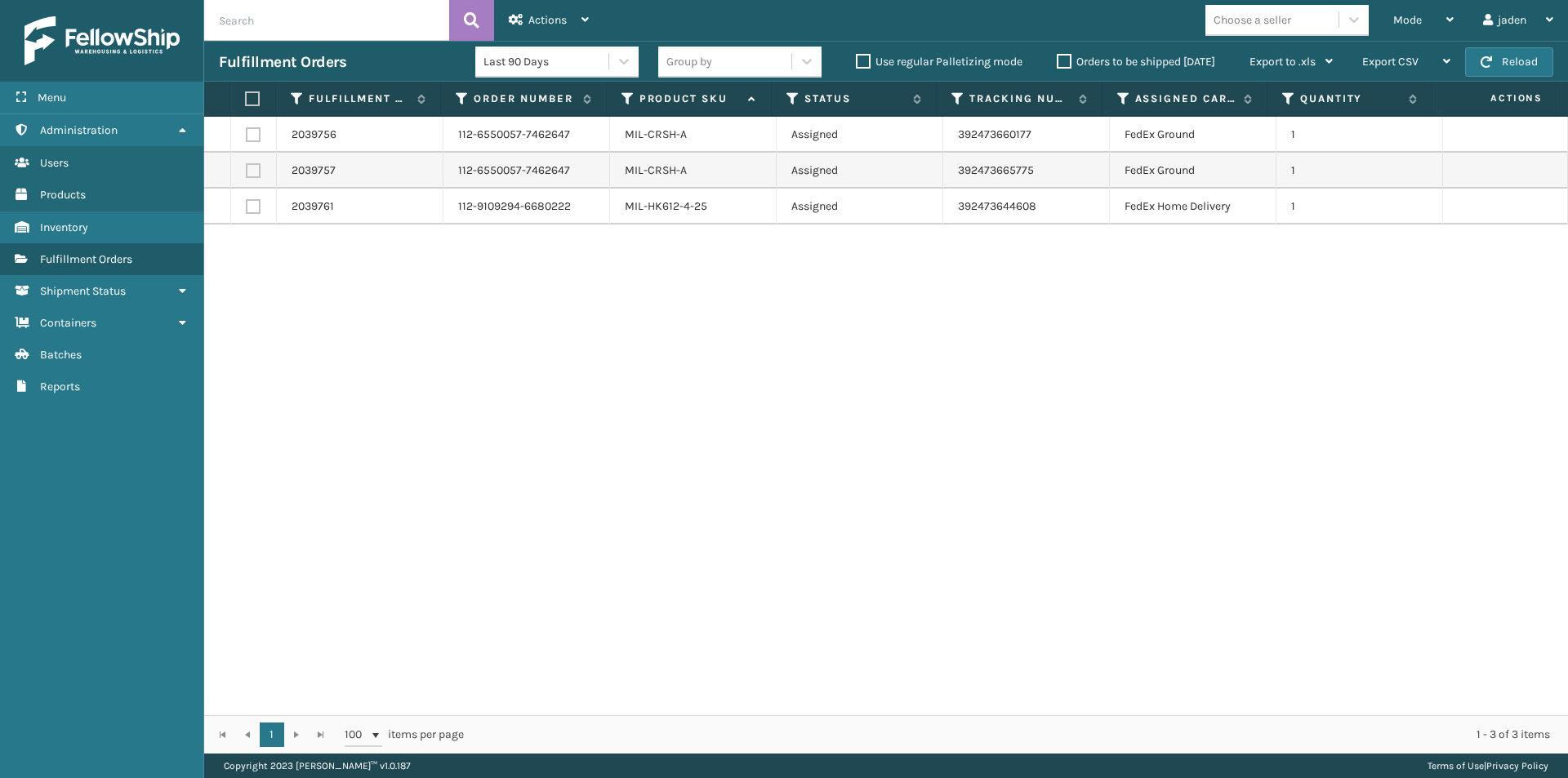
click at [769, 340] on div "2039756 112-6550057-7462647 MIL-CRSH-A Assigned 392473660177 FedEx Ground 1 203…" at bounding box center [885, 415] width 1363 height 599
drag, startPoint x: 1121, startPoint y: 334, endPoint x: 967, endPoint y: 326, distance: 154.2
click at [780, 325] on div "2039756 112-6550057-7462647 MIL-CRSH-A Assigned 392473660177 FedEx Ground 1 203…" at bounding box center [885, 415] width 1363 height 599
drag, startPoint x: 996, startPoint y: 326, endPoint x: 985, endPoint y: 325, distance: 11.0
drag, startPoint x: 985, startPoint y: 325, endPoint x: 609, endPoint y: 321, distance: 376.0
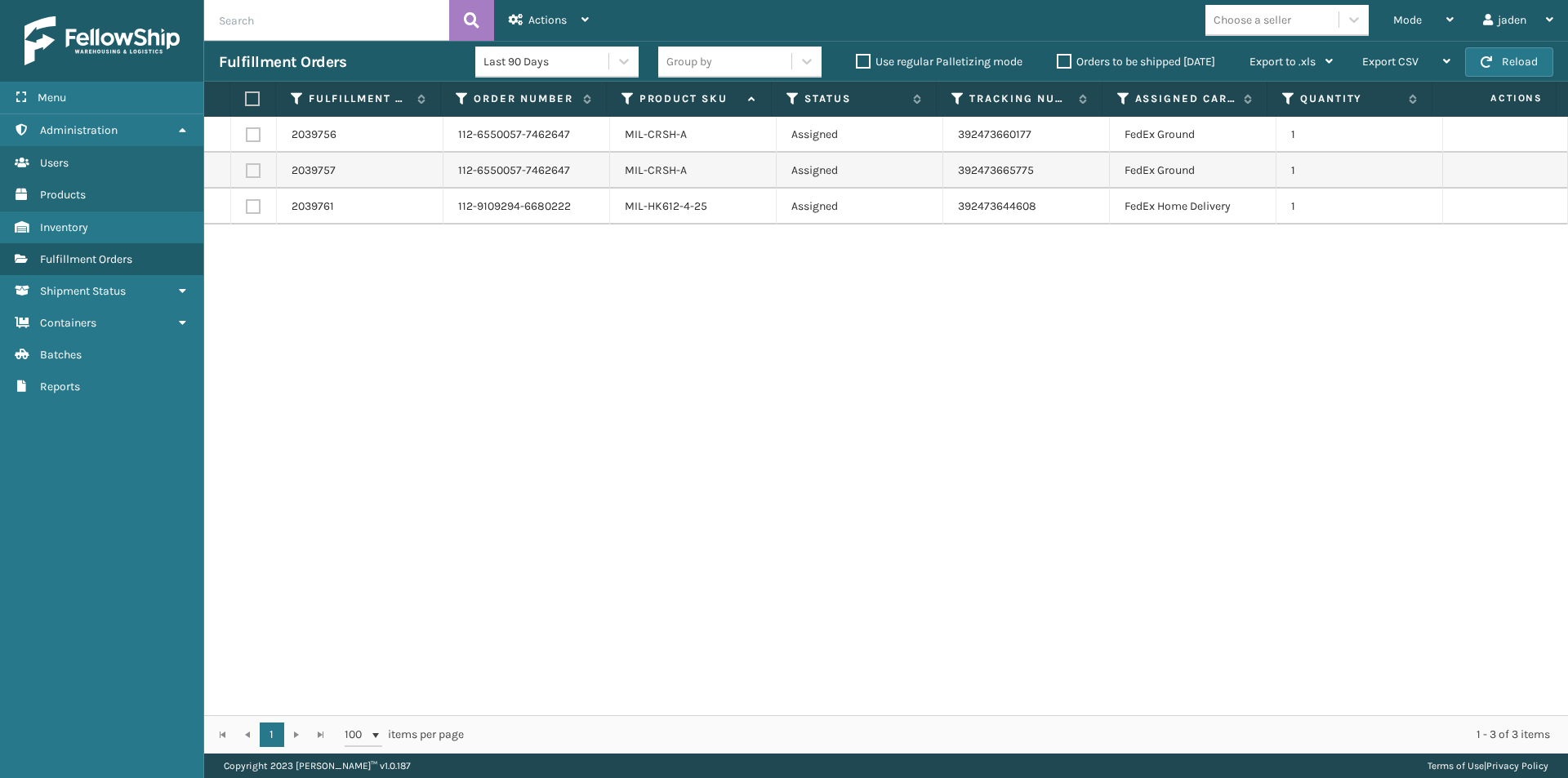
click at [590, 325] on div "2039756 112-6550057-7462647 MIL-CRSH-A Assigned 392473660177 FedEx Ground 1 203…" at bounding box center [885, 415] width 1363 height 599
drag, startPoint x: 985, startPoint y: 318, endPoint x: 973, endPoint y: 313, distance: 13.0
drag, startPoint x: 973, startPoint y: 313, endPoint x: 858, endPoint y: 294, distance: 116.6
click at [491, 308] on div "2039756 112-6550057-7462647 MIL-CRSH-A Assigned 392473660177 FedEx Ground 1 203…" at bounding box center [885, 415] width 1363 height 599
drag, startPoint x: 1027, startPoint y: 291, endPoint x: 1017, endPoint y: 291, distance: 10.0
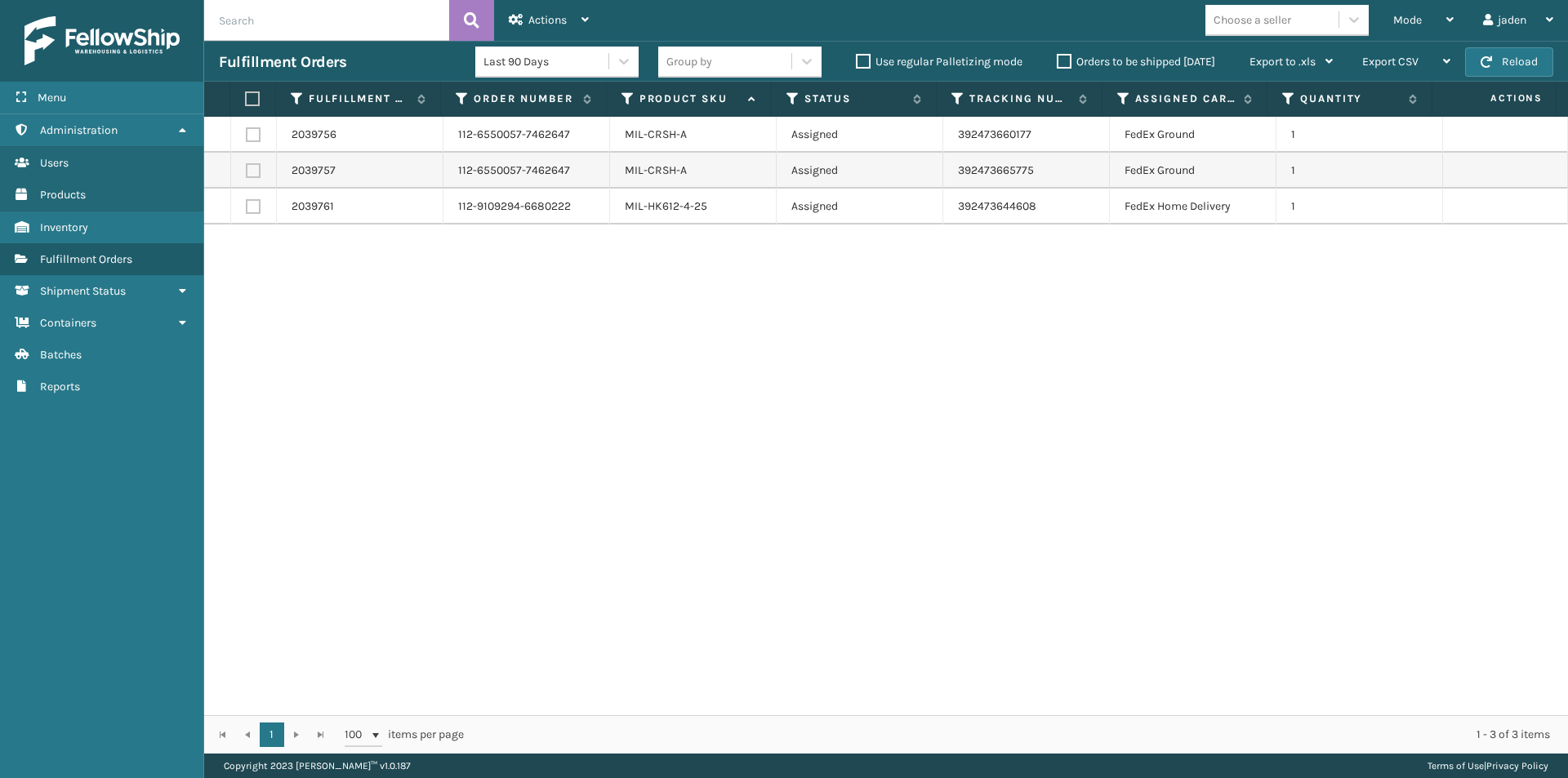
drag, startPoint x: 1017, startPoint y: 291, endPoint x: 892, endPoint y: 182, distance: 165.8
click at [616, 288] on div "2039756 112-6550057-7462647 MIL-CRSH-A Assigned 392473660177 FedEx Ground 1 203…" at bounding box center [885, 415] width 1363 height 599
click at [1513, 67] on button "Reload" at bounding box center [1509, 62] width 88 height 29
click at [1417, 27] on div "Mode" at bounding box center [1422, 20] width 61 height 41
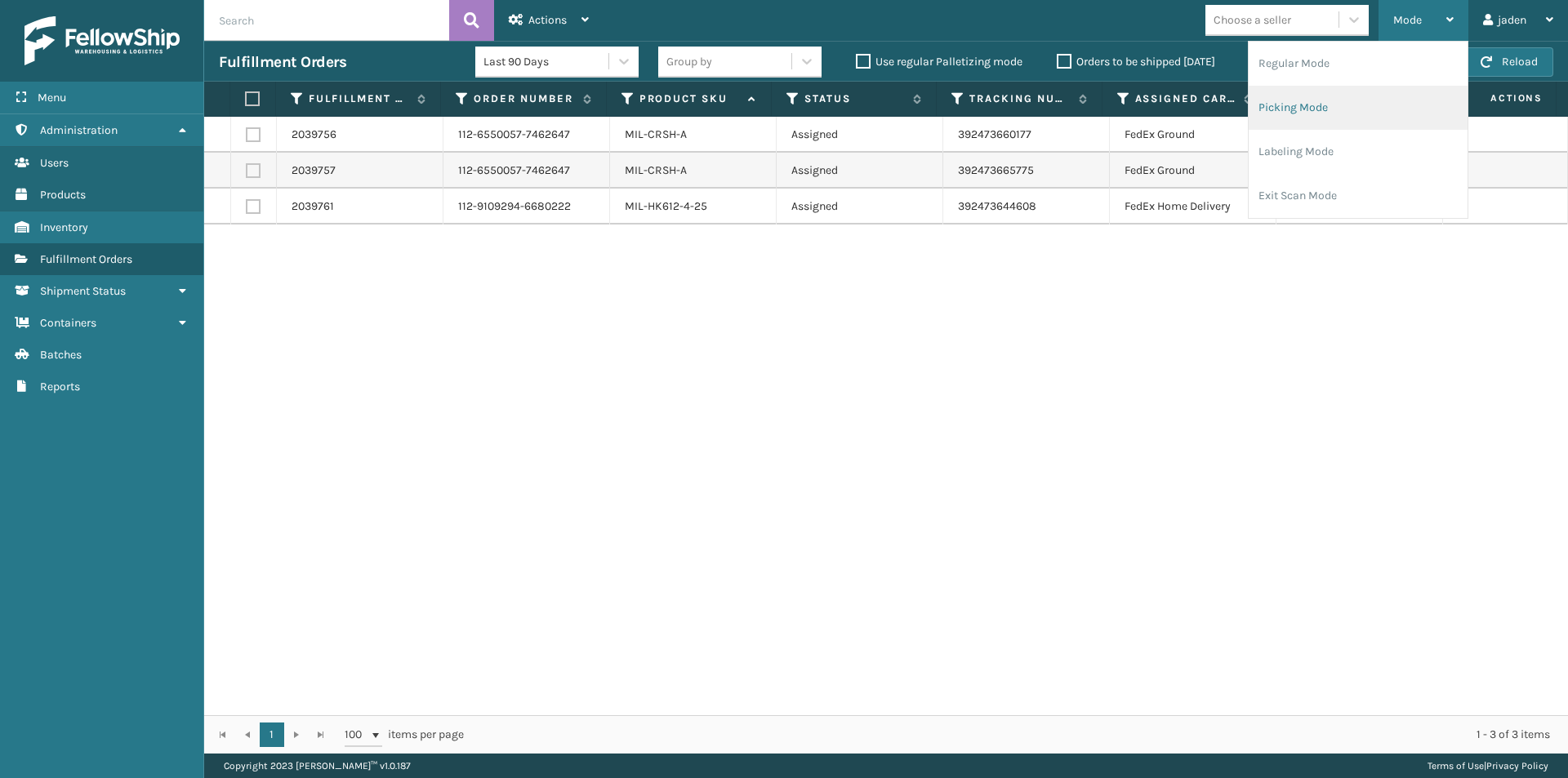
click at [1350, 97] on li "Picking Mode" at bounding box center [1358, 108] width 219 height 44
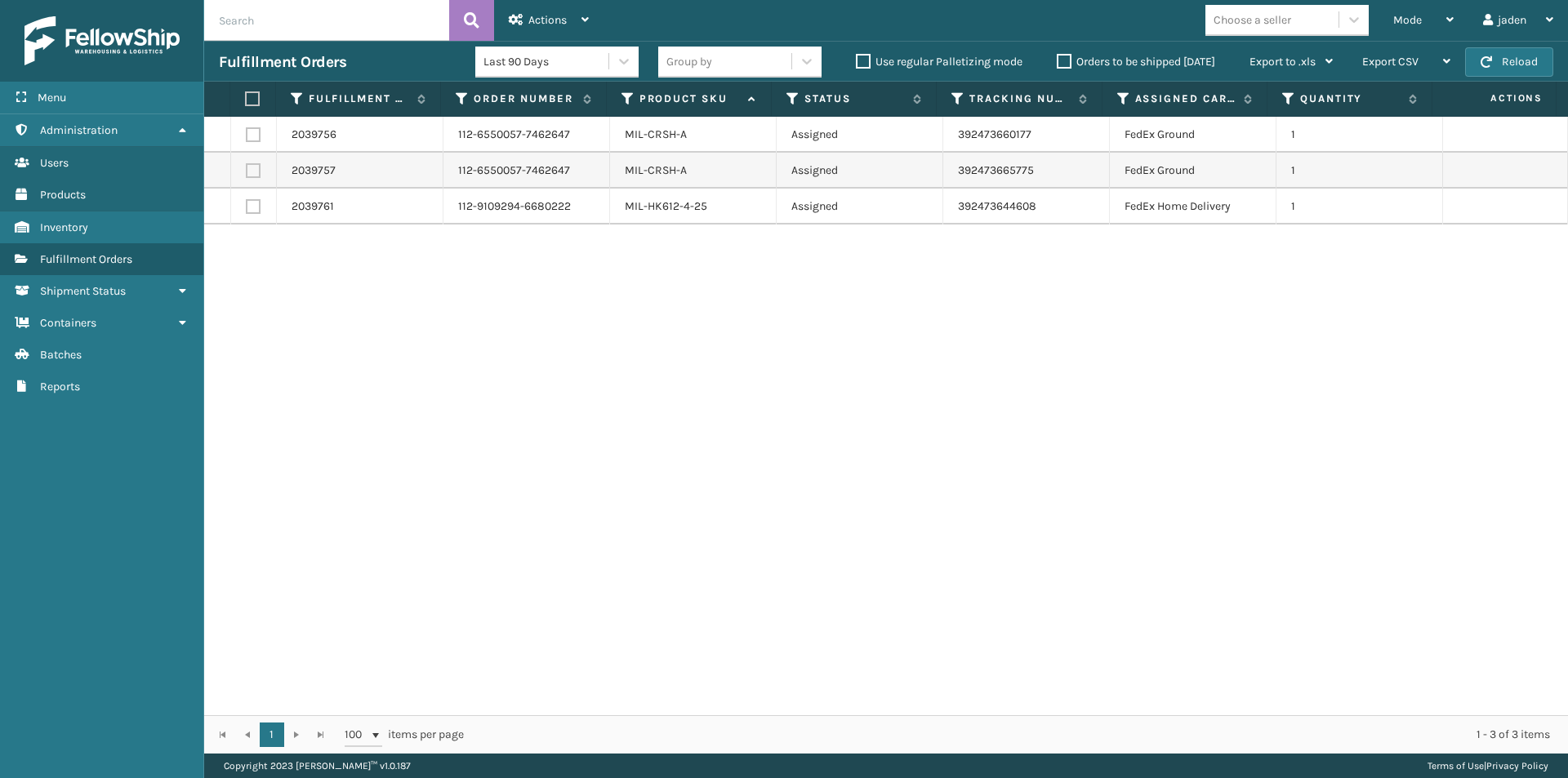
click at [254, 91] on th at bounding box center [253, 100] width 46 height 35
click at [256, 94] on label at bounding box center [250, 99] width 11 height 15
click at [246, 94] on input "checkbox" at bounding box center [245, 99] width 1 height 11
checkbox input "true"
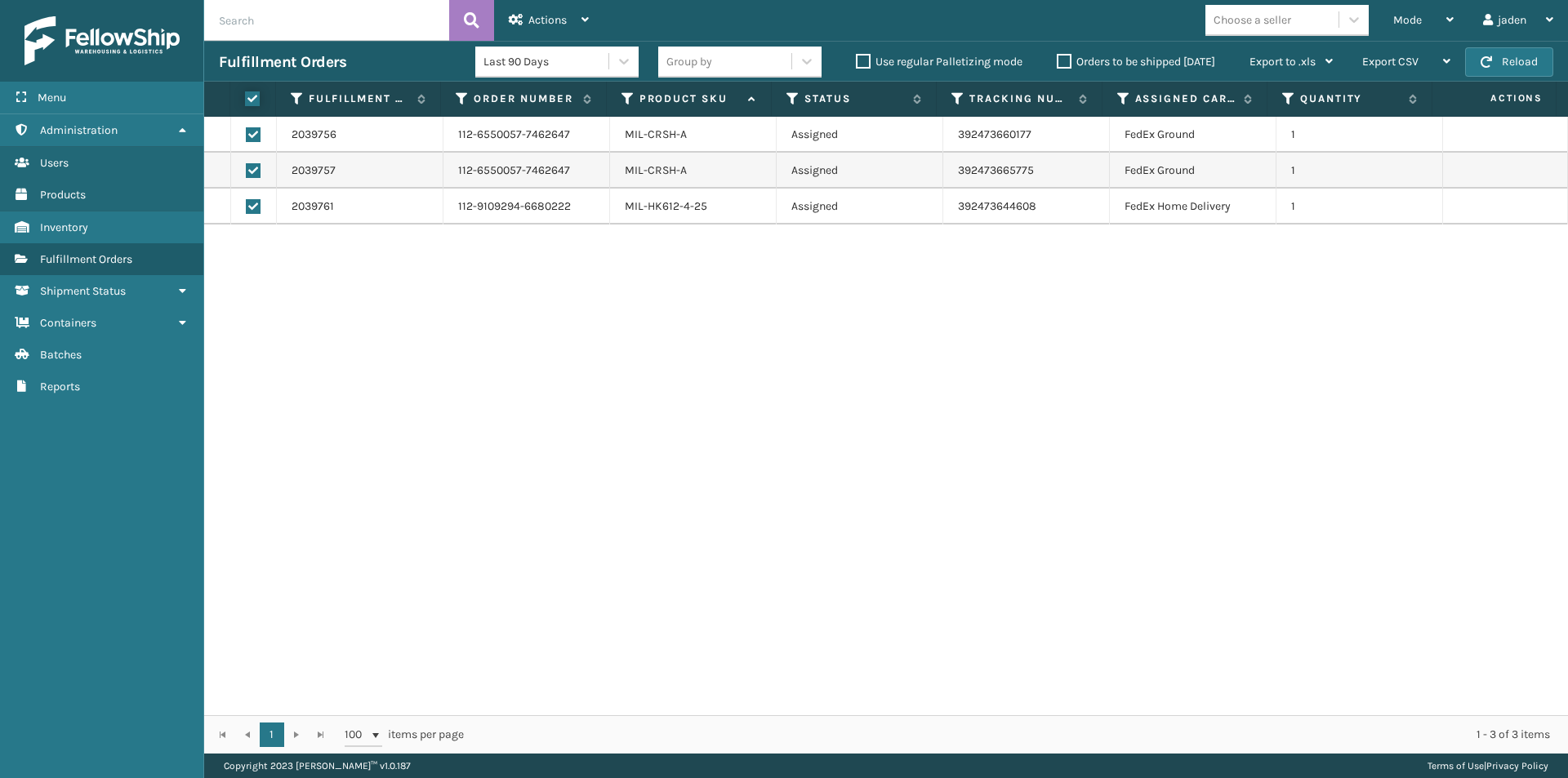
checkbox input "true"
click at [545, 10] on div "Actions" at bounding box center [549, 20] width 80 height 41
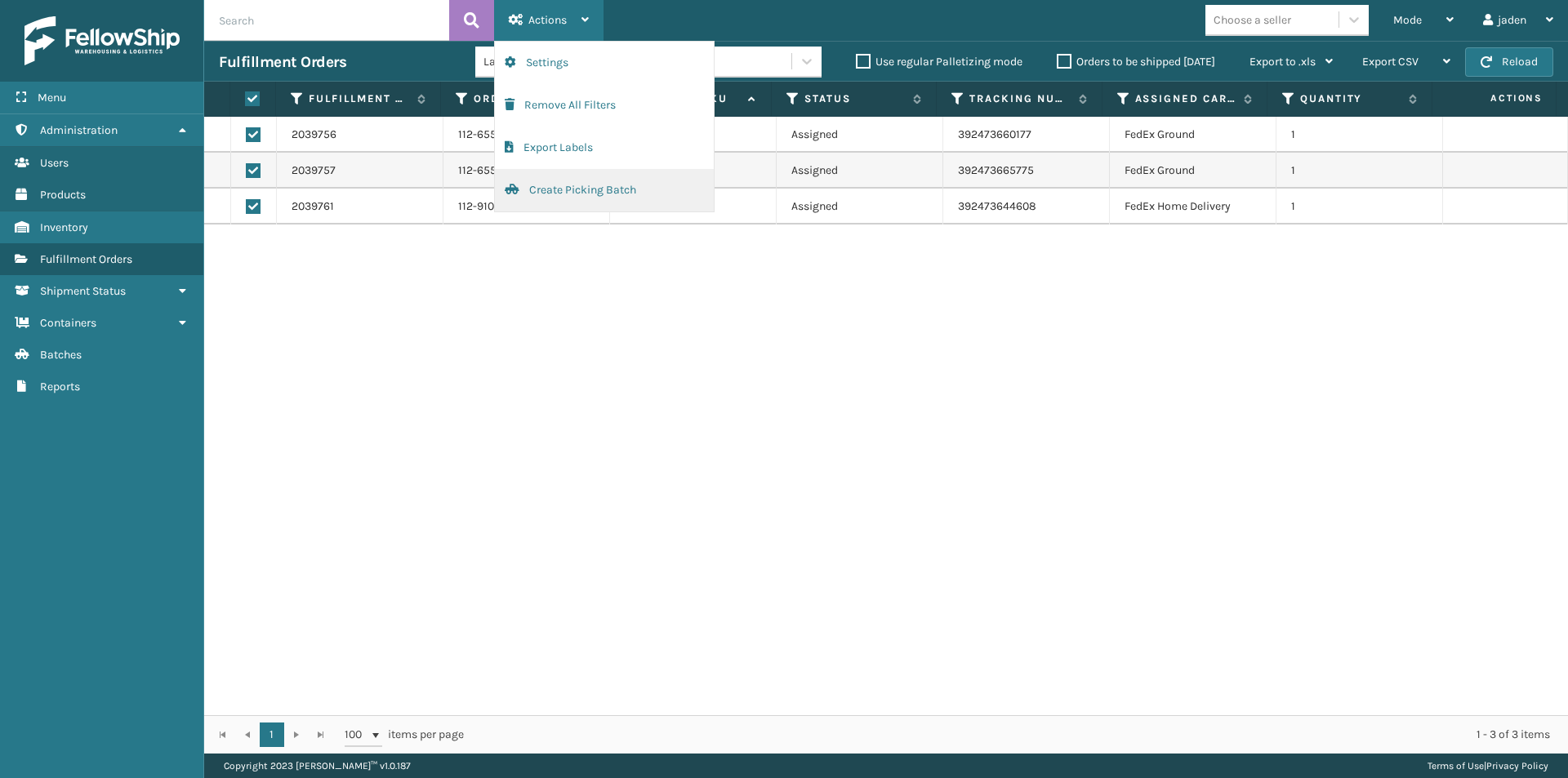
click at [548, 193] on button "Create Picking Batch" at bounding box center [604, 191] width 219 height 42
